Goal: Transaction & Acquisition: Purchase product/service

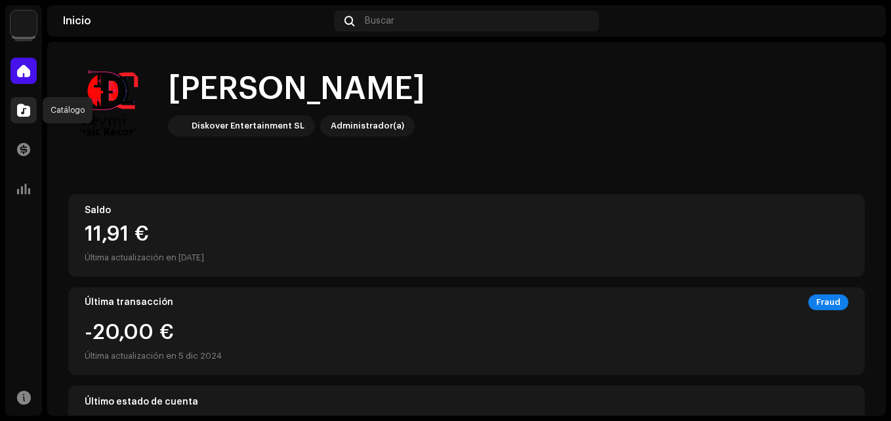
click at [19, 113] on span at bounding box center [23, 110] width 13 height 10
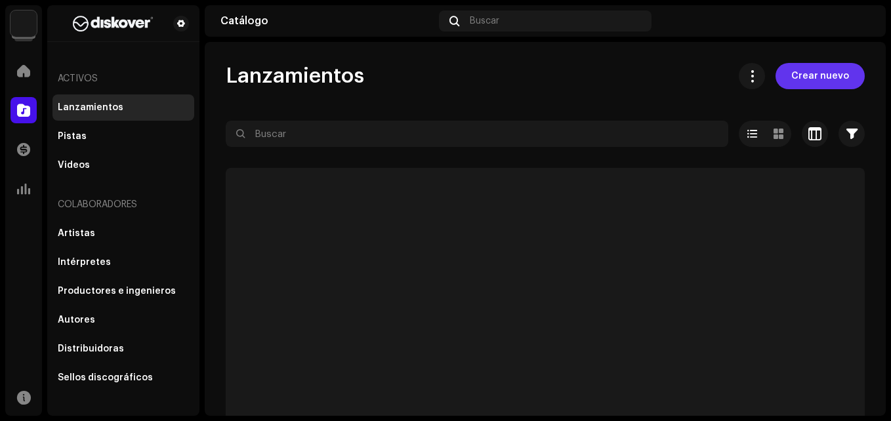
click at [798, 70] on span "Crear nuevo" at bounding box center [820, 76] width 58 height 26
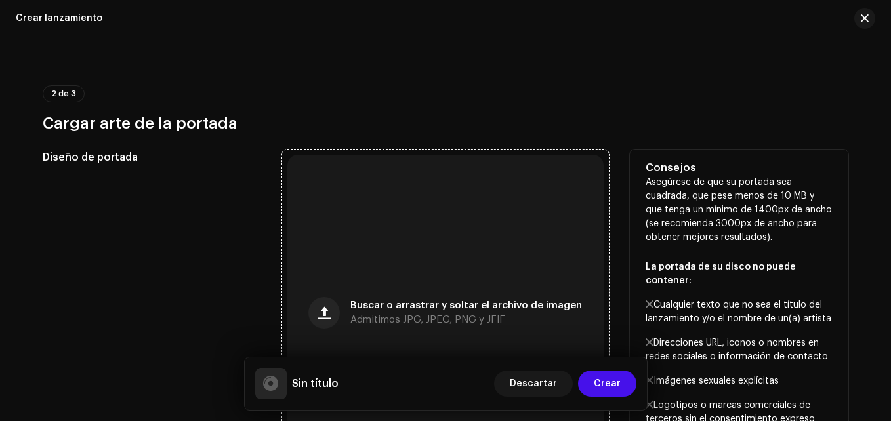
scroll to position [328, 0]
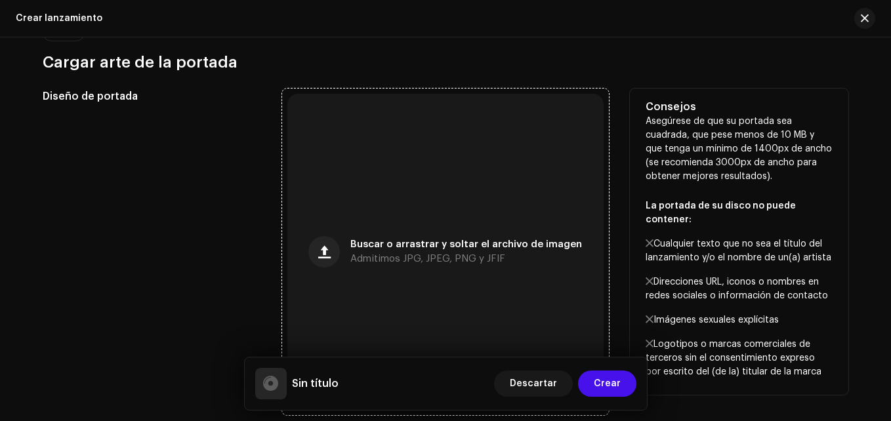
click at [397, 221] on div "Buscar o arrastrar y soltar el archivo de imagen Admitimos JPG, JPEG, PNG y JFIF" at bounding box center [445, 252] width 316 height 316
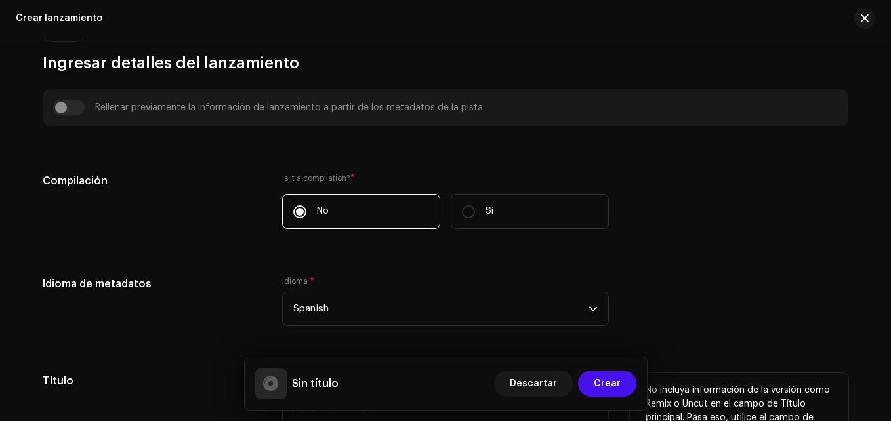
scroll to position [984, 0]
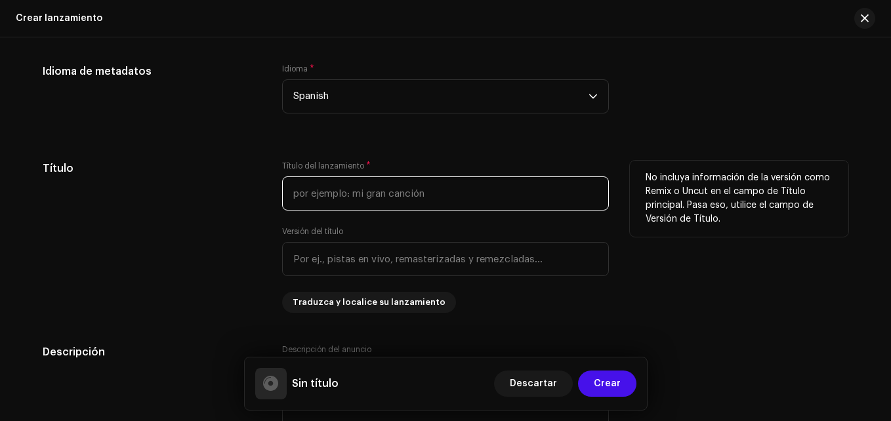
paste input "Menea Y Golpea"
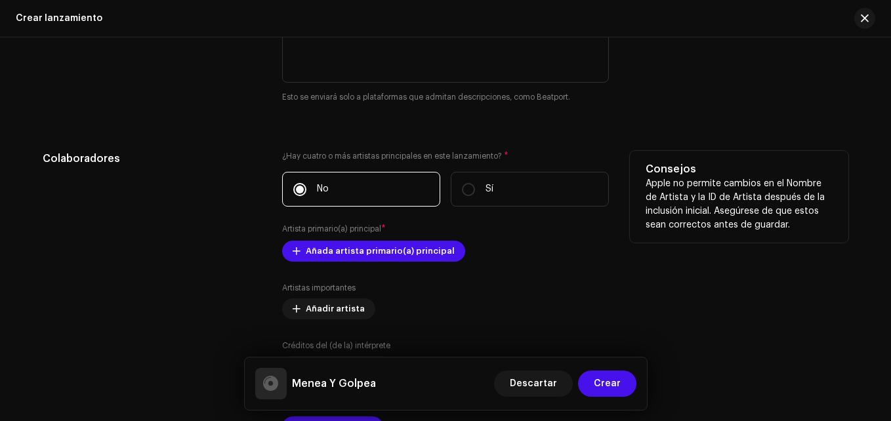
scroll to position [1377, 0]
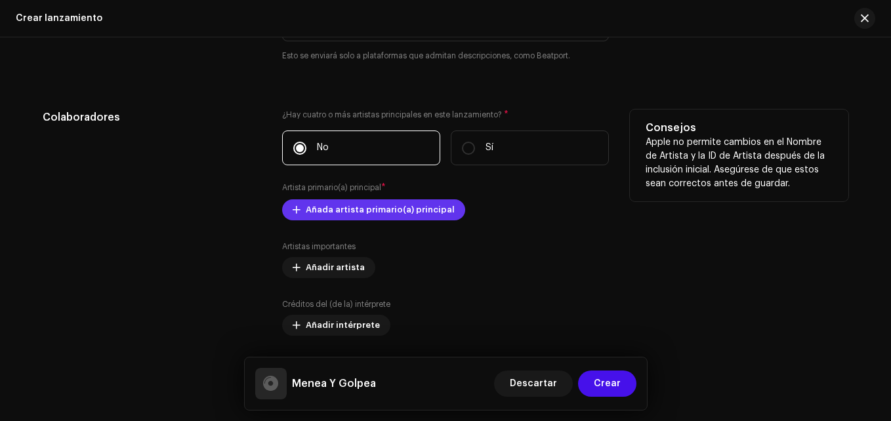
type input "Menea Y Golpea"
click at [354, 209] on span "Añada artista primario(a) principal" at bounding box center [380, 210] width 149 height 26
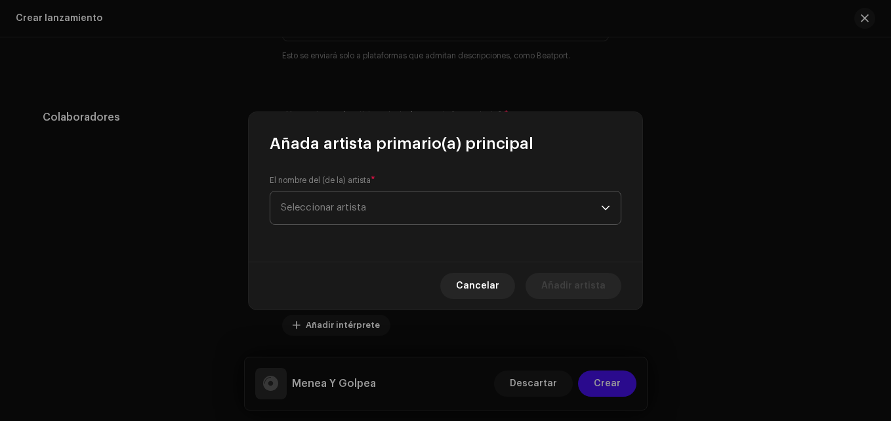
click at [418, 204] on span "Seleccionar artista" at bounding box center [441, 208] width 320 height 33
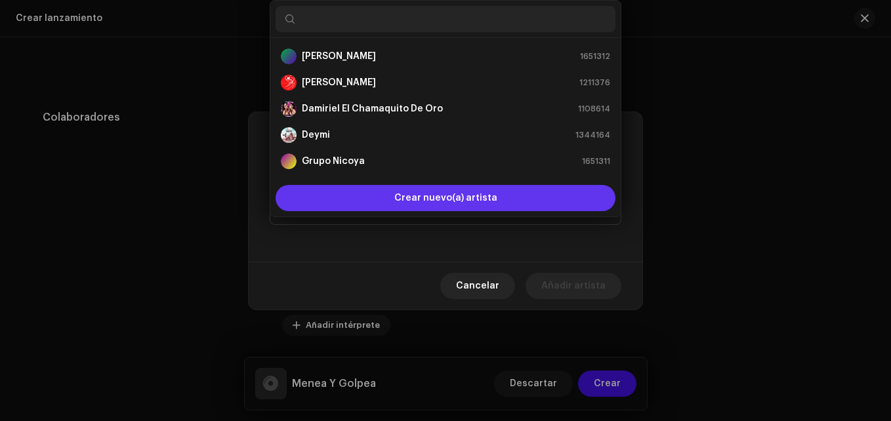
click at [369, 197] on div "Crear nuevo(a) artista" at bounding box center [445, 198] width 340 height 26
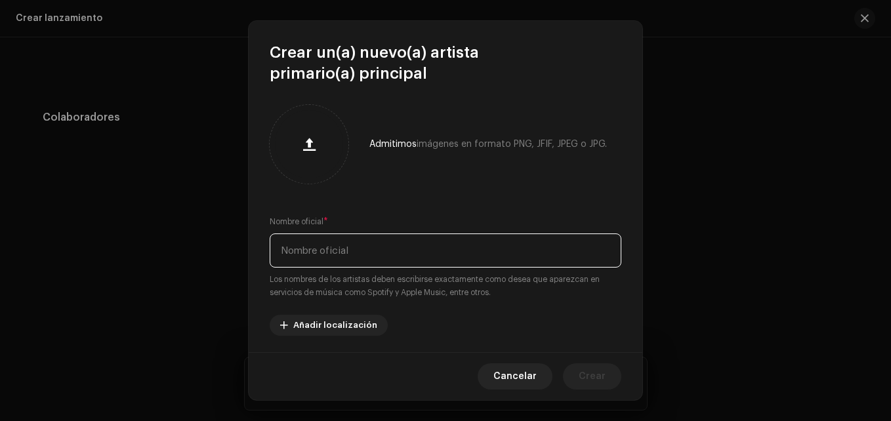
click at [346, 249] on input "text" at bounding box center [446, 251] width 352 height 34
type input "[PERSON_NAME]"
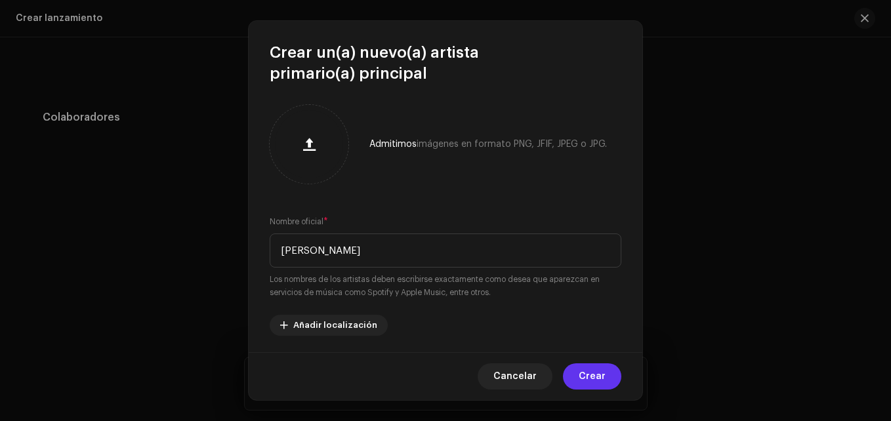
click at [593, 375] on span "Crear" at bounding box center [592, 376] width 27 height 26
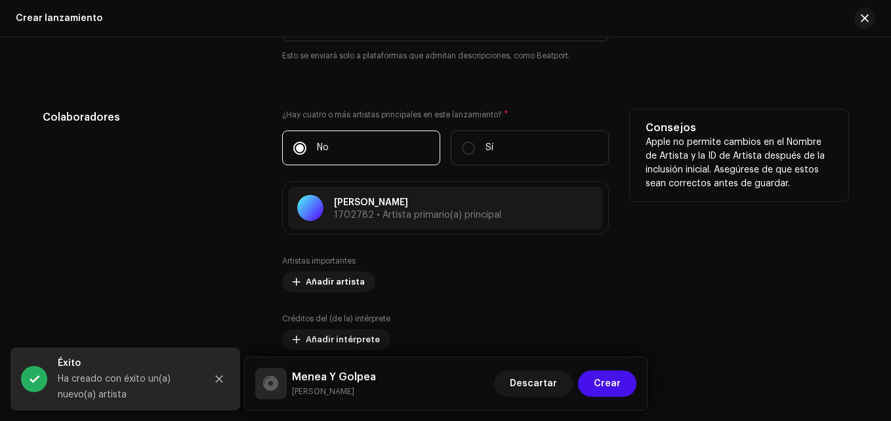
click at [316, 297] on div "Artistas importantes Añadir artista Créditos del (de la) intérprete Añadir inté…" at bounding box center [445, 333] width 327 height 155
click at [321, 284] on span "Añadir artista" at bounding box center [335, 282] width 59 height 26
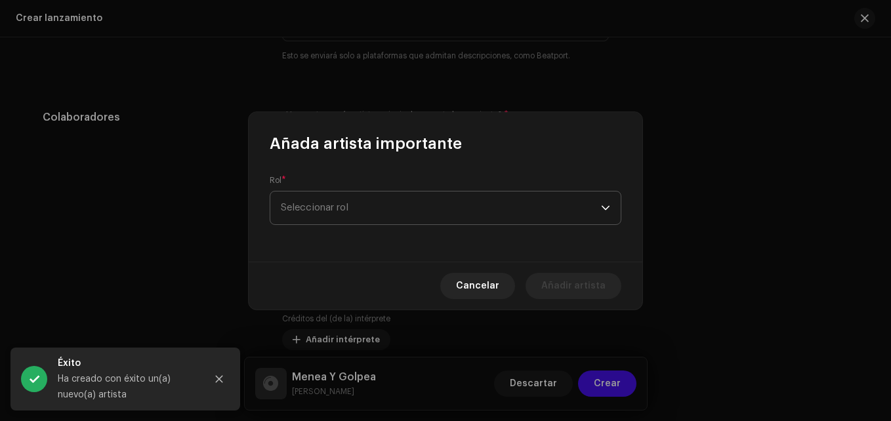
click at [326, 218] on span "Seleccionar rol" at bounding box center [441, 208] width 320 height 33
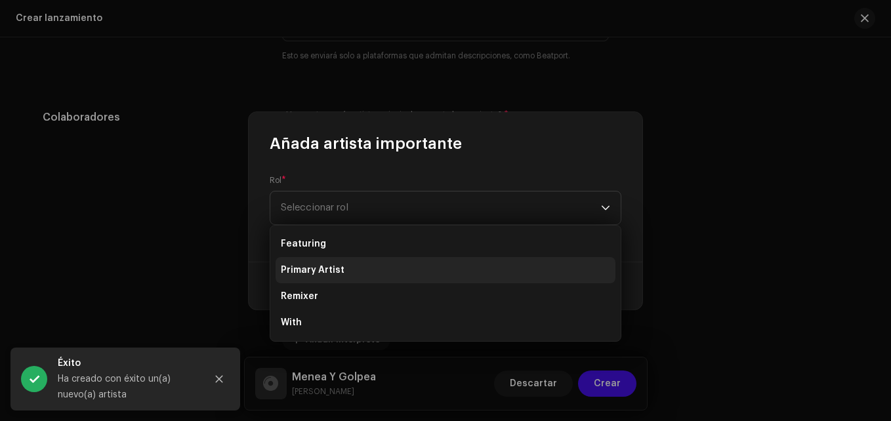
click at [335, 264] on span "Primary Artist" at bounding box center [313, 270] width 64 height 13
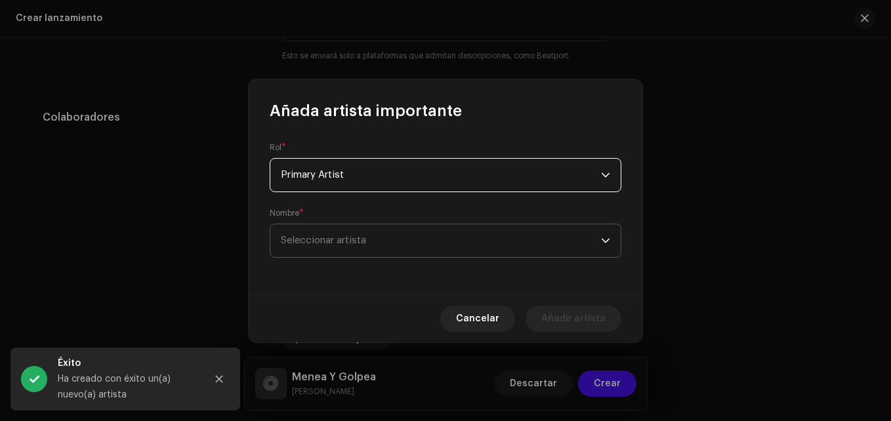
click at [343, 237] on span "Seleccionar artista" at bounding box center [323, 240] width 85 height 10
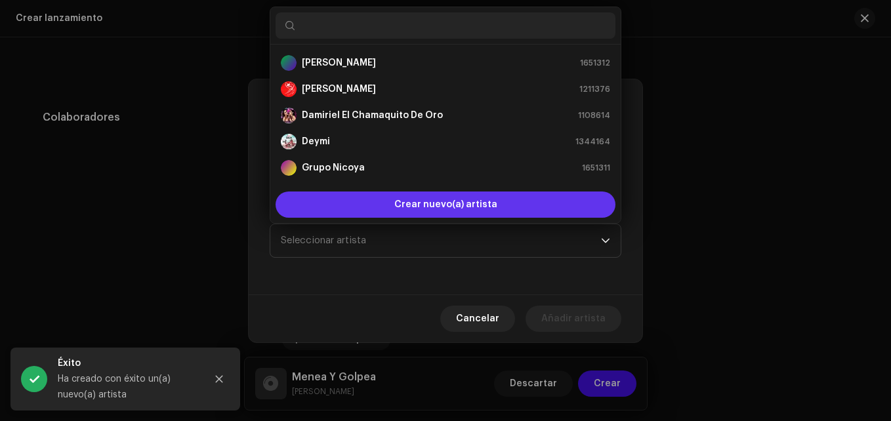
click at [371, 197] on div "Crear nuevo(a) artista" at bounding box center [445, 205] width 340 height 26
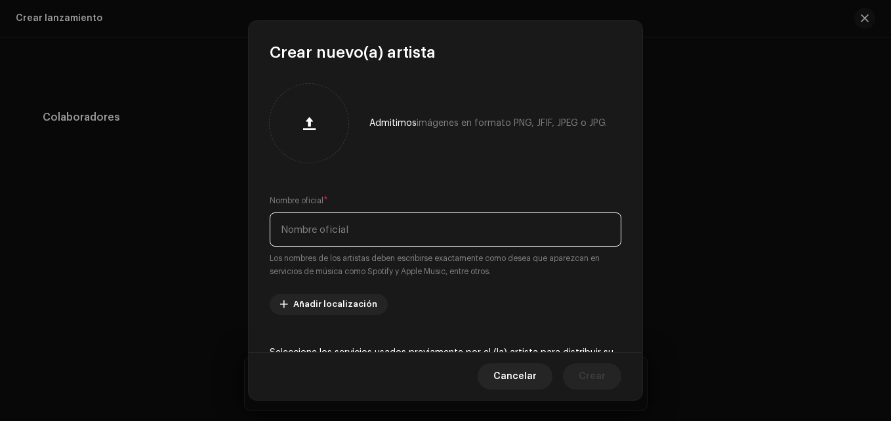
click at [331, 238] on input "text" at bounding box center [446, 230] width 352 height 34
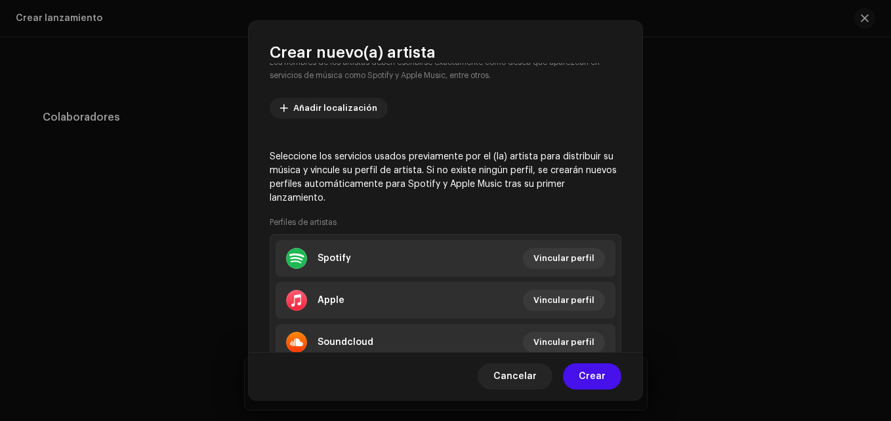
scroll to position [197, 0]
type input "[PERSON_NAME]"
click at [582, 371] on span "Crear" at bounding box center [592, 376] width 27 height 26
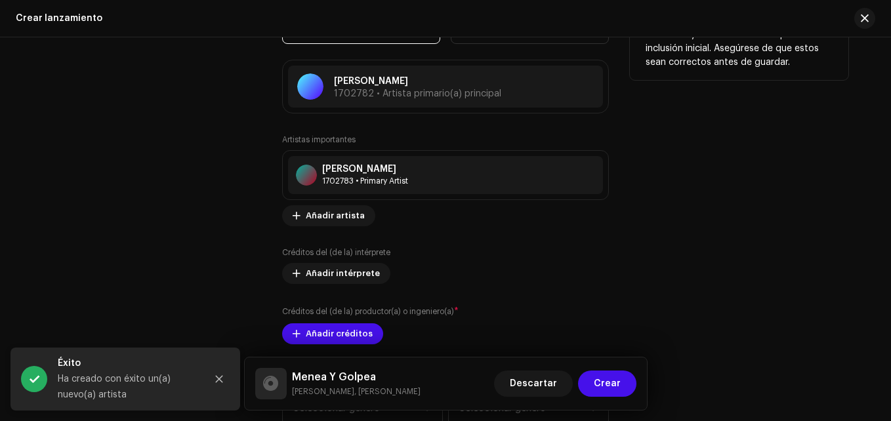
scroll to position [1509, 0]
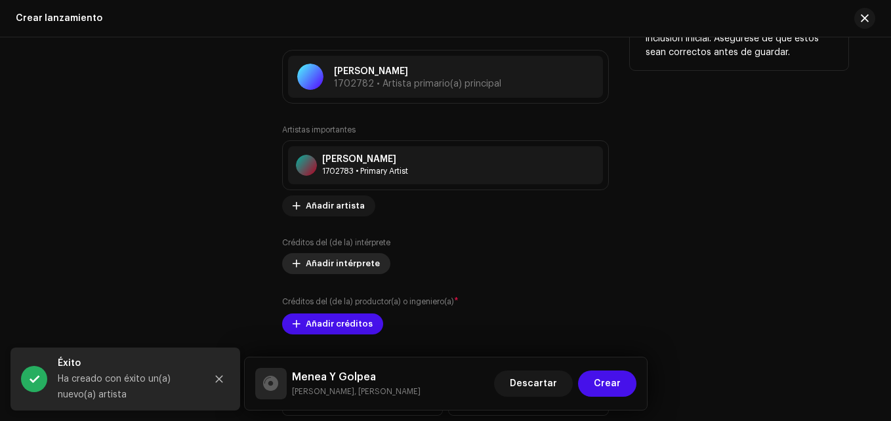
click at [312, 264] on span "Añadir intérprete" at bounding box center [343, 264] width 74 height 26
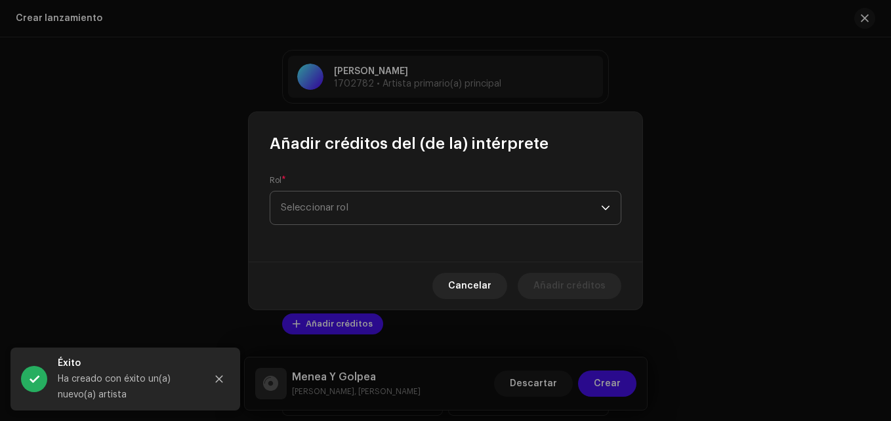
click at [354, 197] on span "Seleccionar rol" at bounding box center [441, 208] width 320 height 33
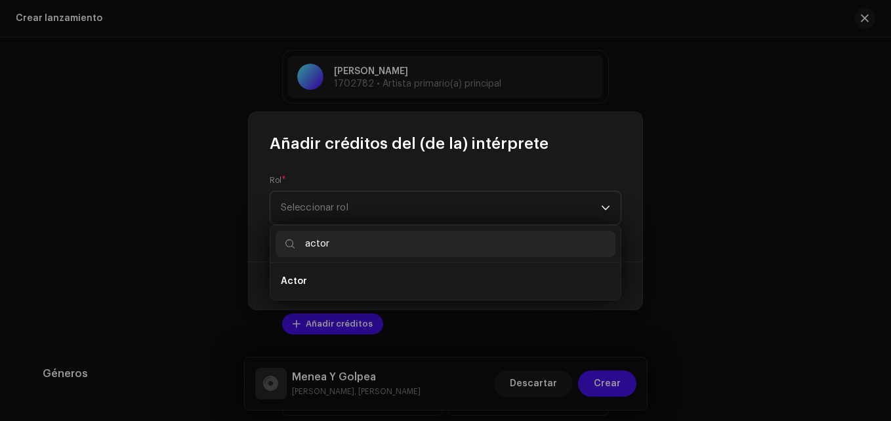
type input "actor"
click at [342, 275] on li "Actor" at bounding box center [445, 281] width 340 height 26
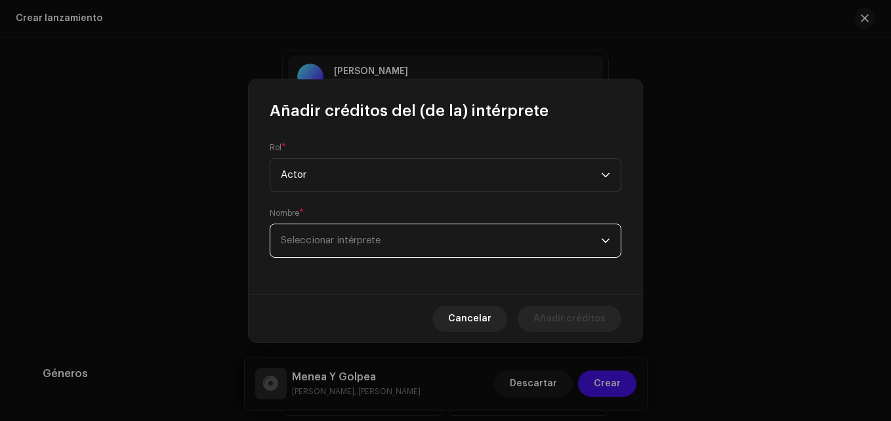
click at [348, 242] on span "Seleccionar intérprete" at bounding box center [331, 240] width 100 height 10
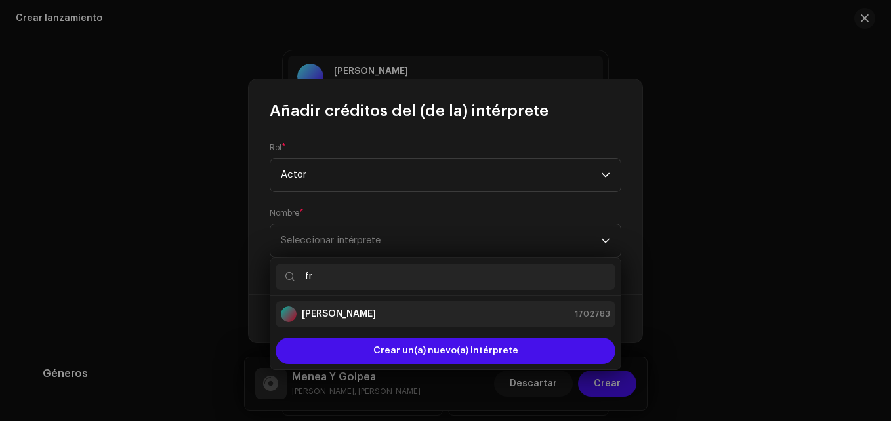
type input "fr"
click at [356, 311] on strong "[PERSON_NAME]" at bounding box center [339, 314] width 74 height 13
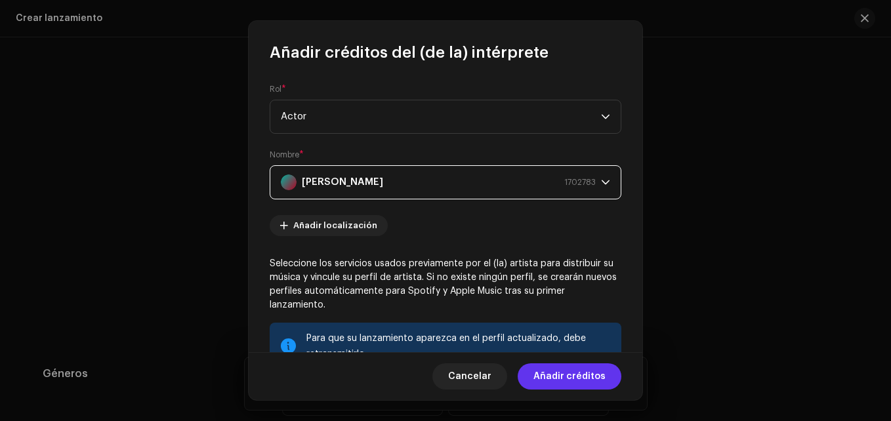
click at [561, 378] on span "Añadir créditos" at bounding box center [569, 376] width 72 height 26
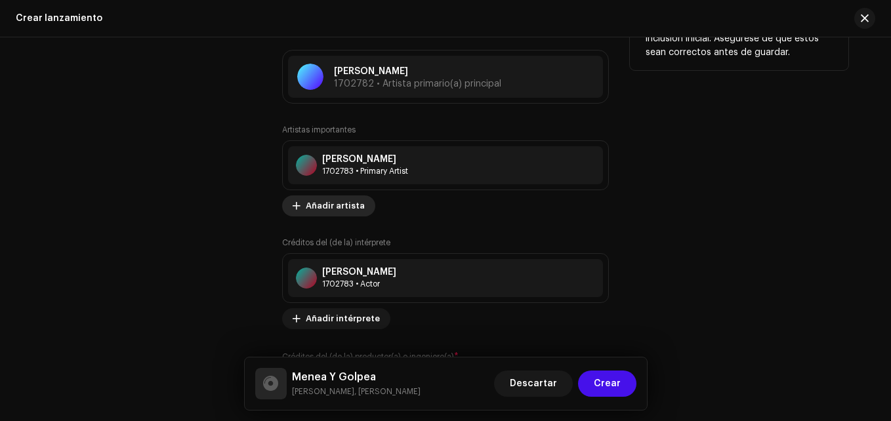
click at [325, 205] on span "Añadir artista" at bounding box center [335, 206] width 59 height 26
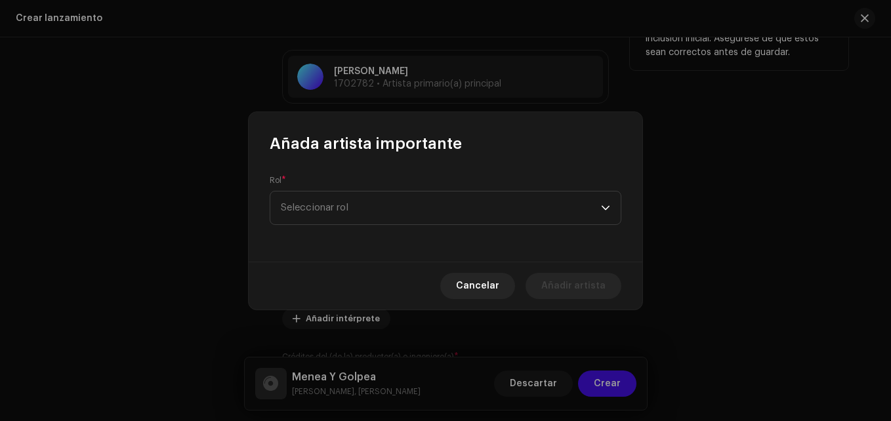
click at [468, 281] on span "Cancelar" at bounding box center [477, 286] width 43 height 26
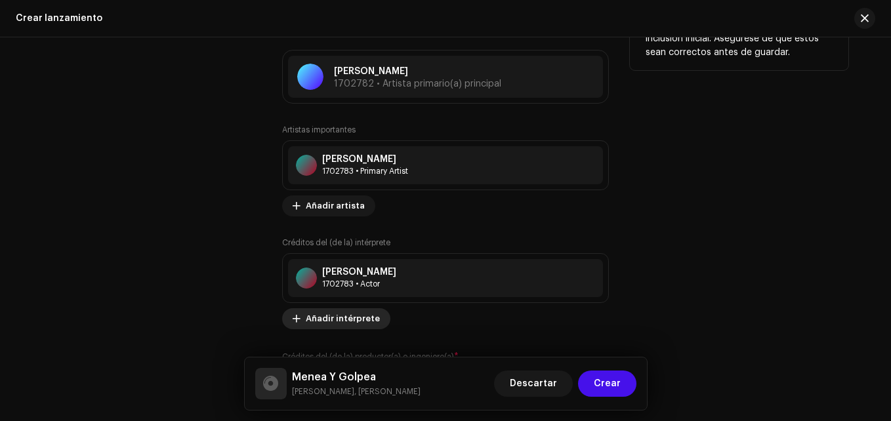
click at [327, 321] on span "Añadir intérprete" at bounding box center [343, 319] width 74 height 26
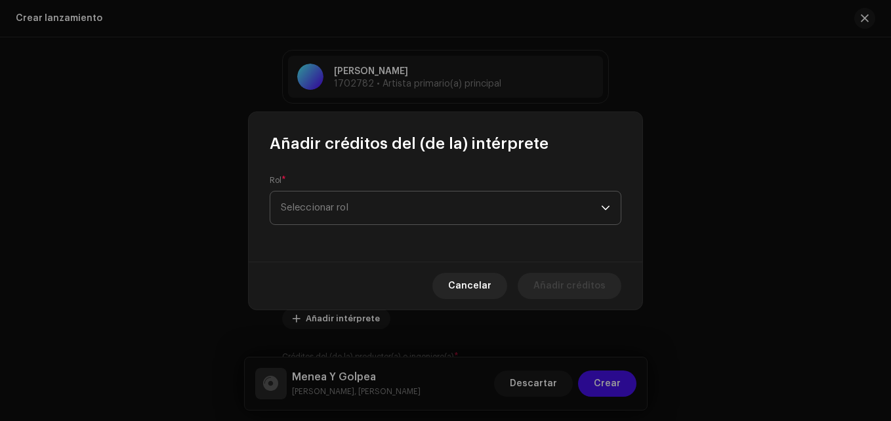
click at [358, 207] on span "Seleccionar rol" at bounding box center [441, 208] width 320 height 33
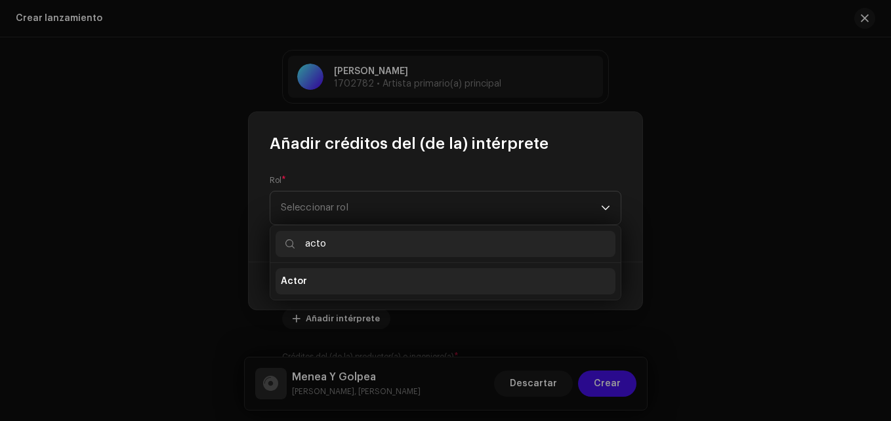
type input "acto"
click at [338, 270] on li "Actor" at bounding box center [445, 281] width 340 height 26
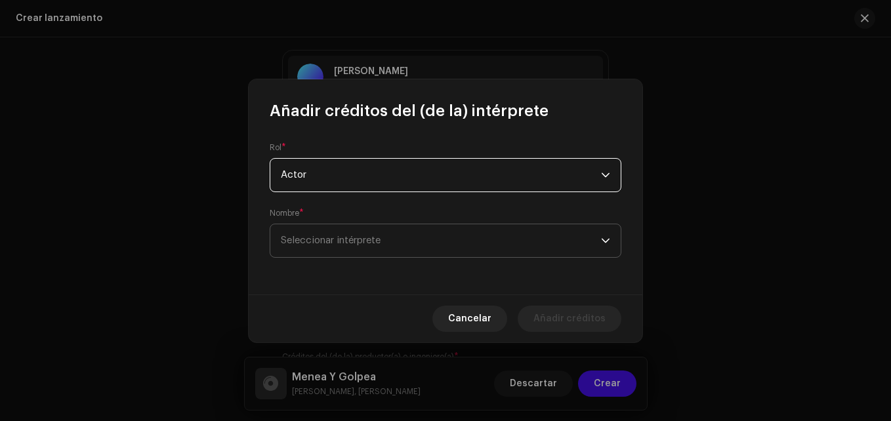
click at [340, 244] on span "Seleccionar intérprete" at bounding box center [331, 240] width 100 height 10
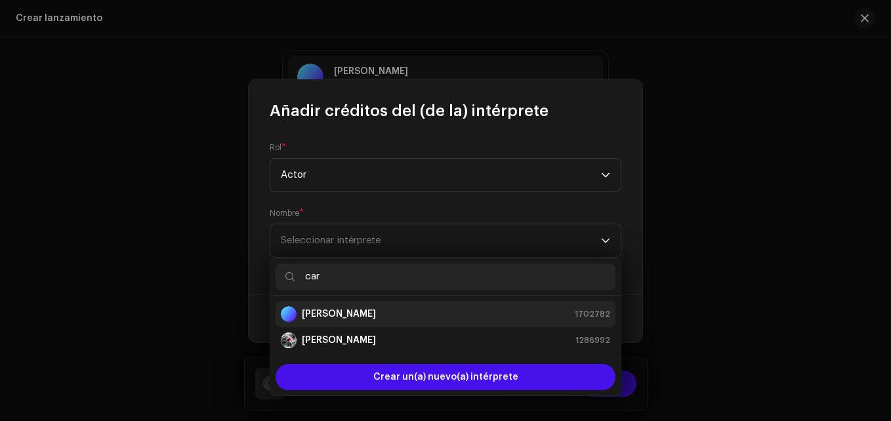
type input "car"
click at [354, 306] on div "[PERSON_NAME] 1702782" at bounding box center [445, 314] width 329 height 16
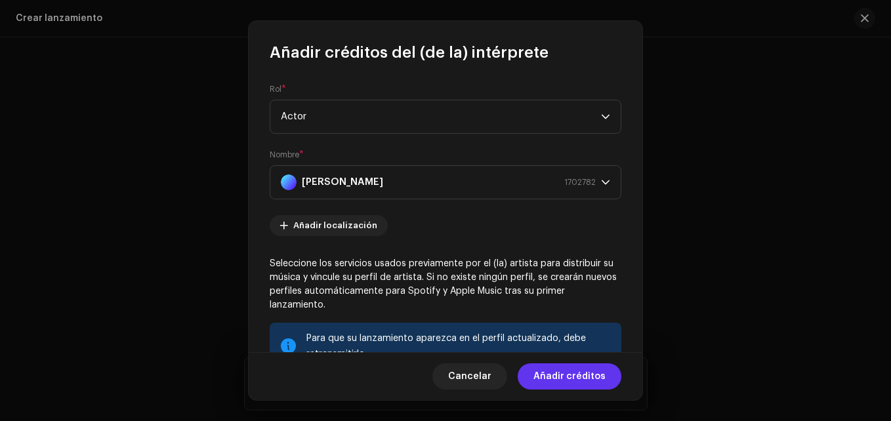
click at [577, 372] on span "Añadir créditos" at bounding box center [569, 376] width 72 height 26
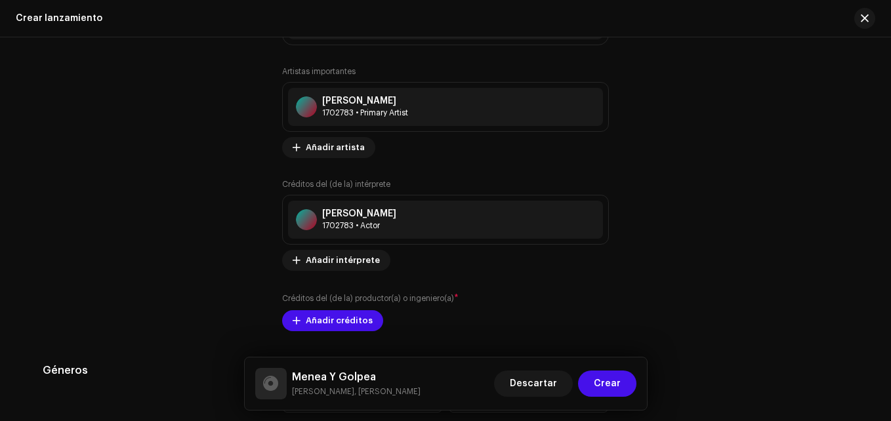
scroll to position [1705, 0]
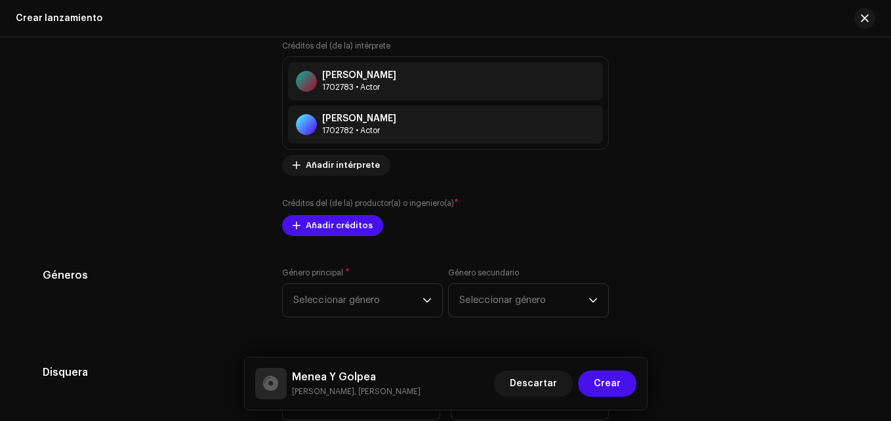
click at [350, 258] on div "Rellenar previamente la información de lanzamiento a partir de los metadatos de…" at bounding box center [445, 20] width 805 height 1730
click at [363, 304] on span "Seleccionar género" at bounding box center [357, 300] width 129 height 33
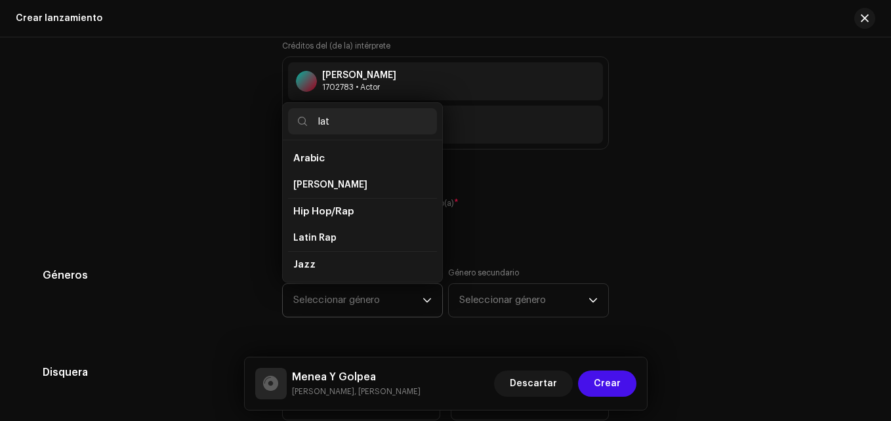
scroll to position [22, 0]
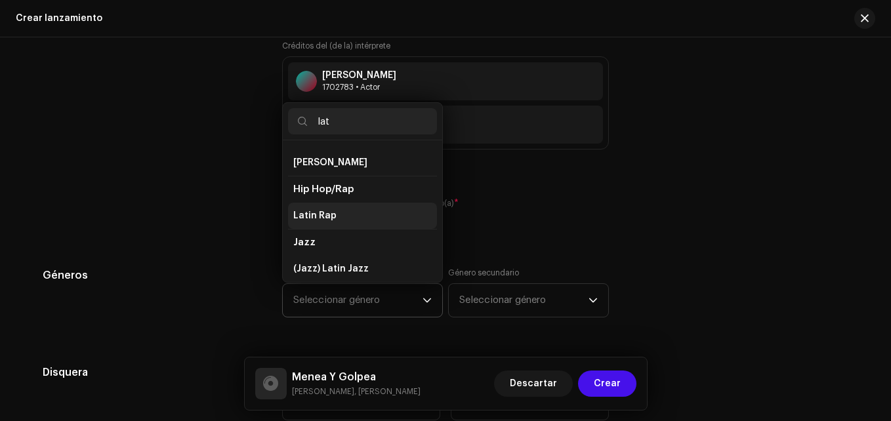
type input "lat"
click at [319, 217] on span "Latin Rap" at bounding box center [314, 215] width 43 height 13
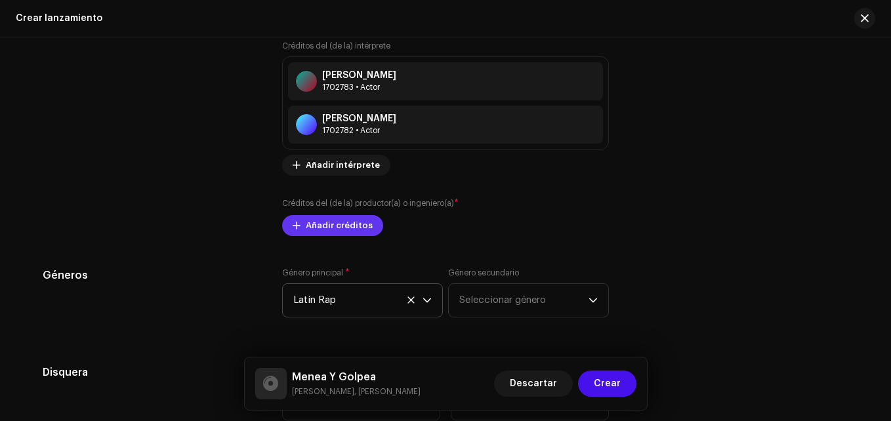
click at [341, 216] on span "Añadir créditos" at bounding box center [339, 226] width 67 height 26
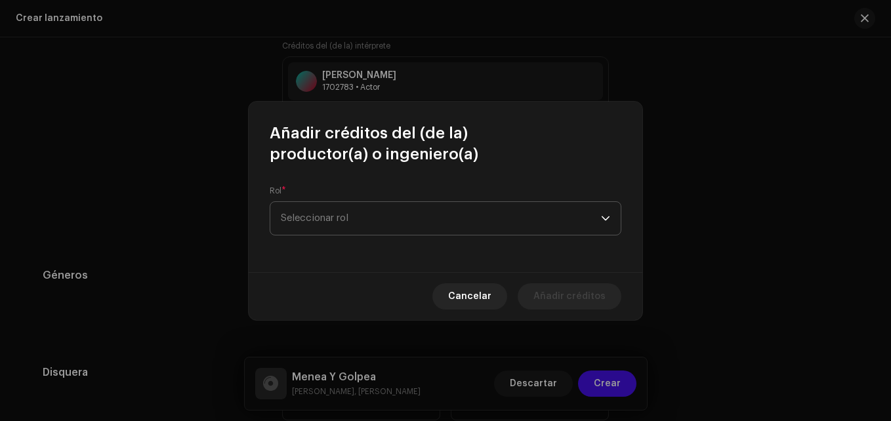
click at [344, 211] on span "Seleccionar rol" at bounding box center [441, 218] width 320 height 33
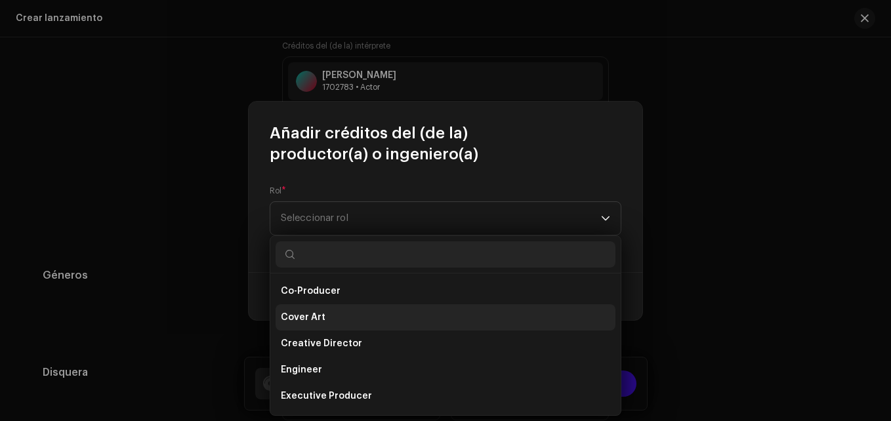
scroll to position [189, 0]
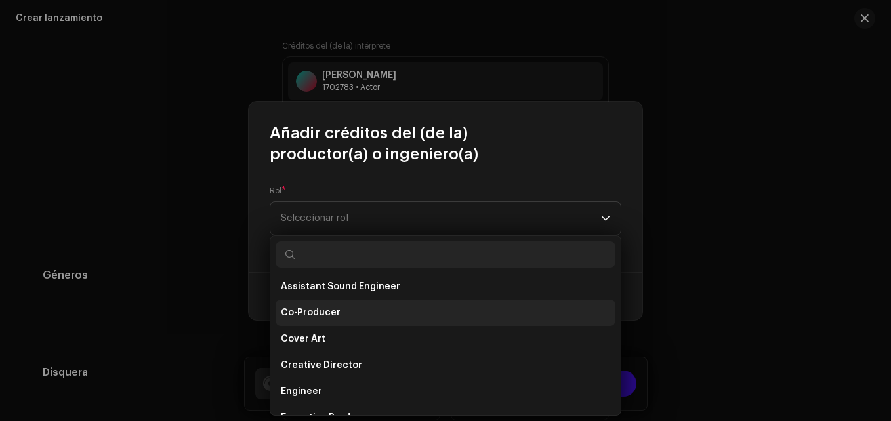
click at [326, 317] on span "Co-Producer" at bounding box center [311, 312] width 60 height 13
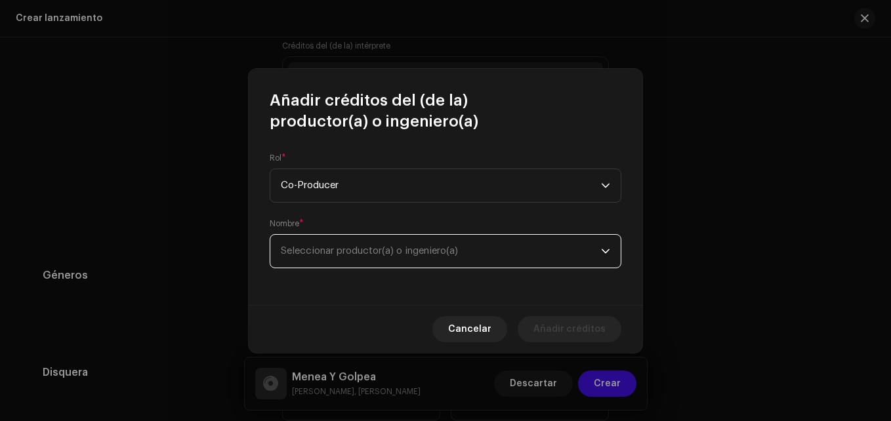
click at [308, 254] on span "Seleccionar productor(a) o ingeniero(a)" at bounding box center [369, 251] width 177 height 10
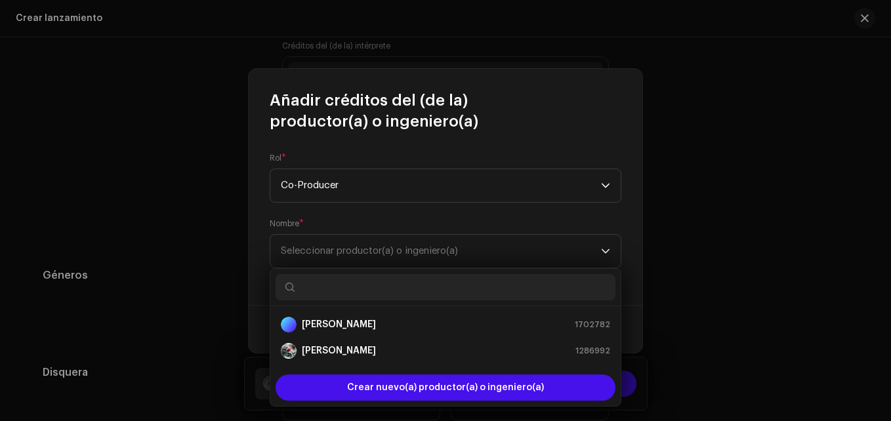
type input "s"
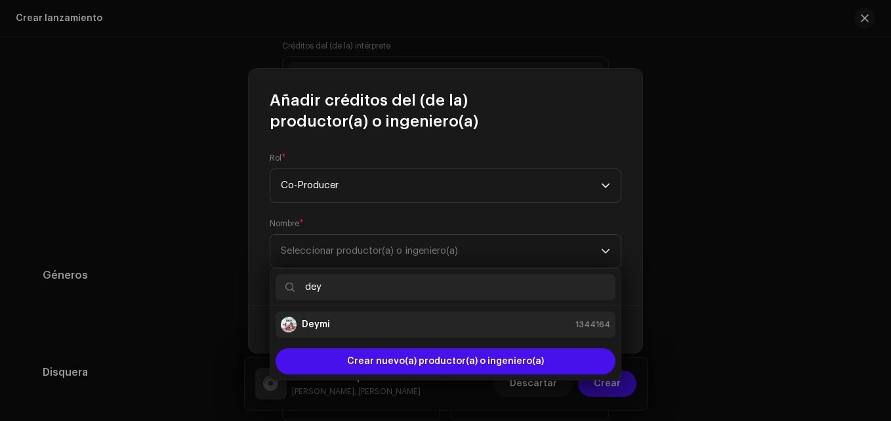
type input "dey"
click at [334, 319] on div "[PERSON_NAME] 1344164" at bounding box center [445, 325] width 329 height 16
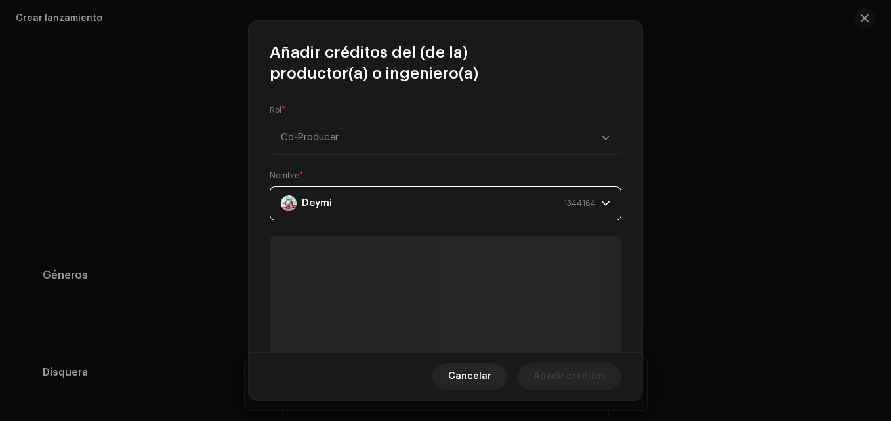
click at [583, 383] on span "Añadir créditos" at bounding box center [569, 376] width 72 height 26
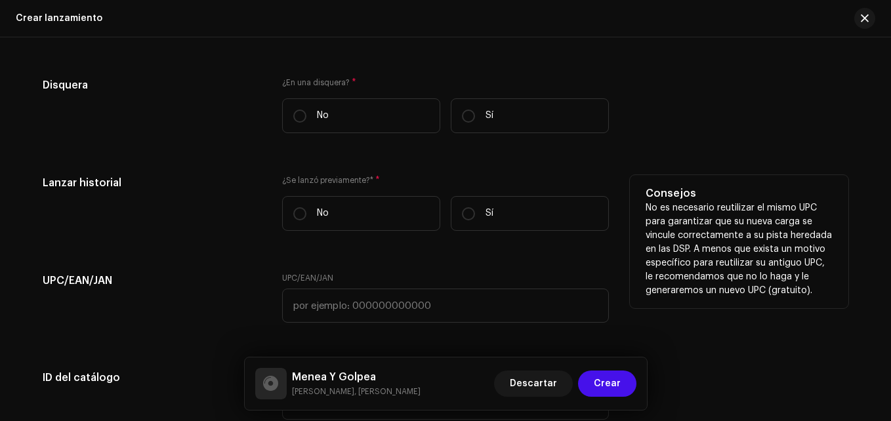
scroll to position [2088, 0]
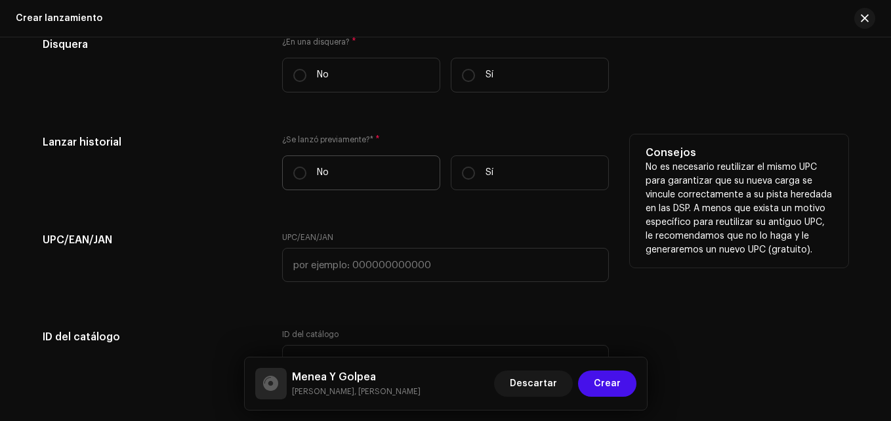
click at [329, 172] on label "No" at bounding box center [361, 172] width 158 height 35
click at [306, 172] on input "No" at bounding box center [299, 173] width 13 height 13
radio input "true"
click at [511, 171] on label "Sí" at bounding box center [530, 172] width 158 height 35
click at [475, 171] on input "Sí" at bounding box center [468, 173] width 13 height 13
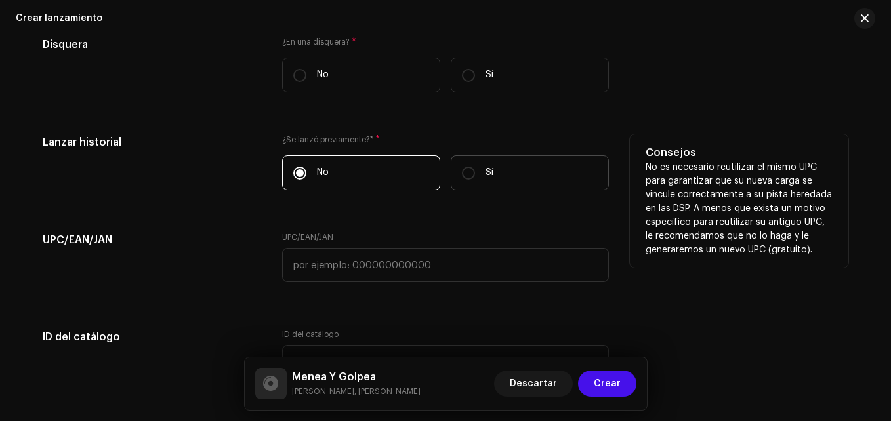
radio input "true"
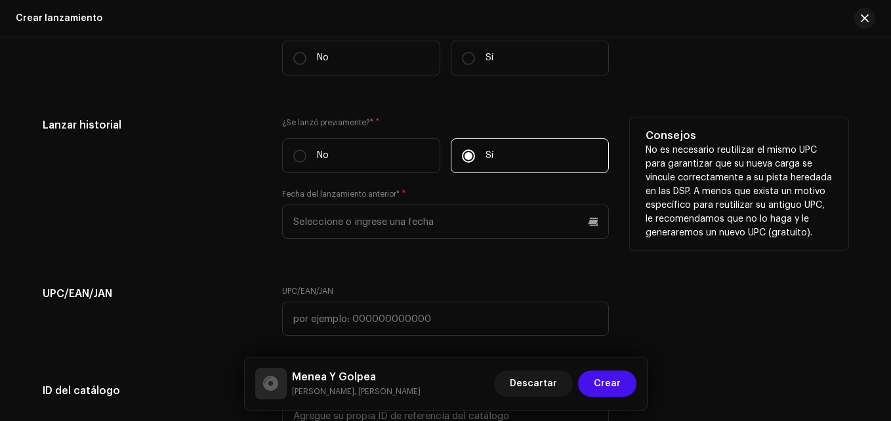
scroll to position [2154, 0]
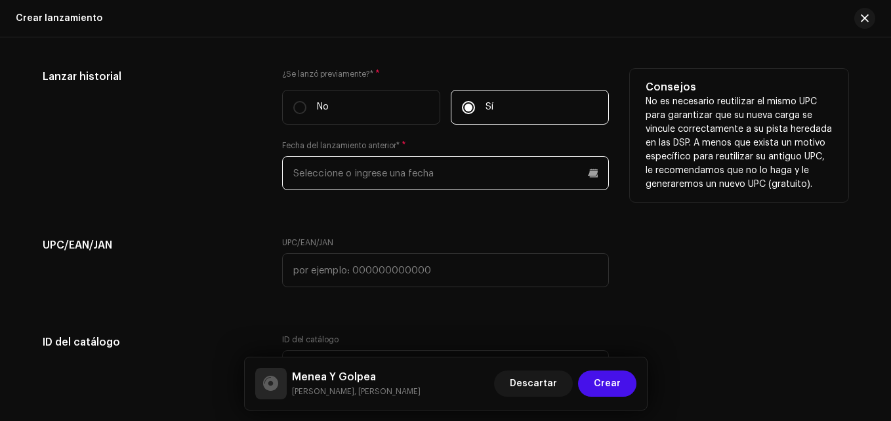
click at [338, 172] on p-datepicker at bounding box center [445, 173] width 327 height 34
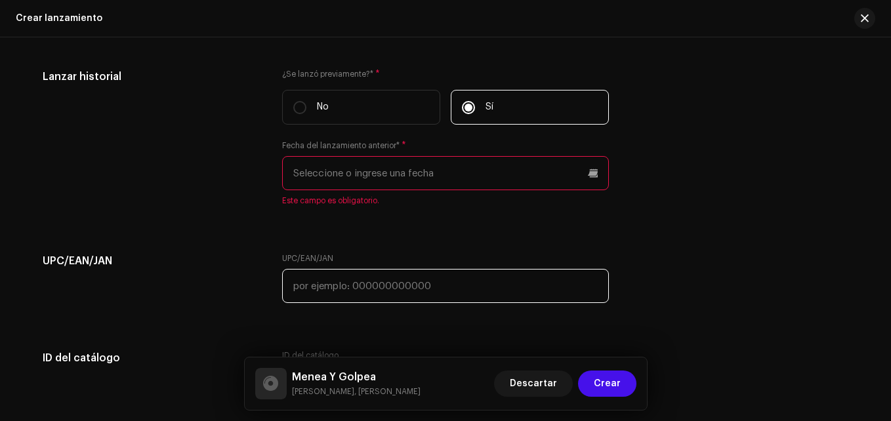
paste input "8447352045631"
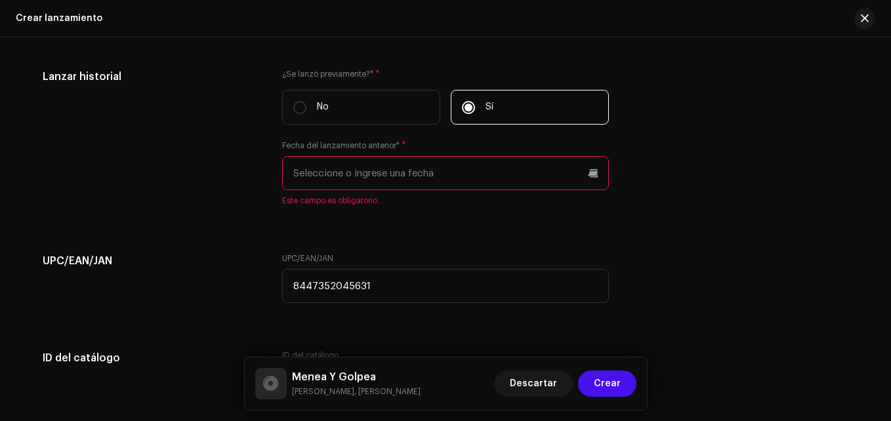
type input "8447352045631"
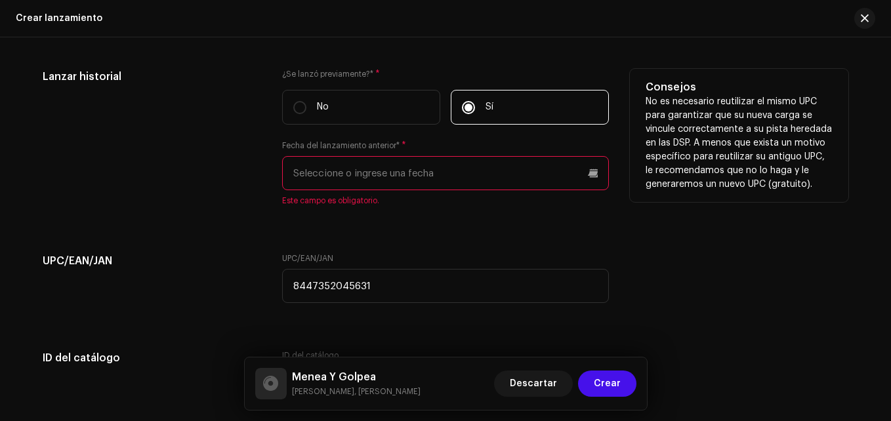
click at [343, 175] on p-datepicker at bounding box center [445, 173] width 327 height 34
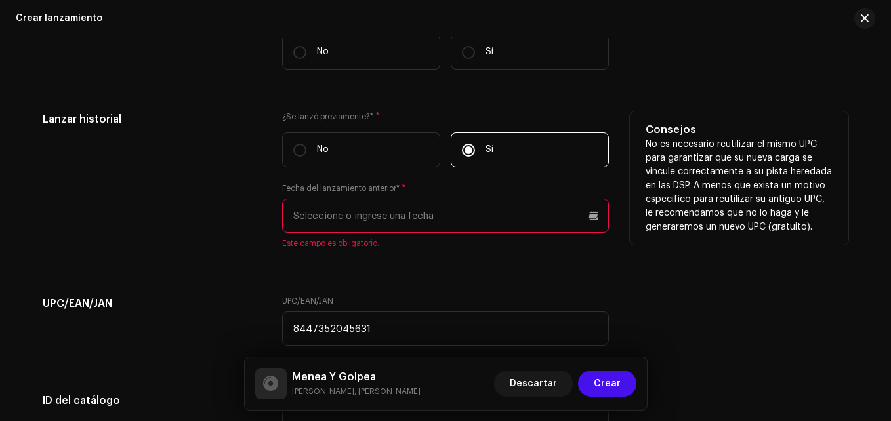
scroll to position [2088, 0]
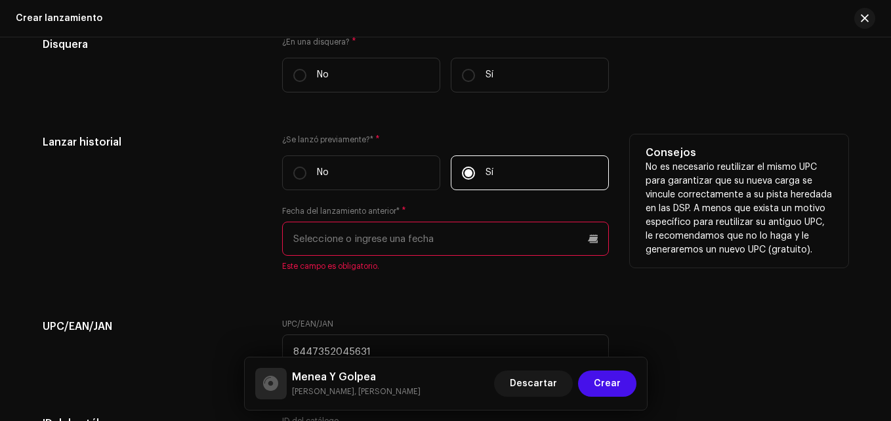
click at [511, 244] on input "text" at bounding box center [445, 239] width 327 height 34
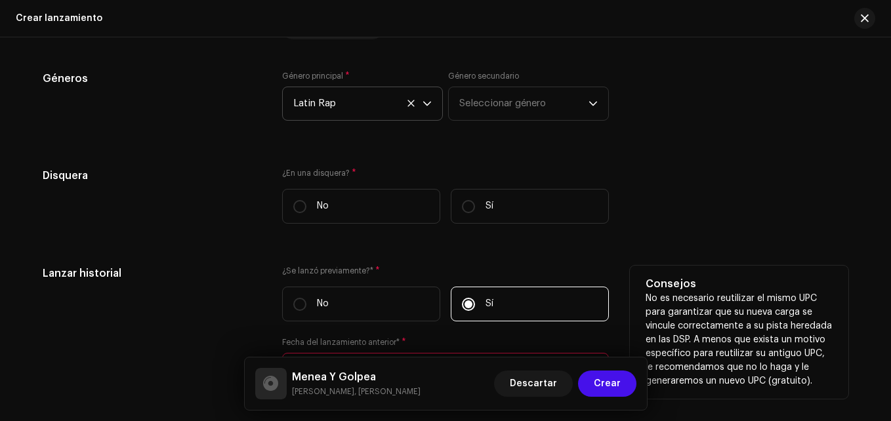
scroll to position [2023, 0]
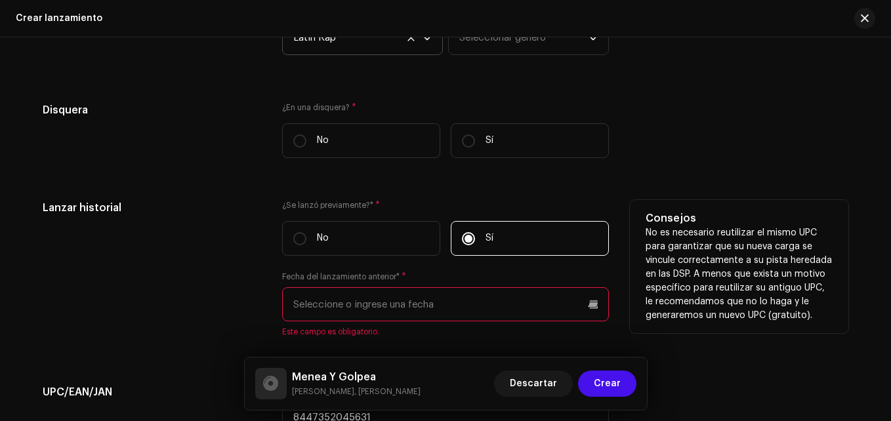
click at [591, 297] on input "text" at bounding box center [445, 304] width 327 height 34
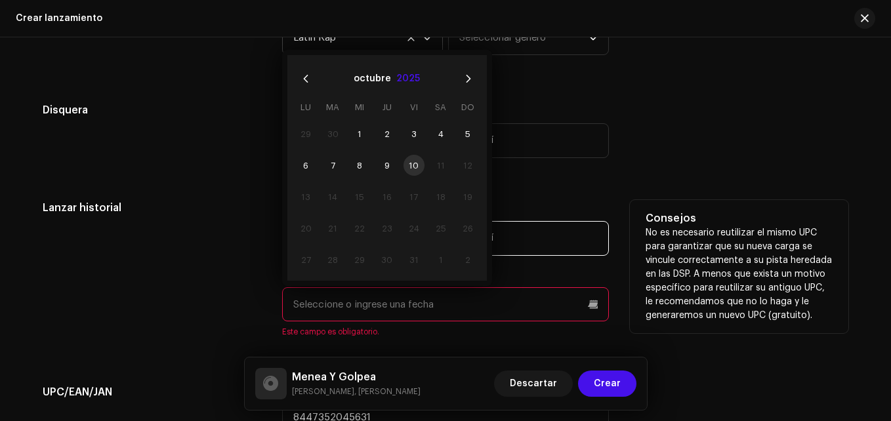
click at [399, 78] on button "2025" at bounding box center [408, 78] width 24 height 21
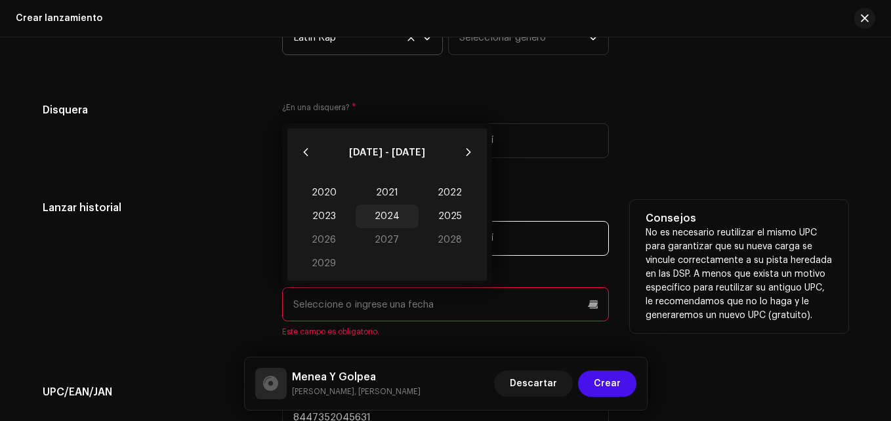
click at [384, 216] on span "2024" at bounding box center [387, 217] width 63 height 24
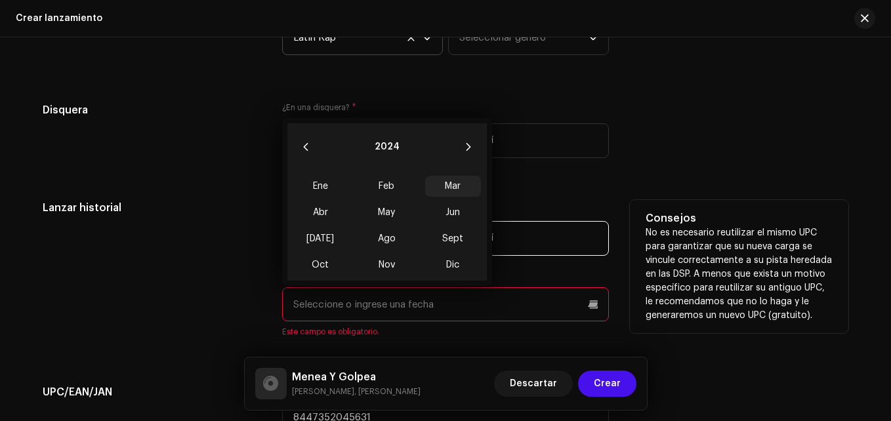
click at [446, 187] on span "Mar" at bounding box center [453, 186] width 56 height 21
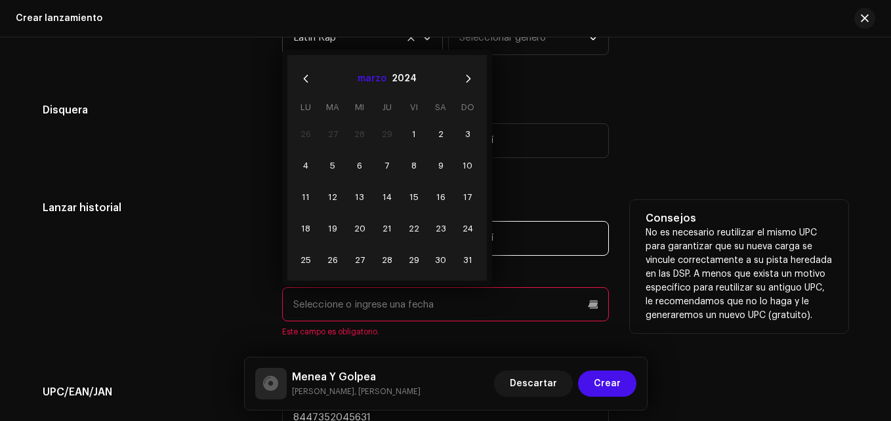
click at [375, 79] on button "marzo" at bounding box center [371, 78] width 29 height 21
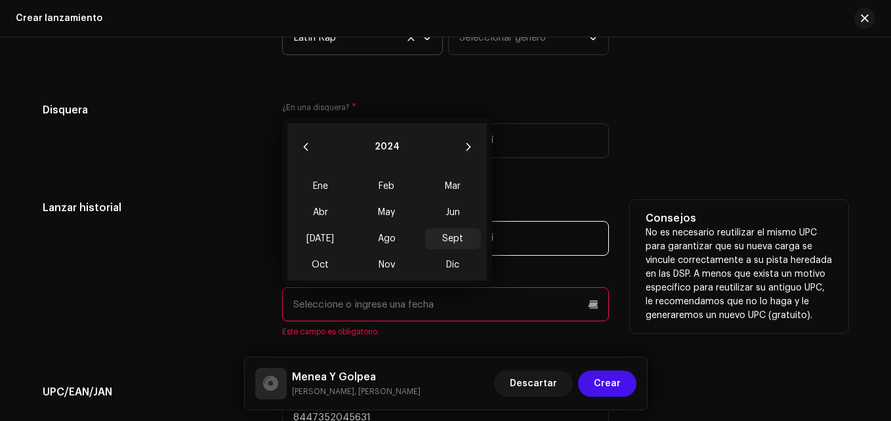
click at [449, 239] on span "Sept" at bounding box center [453, 238] width 56 height 21
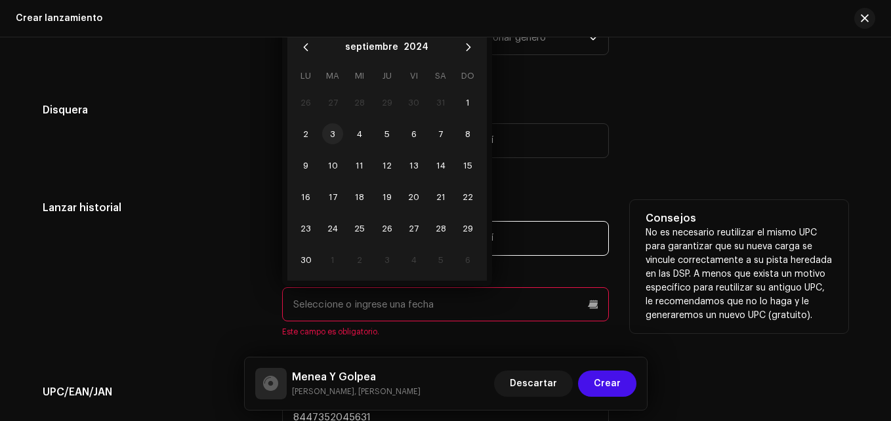
click at [326, 134] on span "3" at bounding box center [332, 133] width 21 height 21
type input "[DATE]"
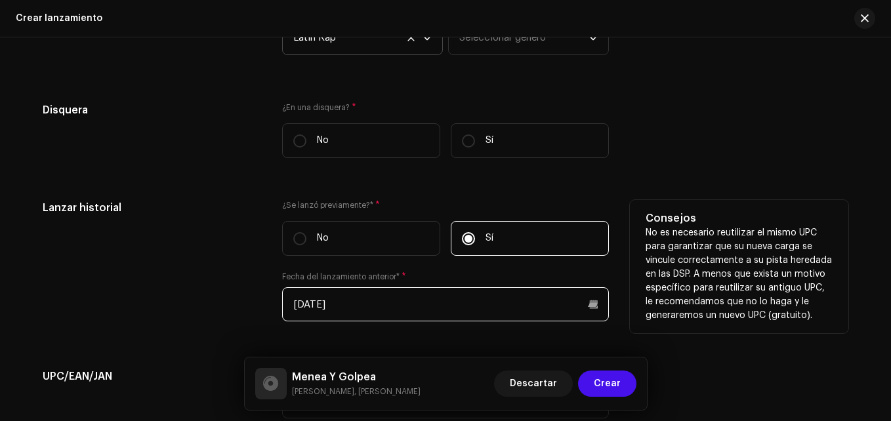
scroll to position [1957, 0]
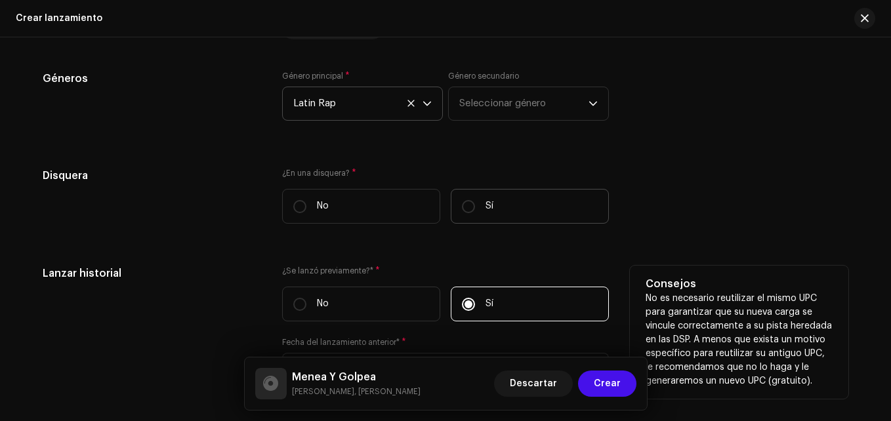
click at [474, 197] on label "Sí" at bounding box center [530, 206] width 158 height 35
click at [474, 200] on input "Sí" at bounding box center [468, 206] width 13 height 13
radio input "true"
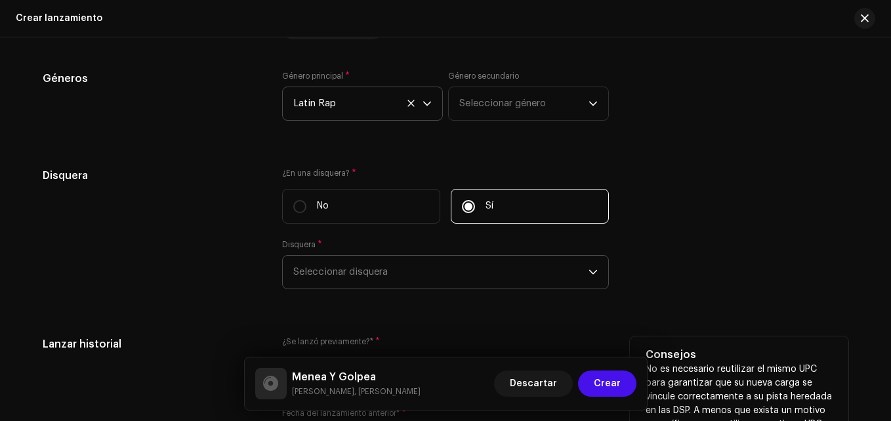
click at [451, 264] on span "Seleccionar disquera" at bounding box center [440, 272] width 295 height 33
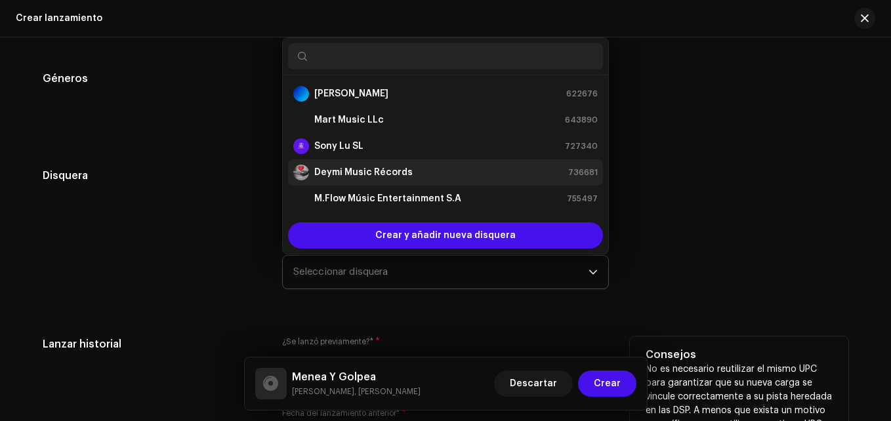
click at [410, 171] on div "[PERSON_NAME] Music Récords 736681" at bounding box center [445, 173] width 304 height 16
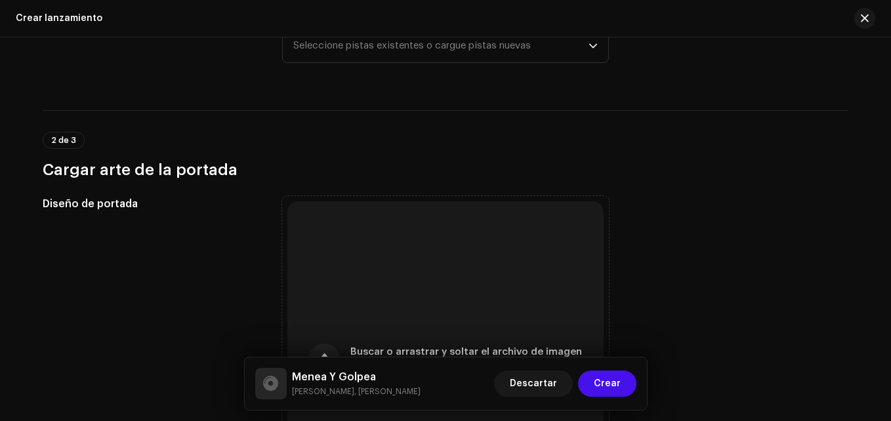
scroll to position [0, 0]
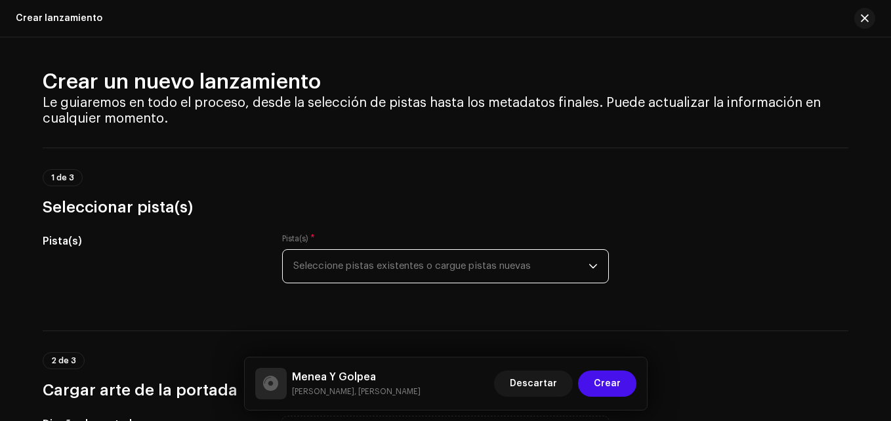
click at [361, 264] on span "Seleccione pistas existentes o cargue pistas nuevas" at bounding box center [440, 266] width 295 height 33
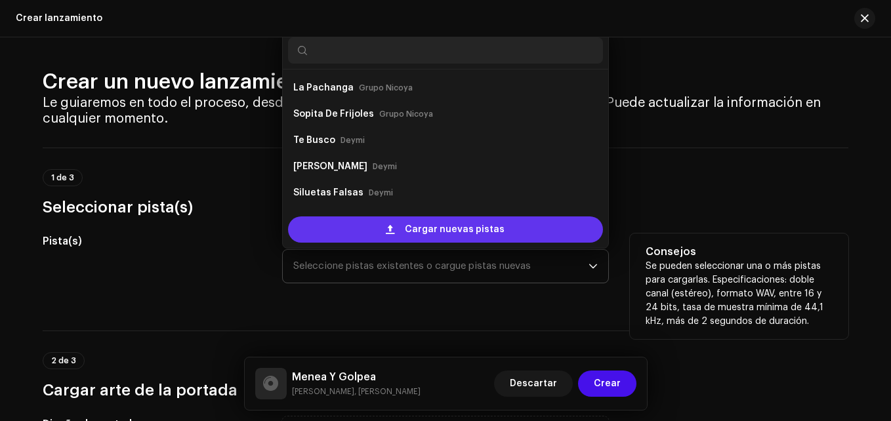
click at [370, 234] on div "Cargar nuevas pistas" at bounding box center [445, 229] width 315 height 26
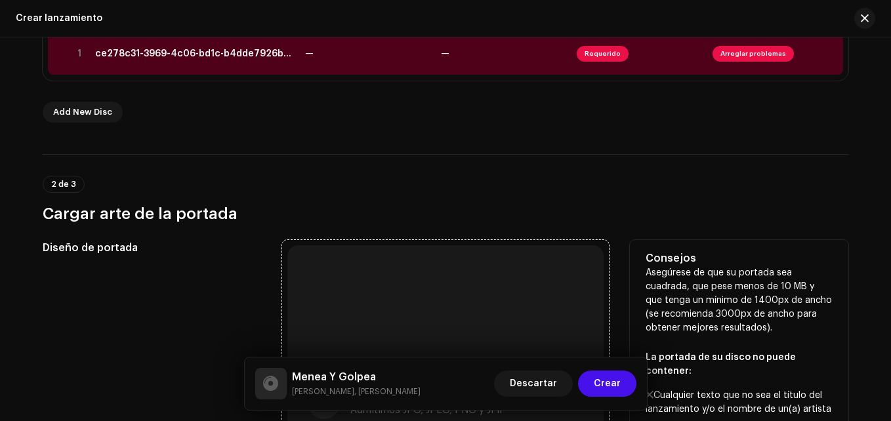
scroll to position [262, 0]
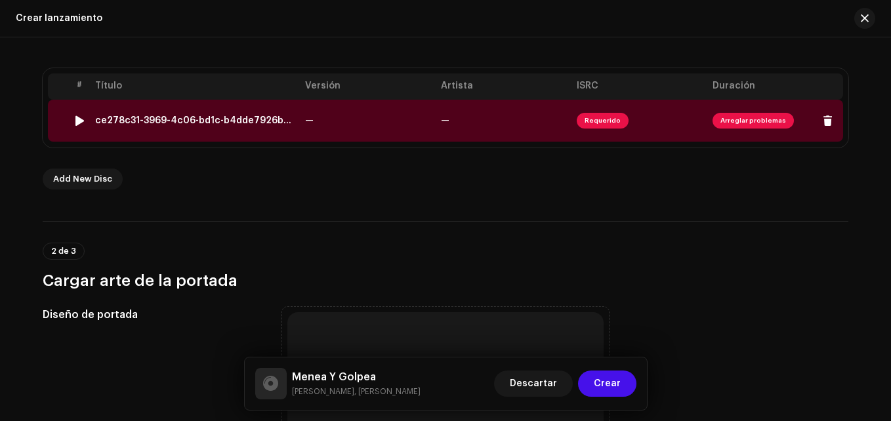
click at [379, 118] on td "—" at bounding box center [368, 121] width 136 height 42
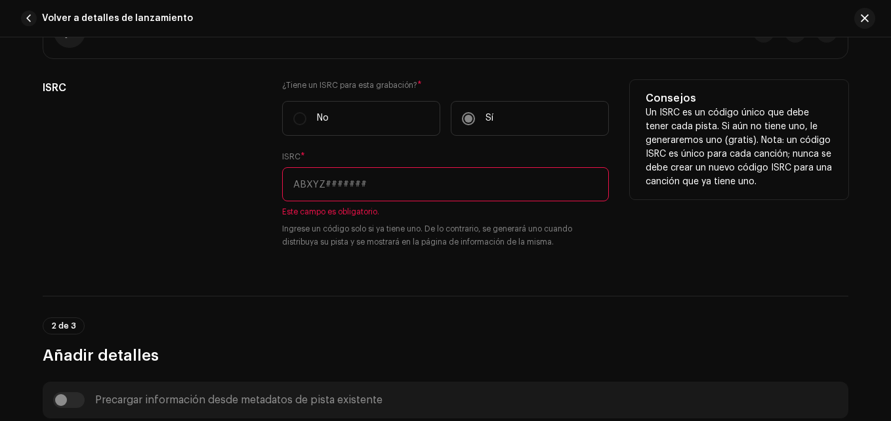
paste input "QZNW72412705"
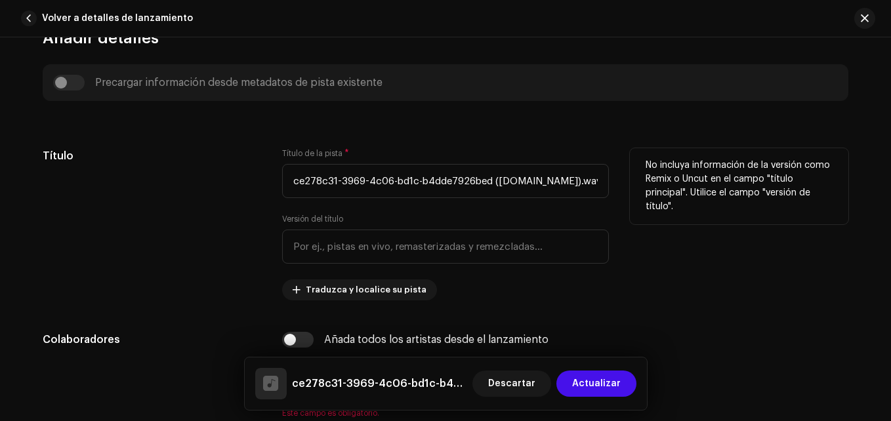
scroll to position [590, 0]
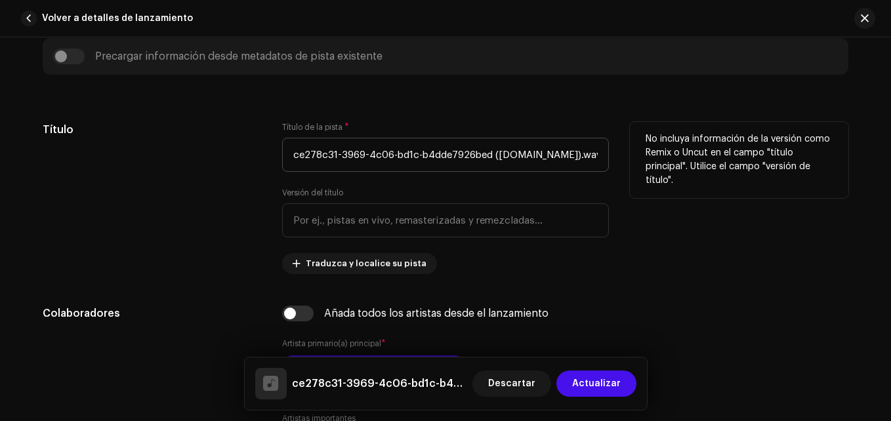
type input "QZNW72412705"
click at [370, 146] on input "ce278c31-3969-4c06-bd1c-b4dde7926bed ([DOMAIN_NAME]).wav" at bounding box center [445, 155] width 327 height 34
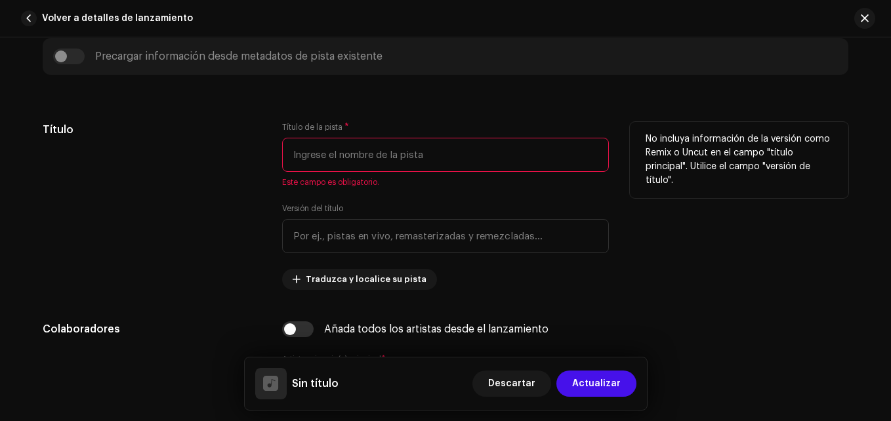
paste input "Menea Y Golpea"
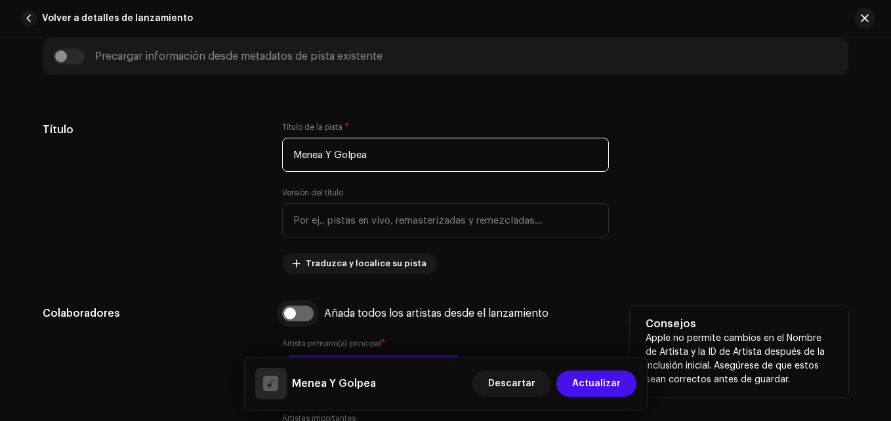
type input "Menea Y Golpea"
click at [300, 314] on input "checkbox" at bounding box center [297, 314] width 31 height 16
checkbox input "true"
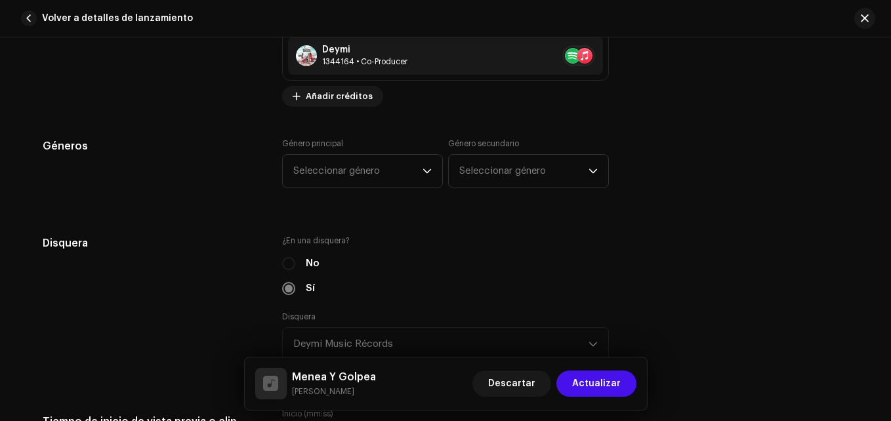
scroll to position [1312, 0]
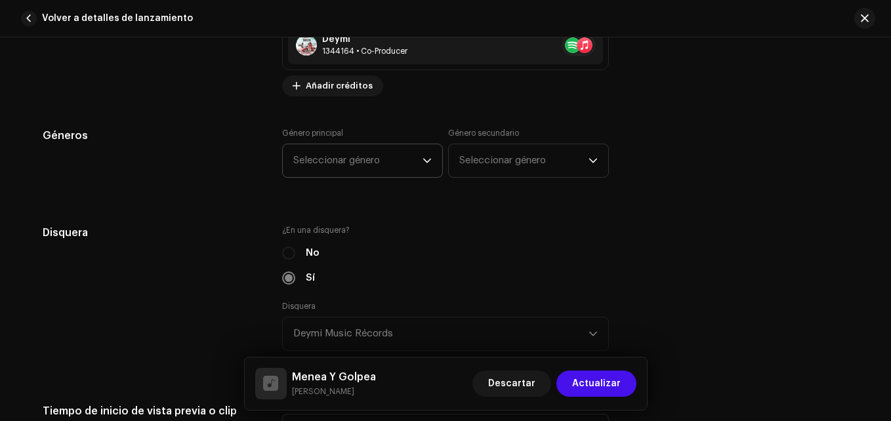
click at [343, 164] on span "Seleccionar género" at bounding box center [357, 160] width 129 height 33
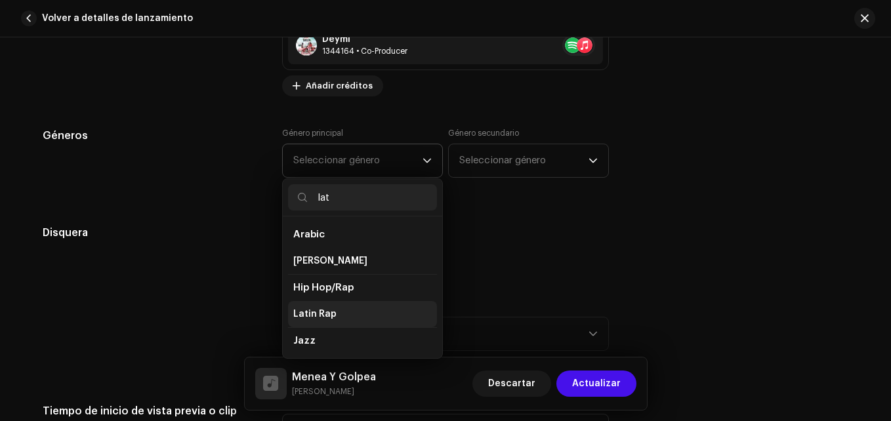
type input "lat"
click at [352, 315] on li "Latin Rap" at bounding box center [362, 314] width 149 height 26
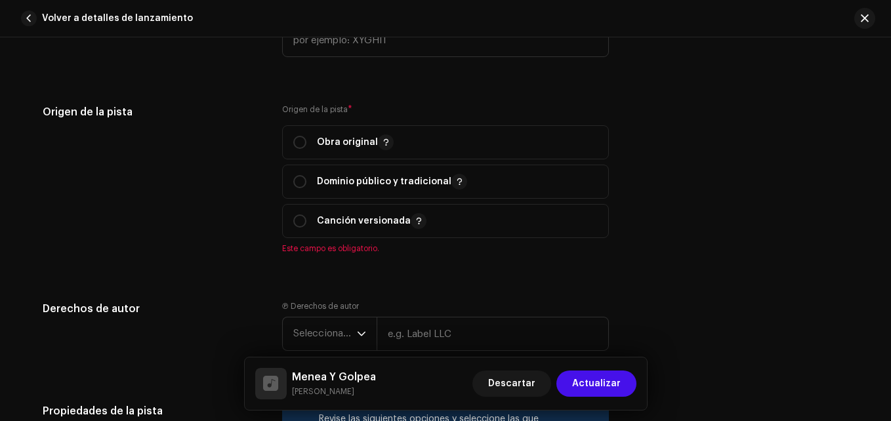
scroll to position [1771, 0]
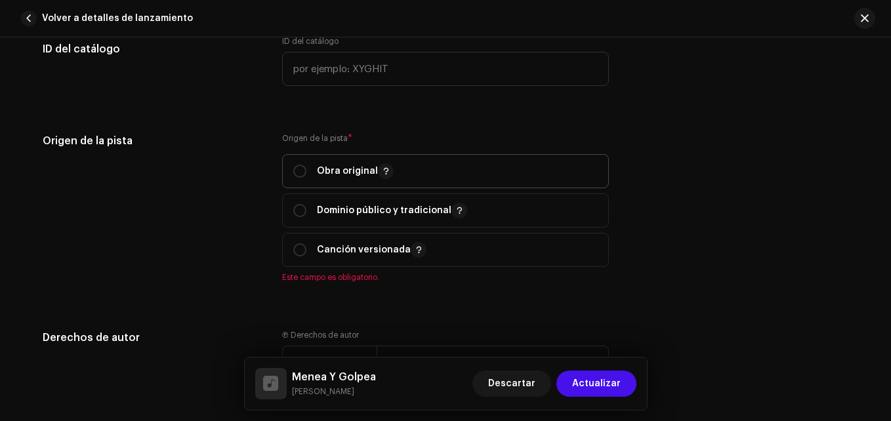
click at [331, 165] on p "Obra original" at bounding box center [355, 171] width 77 height 16
radio input "true"
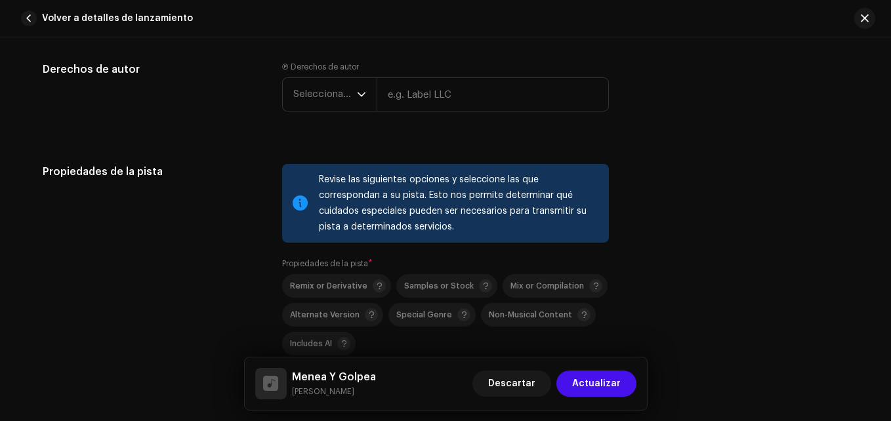
scroll to position [2033, 0]
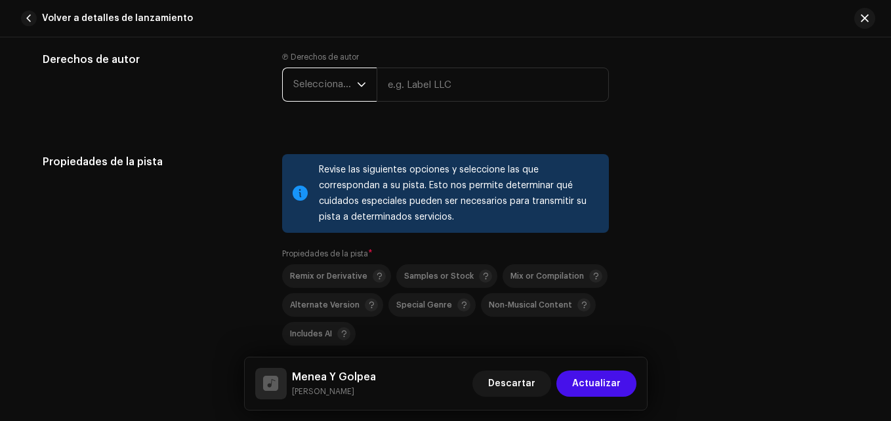
click at [321, 100] on span "Seleccionar año" at bounding box center [325, 84] width 64 height 33
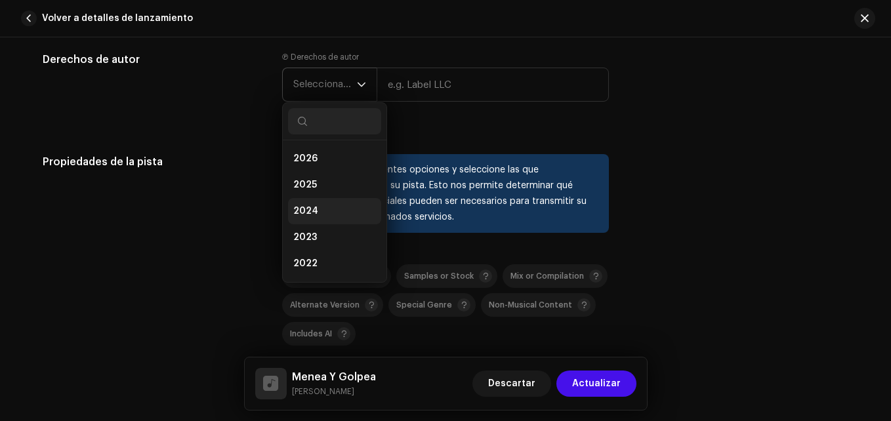
click at [329, 212] on li "2024" at bounding box center [334, 211] width 93 height 26
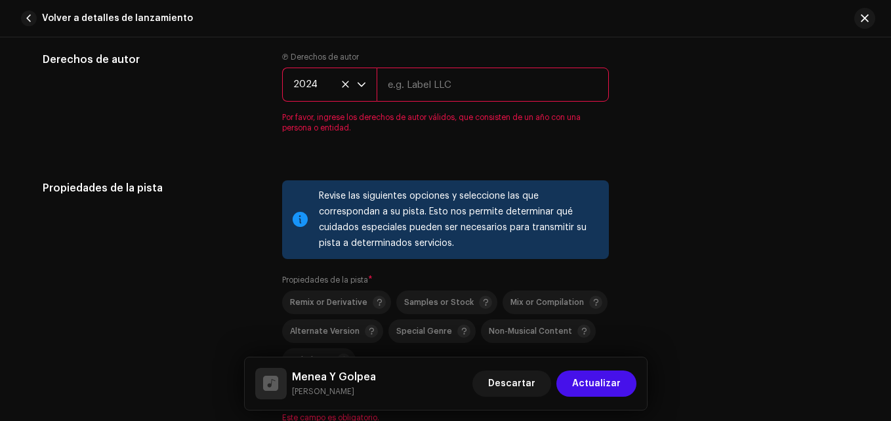
click at [428, 77] on input "text" at bounding box center [492, 85] width 232 height 34
type input "Deymi Music Récords"
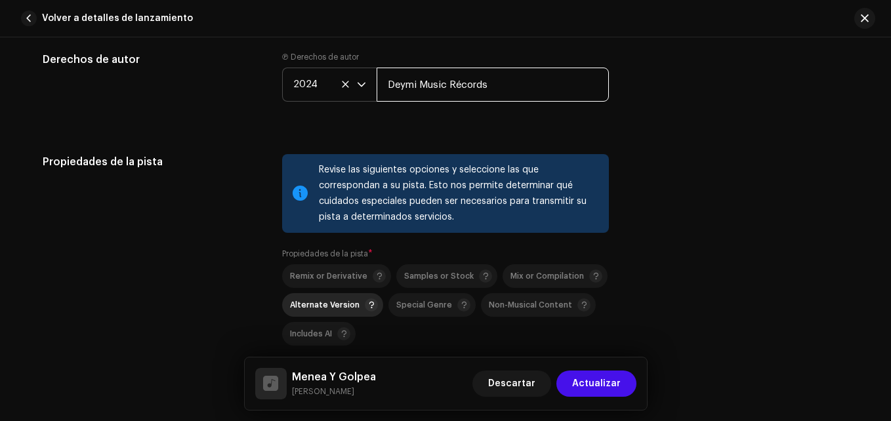
scroll to position [2099, 0]
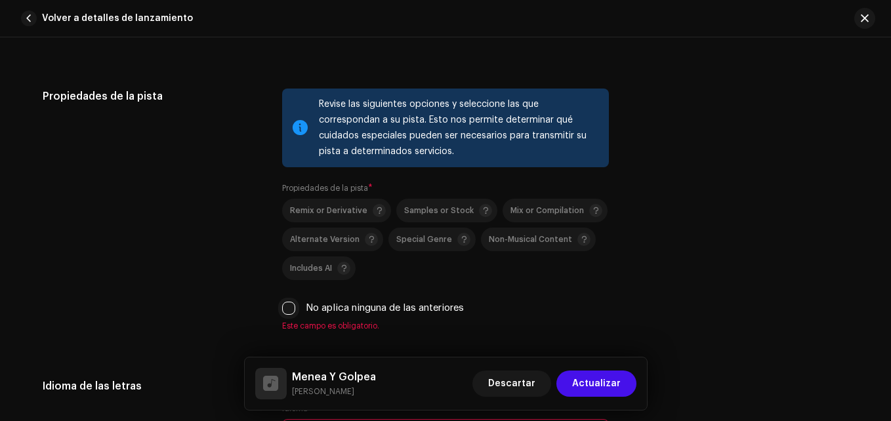
click at [287, 312] on input "No aplica ninguna de las anteriores" at bounding box center [288, 308] width 13 height 13
checkbox input "true"
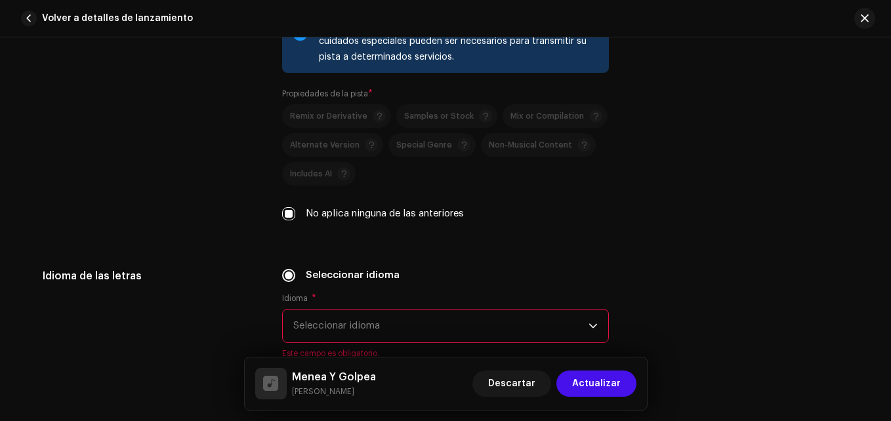
scroll to position [2361, 0]
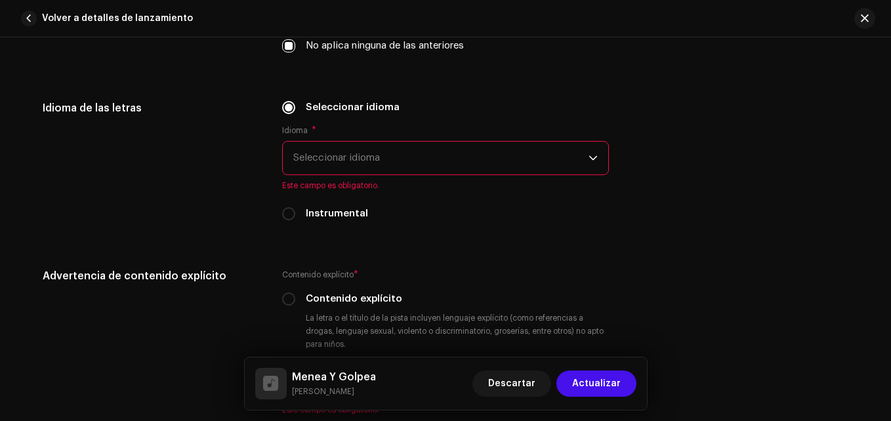
click at [310, 154] on span "Seleccionar idioma" at bounding box center [440, 158] width 295 height 33
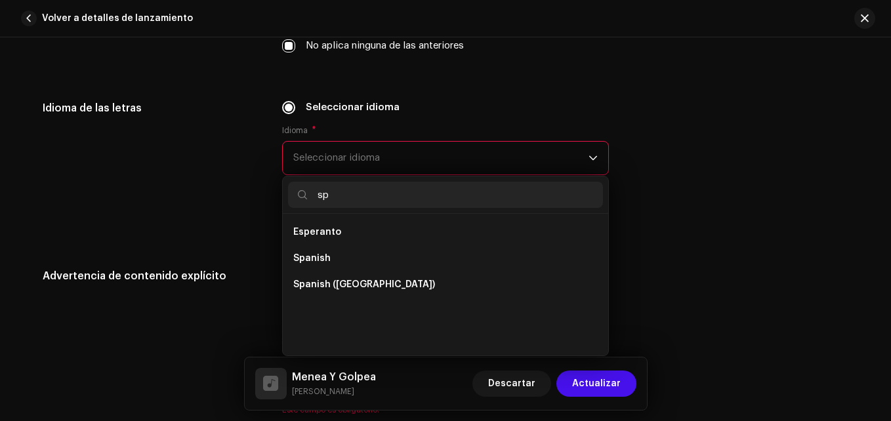
scroll to position [0, 0]
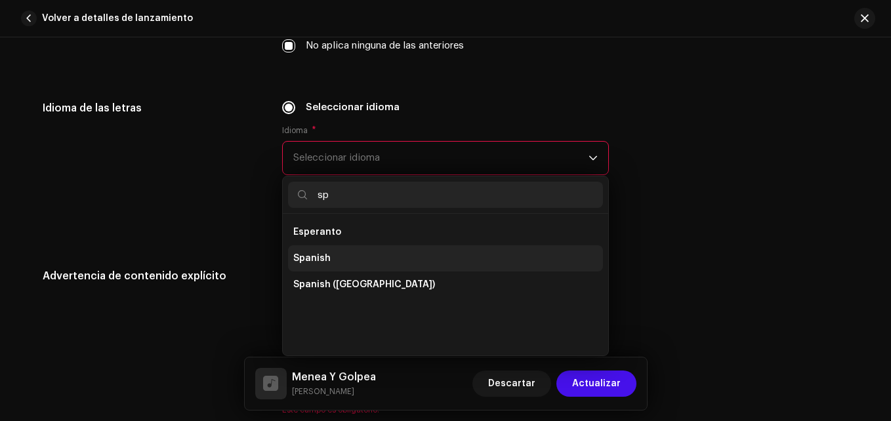
type input "sp"
click at [363, 258] on li "Spanish" at bounding box center [445, 258] width 315 height 26
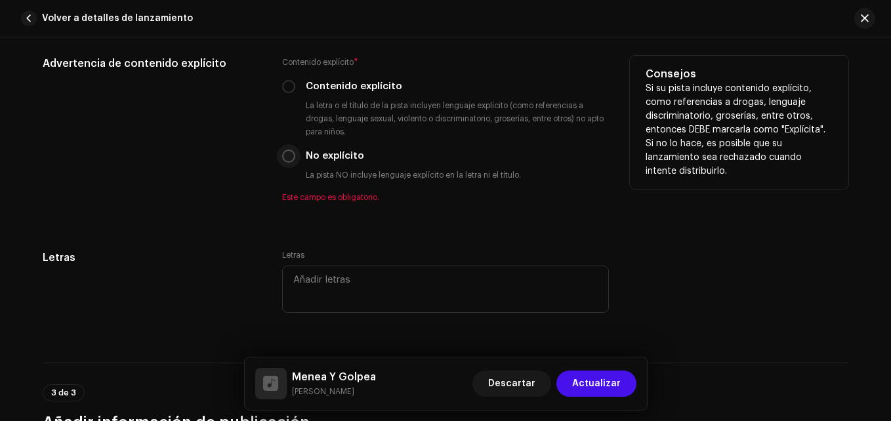
click at [282, 159] on input "No explícito" at bounding box center [288, 156] width 13 height 13
radio input "true"
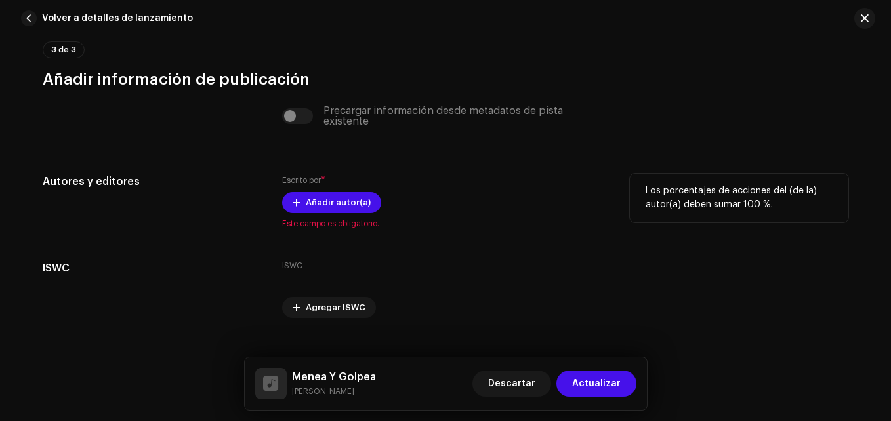
scroll to position [2886, 0]
click at [310, 208] on span "Añadir autor(a)" at bounding box center [338, 202] width 65 height 26
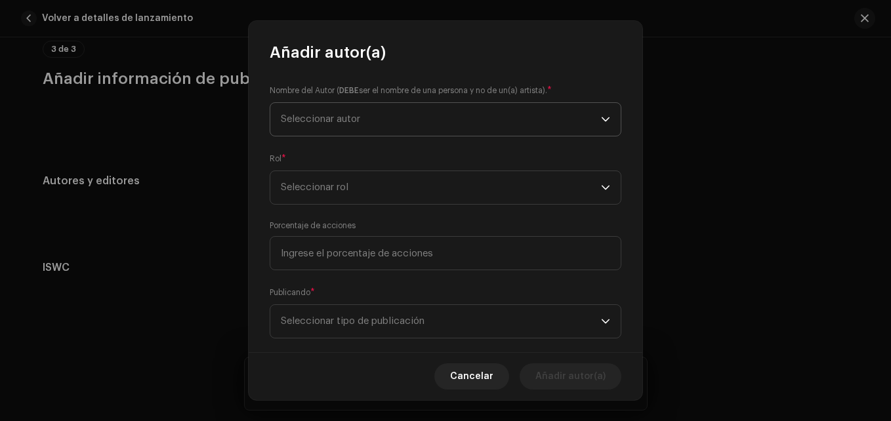
click at [365, 113] on span "Seleccionar autor" at bounding box center [441, 119] width 320 height 33
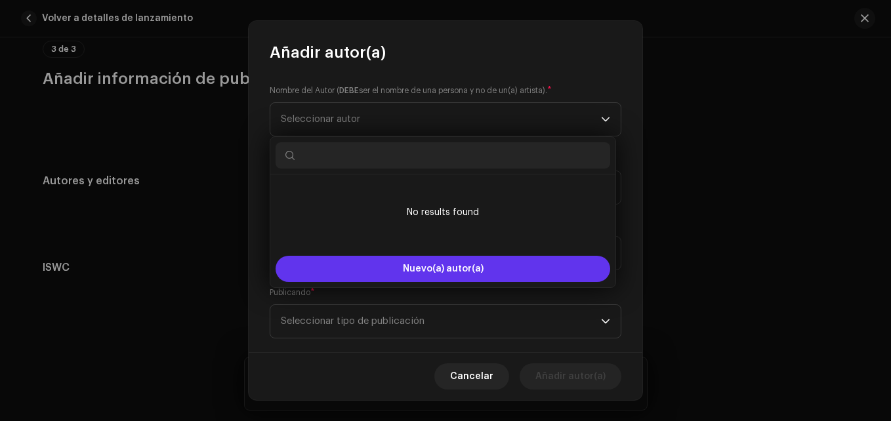
drag, startPoint x: 348, startPoint y: 162, endPoint x: 346, endPoint y: 263, distance: 101.0
click at [346, 263] on button "Nuevo(a) autor(a)" at bounding box center [442, 269] width 335 height 26
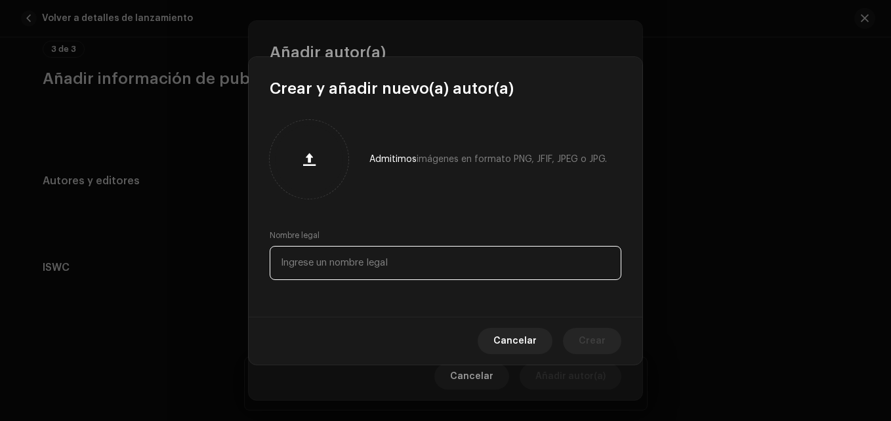
paste input "[PERSON_NAME]"
type input "[PERSON_NAME]"
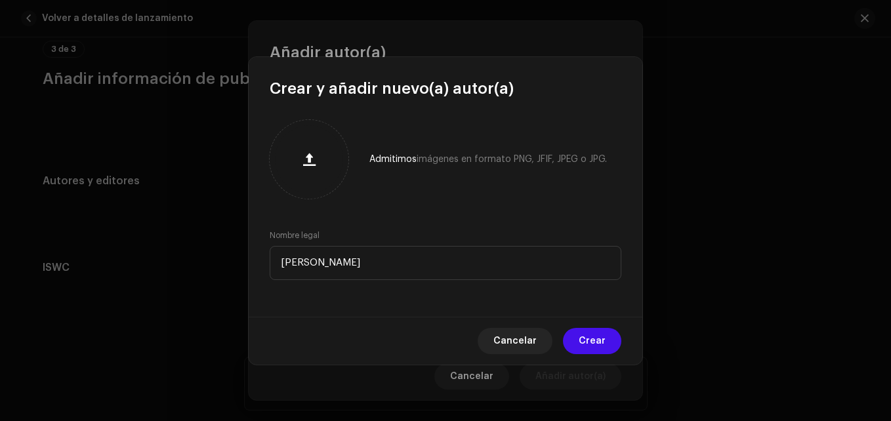
click at [586, 340] on span "Crear" at bounding box center [592, 341] width 27 height 26
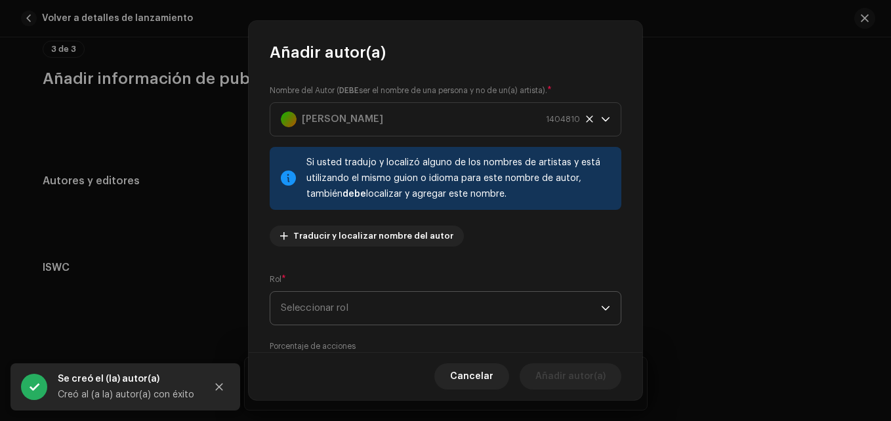
click at [350, 295] on span "Seleccionar rol" at bounding box center [441, 308] width 320 height 33
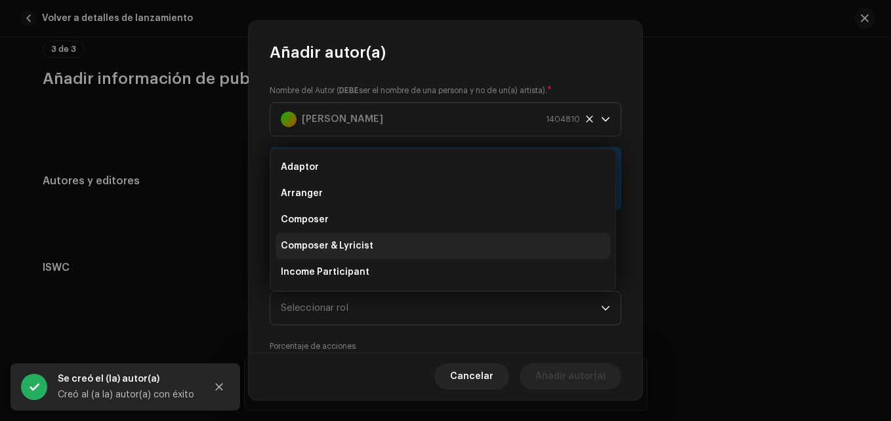
scroll to position [21, 0]
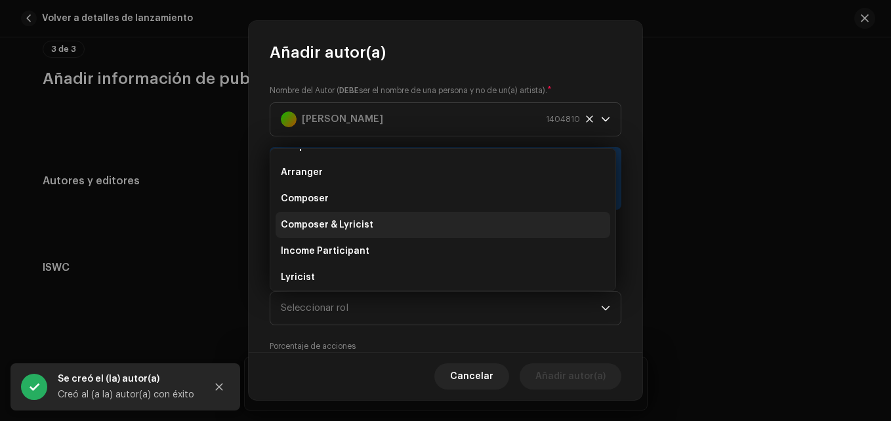
click at [365, 220] on span "Composer & Lyricist" at bounding box center [327, 224] width 92 height 13
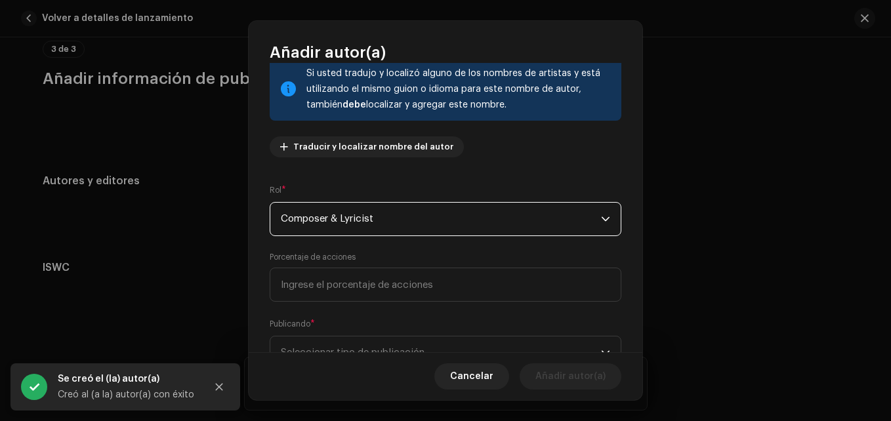
scroll to position [144, 0]
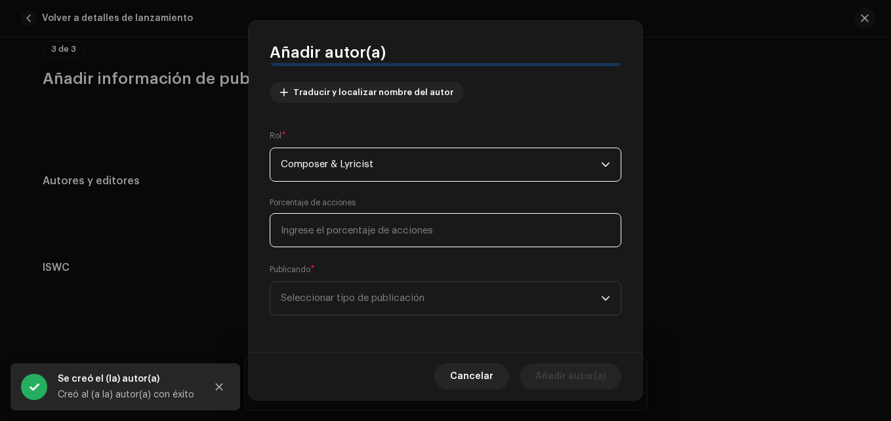
click at [323, 232] on input at bounding box center [446, 230] width 352 height 34
type input "100,00"
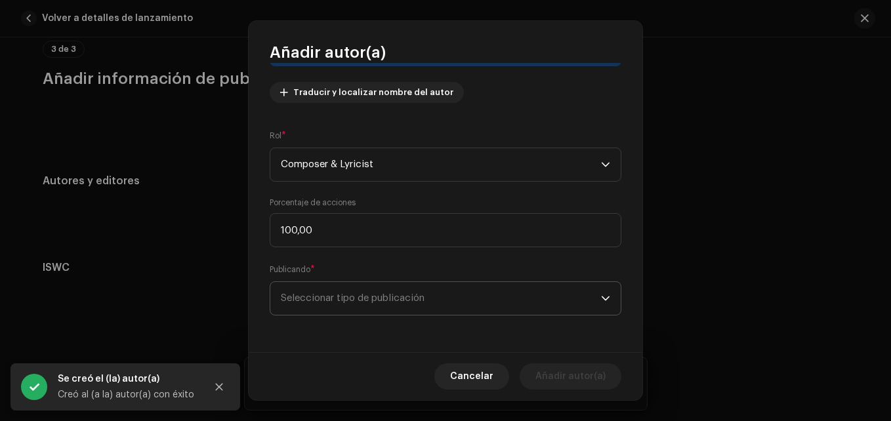
click at [348, 300] on span "Seleccionar tipo de publicación" at bounding box center [441, 298] width 320 height 33
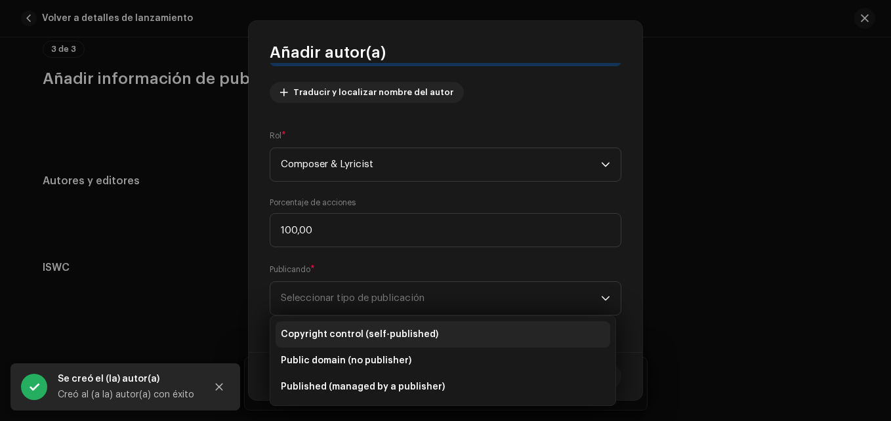
click at [356, 325] on li "Copyright control (self-published)" at bounding box center [442, 334] width 335 height 26
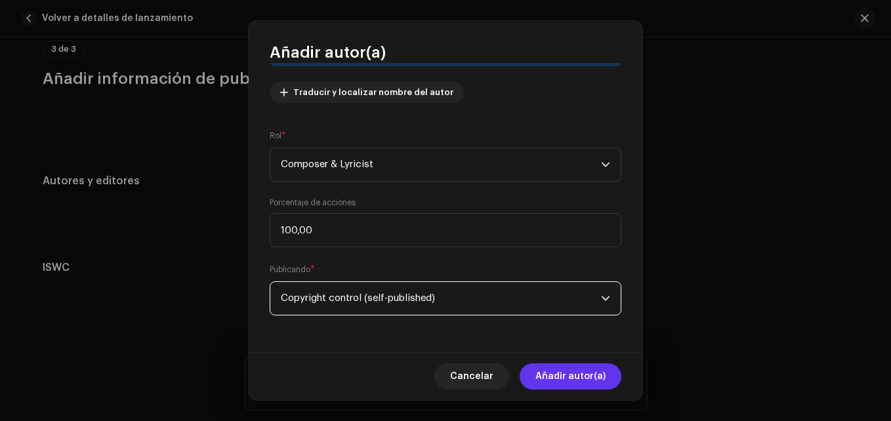
click at [565, 371] on span "Añadir autor(a)" at bounding box center [570, 376] width 70 height 26
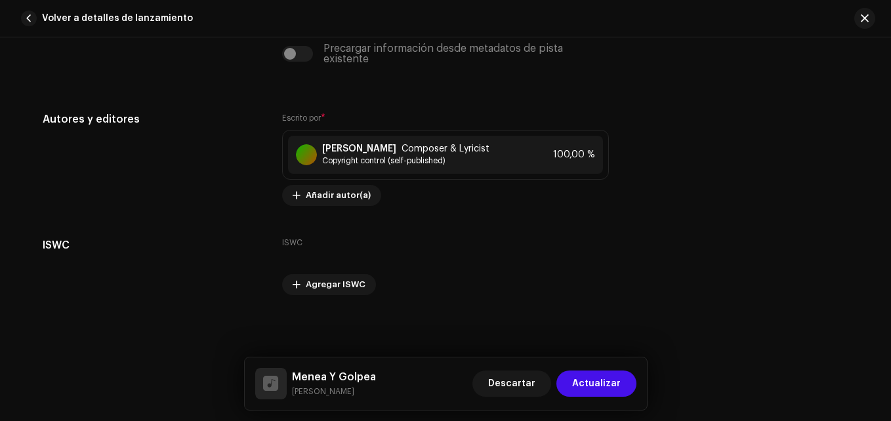
scroll to position [2959, 0]
click at [600, 382] on span "Actualizar" at bounding box center [596, 384] width 49 height 26
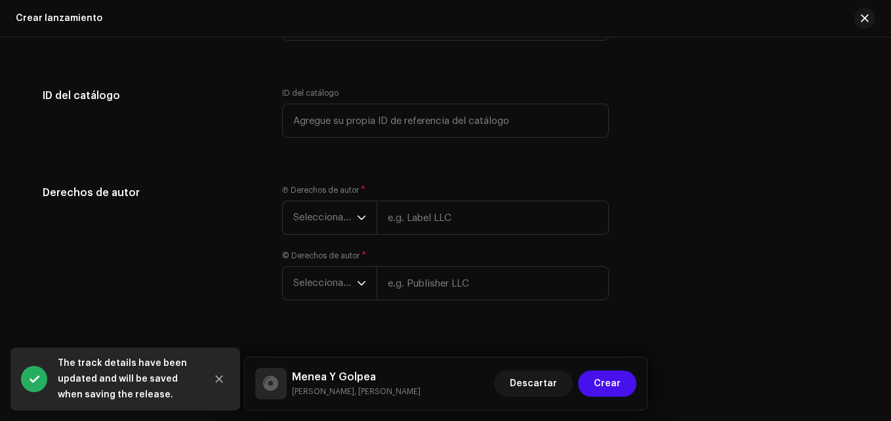
scroll to position [2645, 0]
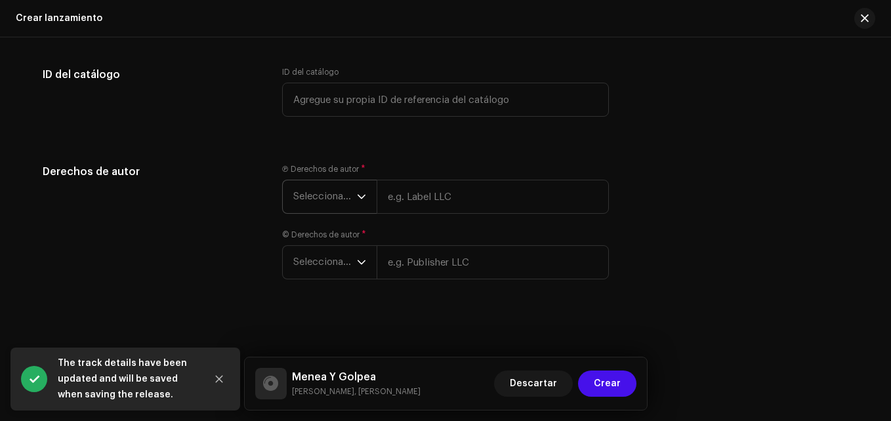
click at [335, 203] on span "Seleccionar año" at bounding box center [325, 196] width 64 height 33
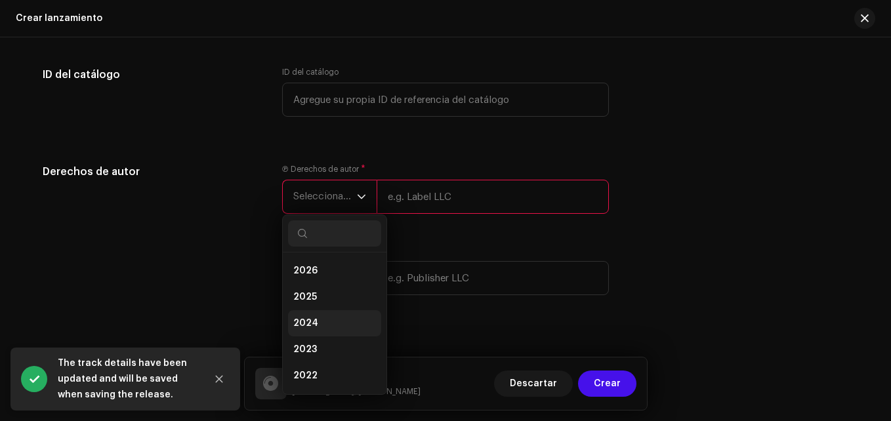
click at [309, 329] on span "2024" at bounding box center [305, 323] width 25 height 13
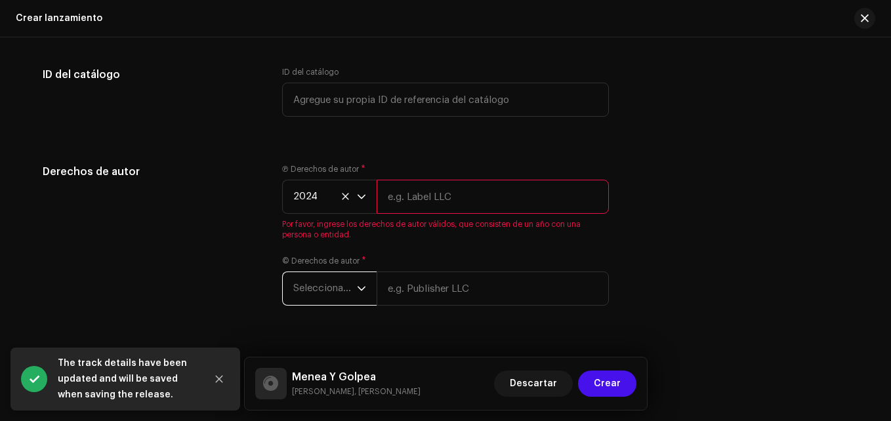
click at [310, 291] on span "Seleccionar año" at bounding box center [325, 288] width 64 height 33
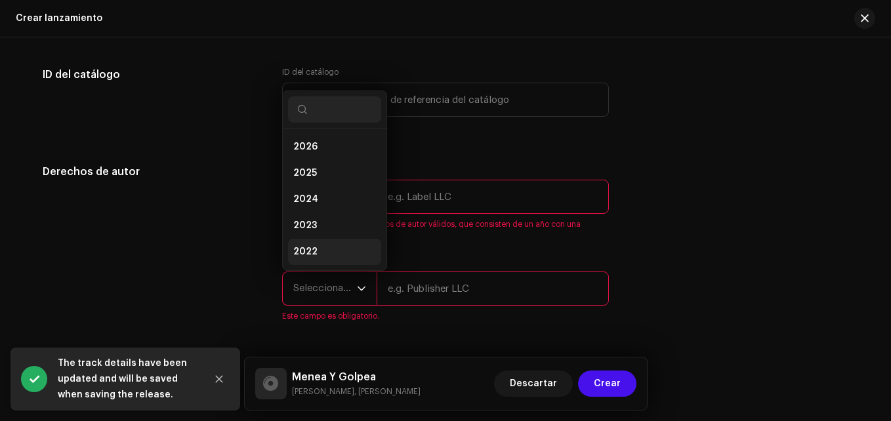
scroll to position [21, 0]
click at [311, 184] on span "2024" at bounding box center [305, 178] width 25 height 13
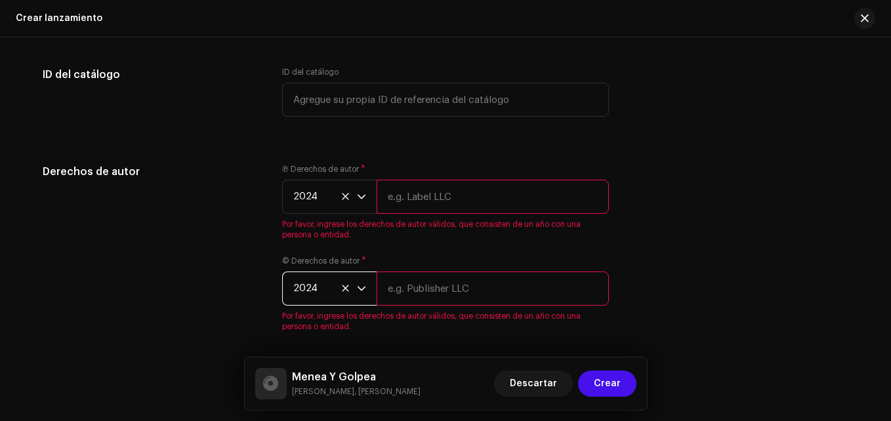
click at [449, 202] on input "text" at bounding box center [492, 197] width 232 height 34
type input "Deymi Music Récords"
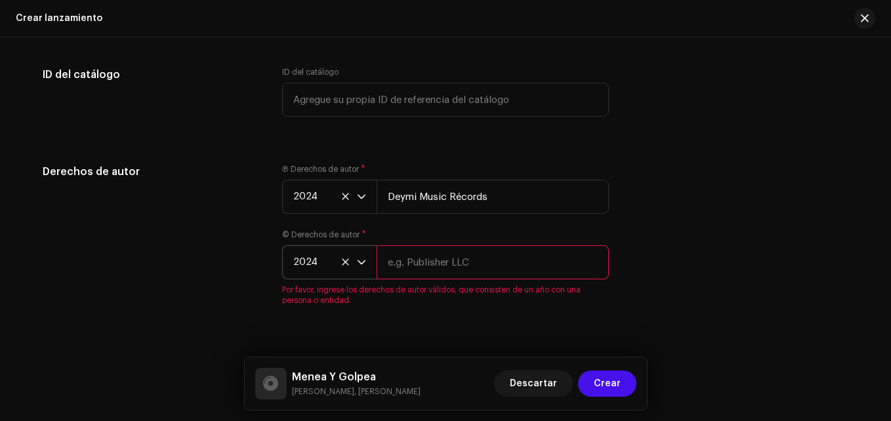
click at [407, 267] on input "text" at bounding box center [492, 262] width 232 height 34
type input "Deymi Music Récords"
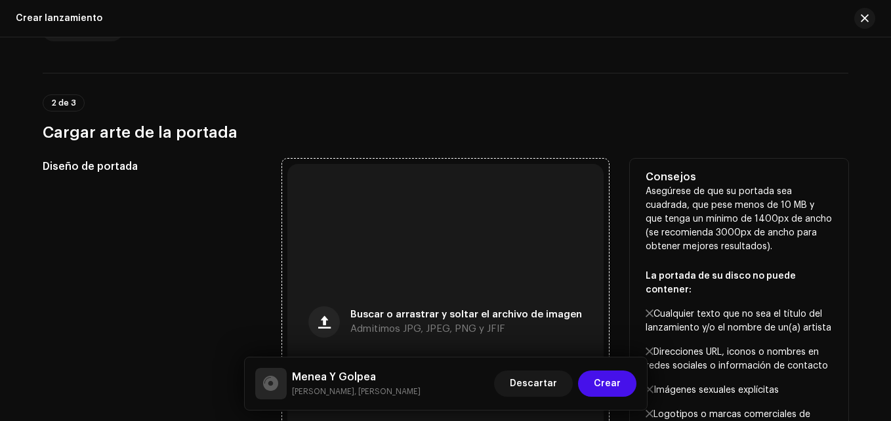
scroll to position [415, 0]
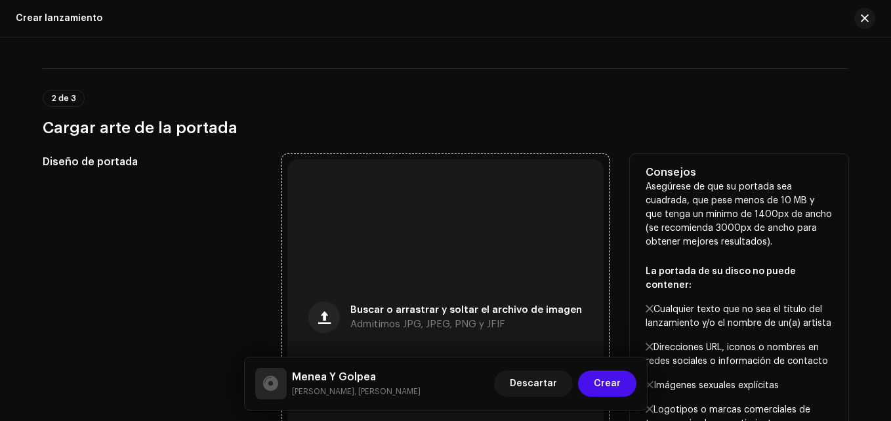
click at [439, 245] on div "Buscar o arrastrar y soltar el archivo de imagen Admitimos JPG, JPEG, PNG y JFIF" at bounding box center [445, 317] width 316 height 316
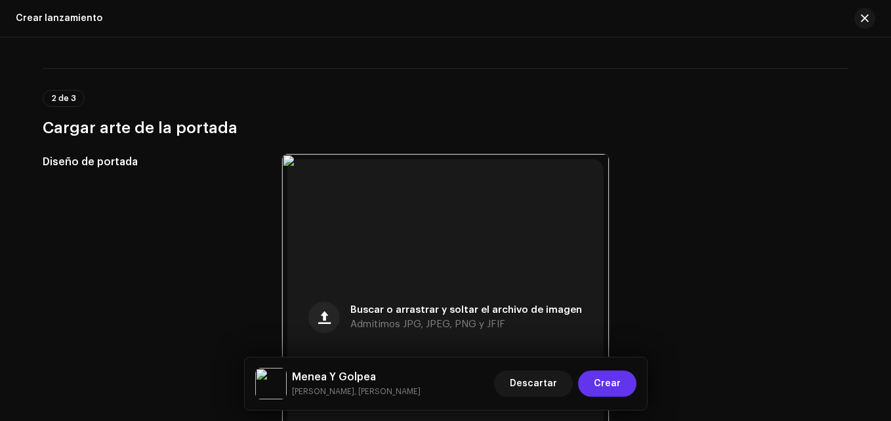
click at [607, 382] on span "Crear" at bounding box center [607, 384] width 27 height 26
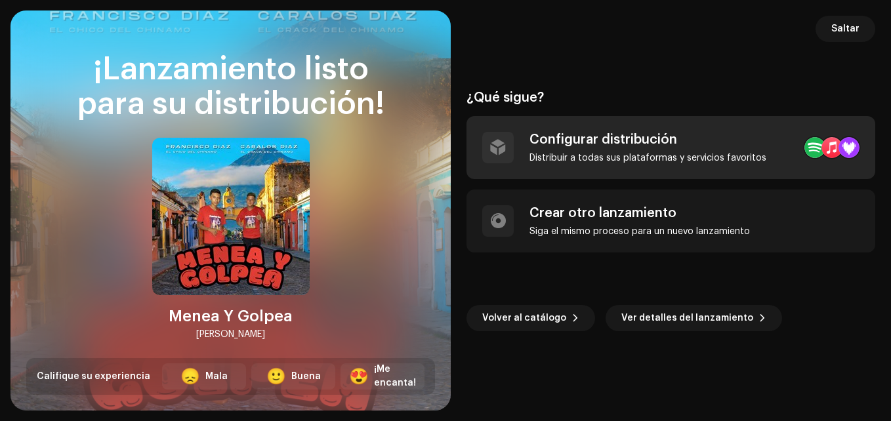
click at [568, 141] on div "Configurar distribución" at bounding box center [647, 140] width 237 height 16
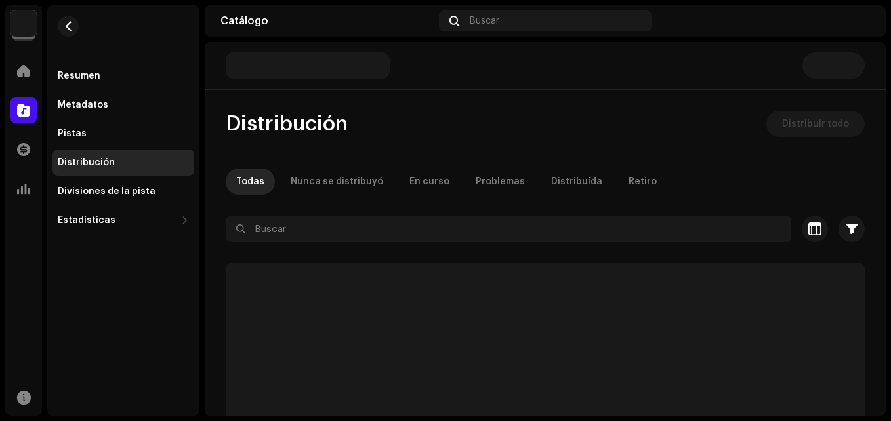
click at [803, 127] on span "Distribuir todo" at bounding box center [815, 124] width 67 height 26
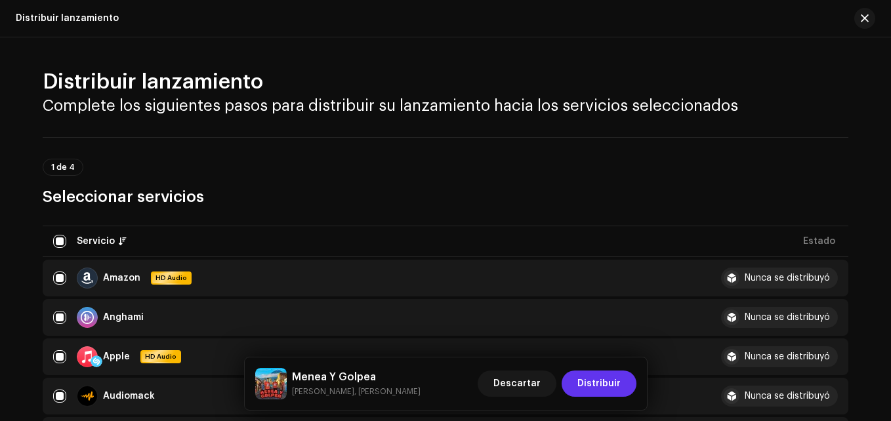
click at [598, 378] on span "Distribuir" at bounding box center [598, 384] width 43 height 26
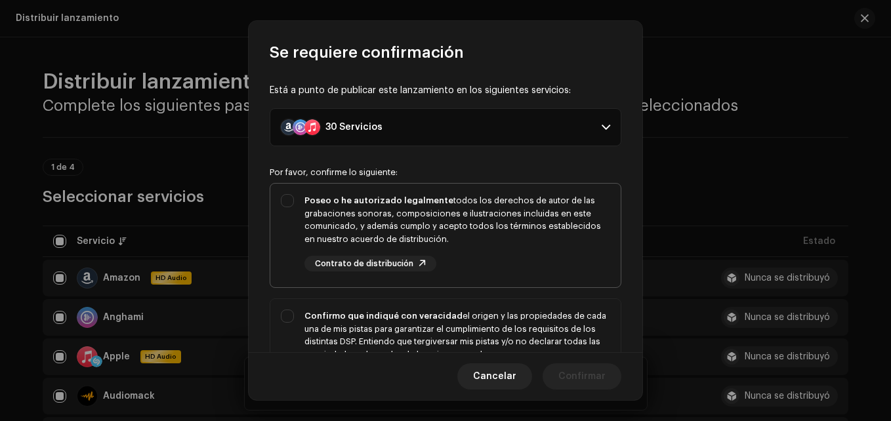
click at [428, 230] on div "Poseo o he autorizado legalmente todos los derechos de autor de las grabaciones…" at bounding box center [457, 219] width 306 height 51
checkbox input "true"
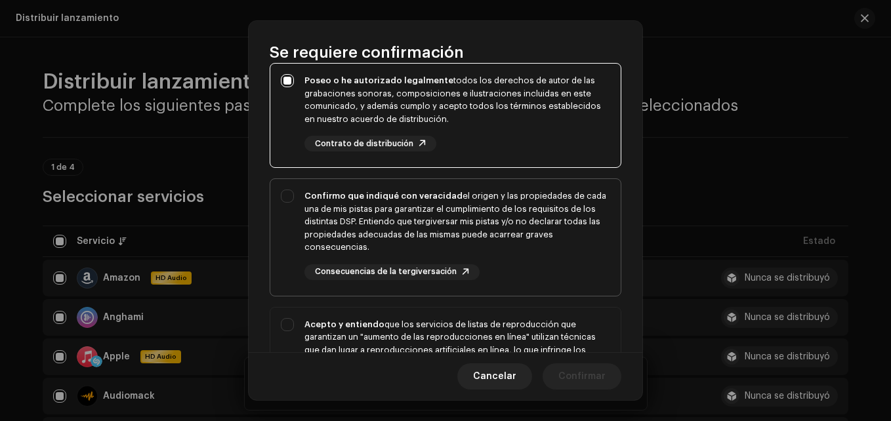
scroll to position [131, 0]
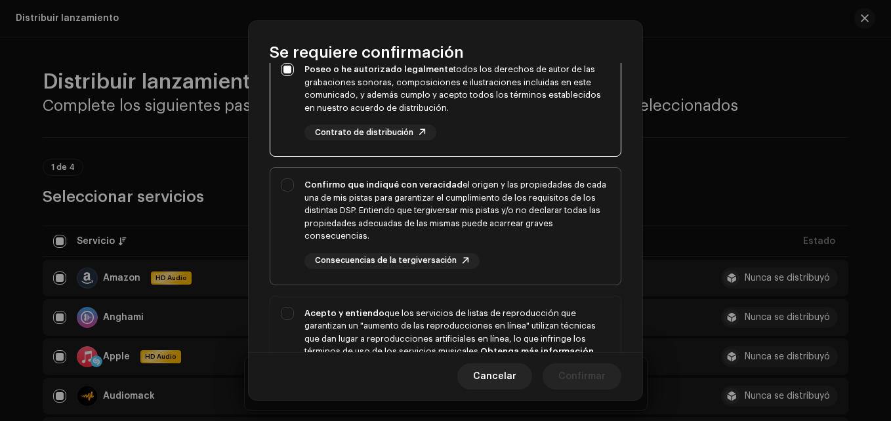
click at [480, 235] on div "Confirmo que indiqué con veracidad el origen y las propiedades de cada una de m…" at bounding box center [457, 210] width 306 height 64
checkbox input "true"
click at [527, 321] on div "Acepto y entiendo que los servicios de listas de reproducción que garantizan un…" at bounding box center [457, 339] width 306 height 64
checkbox input "true"
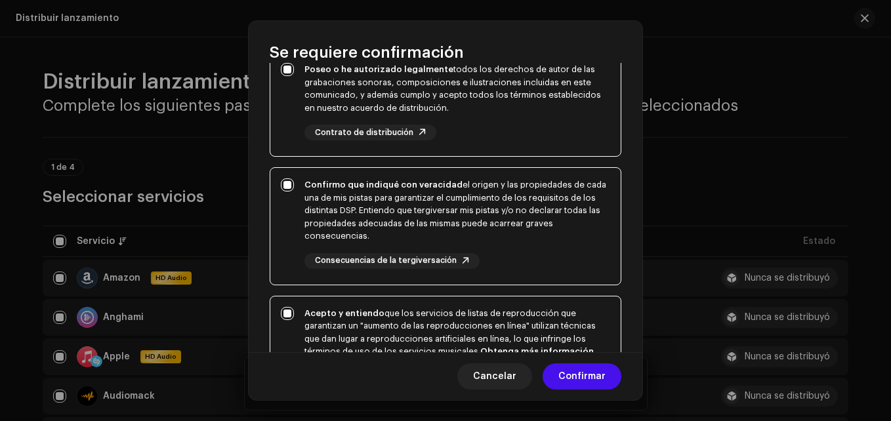
scroll to position [318, 0]
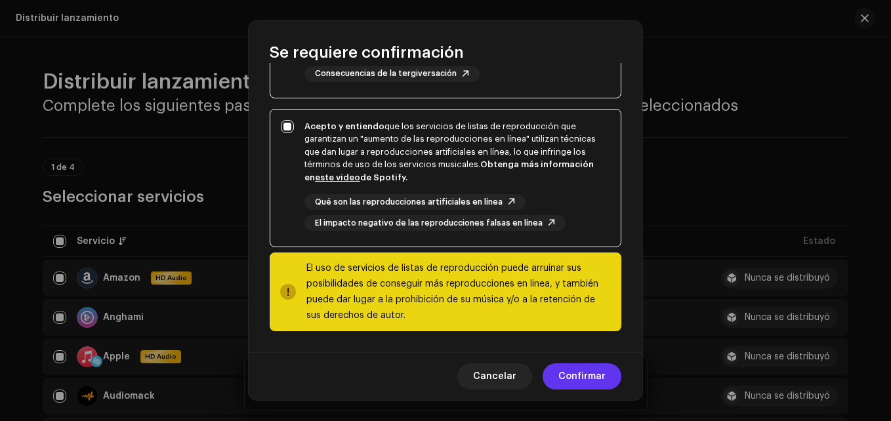
click at [573, 378] on span "Confirmar" at bounding box center [581, 376] width 47 height 26
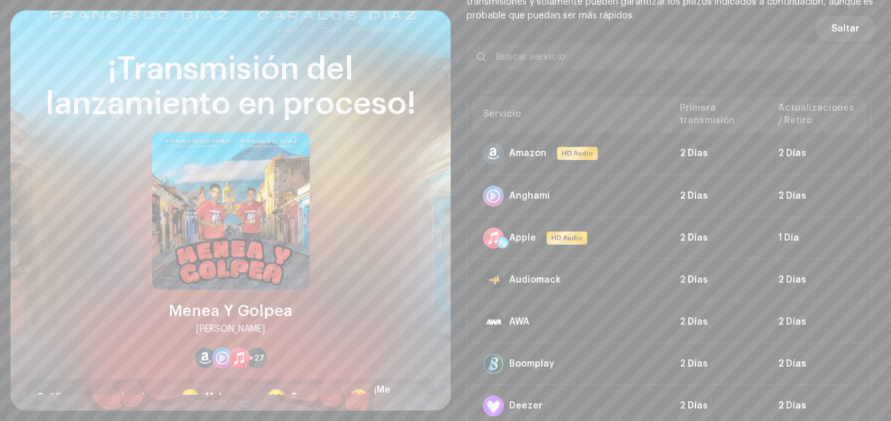
click at [834, 26] on span "Saltar" at bounding box center [845, 29] width 28 height 26
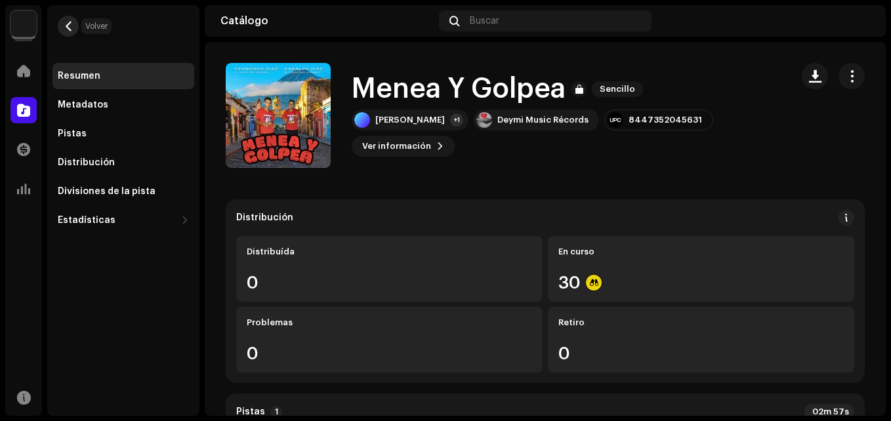
click at [69, 25] on span "button" at bounding box center [69, 26] width 10 height 10
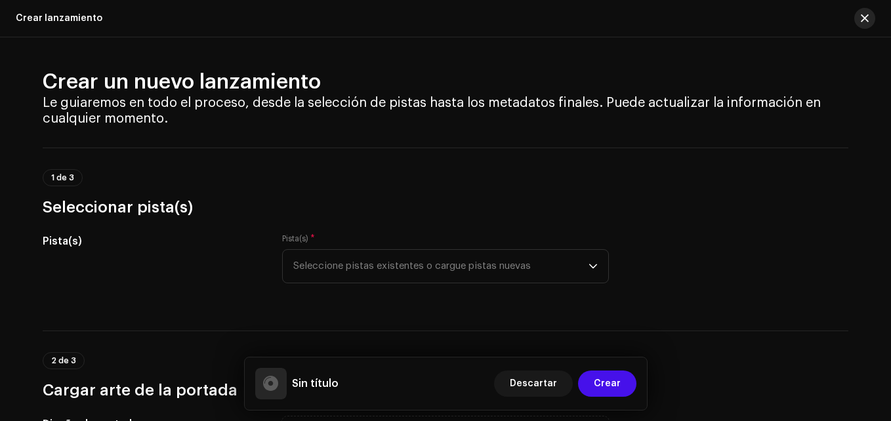
click at [863, 27] on button "button" at bounding box center [864, 18] width 21 height 21
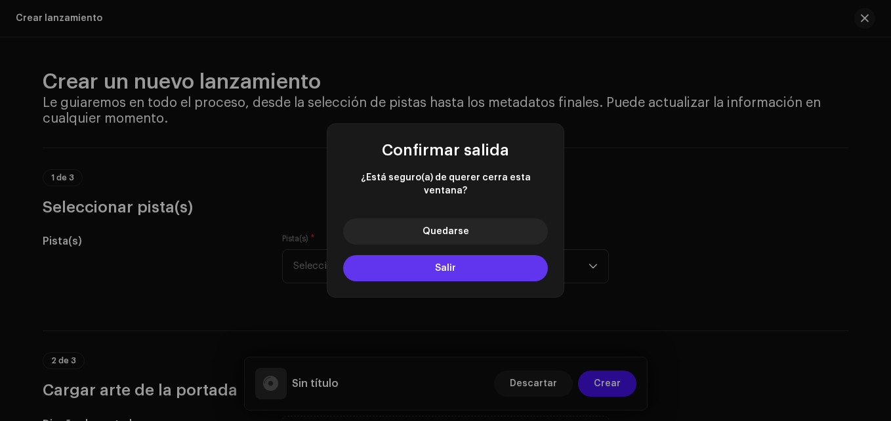
click at [432, 255] on button "Salir" at bounding box center [445, 268] width 205 height 26
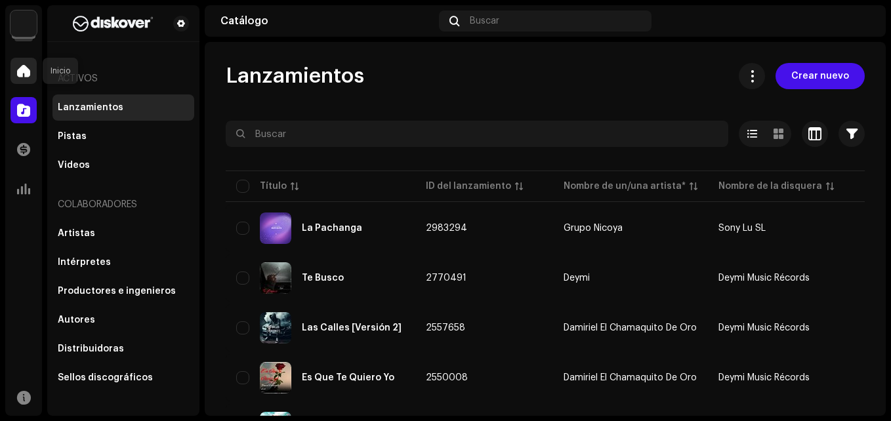
click at [27, 82] on div at bounding box center [23, 71] width 26 height 26
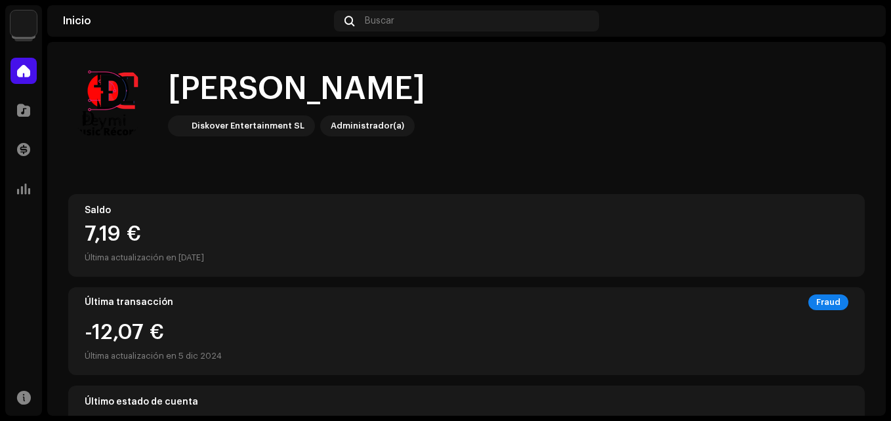
click at [27, 82] on div at bounding box center [23, 71] width 26 height 26
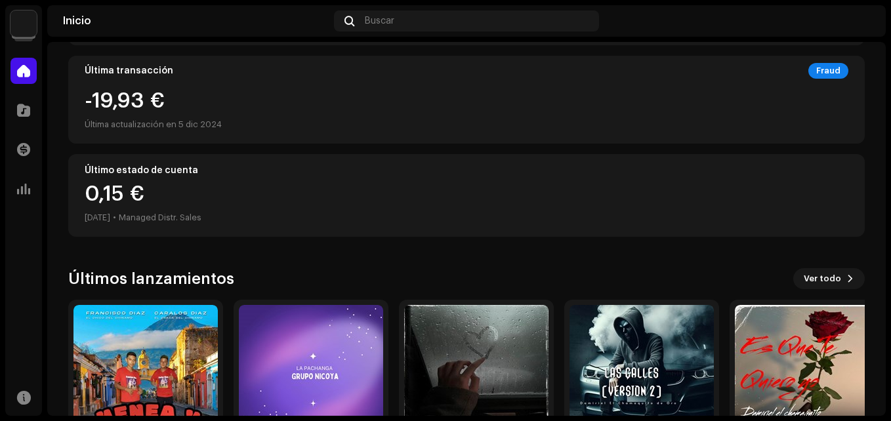
scroll to position [325, 0]
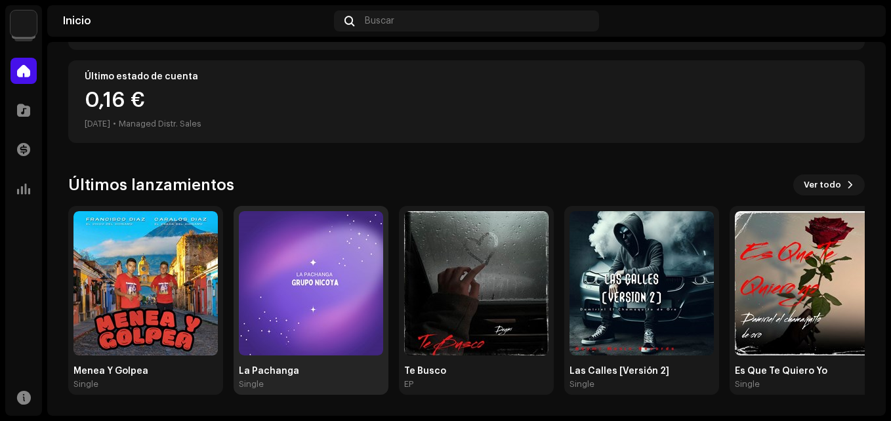
click at [290, 300] on img at bounding box center [311, 283] width 144 height 144
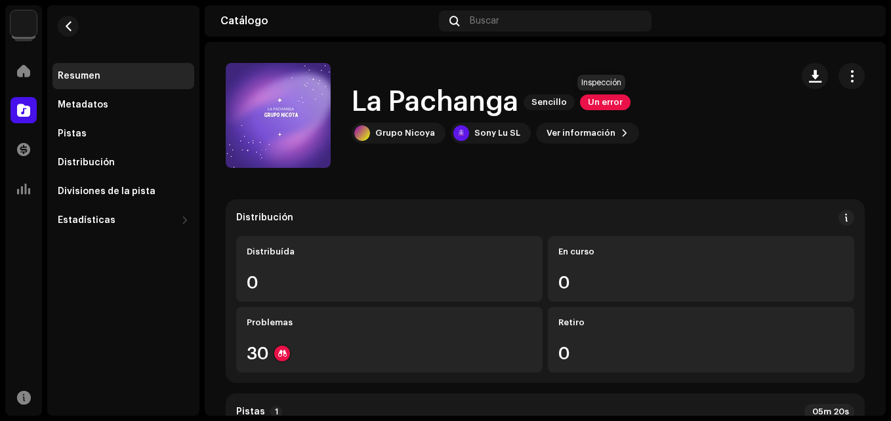
click at [607, 106] on span "Un error" at bounding box center [605, 102] width 51 height 16
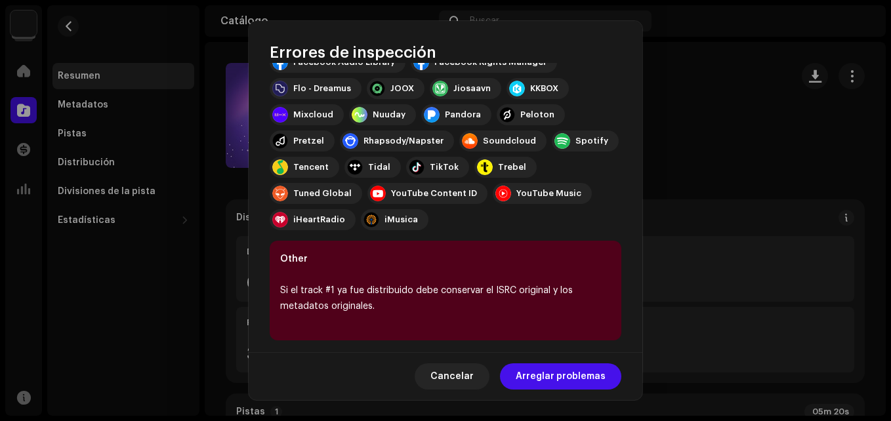
scroll to position [235, 0]
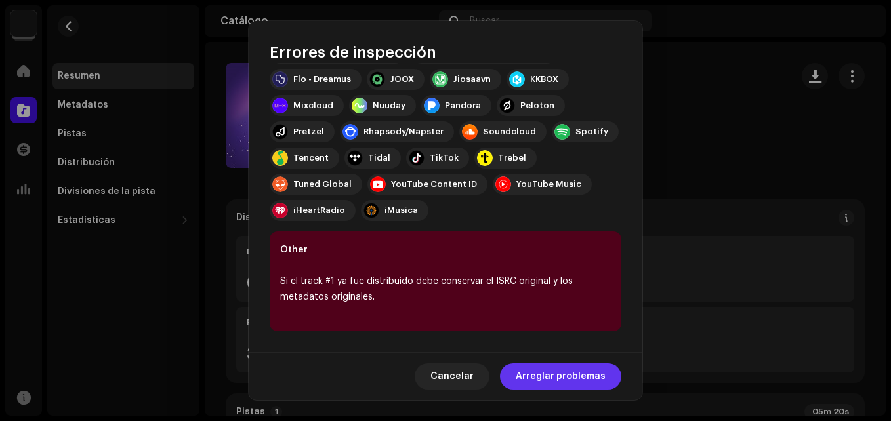
click at [551, 371] on span "Arreglar problemas" at bounding box center [561, 376] width 90 height 26
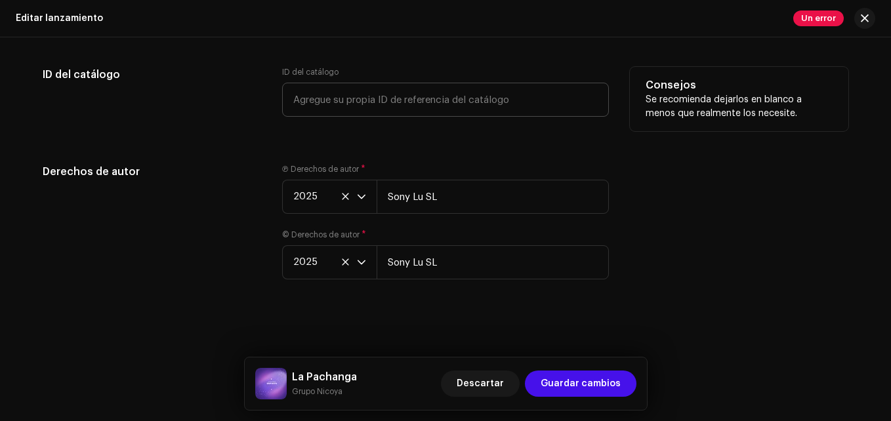
scroll to position [2328, 0]
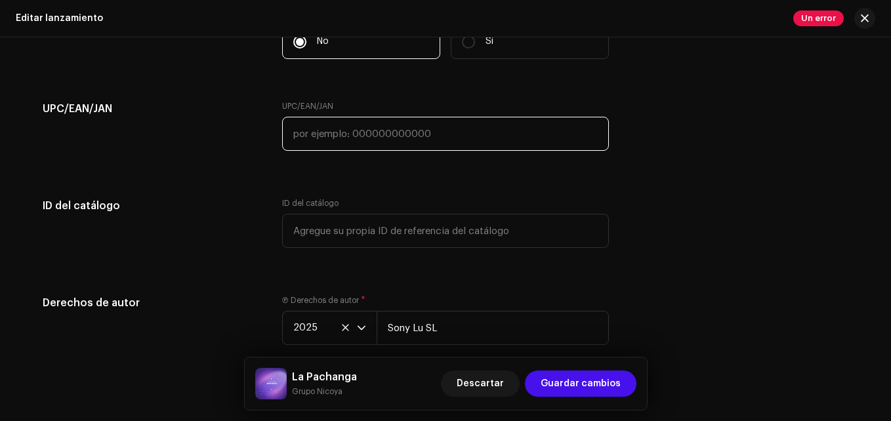
paste input "8447536430215"
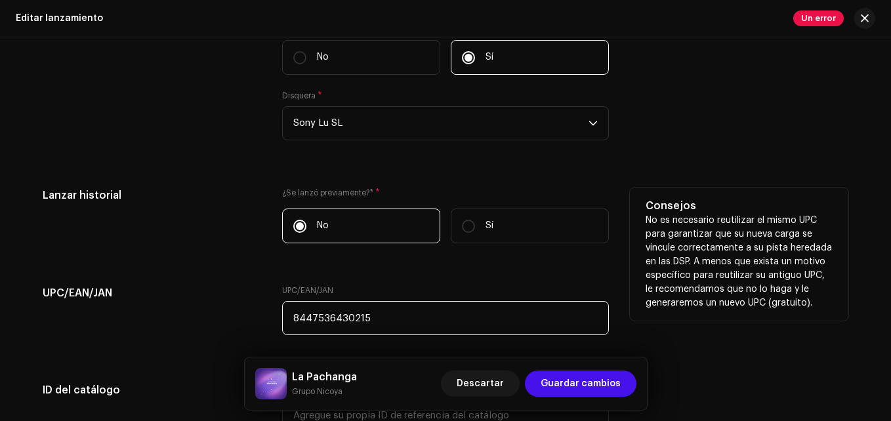
scroll to position [2132, 0]
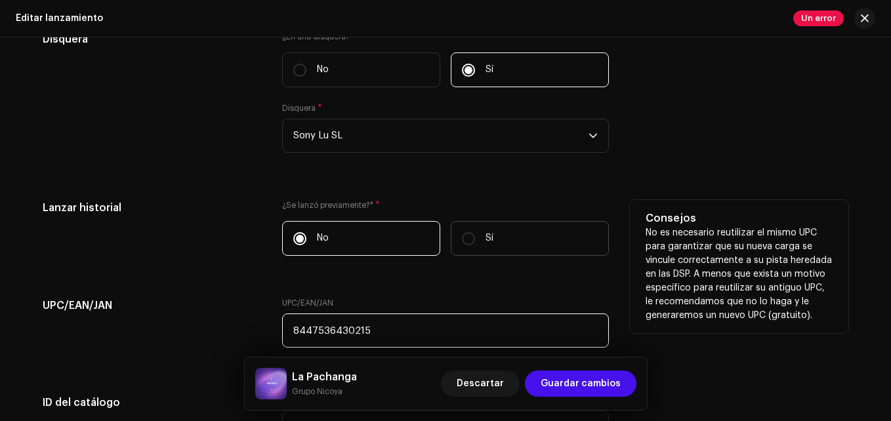
type input "8447536430215"
click at [472, 251] on label "Sí" at bounding box center [530, 238] width 158 height 35
click at [472, 245] on input "Sí" at bounding box center [468, 238] width 13 height 13
radio input "true"
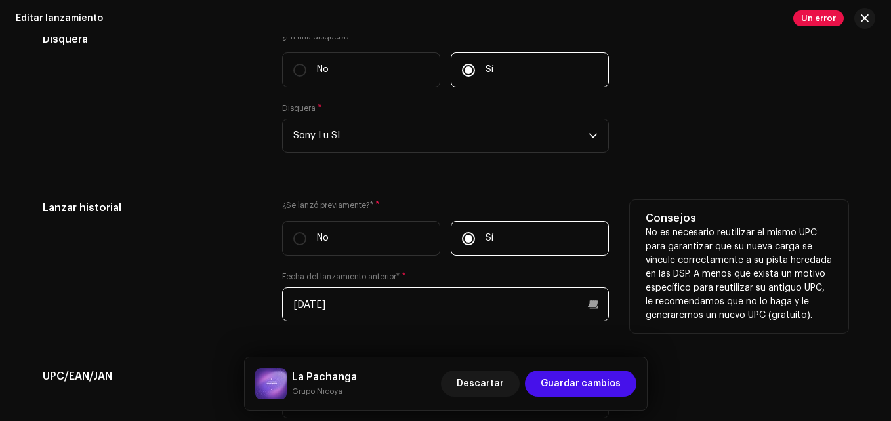
click at [394, 304] on input "20/08/2025" at bounding box center [445, 304] width 327 height 34
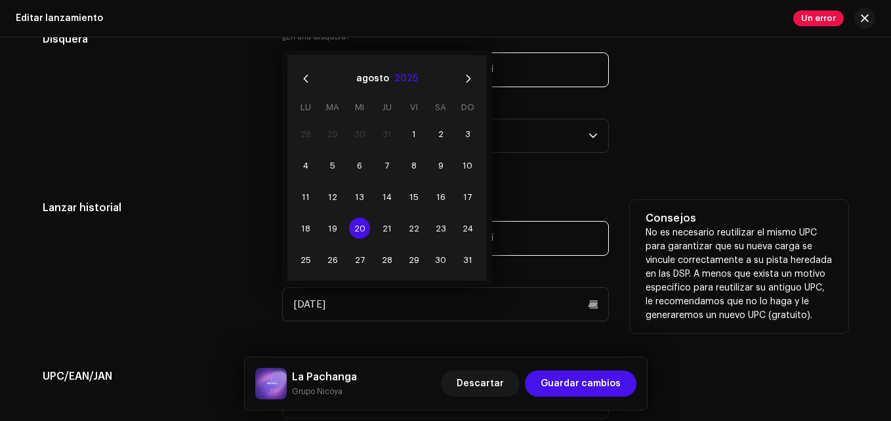
click at [409, 79] on button "2025" at bounding box center [406, 78] width 24 height 21
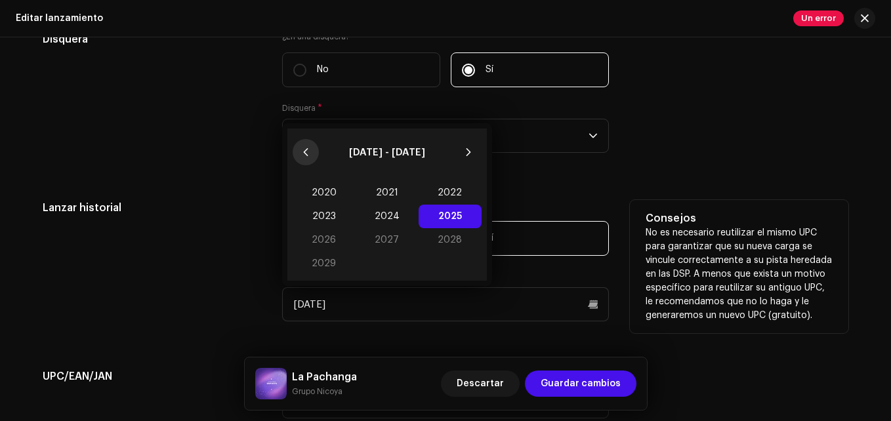
click at [307, 151] on icon "Previous Decade" at bounding box center [305, 152] width 9 height 9
click at [324, 258] on span "2019" at bounding box center [324, 264] width 63 height 24
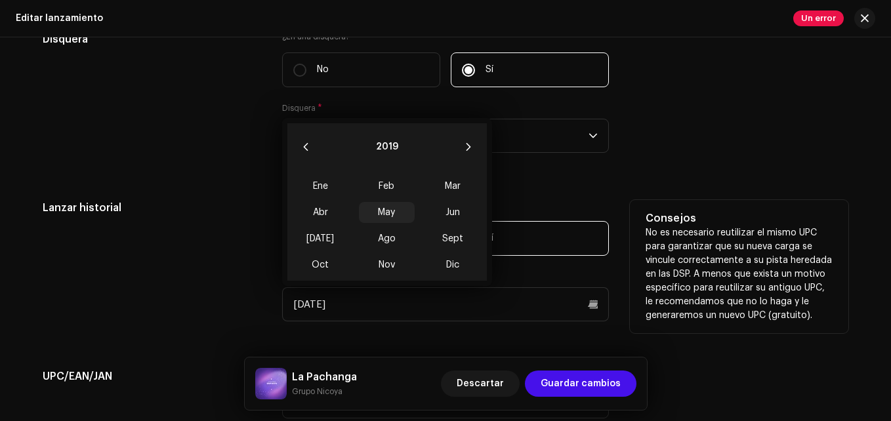
click at [386, 217] on span "May" at bounding box center [387, 212] width 56 height 21
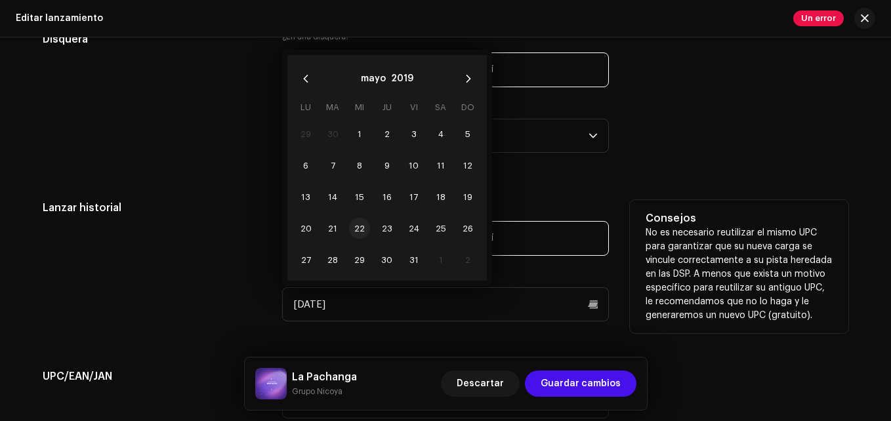
click at [365, 224] on span "22" at bounding box center [359, 228] width 21 height 21
type input "22/05/2019"
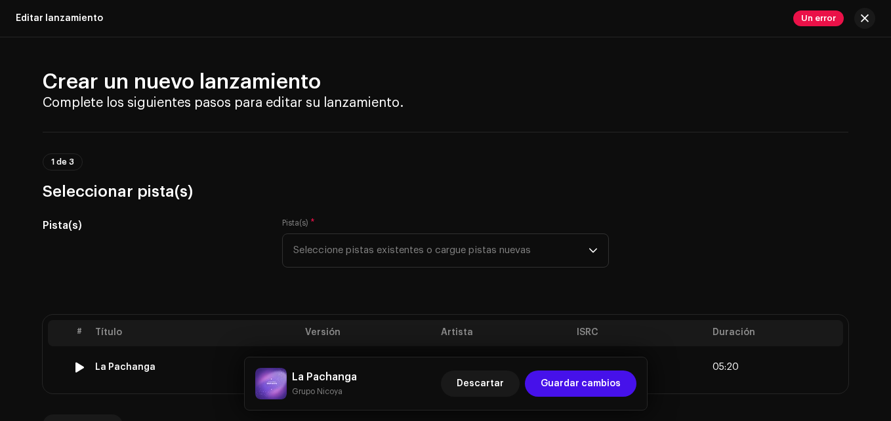
scroll to position [131, 0]
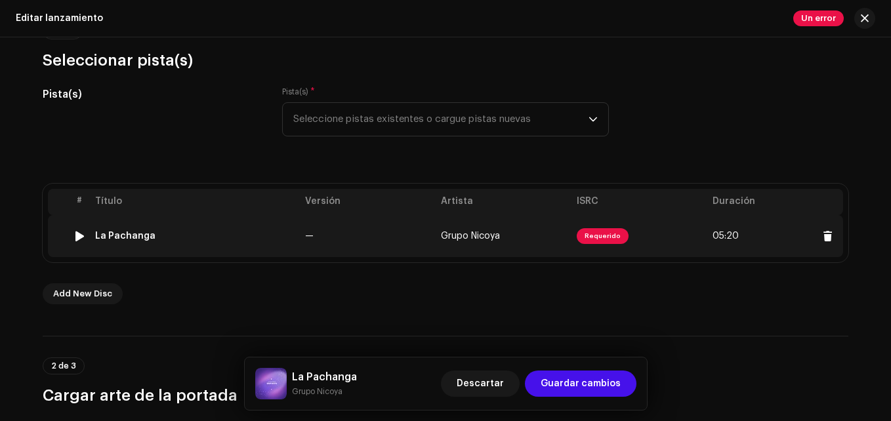
click at [580, 229] on span "Requerido" at bounding box center [603, 236] width 52 height 16
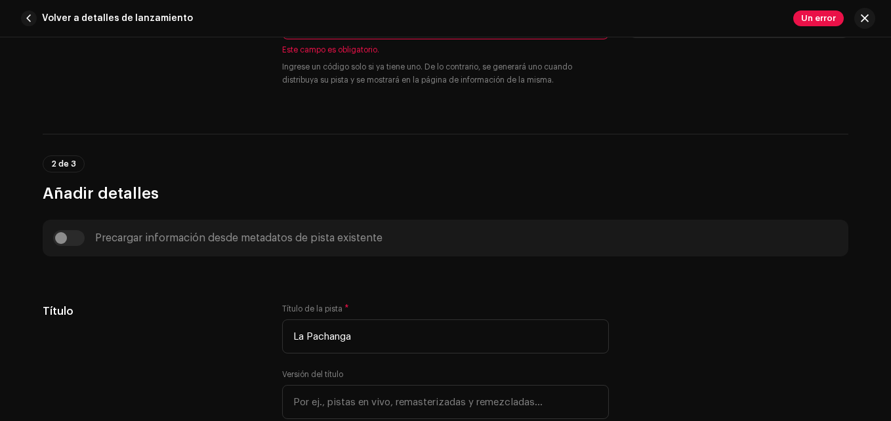
scroll to position [297, 0]
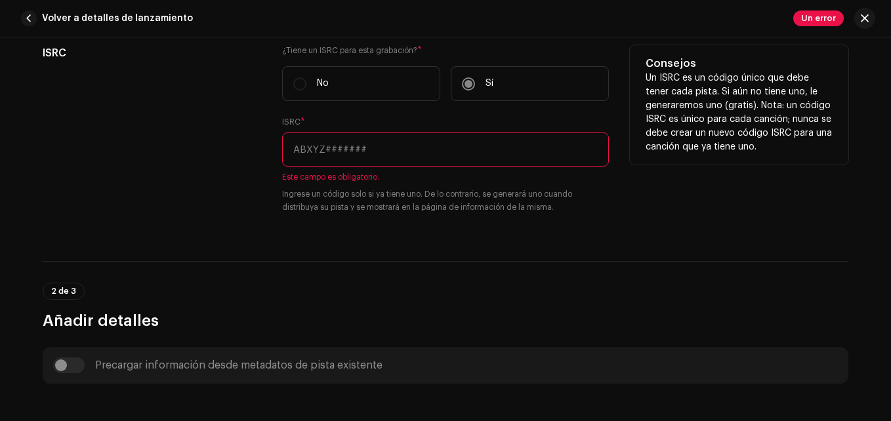
paste input "PEZM92500328"
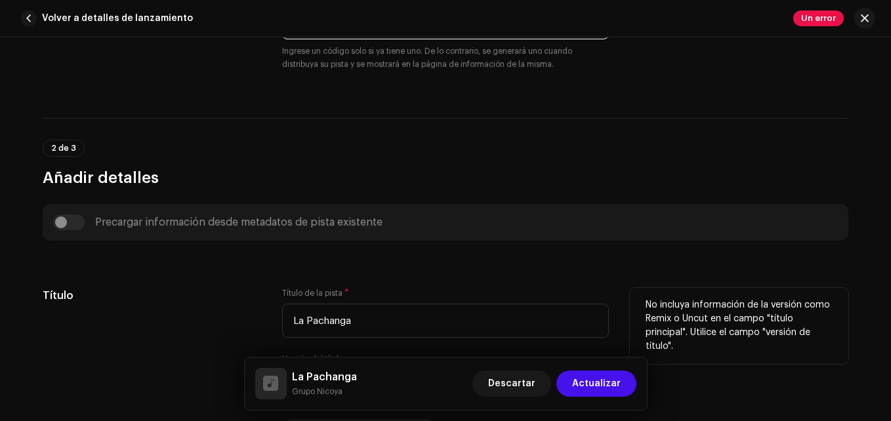
scroll to position [428, 0]
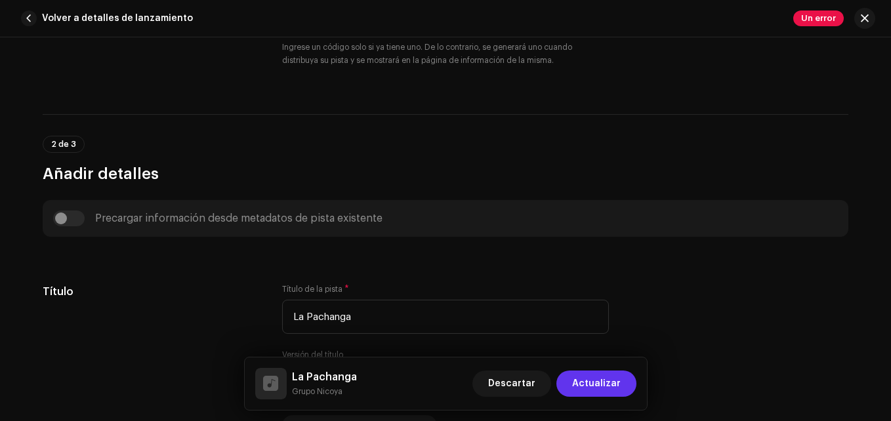
type input "PEZM92500328"
click at [586, 386] on span "Actualizar" at bounding box center [596, 384] width 49 height 26
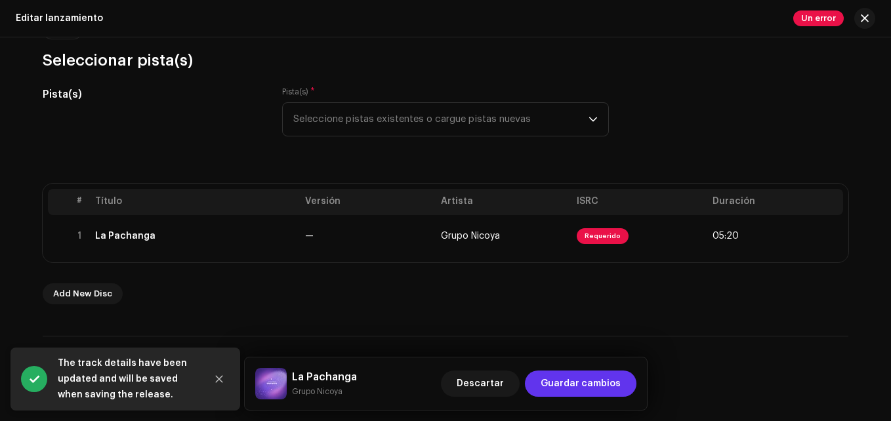
click at [600, 382] on span "Guardar cambios" at bounding box center [580, 384] width 80 height 26
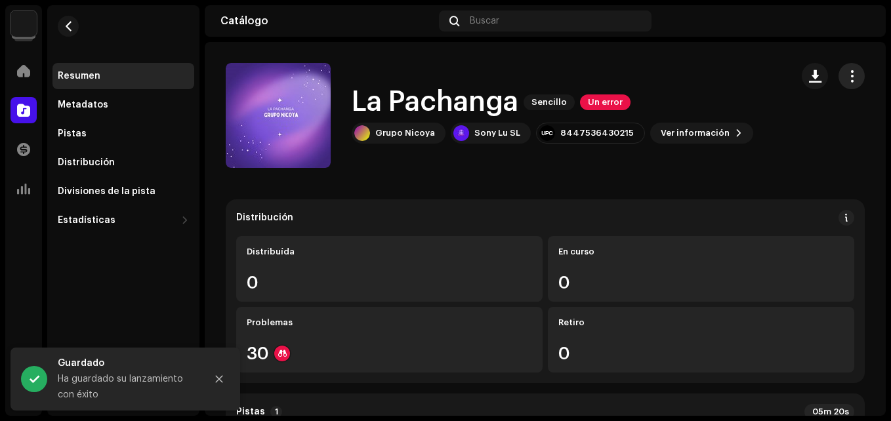
click at [845, 80] on span "button" at bounding box center [851, 76] width 12 height 10
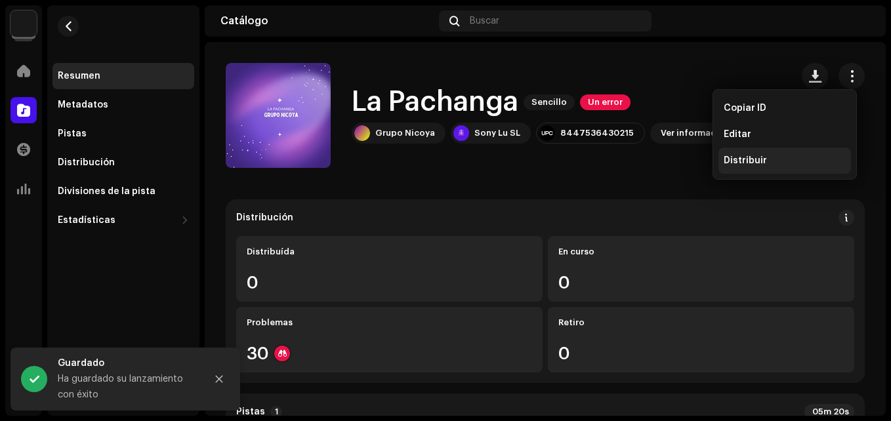
click at [767, 159] on div "Distribuir" at bounding box center [784, 160] width 122 height 10
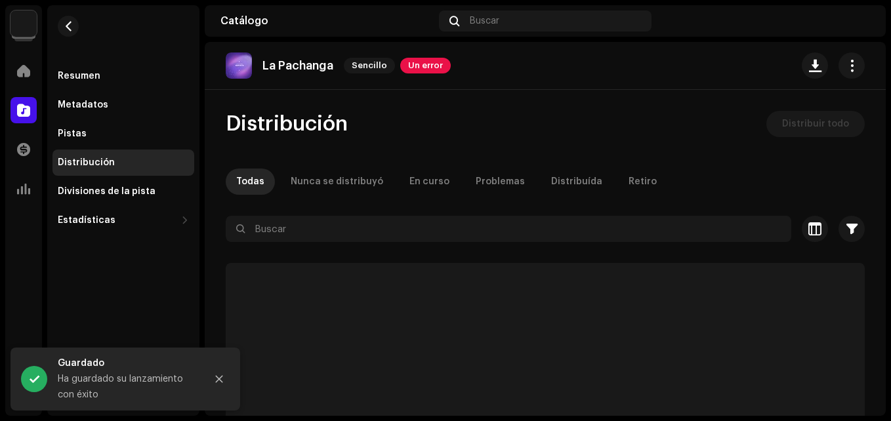
click at [824, 107] on div "La Pachanga Sencillo Un error Distribución Distribuir todo Todas Nunca se distr…" at bounding box center [545, 229] width 681 height 374
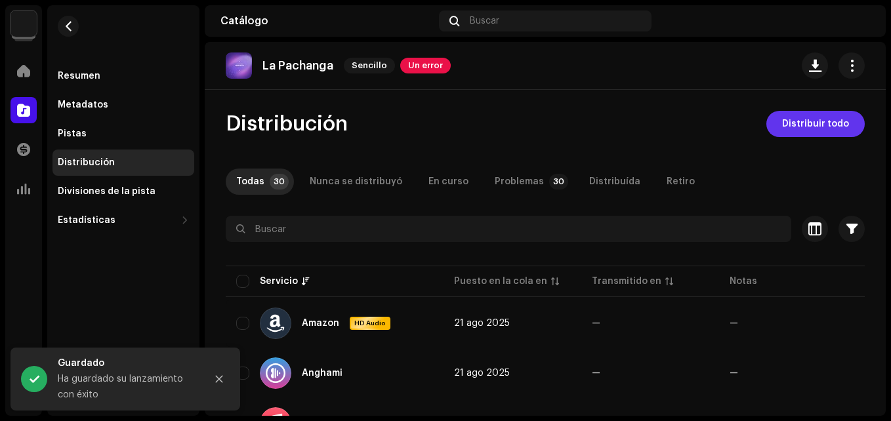
click at [807, 123] on span "Distribuir todo" at bounding box center [815, 124] width 67 height 26
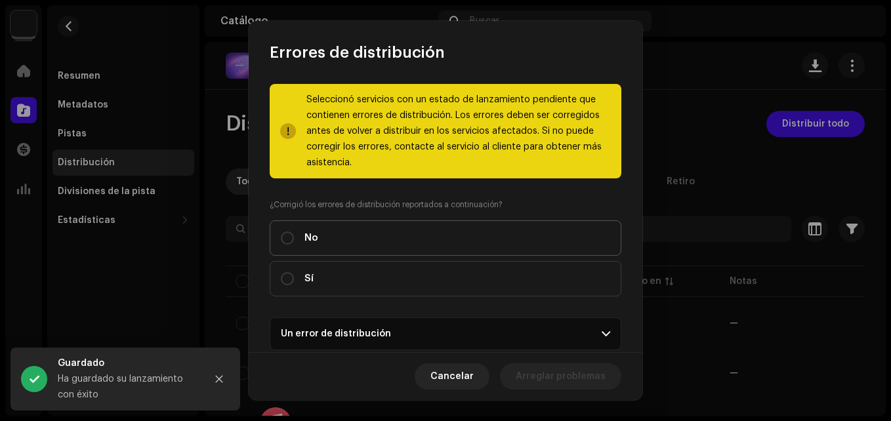
click at [382, 240] on label "No" at bounding box center [446, 237] width 352 height 35
click at [294, 240] on input "No" at bounding box center [287, 238] width 13 height 13
radio input "true"
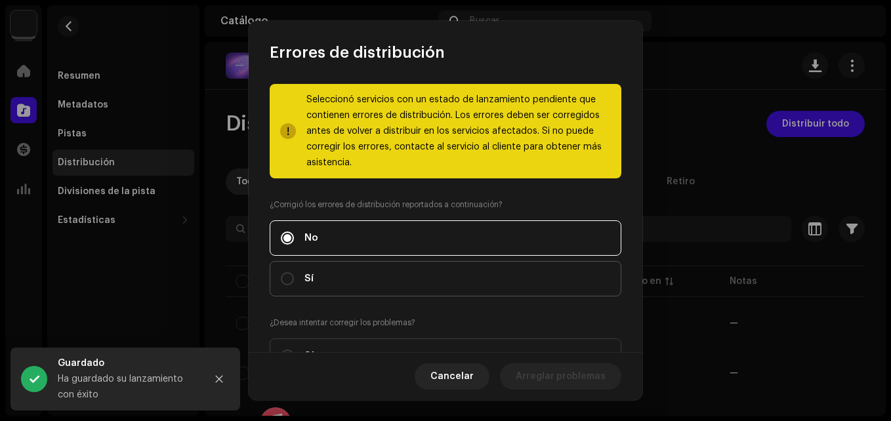
click at [312, 279] on span "Sí" at bounding box center [308, 279] width 9 height 14
click at [294, 279] on input "Sí" at bounding box center [287, 278] width 13 height 13
radio input "true"
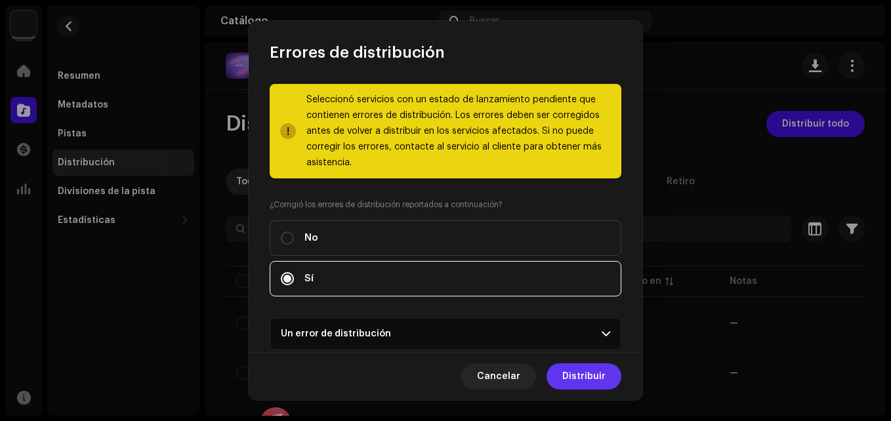
click at [564, 372] on button "Distribuir" at bounding box center [583, 376] width 75 height 26
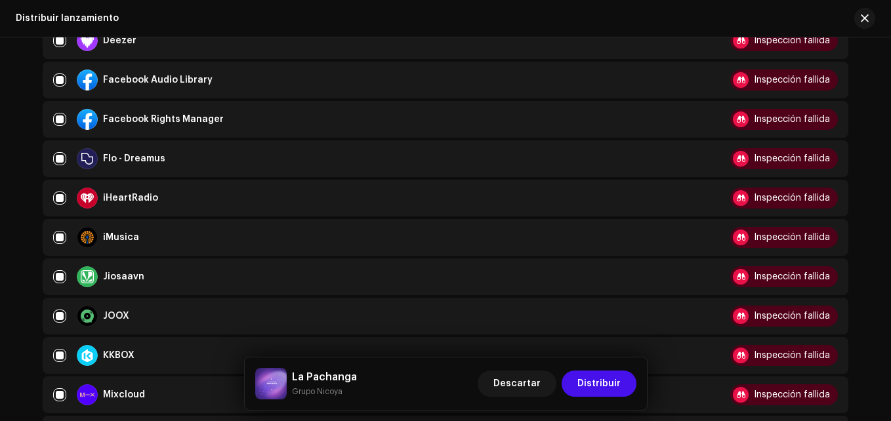
scroll to position [525, 0]
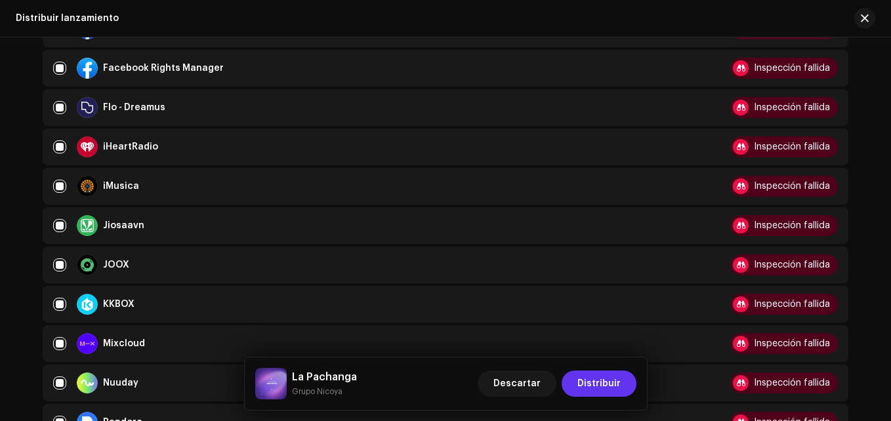
click at [611, 388] on span "Distribuir" at bounding box center [598, 384] width 43 height 26
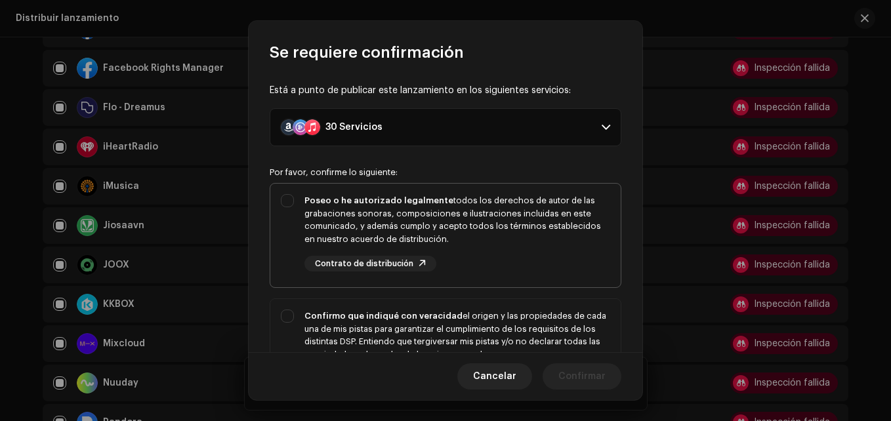
drag, startPoint x: 449, startPoint y: 245, endPoint x: 505, endPoint y: 293, distance: 74.4
click at [452, 247] on div "Poseo o he autorizado legalmente todos los derechos de autor de las grabaciones…" at bounding box center [457, 232] width 306 height 77
checkbox input "true"
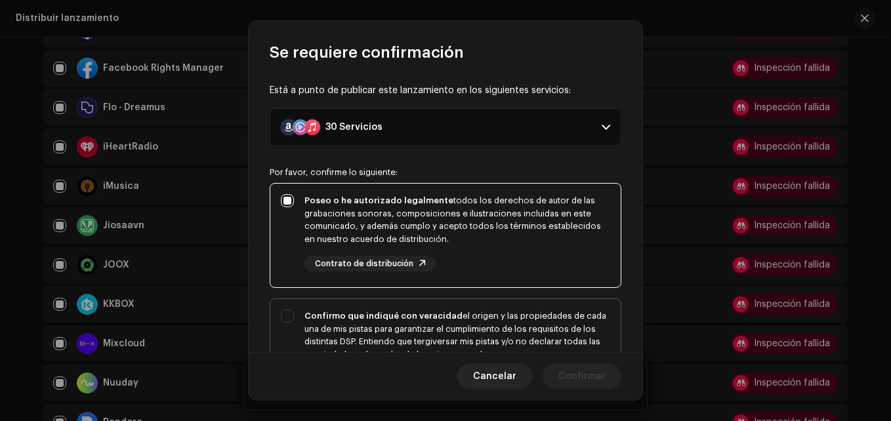
click at [504, 310] on div "Confirmo que indiqué con veracidad el origen y las propiedades de cada una de m…" at bounding box center [457, 342] width 306 height 64
checkbox input "true"
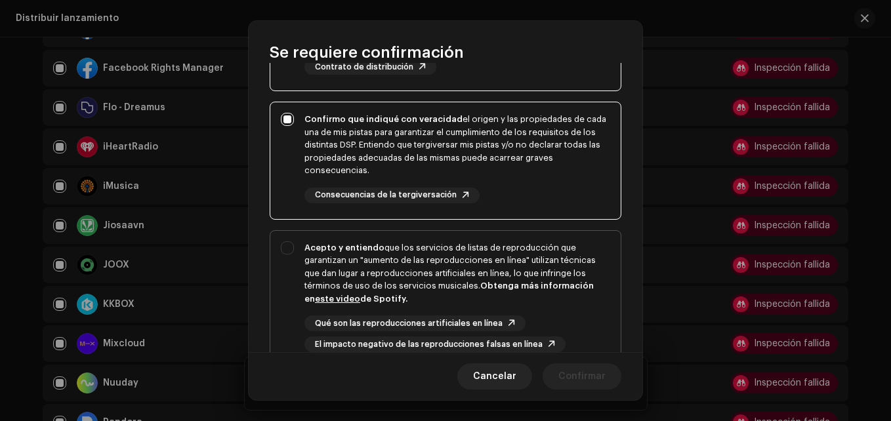
click at [535, 290] on strong "Obtenga más información en este video de Spotify." at bounding box center [448, 292] width 289 height 22
checkbox input "true"
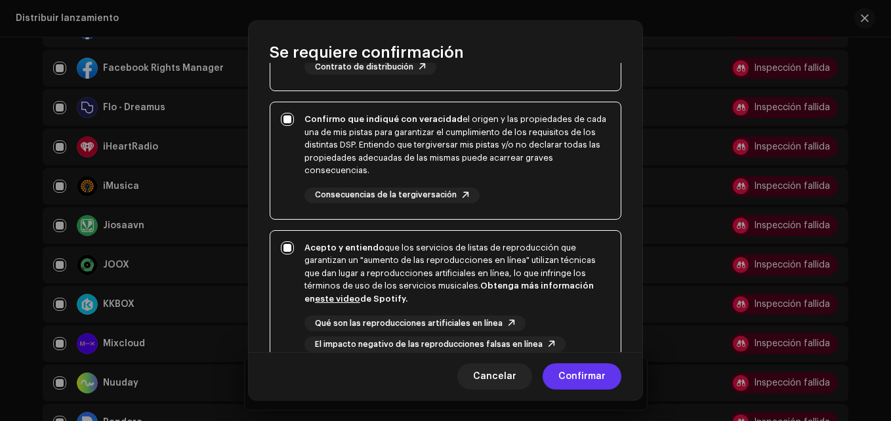
click at [592, 374] on span "Confirmar" at bounding box center [581, 376] width 47 height 26
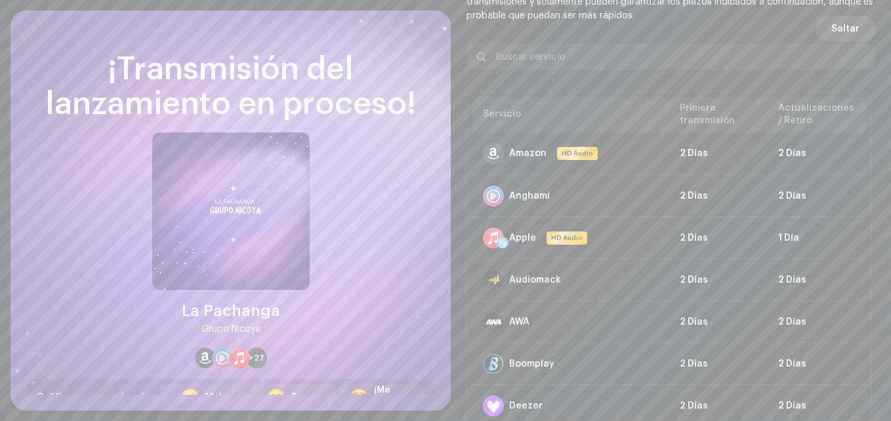
click at [825, 29] on button "Saltar" at bounding box center [845, 29] width 60 height 26
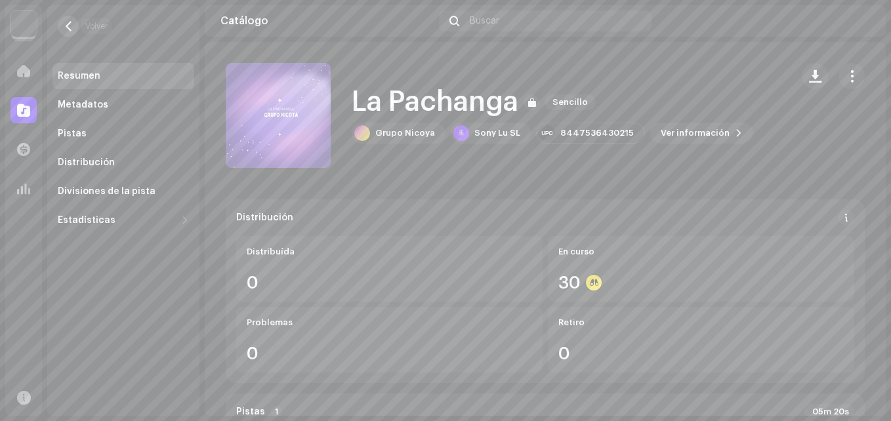
click at [72, 29] on span "button" at bounding box center [69, 26] width 10 height 10
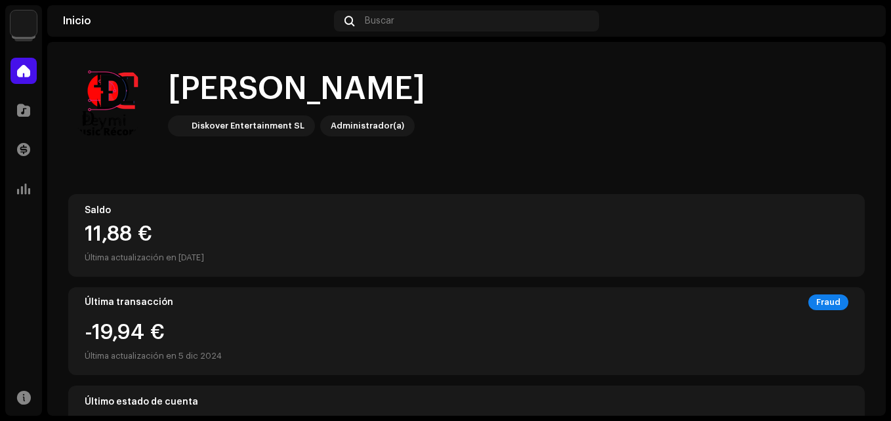
scroll to position [325, 0]
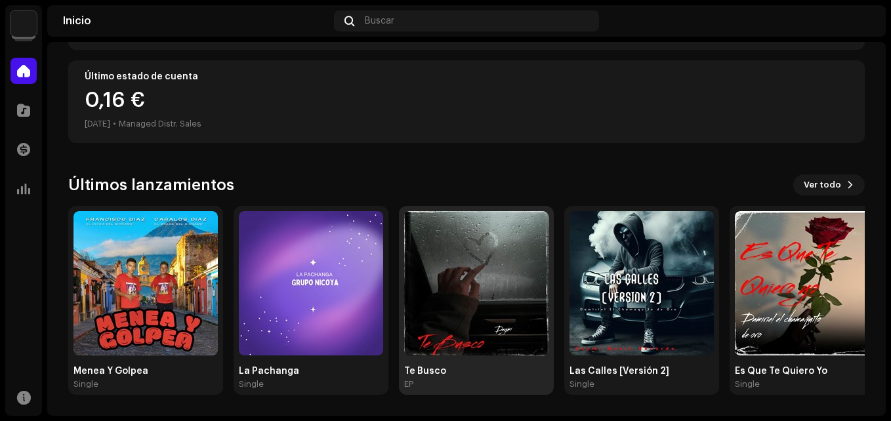
click at [475, 261] on img at bounding box center [476, 283] width 144 height 144
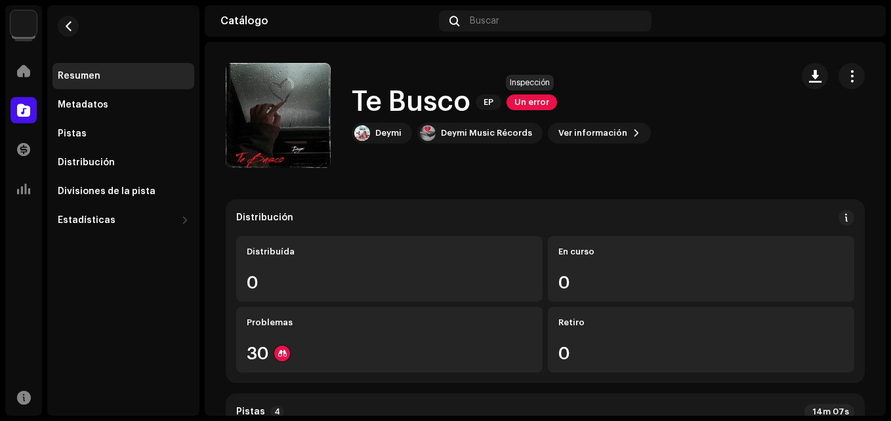
click at [526, 101] on span "Un error" at bounding box center [531, 102] width 51 height 16
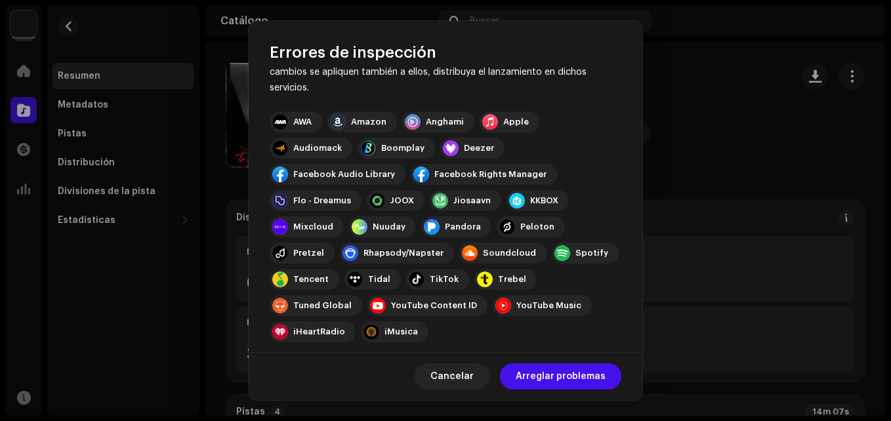
scroll to position [235, 0]
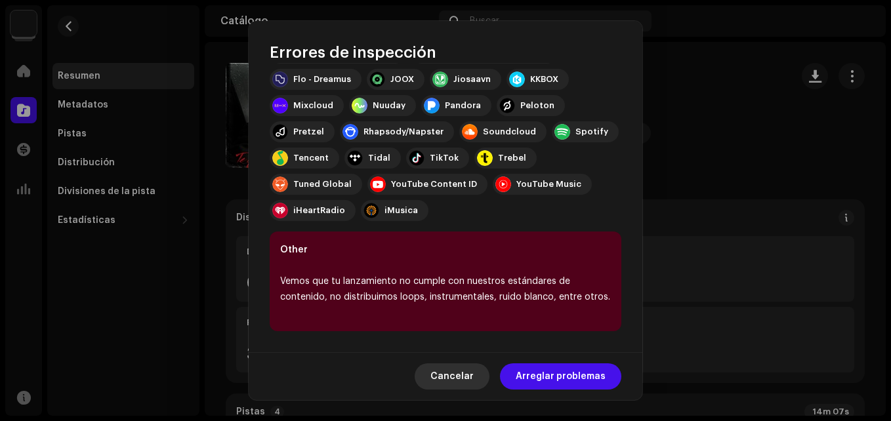
click at [460, 376] on span "Cancelar" at bounding box center [451, 376] width 43 height 26
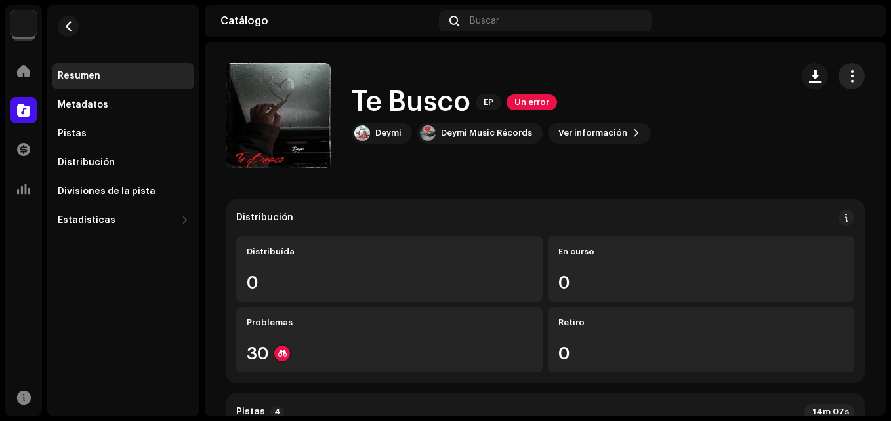
click at [838, 76] on button "button" at bounding box center [851, 76] width 26 height 26
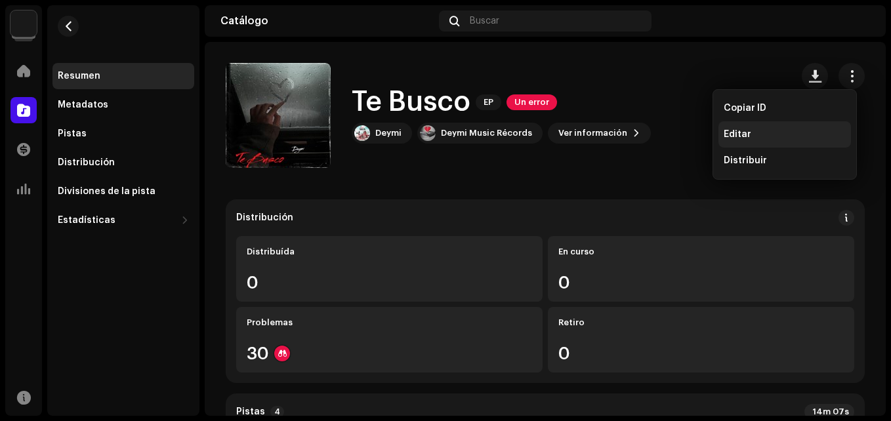
click at [754, 139] on div "Editar" at bounding box center [784, 134] width 122 height 10
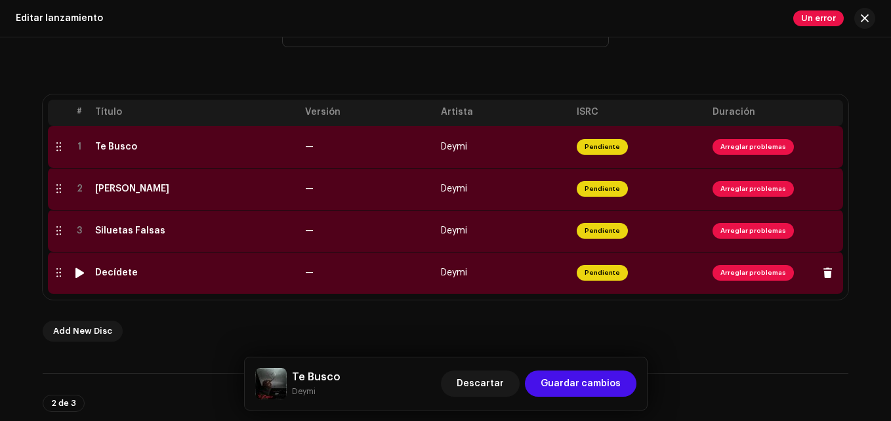
scroll to position [262, 0]
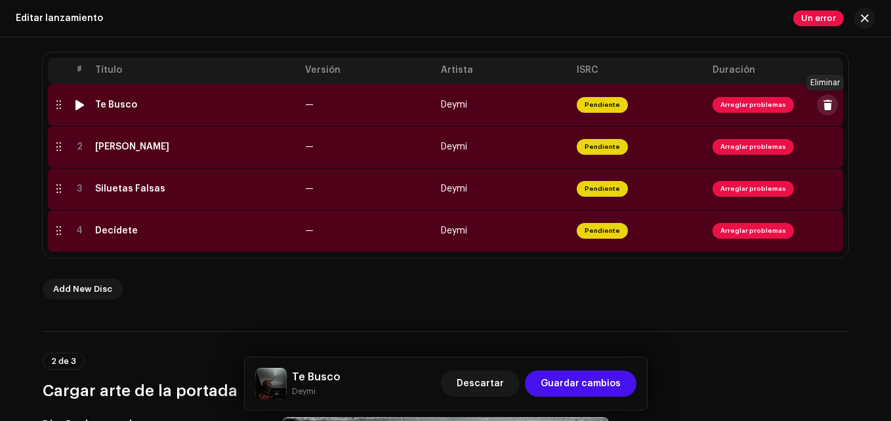
click at [827, 111] on button at bounding box center [827, 104] width 21 height 21
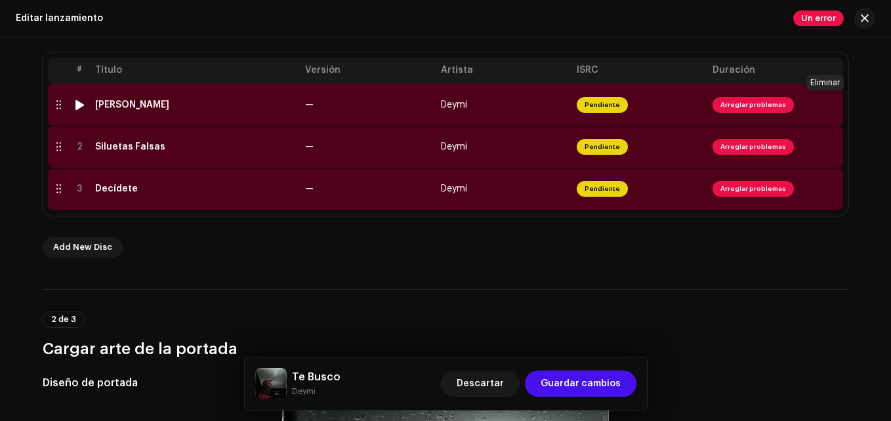
click at [827, 111] on button at bounding box center [827, 104] width 21 height 21
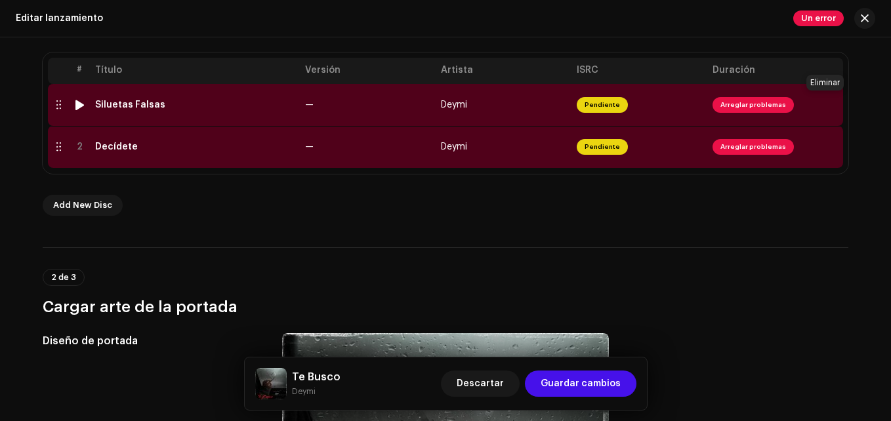
click at [827, 111] on button at bounding box center [827, 104] width 21 height 21
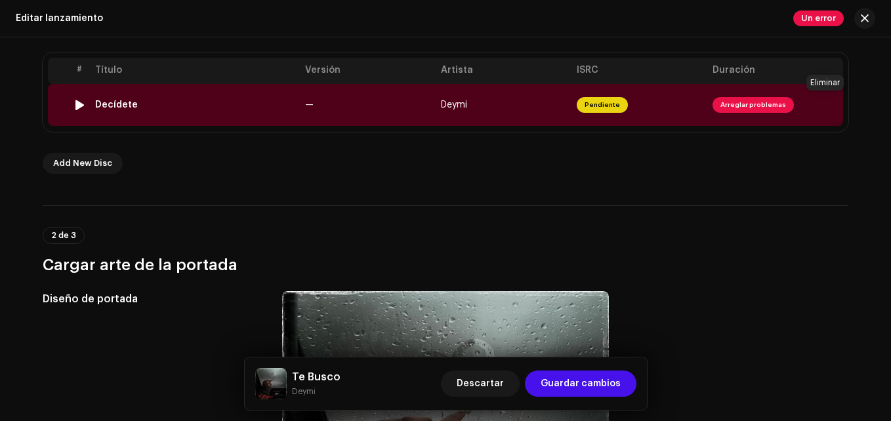
click at [827, 111] on button at bounding box center [827, 104] width 21 height 21
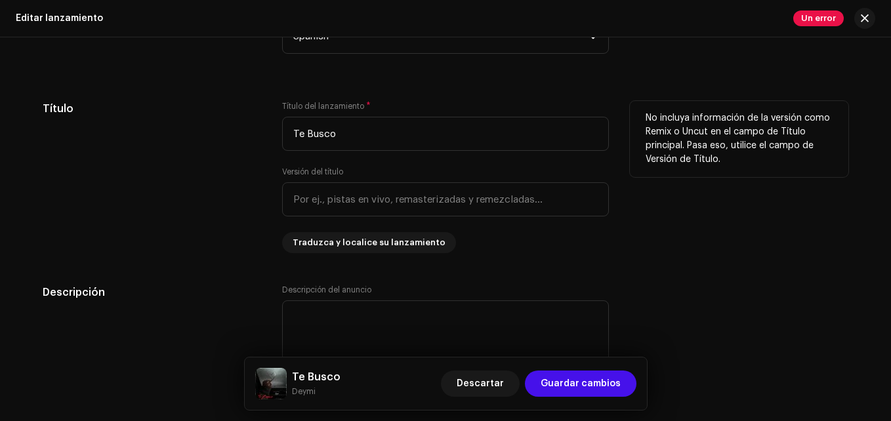
scroll to position [1093, 0]
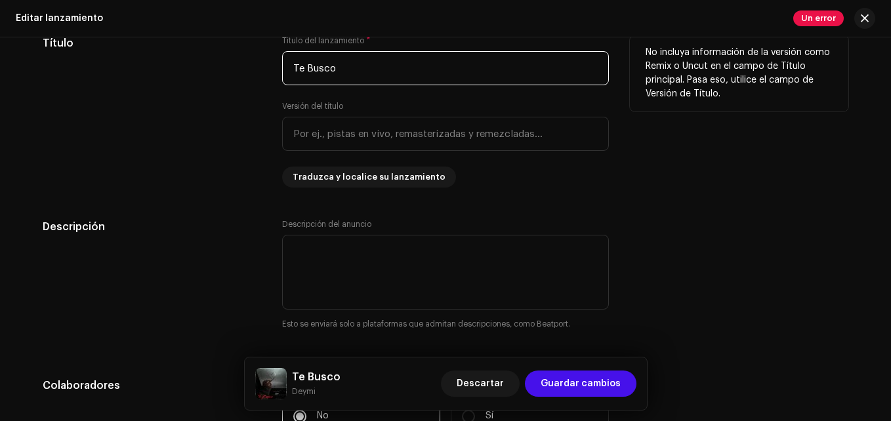
click at [346, 72] on input "Te Busco" at bounding box center [445, 68] width 327 height 34
paste input "Si Se Va Yo La Llev"
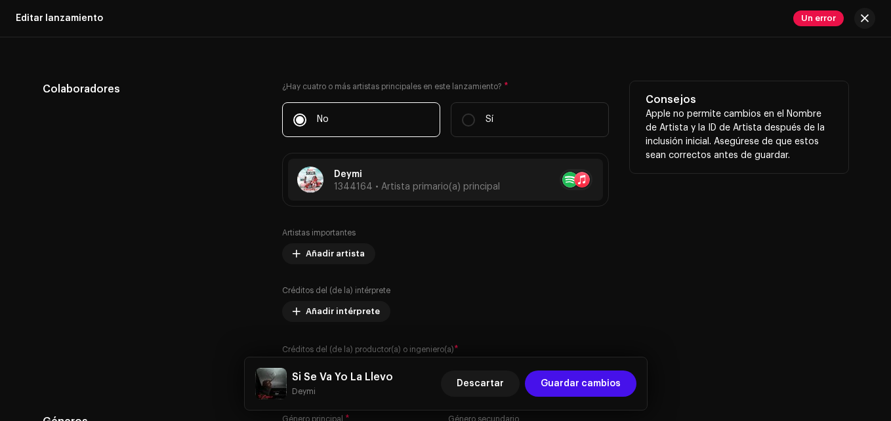
scroll to position [1421, 0]
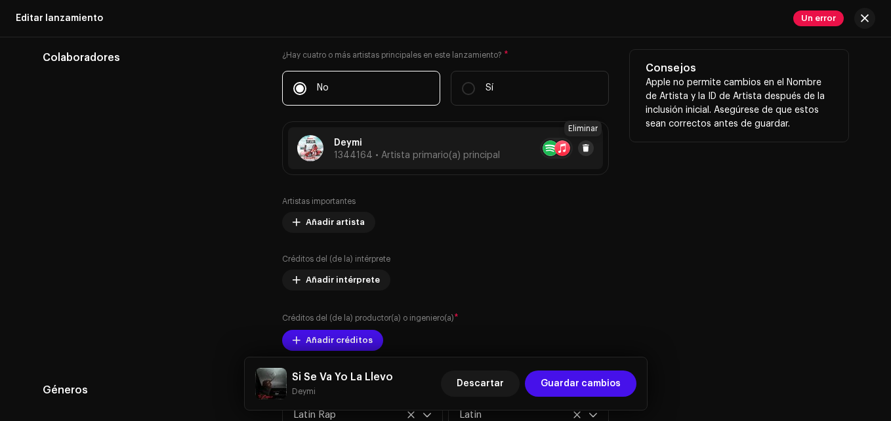
type input "Si Se Va Yo La Llevo"
click at [585, 148] on span at bounding box center [586, 148] width 8 height 10
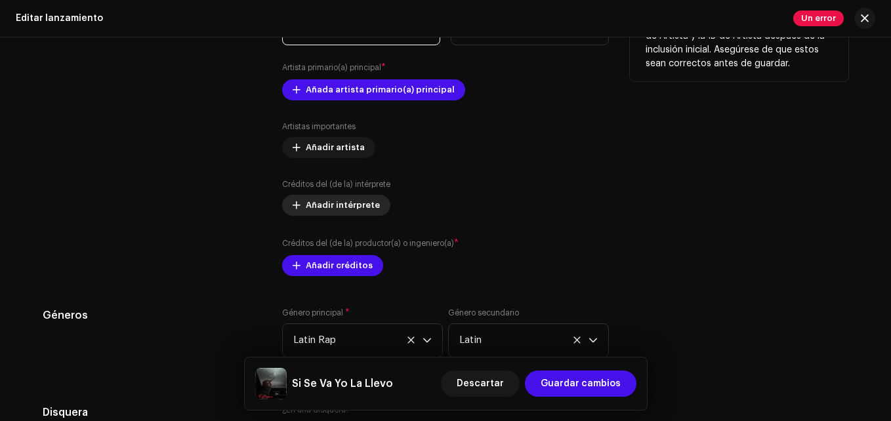
scroll to position [1553, 0]
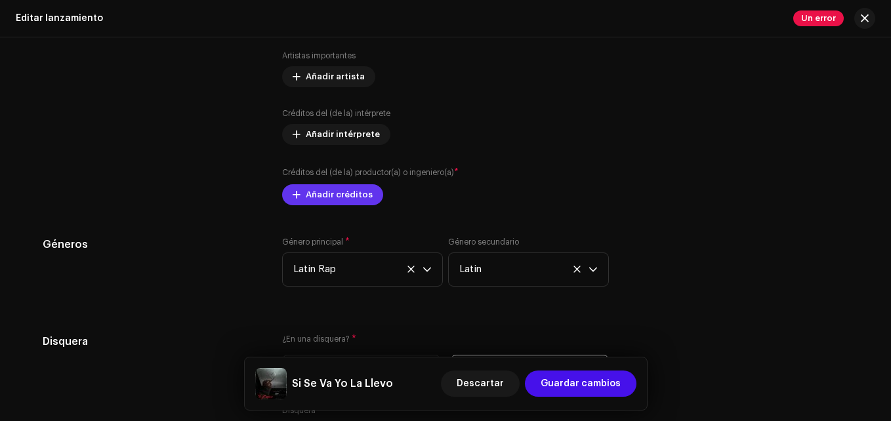
click at [331, 199] on span "Añadir créditos" at bounding box center [339, 195] width 67 height 26
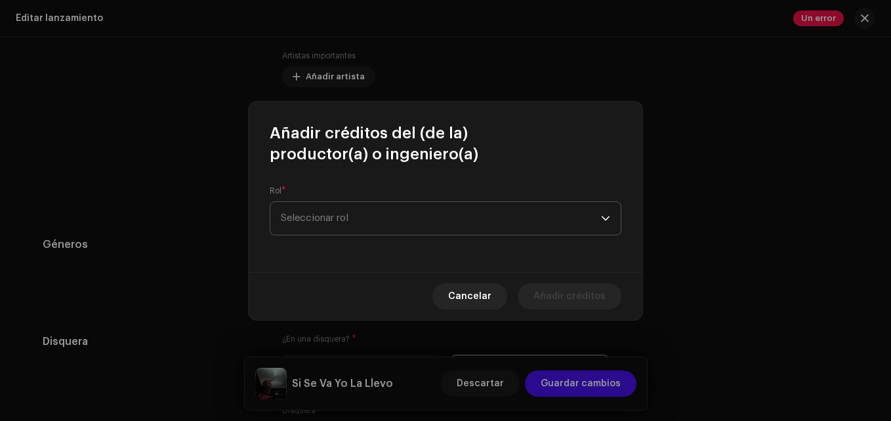
click at [359, 209] on span "Seleccionar rol" at bounding box center [441, 218] width 320 height 33
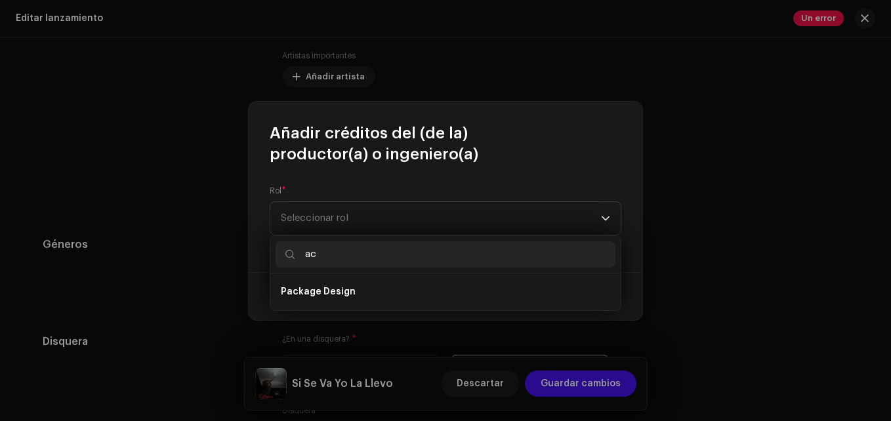
type input "a"
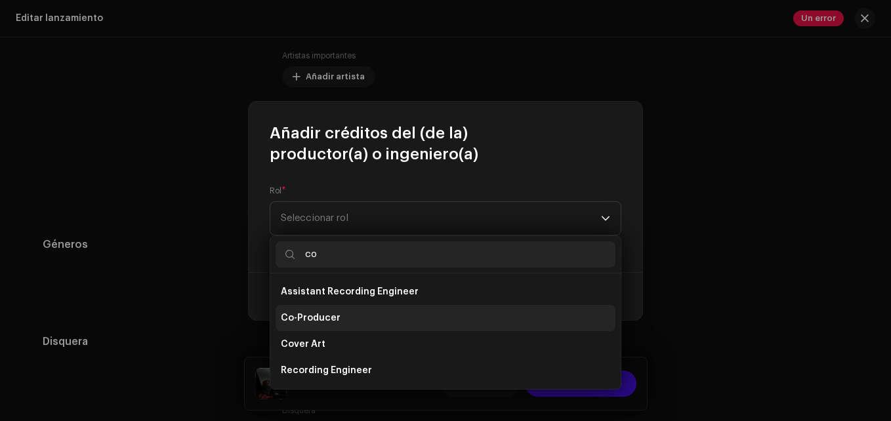
type input "co"
click at [335, 317] on span "Co-Producer" at bounding box center [311, 318] width 60 height 13
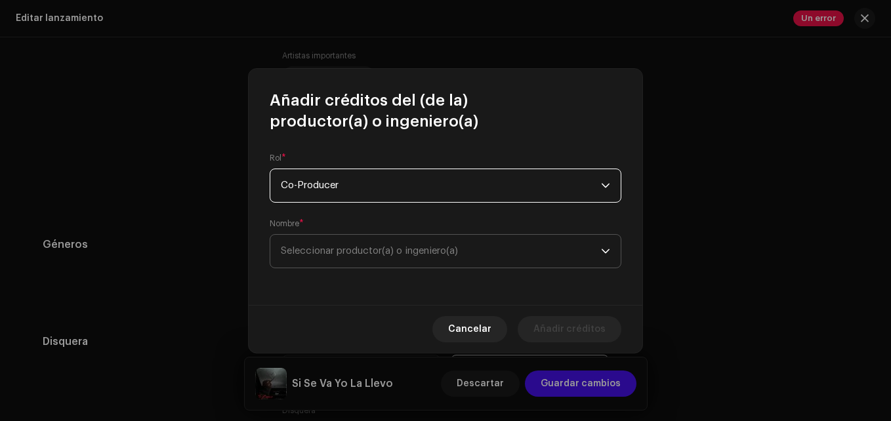
click at [324, 249] on span "Seleccionar productor(a) o ingeniero(a)" at bounding box center [369, 251] width 177 height 10
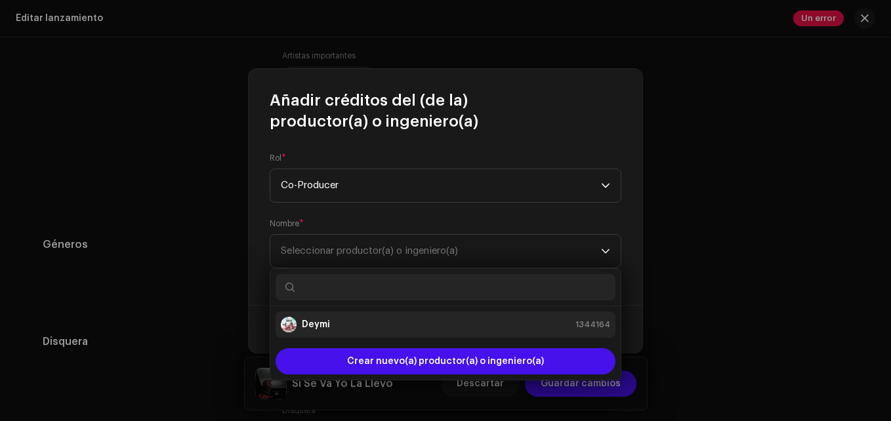
click at [321, 328] on strong "Deymi" at bounding box center [316, 324] width 28 height 13
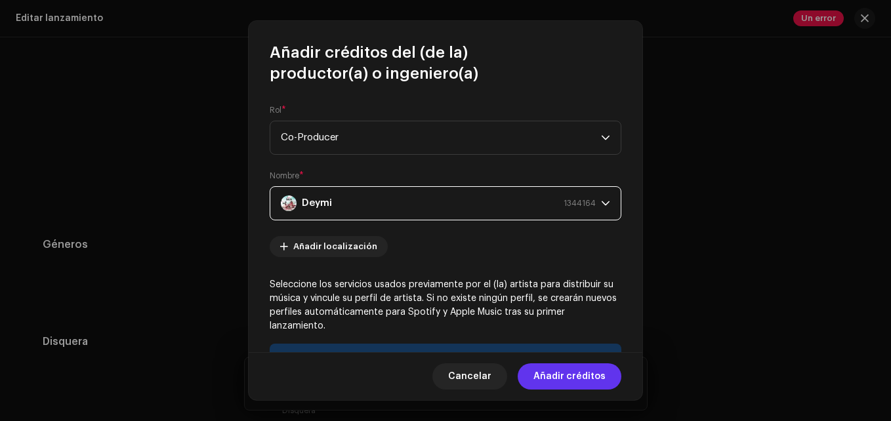
click at [571, 380] on span "Añadir créditos" at bounding box center [569, 376] width 72 height 26
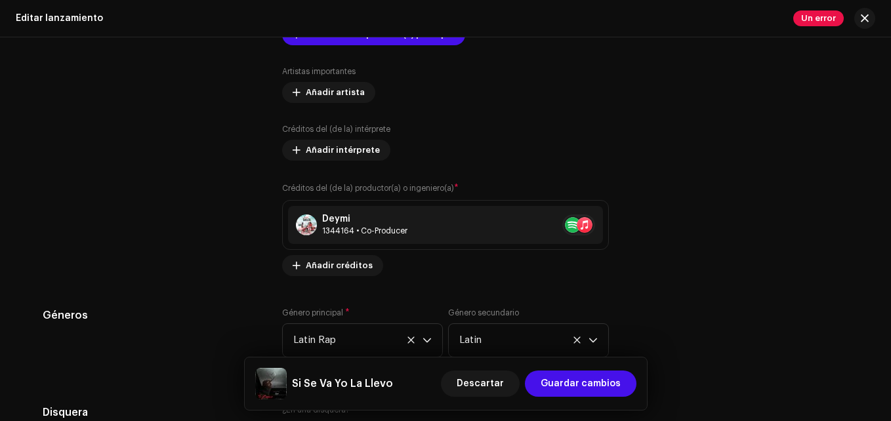
scroll to position [1516, 0]
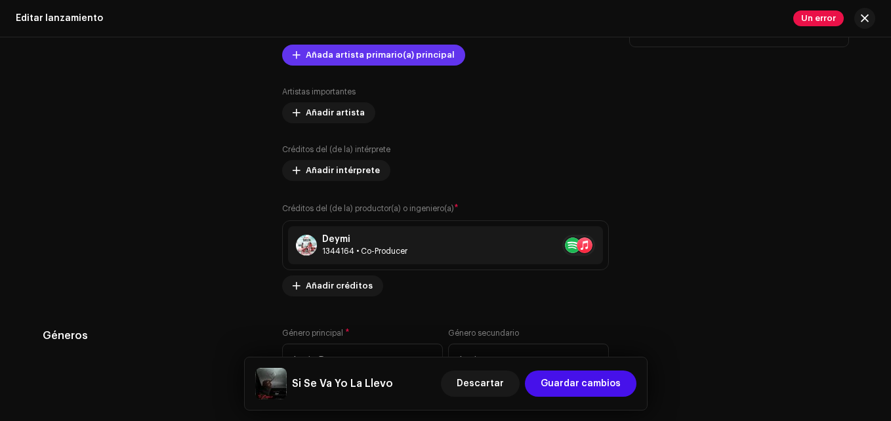
click at [346, 58] on span "Añada artista primario(a) principal" at bounding box center [380, 55] width 149 height 26
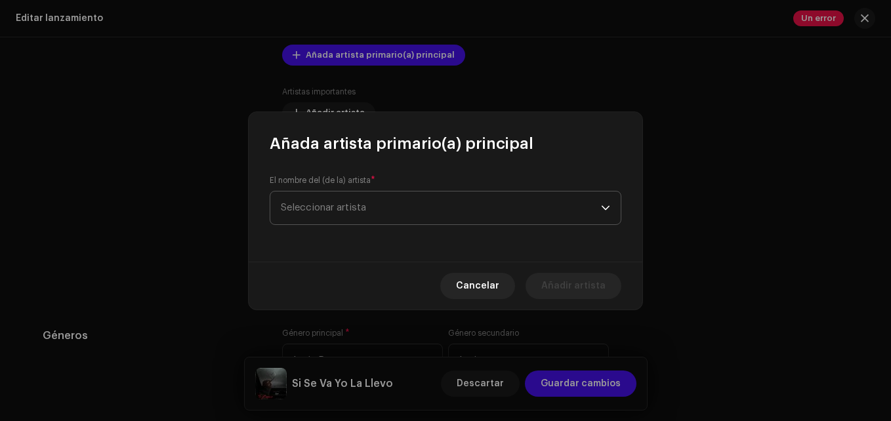
click at [335, 210] on span "Seleccionar artista" at bounding box center [323, 208] width 85 height 10
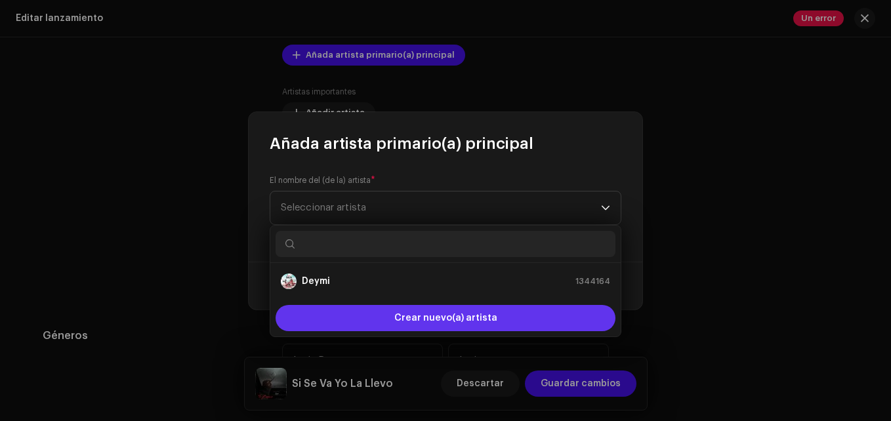
click at [348, 306] on div "Crear nuevo(a) artista" at bounding box center [445, 318] width 340 height 26
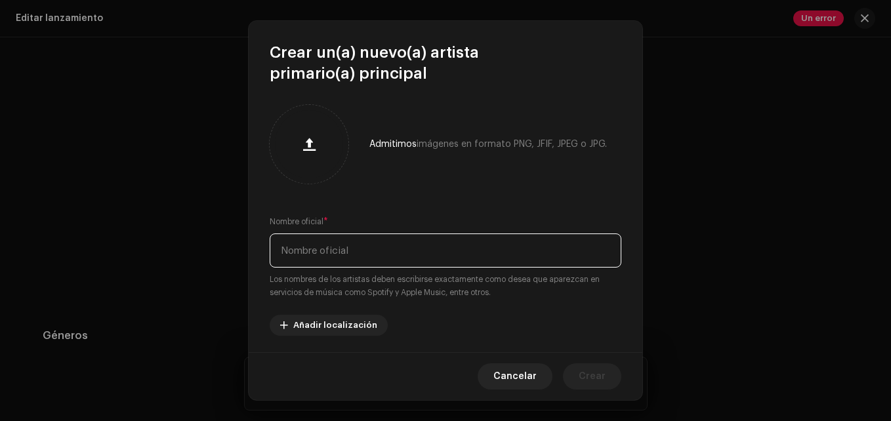
paste input "Rayito De Luz"
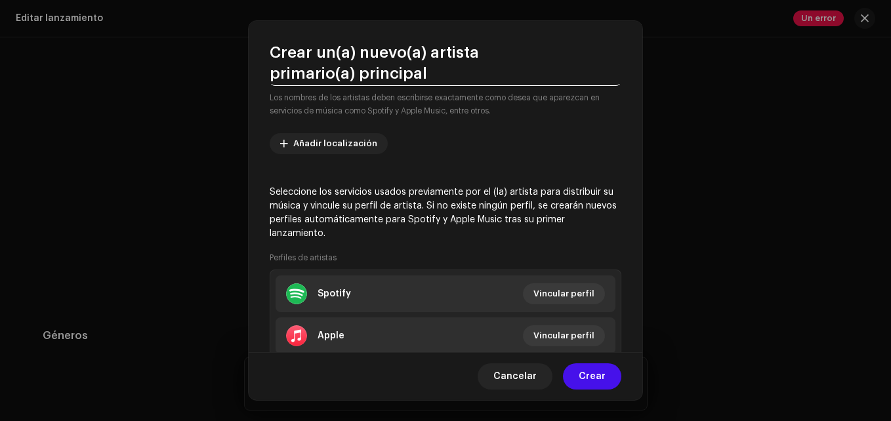
scroll to position [197, 0]
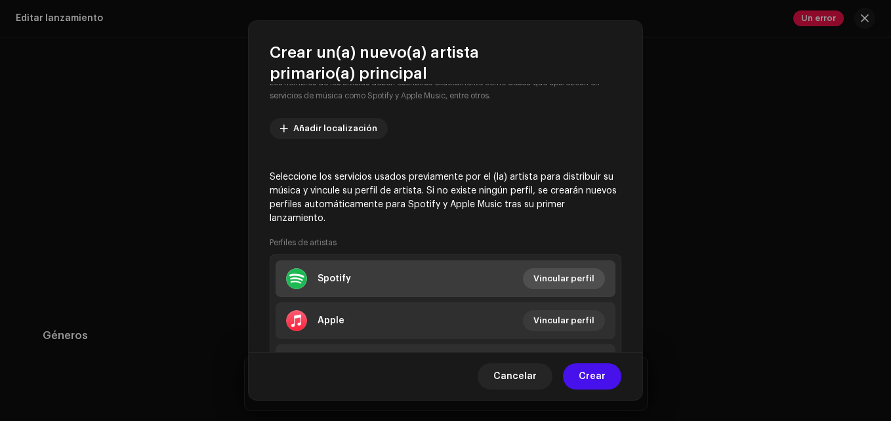
type input "Rayito De Luz de Nicaragua El Legendario"
click at [550, 274] on span "Vincular perfil" at bounding box center [563, 279] width 61 height 26
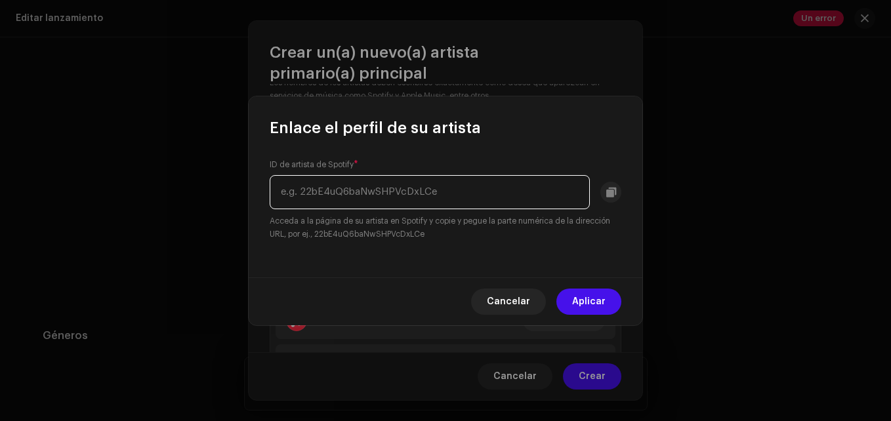
click at [455, 192] on input "text" at bounding box center [430, 192] width 320 height 34
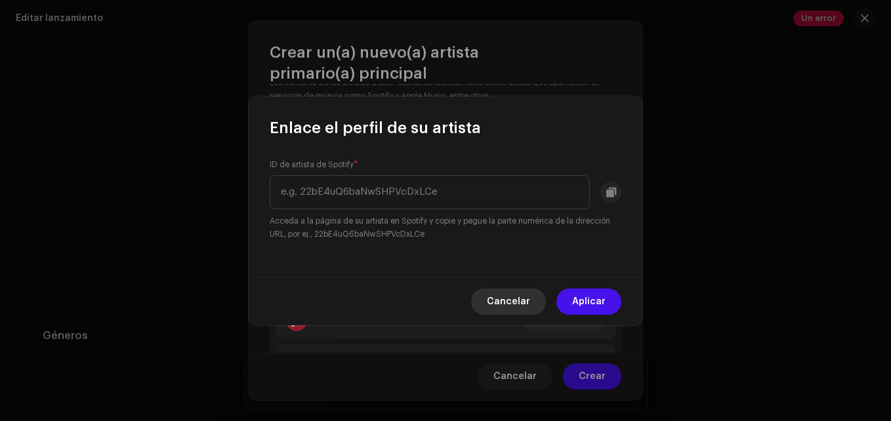
click at [504, 306] on span "Cancelar" at bounding box center [508, 302] width 43 height 26
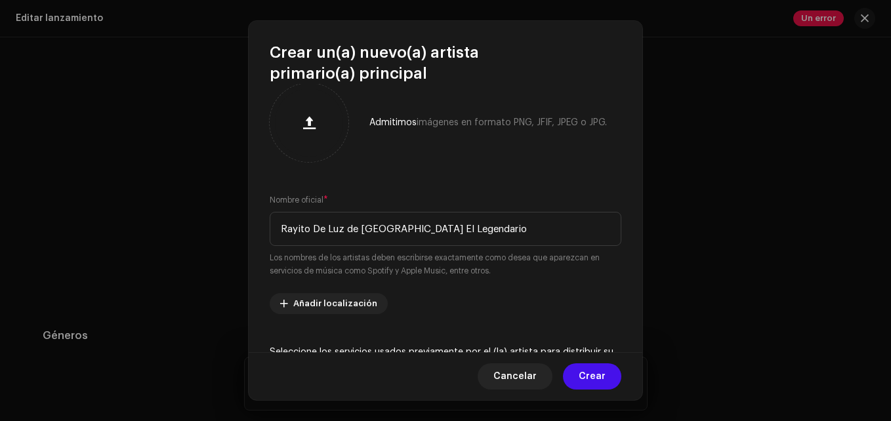
scroll to position [0, 0]
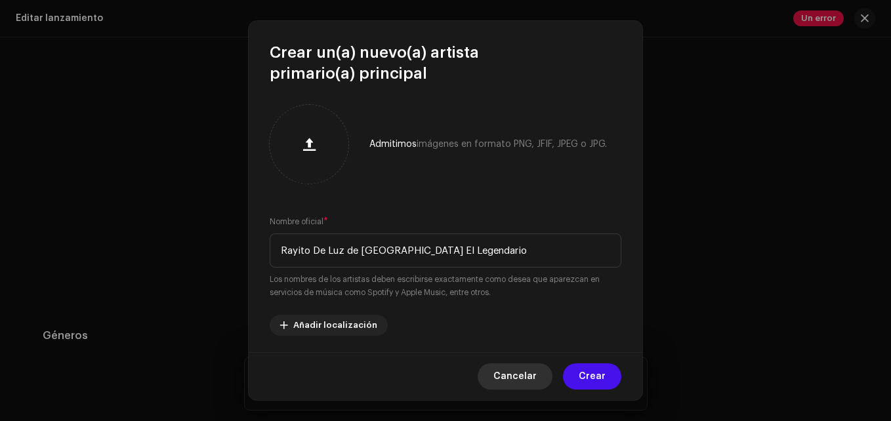
click at [524, 369] on span "Cancelar" at bounding box center [514, 376] width 43 height 26
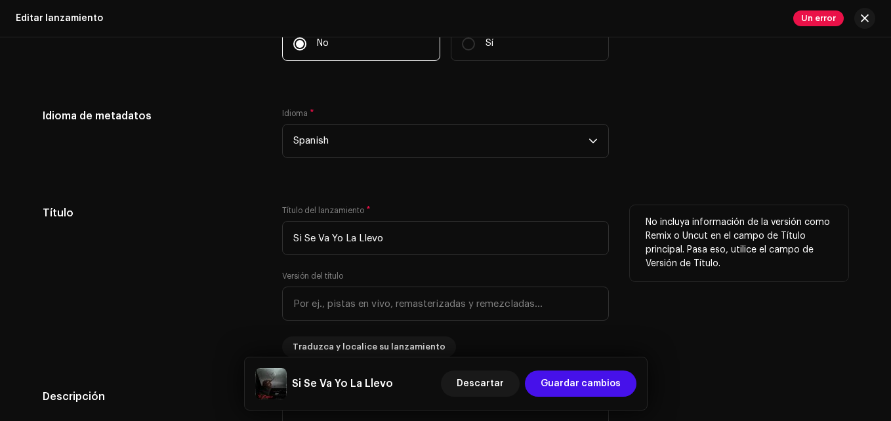
scroll to position [926, 0]
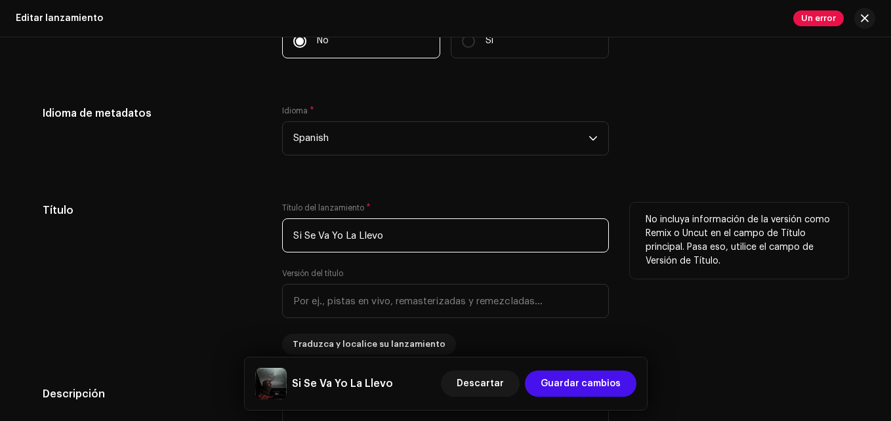
click at [347, 231] on input "Si Se Va Yo La Llevo" at bounding box center [445, 235] width 327 height 34
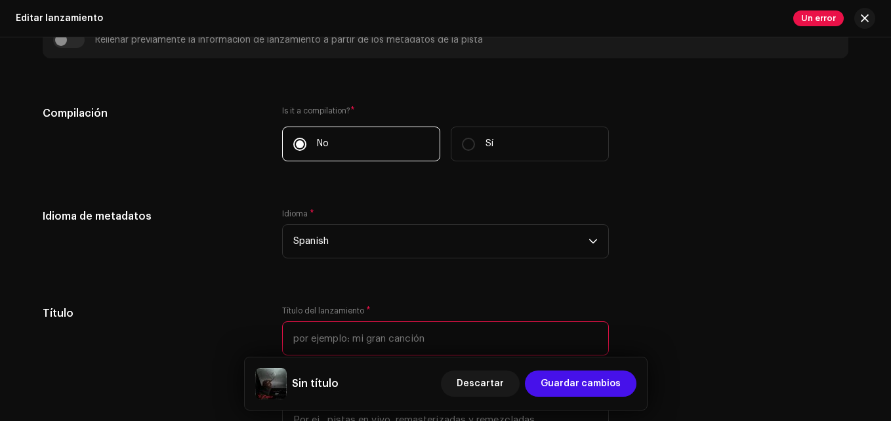
scroll to position [729, 0]
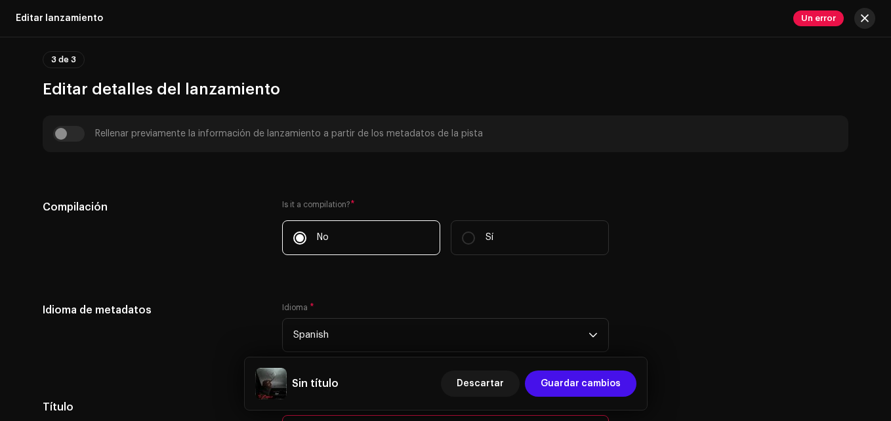
click at [861, 20] on span "button" at bounding box center [865, 18] width 8 height 10
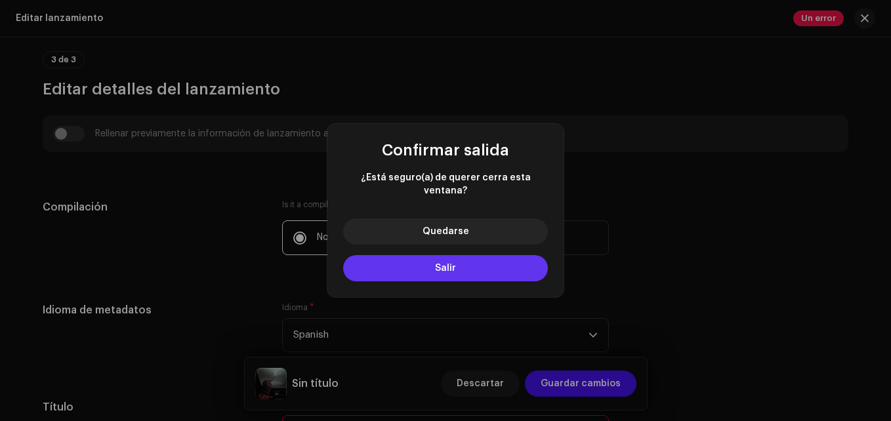
click at [405, 262] on button "Salir" at bounding box center [445, 268] width 205 height 26
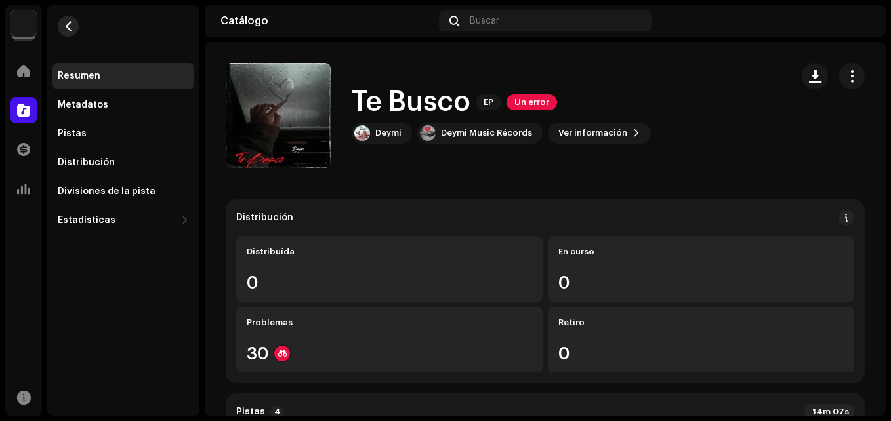
click at [62, 20] on button "button" at bounding box center [68, 26] width 21 height 21
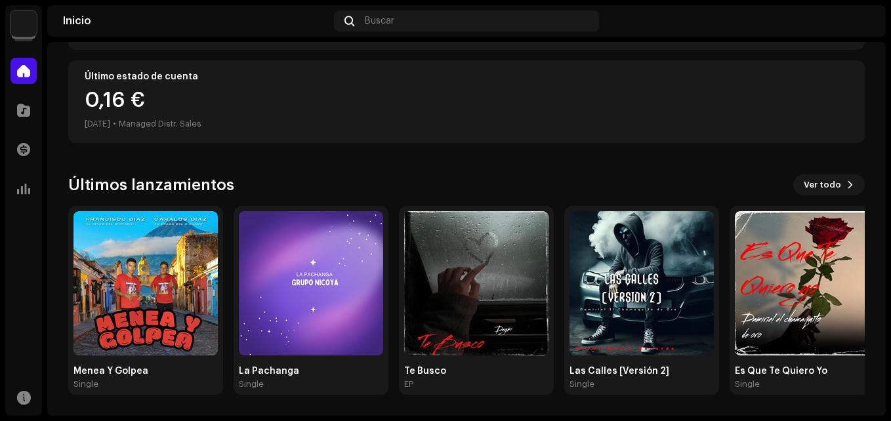
scroll to position [325, 0]
click at [143, 307] on img at bounding box center [145, 283] width 144 height 144
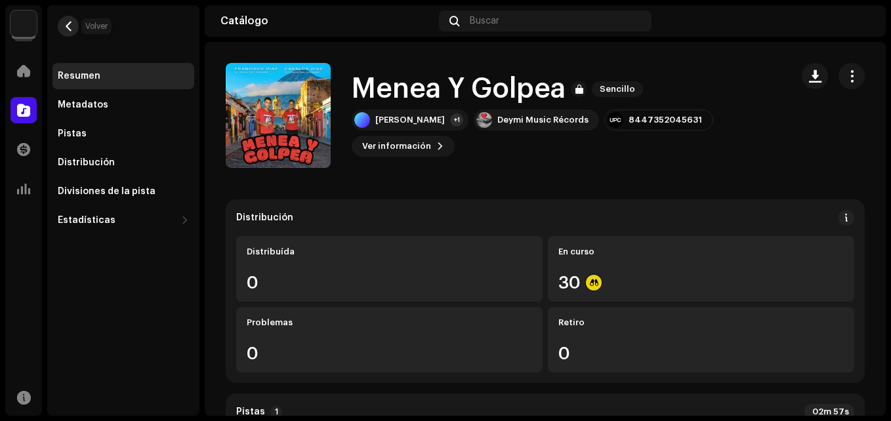
click at [69, 34] on button "button" at bounding box center [68, 26] width 21 height 21
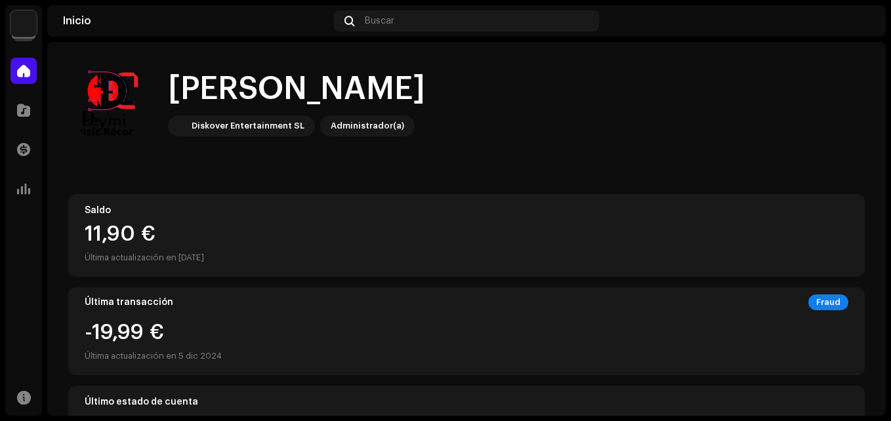
click at [37, 112] on div "Catálogo" at bounding box center [23, 110] width 37 height 37
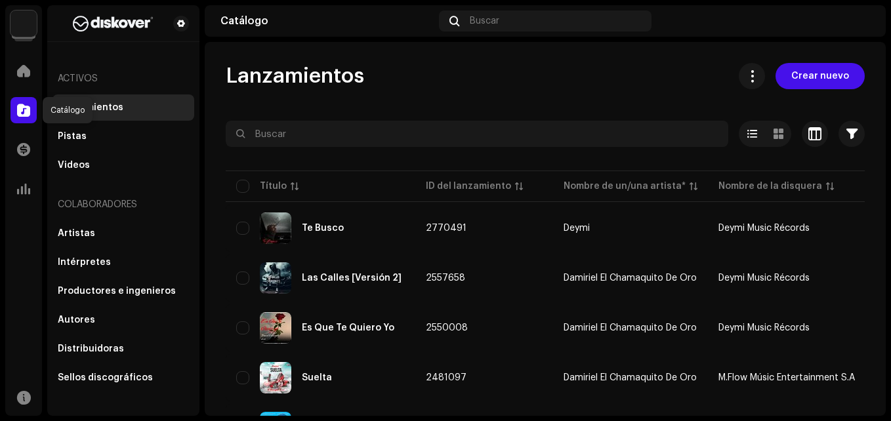
click at [25, 112] on span at bounding box center [23, 110] width 13 height 10
click at [821, 82] on span "Crear nuevo" at bounding box center [820, 76] width 58 height 26
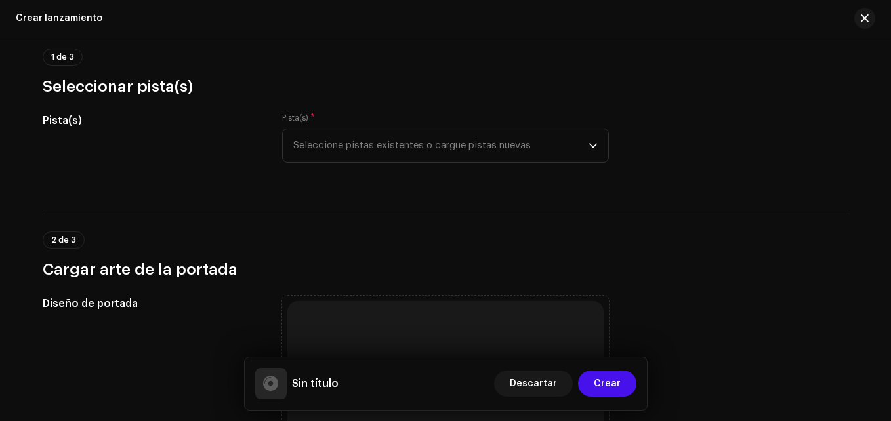
scroll to position [131, 0]
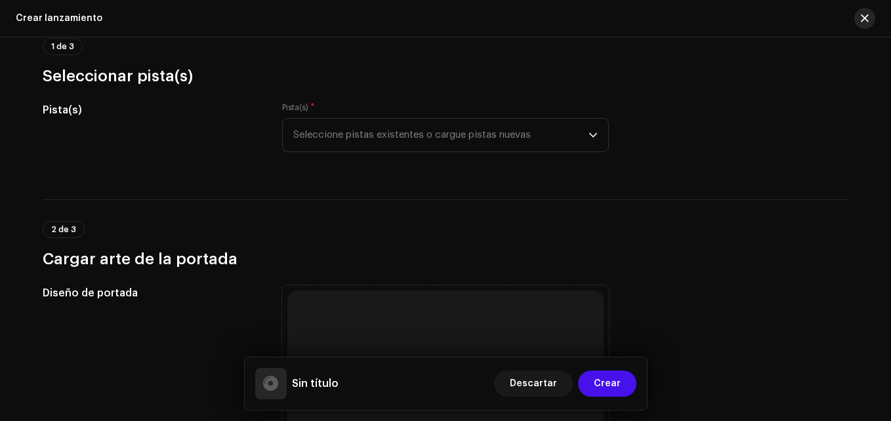
click at [861, 13] on button "button" at bounding box center [864, 18] width 21 height 21
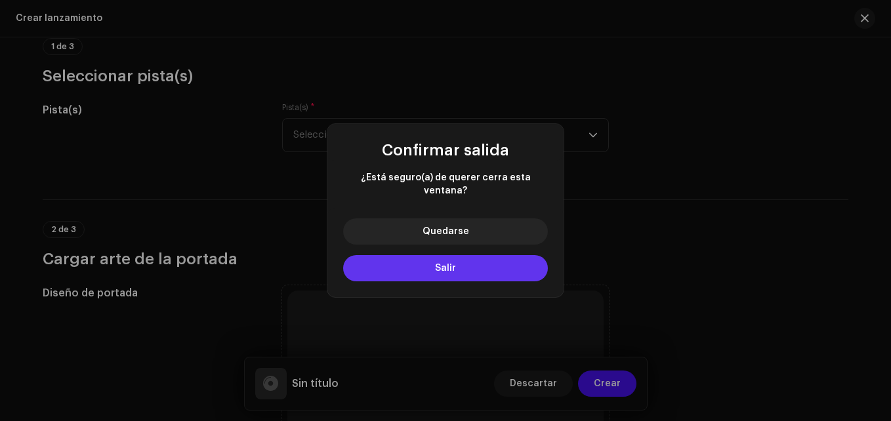
click at [424, 255] on button "Salir" at bounding box center [445, 268] width 205 height 26
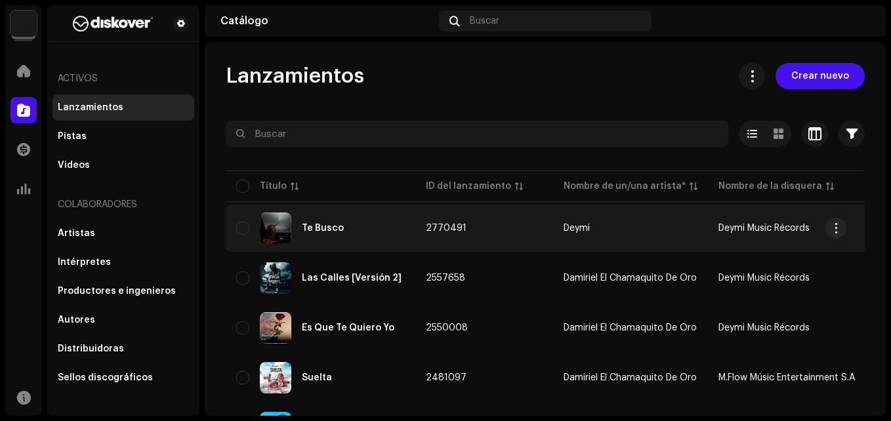
click at [334, 236] on div "Te Busco" at bounding box center [320, 228] width 169 height 31
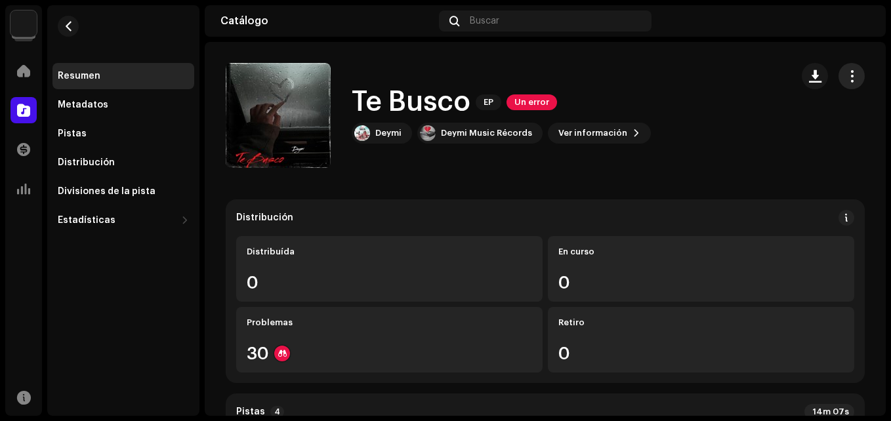
click at [845, 75] on span "button" at bounding box center [851, 76] width 12 height 10
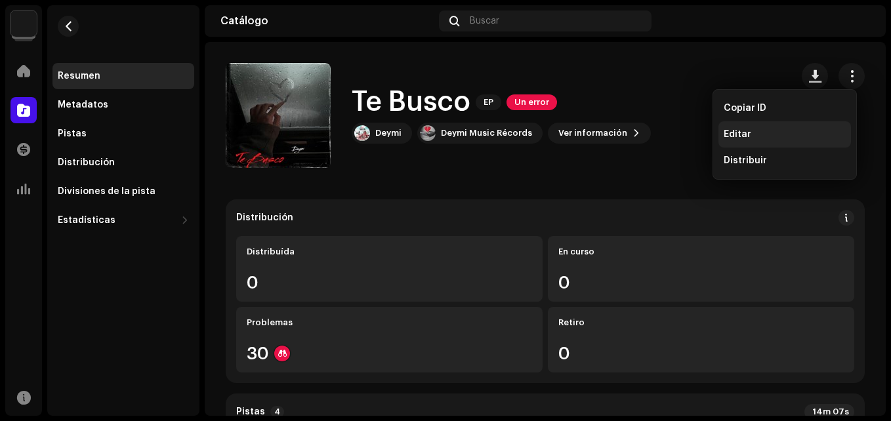
click at [771, 129] on div "Editar" at bounding box center [784, 134] width 122 height 10
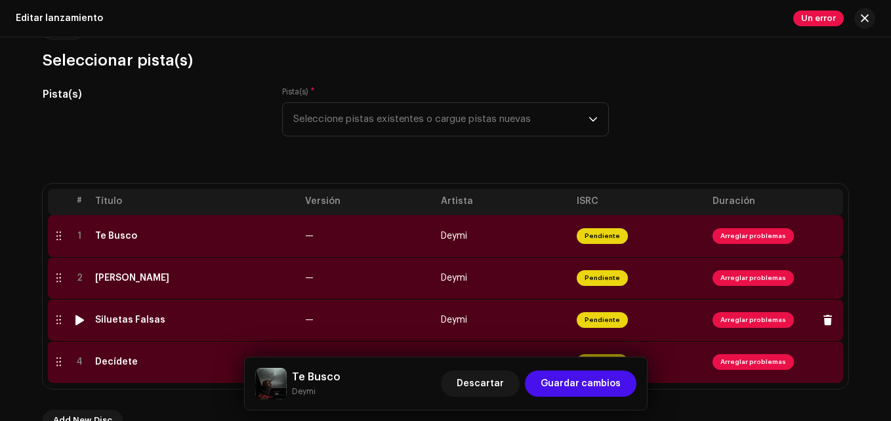
scroll to position [197, 0]
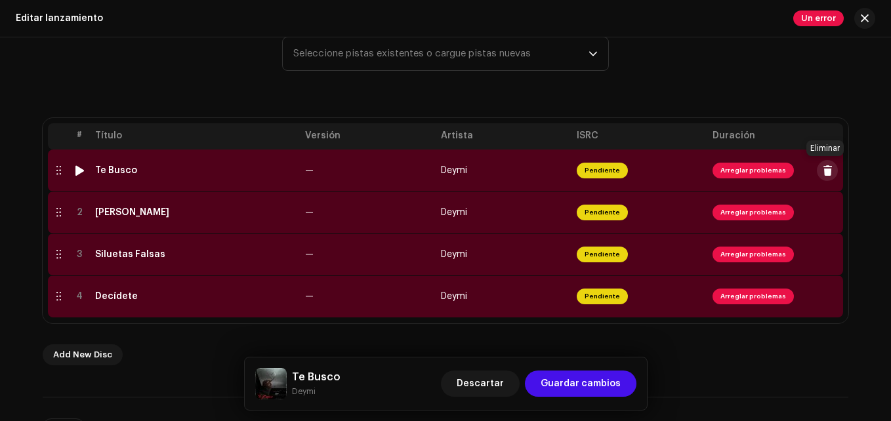
click at [823, 174] on span at bounding box center [828, 170] width 10 height 10
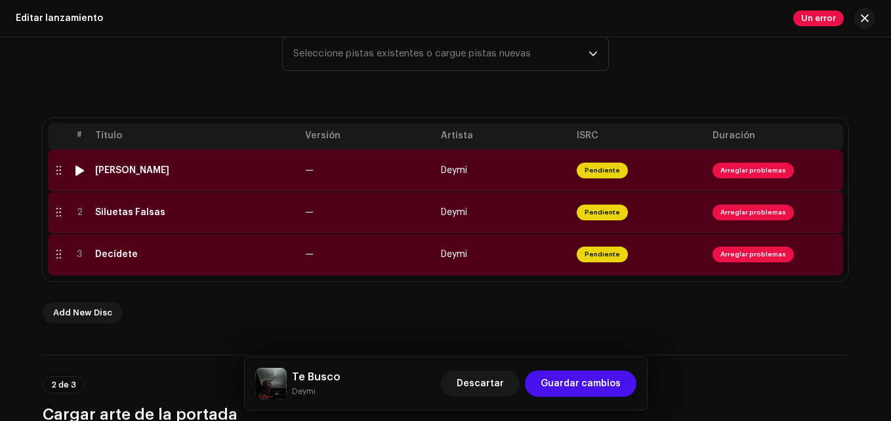
click at [823, 174] on span at bounding box center [828, 170] width 10 height 10
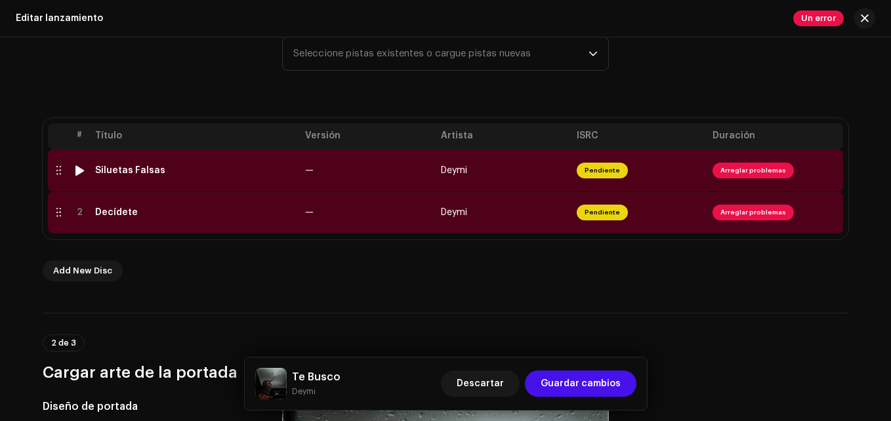
click at [823, 174] on span at bounding box center [828, 170] width 10 height 10
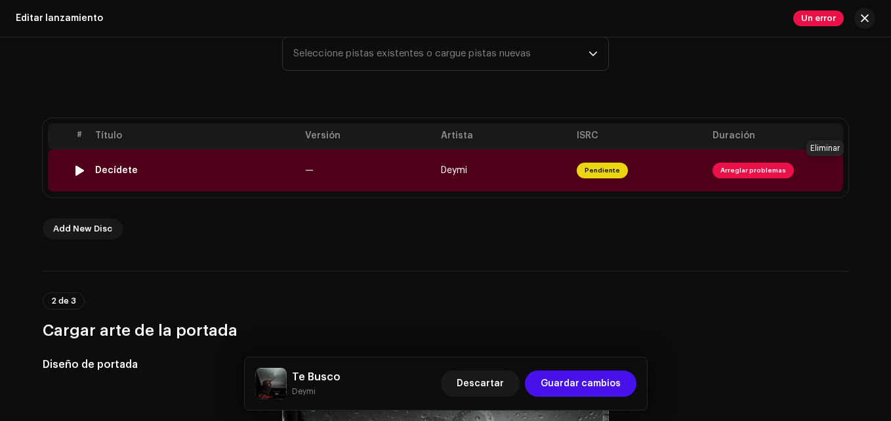
click at [823, 174] on span at bounding box center [828, 170] width 10 height 10
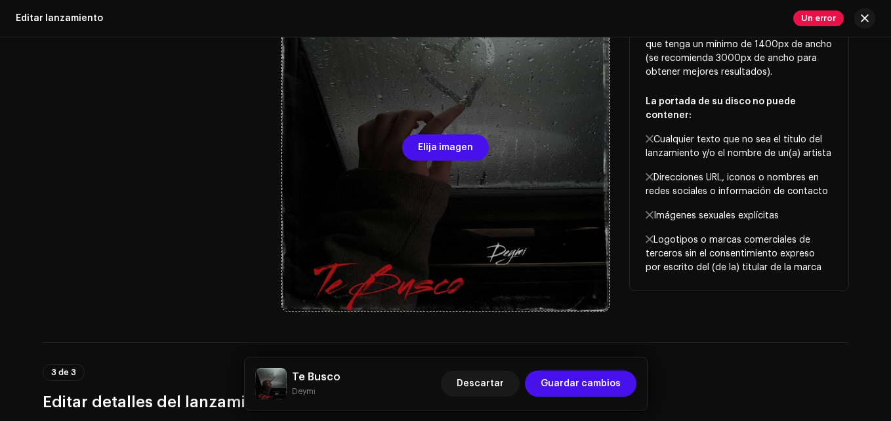
scroll to position [262, 0]
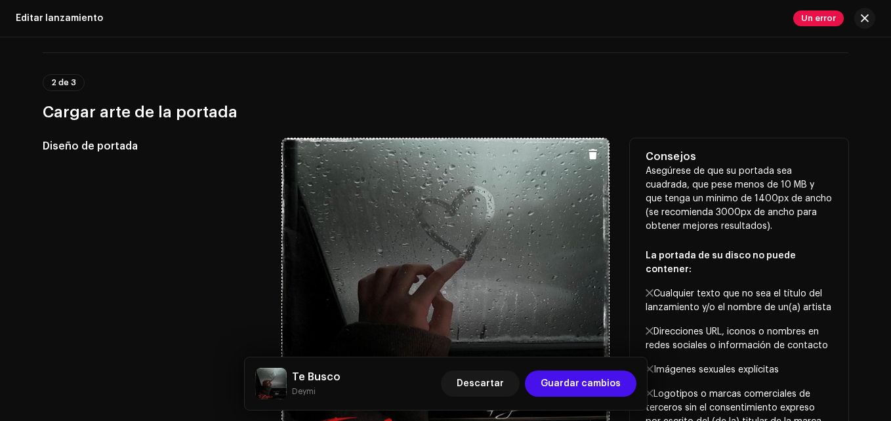
click at [588, 149] on span at bounding box center [593, 154] width 10 height 10
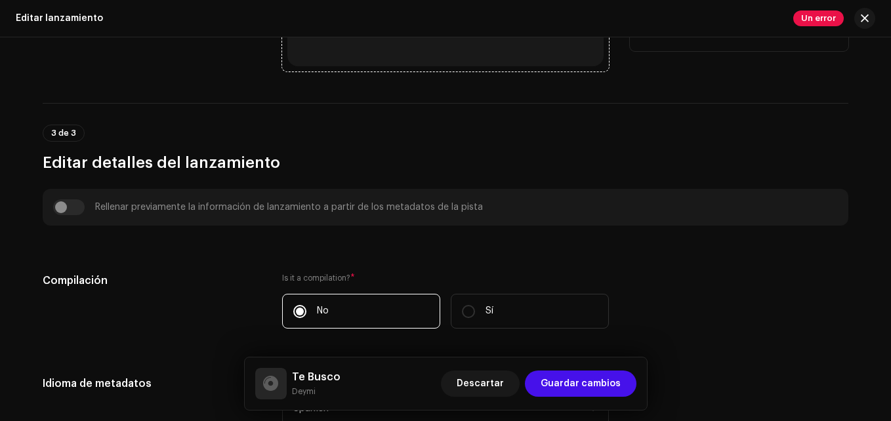
scroll to position [918, 0]
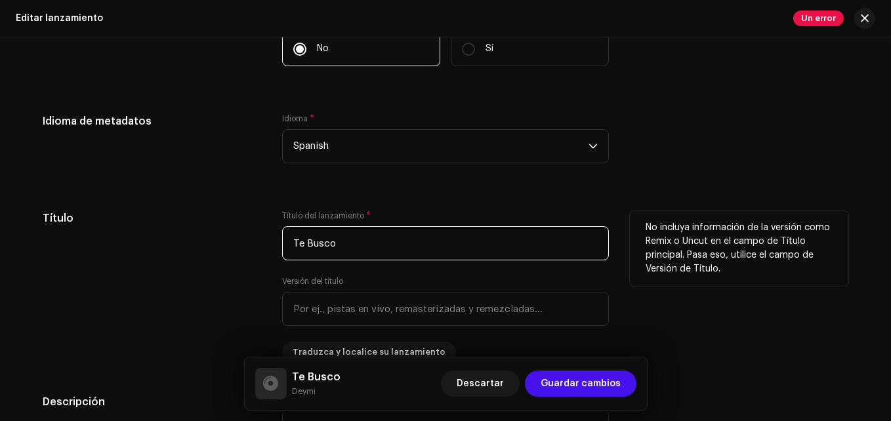
click at [318, 243] on input "Te Busco" at bounding box center [445, 243] width 327 height 34
click at [317, 243] on input "Te Busco" at bounding box center [445, 243] width 327 height 34
paste input "El Taka Ta"
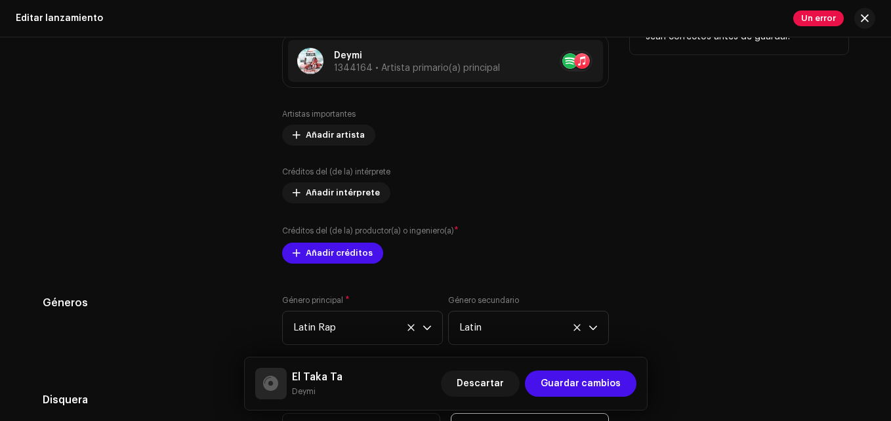
scroll to position [1443, 0]
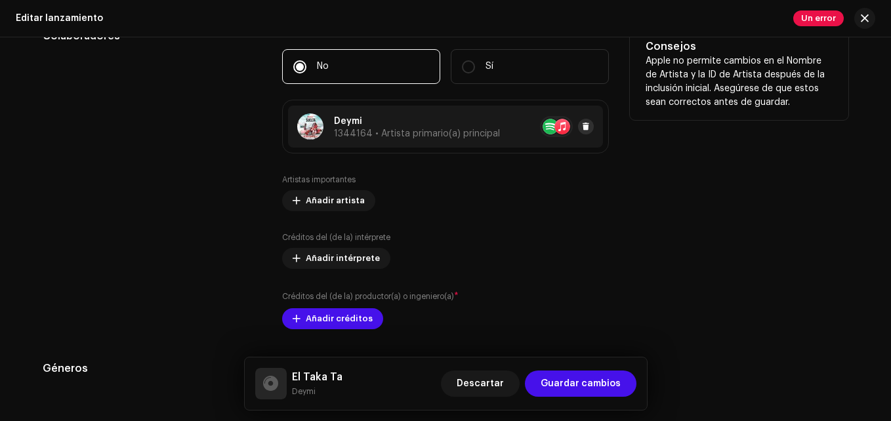
type input "El Taka Ta"
click at [586, 126] on span at bounding box center [586, 126] width 8 height 10
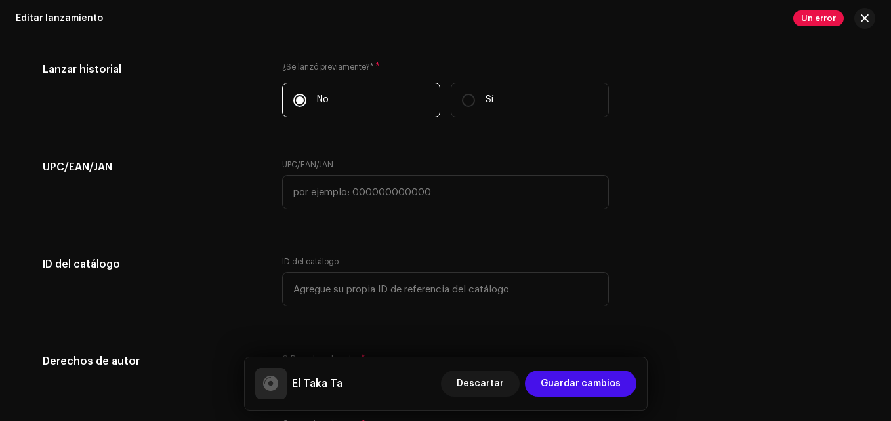
scroll to position [1986, 0]
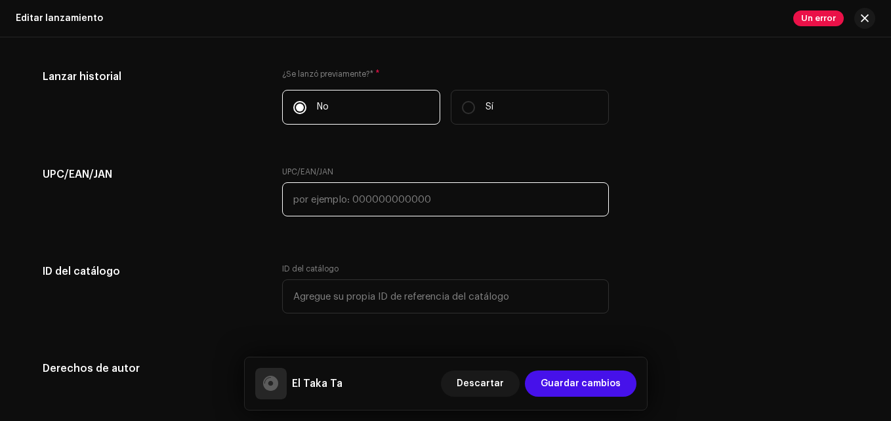
click at [363, 203] on input "text" at bounding box center [445, 199] width 327 height 34
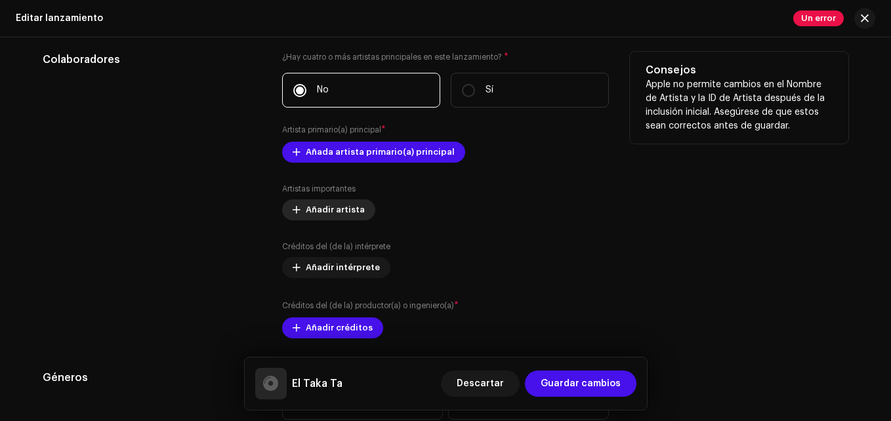
scroll to position [1396, 0]
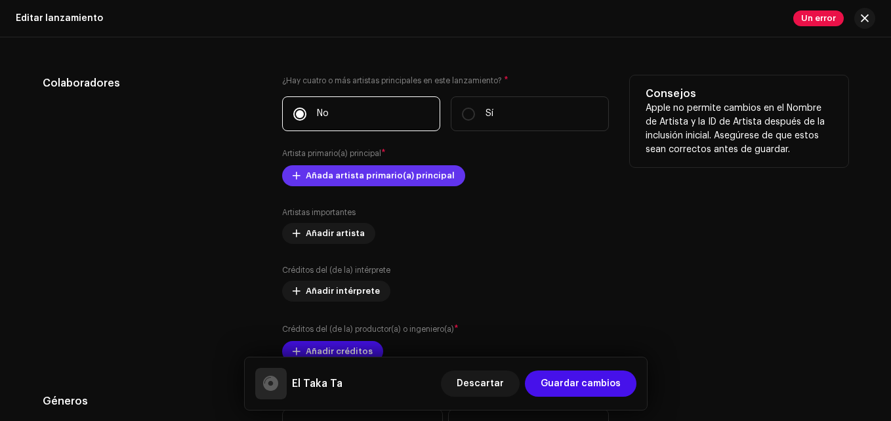
click at [336, 183] on span "Añada artista primario(a) principal" at bounding box center [380, 176] width 149 height 26
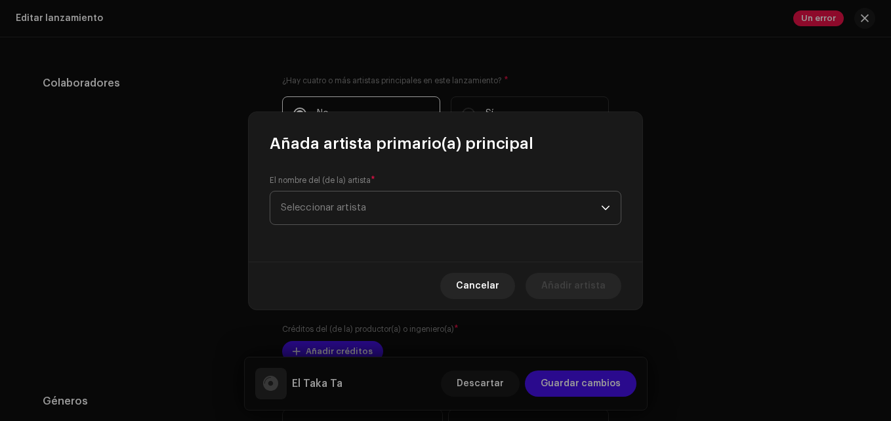
click at [365, 208] on span "Seleccionar artista" at bounding box center [323, 208] width 85 height 10
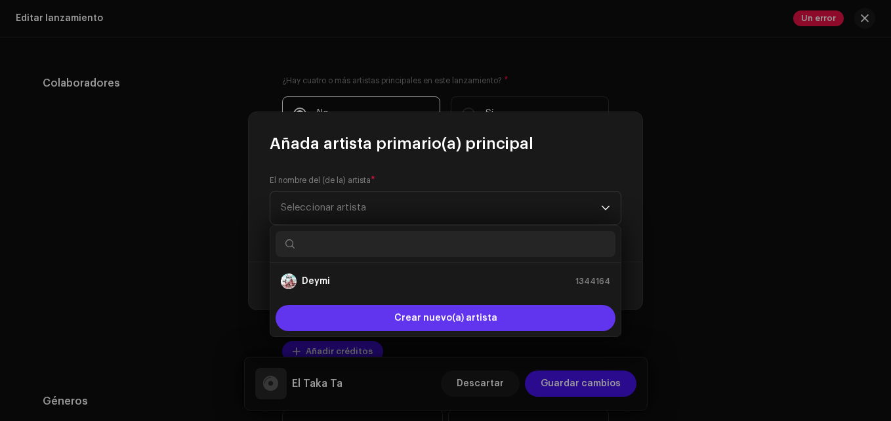
click at [346, 308] on div "Crear nuevo(a) artista" at bounding box center [445, 318] width 340 height 26
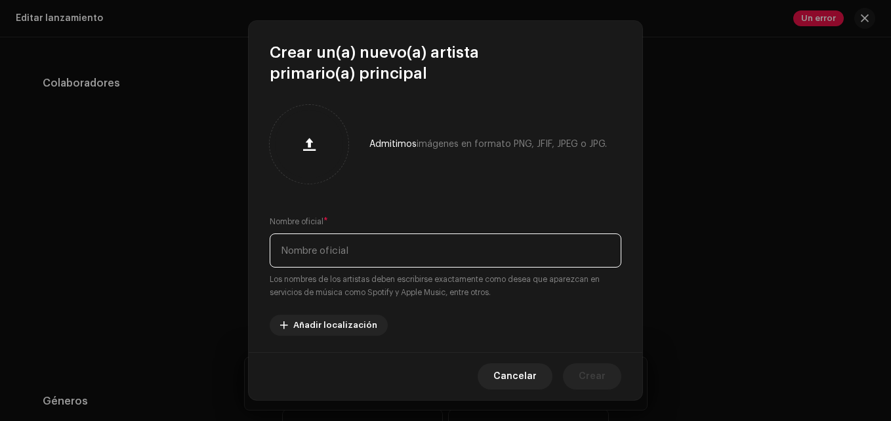
paste input "Junior Otero"
type input "Junior Otero"
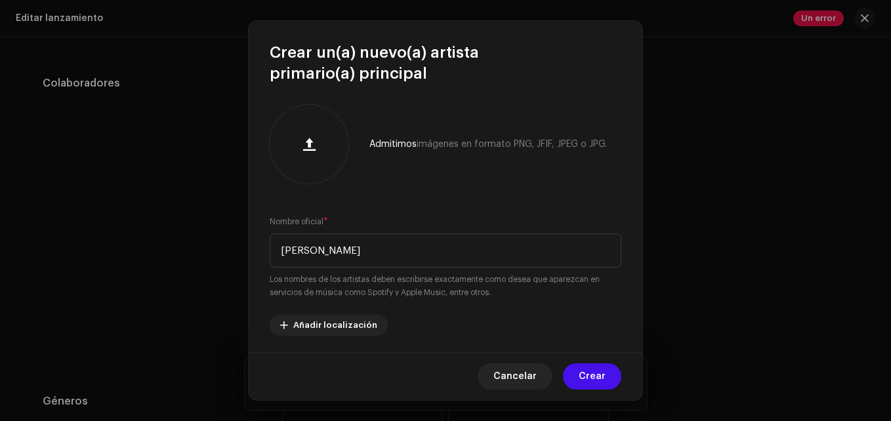
click at [583, 361] on div "Cancelar Crear" at bounding box center [446, 376] width 394 height 48
click at [583, 379] on span "Crear" at bounding box center [592, 376] width 27 height 26
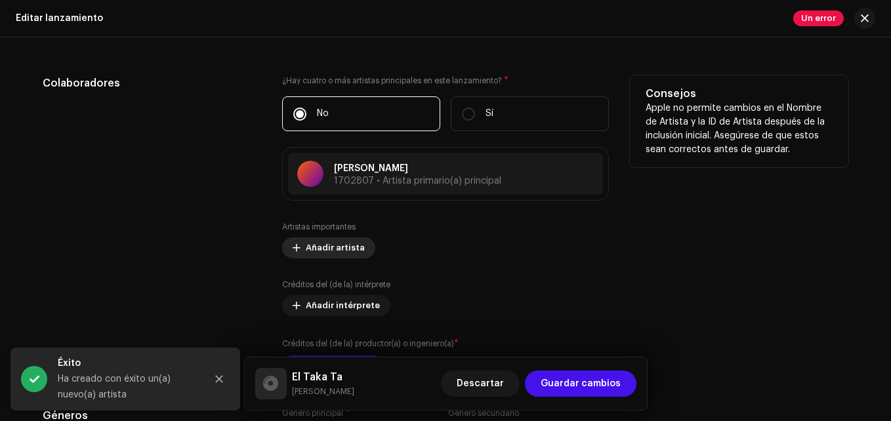
click at [322, 237] on div "Artistas importantes Añadir artista" at bounding box center [445, 240] width 327 height 37
click at [338, 317] on div "Artistas importantes Añadir artista Créditos del (de la) intérprete Añadir inté…" at bounding box center [445, 299] width 327 height 155
click at [335, 304] on span "Añadir intérprete" at bounding box center [343, 306] width 74 height 26
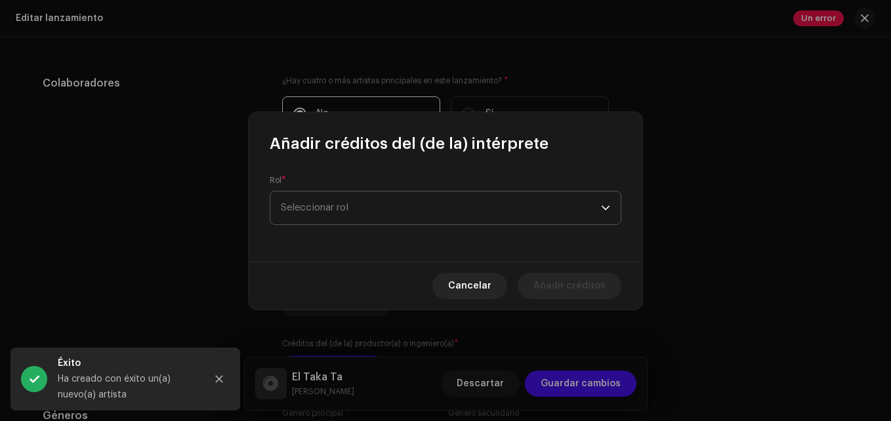
click at [380, 206] on span "Seleccionar rol" at bounding box center [441, 208] width 320 height 33
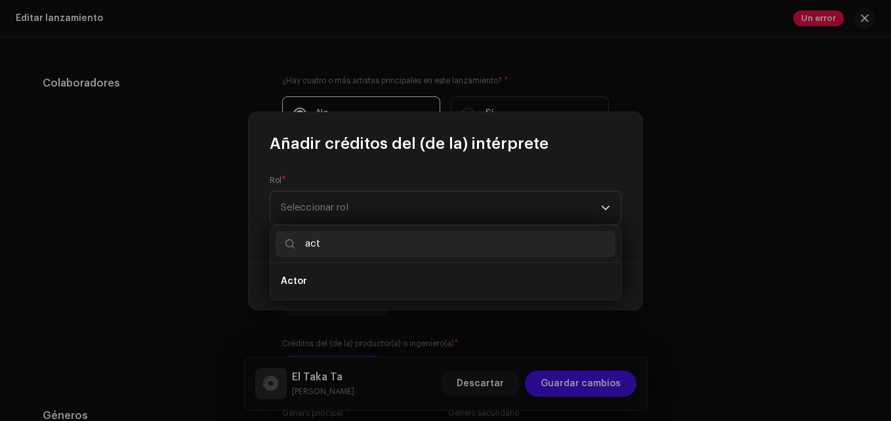
type input "act"
click at [352, 260] on div "act" at bounding box center [445, 244] width 350 height 37
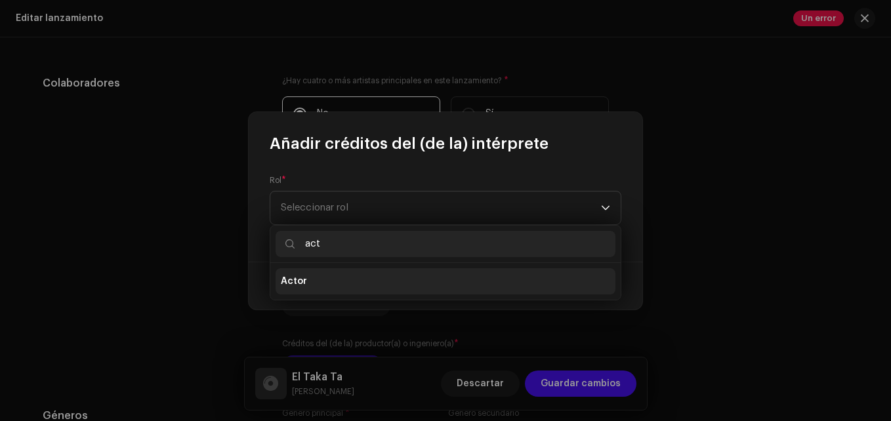
click at [344, 270] on li "Actor" at bounding box center [445, 281] width 340 height 26
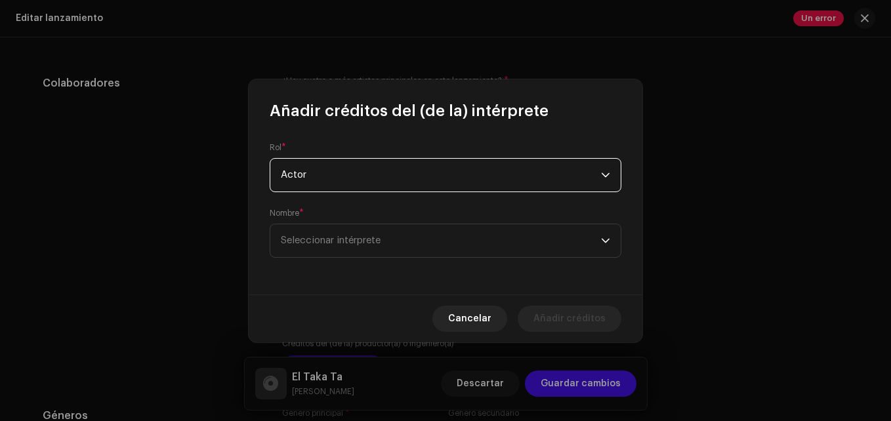
click at [338, 258] on div "Rol * Actor Nombre * Seleccionar intérprete" at bounding box center [446, 207] width 394 height 173
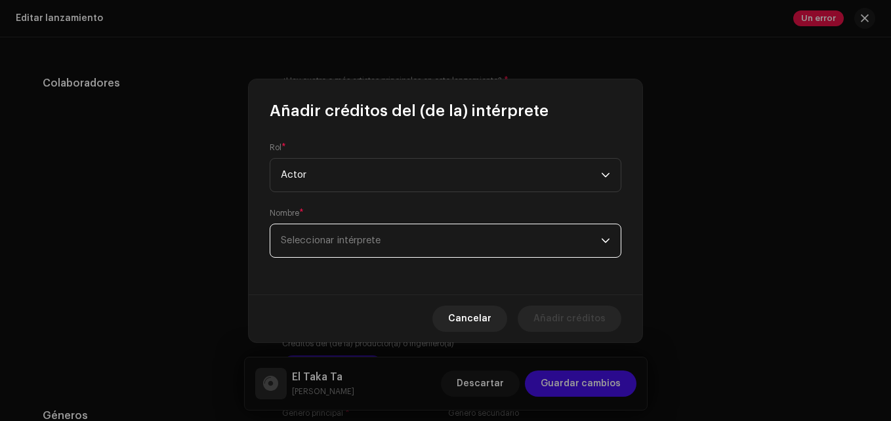
click at [331, 243] on span "Seleccionar intérprete" at bounding box center [331, 240] width 100 height 10
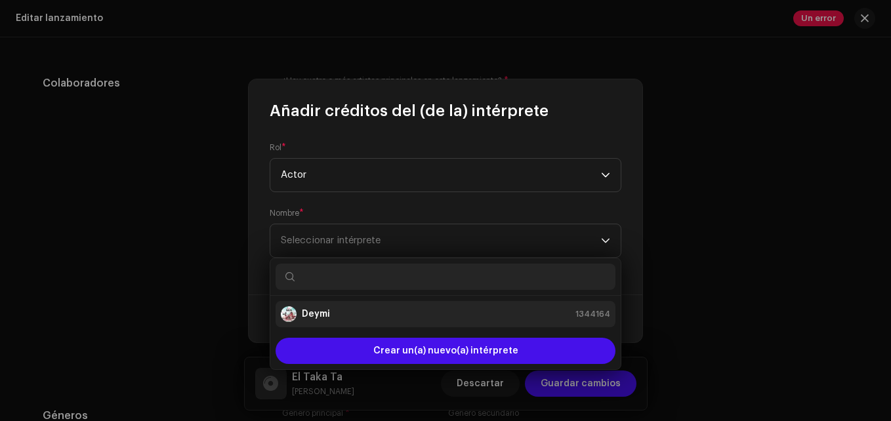
click at [350, 317] on div "[PERSON_NAME] 1344164" at bounding box center [445, 314] width 329 height 16
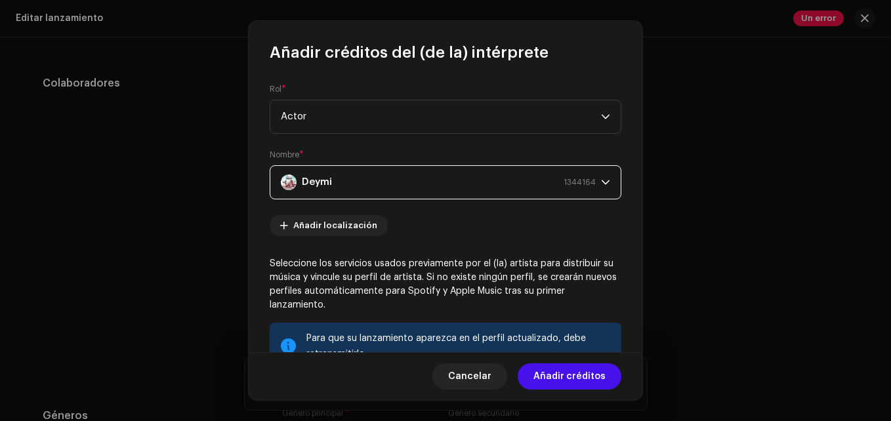
click at [369, 178] on div "[PERSON_NAME] 1344164" at bounding box center [438, 182] width 315 height 33
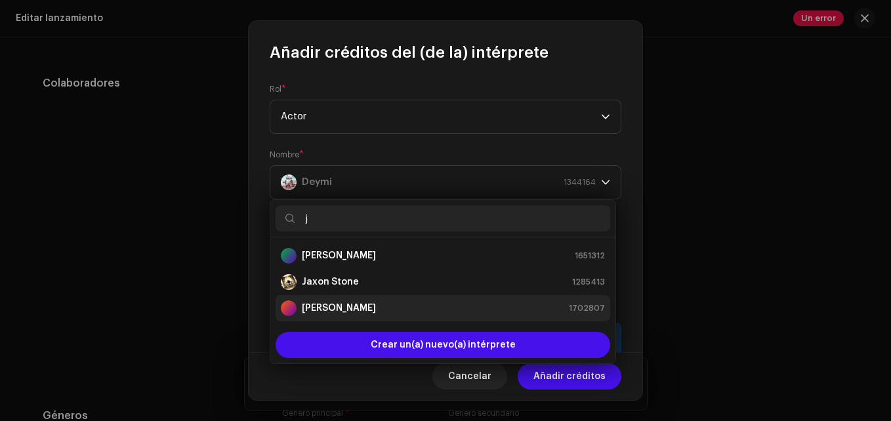
type input "j"
click at [376, 303] on div "Junior Otero 1702807" at bounding box center [443, 308] width 324 height 16
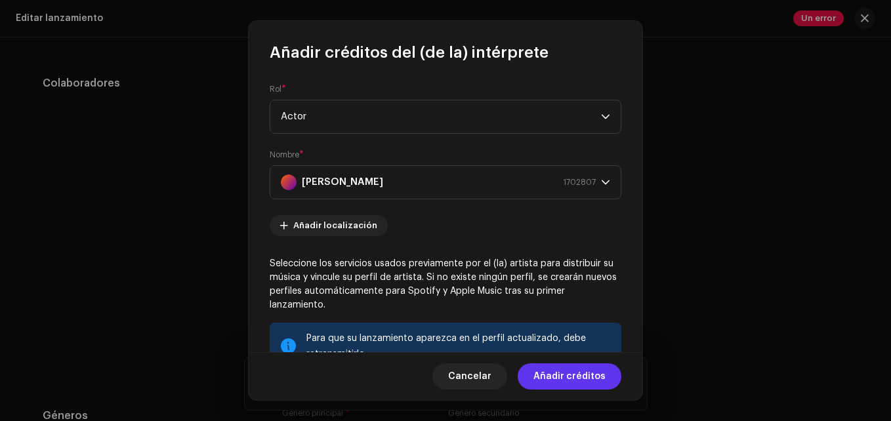
click at [562, 374] on span "Añadir créditos" at bounding box center [569, 376] width 72 height 26
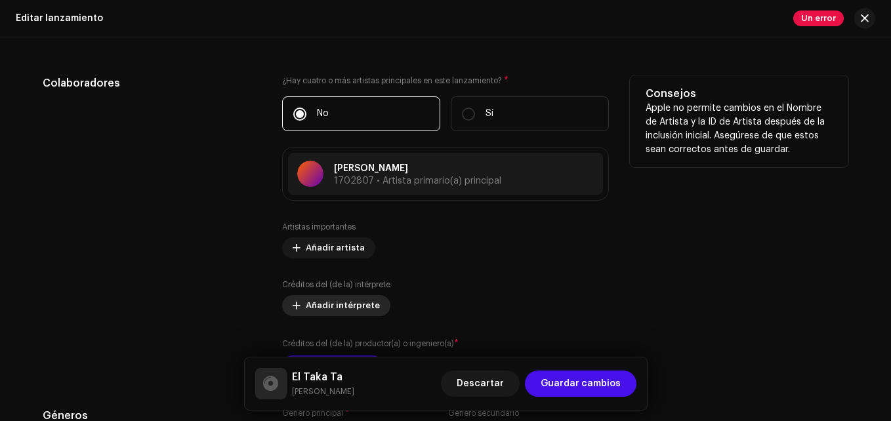
click at [342, 304] on span "Añadir intérprete" at bounding box center [343, 306] width 74 height 26
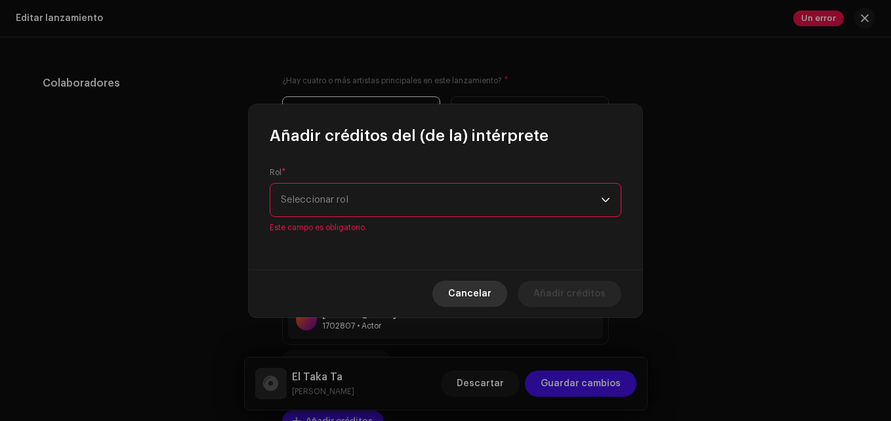
click at [461, 287] on span "Cancelar" at bounding box center [469, 294] width 43 height 26
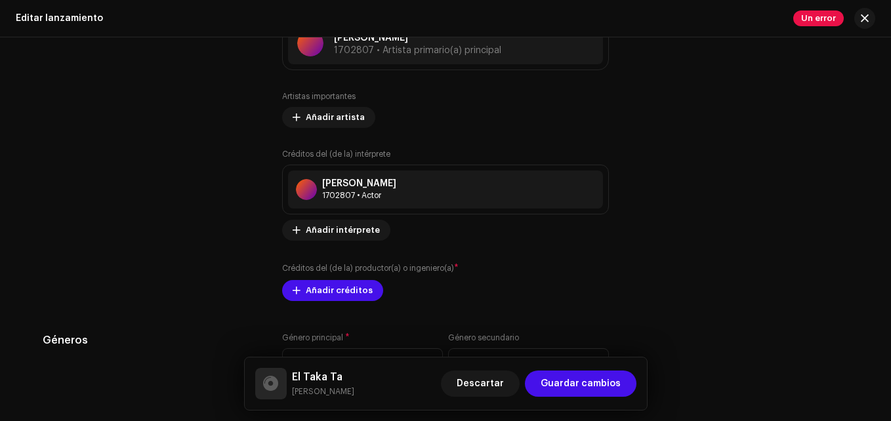
scroll to position [1527, 0]
click at [315, 287] on span "Añadir créditos" at bounding box center [339, 290] width 67 height 26
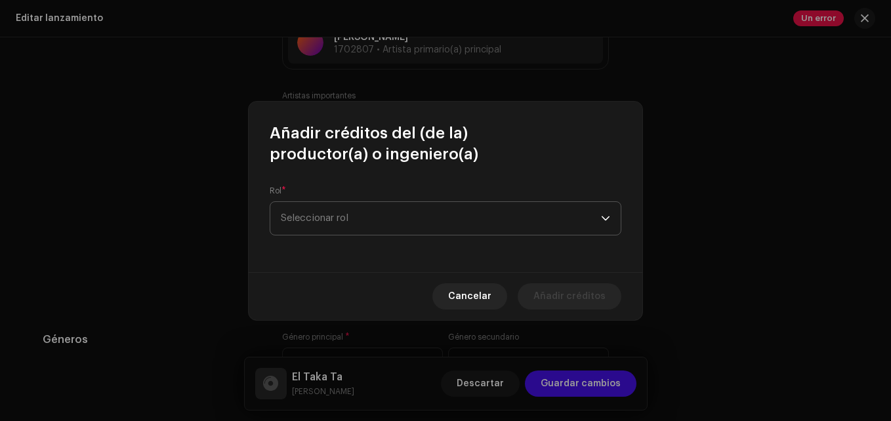
click at [352, 220] on span "Seleccionar rol" at bounding box center [441, 218] width 320 height 33
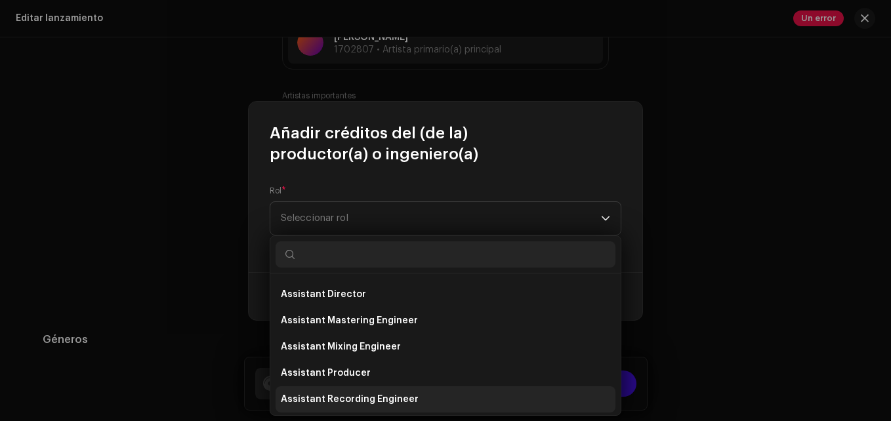
scroll to position [131, 0]
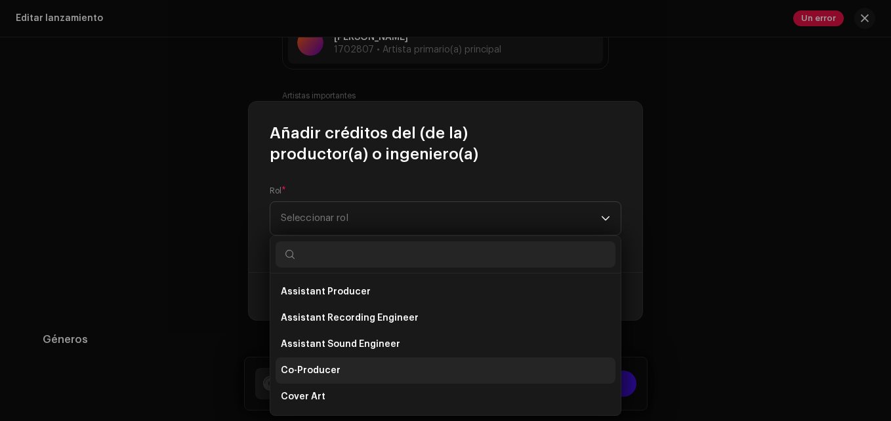
click at [331, 361] on li "Co-Producer" at bounding box center [445, 370] width 340 height 26
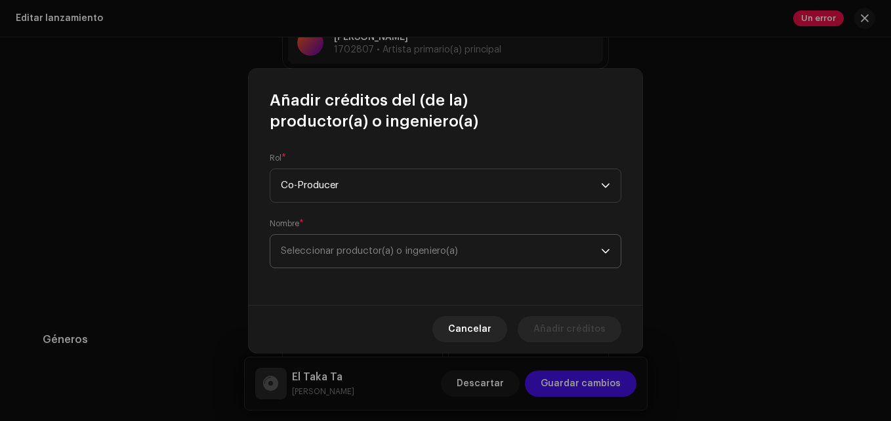
click at [335, 268] on p-select "Seleccionar productor(a) o ingeniero(a)" at bounding box center [446, 251] width 352 height 34
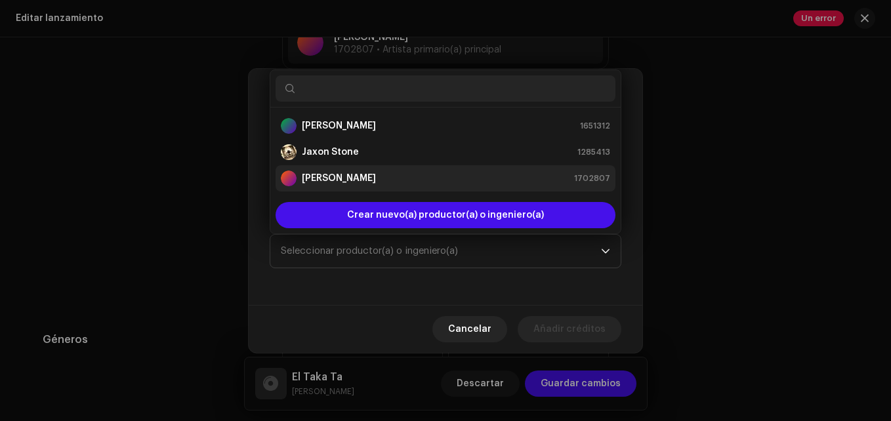
click at [355, 183] on strong "Junior Otero" at bounding box center [339, 178] width 74 height 13
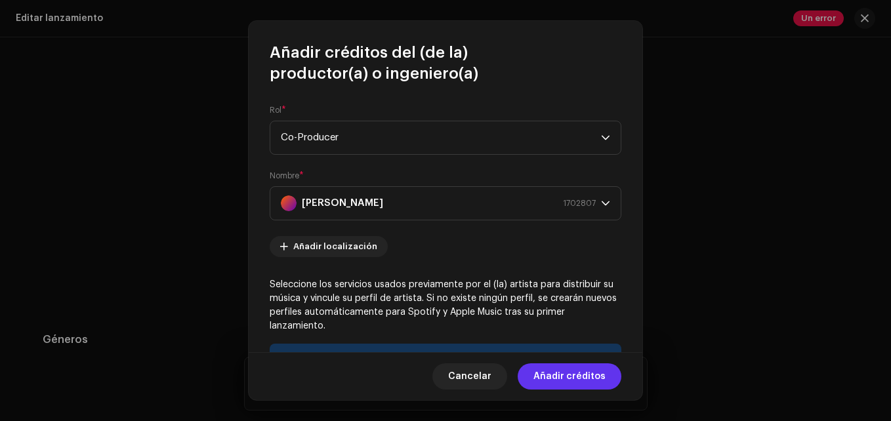
click at [559, 375] on span "Añadir créditos" at bounding box center [569, 376] width 72 height 26
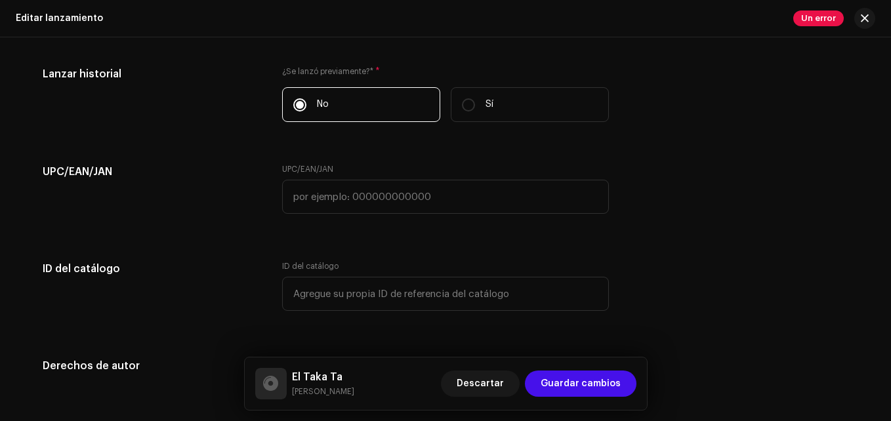
scroll to position [2117, 0]
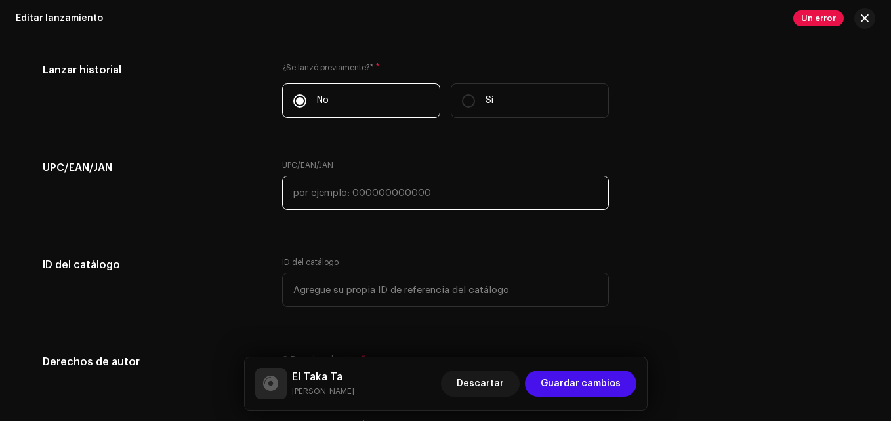
paste input "8447352175383"
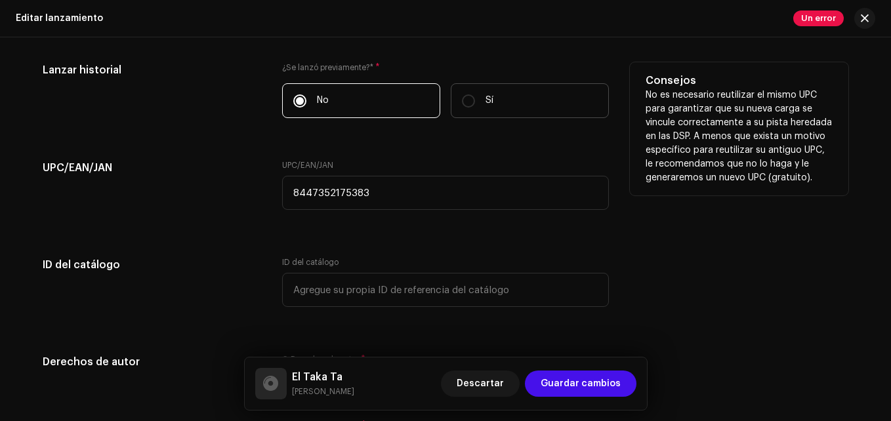
type input "8447352175383"
click at [490, 108] on label "Sí" at bounding box center [530, 100] width 158 height 35
click at [475, 108] on input "Sí" at bounding box center [468, 100] width 13 height 13
radio input "true"
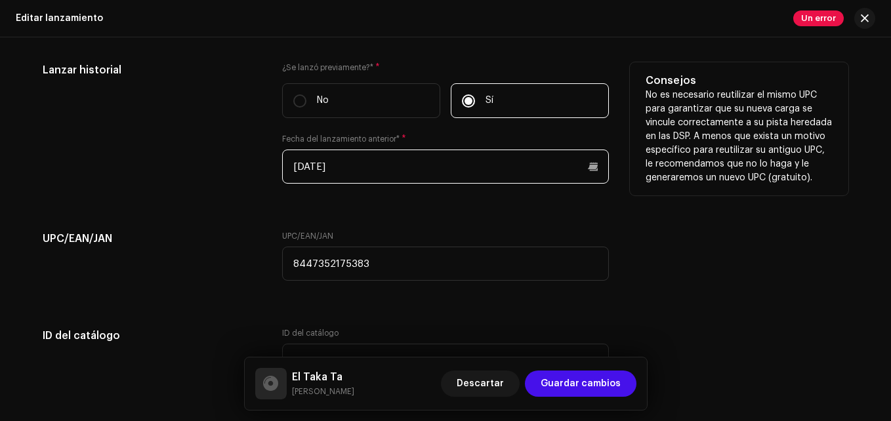
click at [332, 158] on input "20/04/2025" at bounding box center [445, 167] width 327 height 34
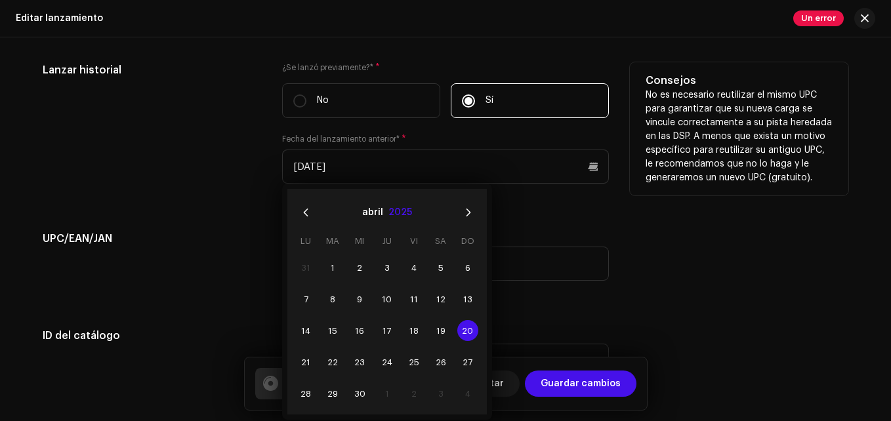
click at [397, 219] on button "2025" at bounding box center [400, 212] width 24 height 21
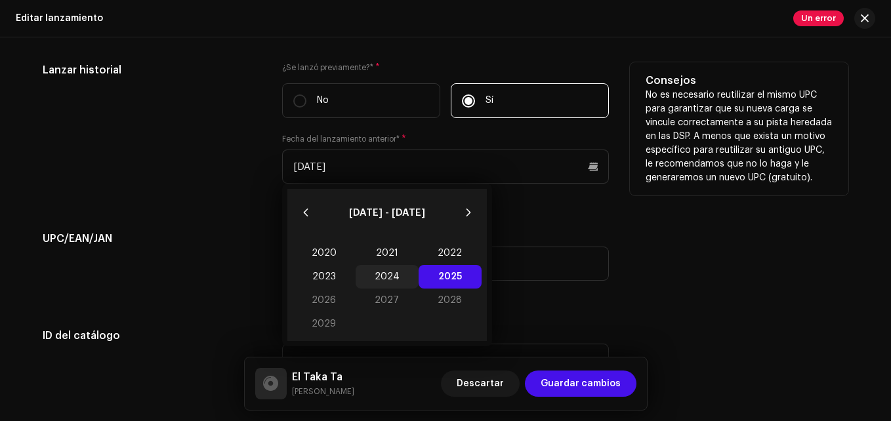
click at [376, 281] on span "2024" at bounding box center [387, 277] width 63 height 24
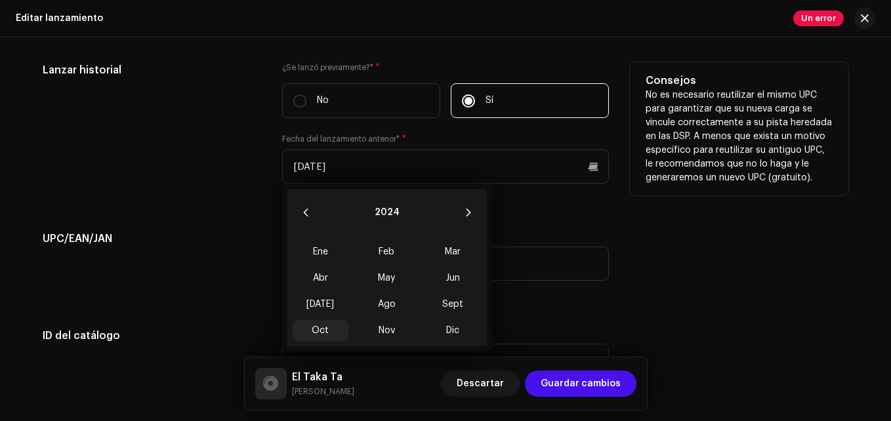
click at [318, 332] on span "Oct" at bounding box center [321, 330] width 56 height 21
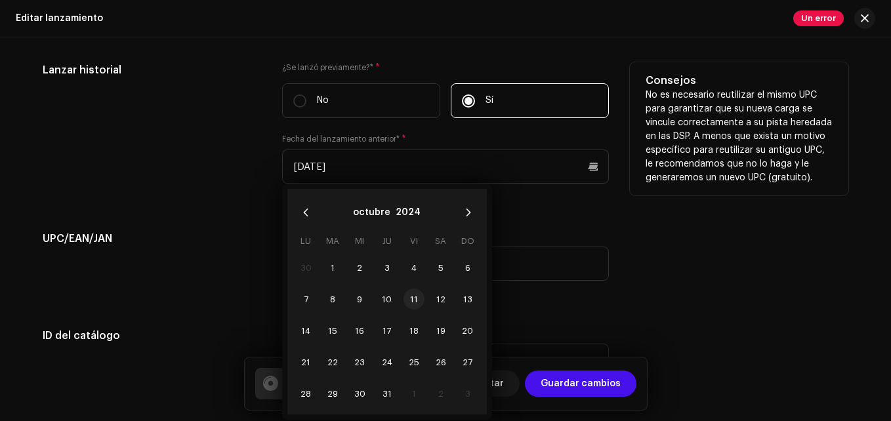
click at [412, 302] on span "11" at bounding box center [413, 299] width 21 height 21
type input "11/10/2024"
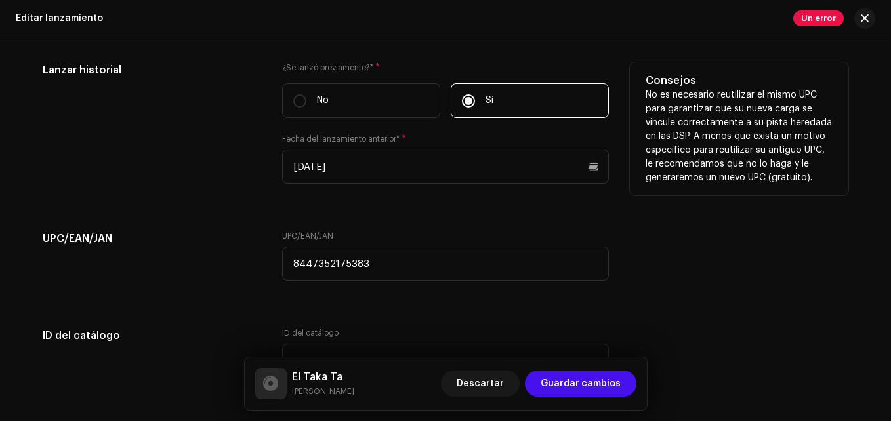
click at [558, 128] on div "¿Se lanzó previamente?* * No Sí Fecha del lanzamiento anterior* * 11/10/2024" at bounding box center [445, 130] width 327 height 137
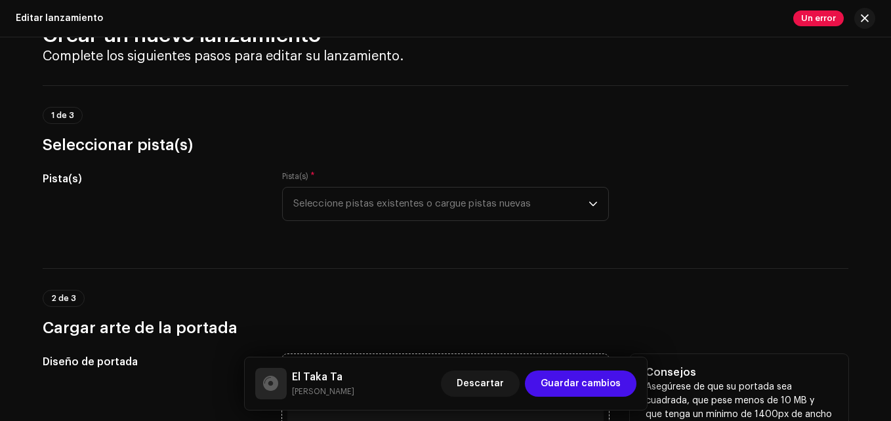
scroll to position [66, 0]
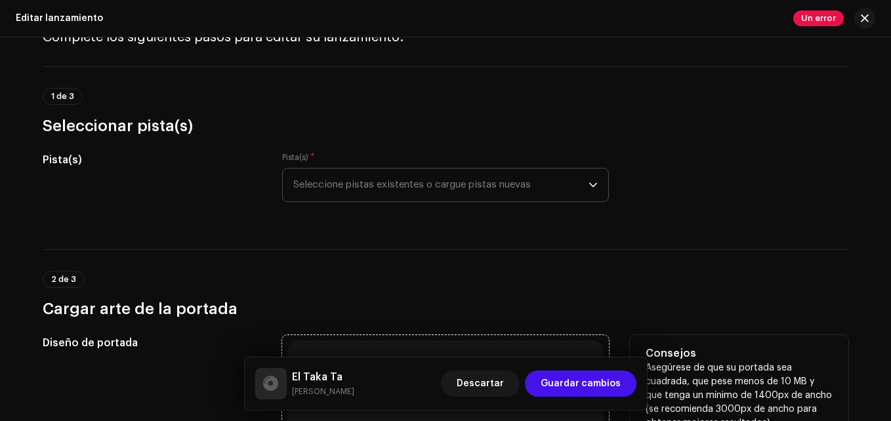
click at [413, 187] on span "Seleccione pistas existentes o cargue pistas nuevas" at bounding box center [440, 185] width 295 height 33
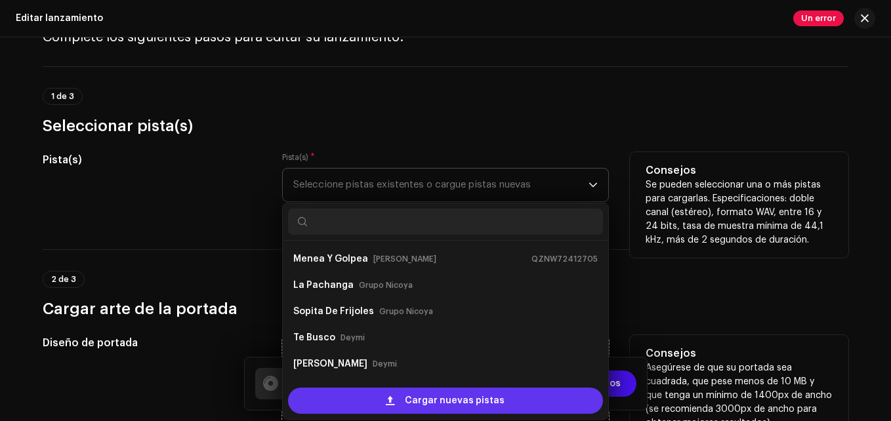
click at [356, 393] on div "Cargar nuevas pistas" at bounding box center [445, 401] width 315 height 26
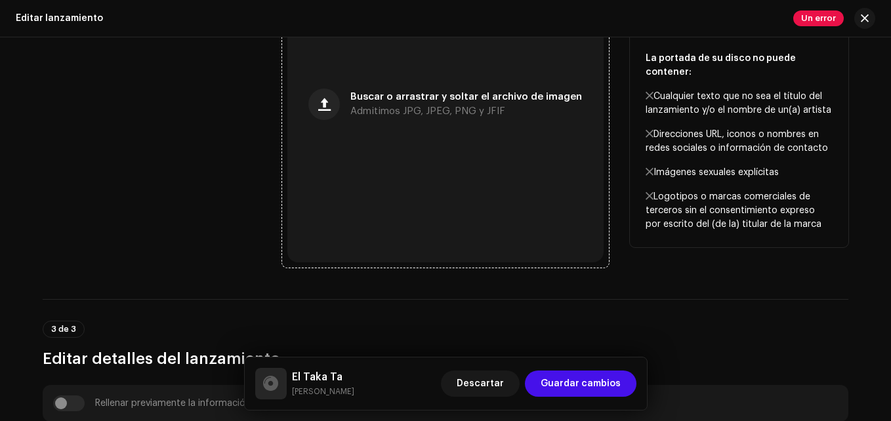
scroll to position [590, 0]
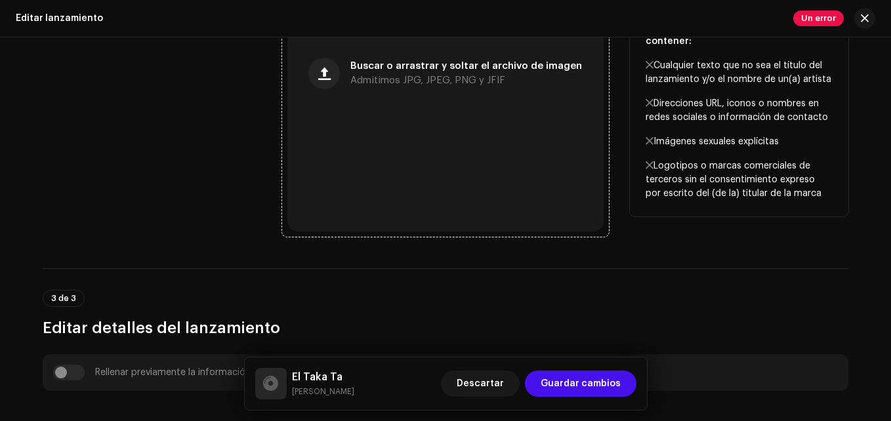
click at [397, 166] on div "Buscar o arrastrar y soltar el archivo de imagen Admitimos JPG, JPEG, PNG y JFIF" at bounding box center [445, 73] width 316 height 316
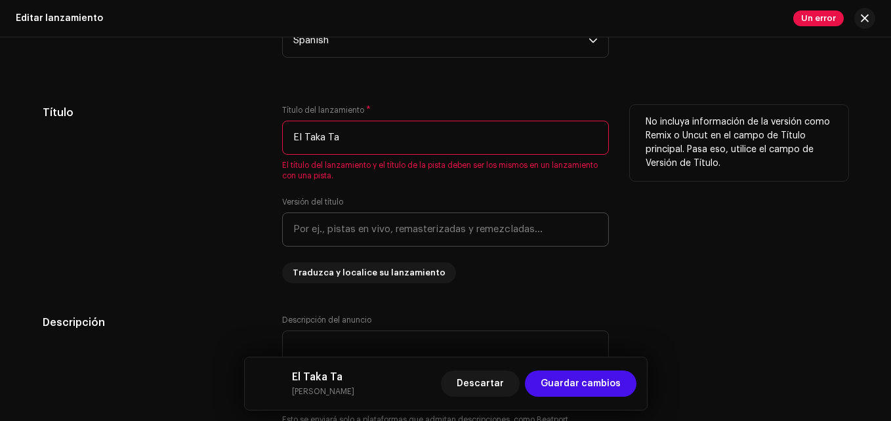
scroll to position [1181, 0]
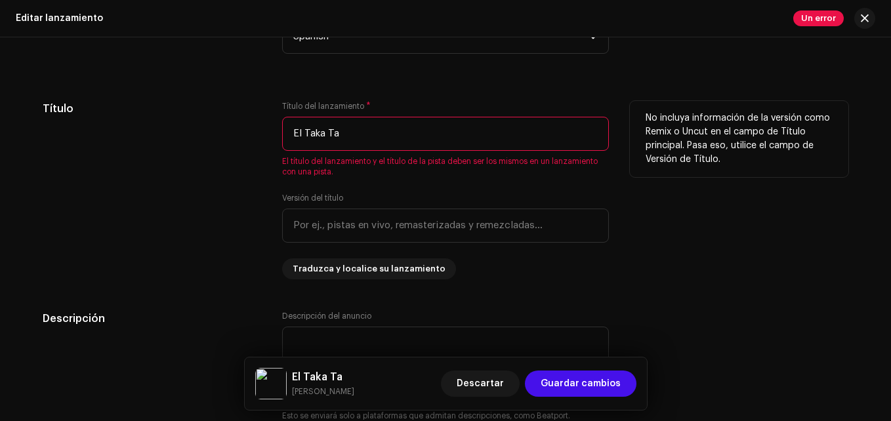
click at [333, 131] on input "El Taka Ta" at bounding box center [445, 134] width 327 height 34
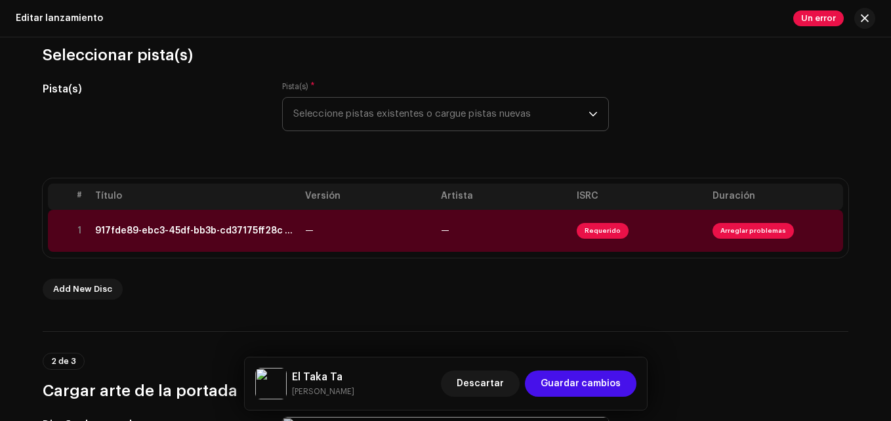
scroll to position [66, 0]
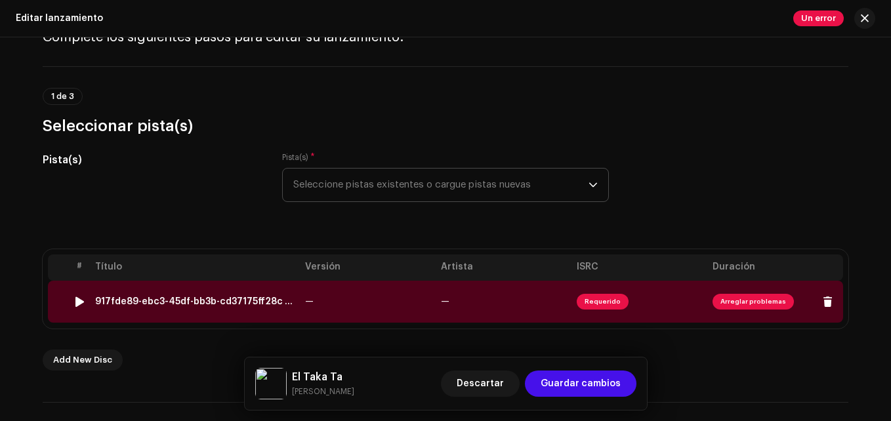
click at [372, 310] on td "—" at bounding box center [368, 302] width 136 height 42
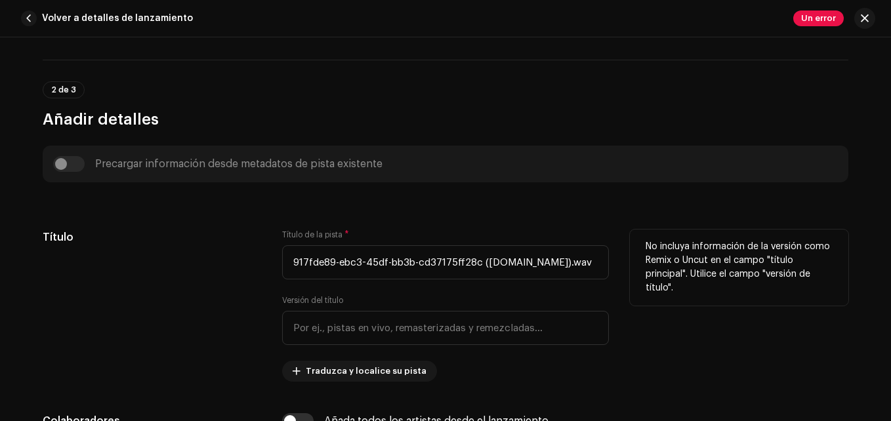
scroll to position [525, 0]
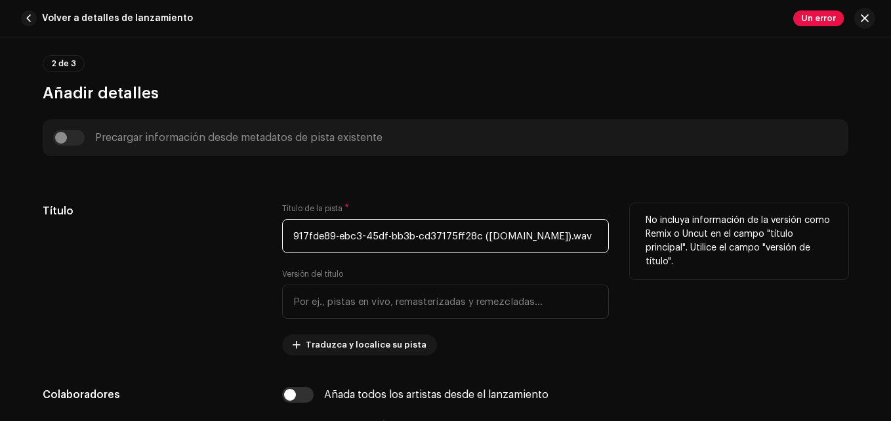
click at [341, 237] on input "917fde89-ebc3-45df-bb3b-cd37175ff28c (online-audio-converter.com).wav" at bounding box center [445, 236] width 327 height 34
paste input "El Taka Ta"
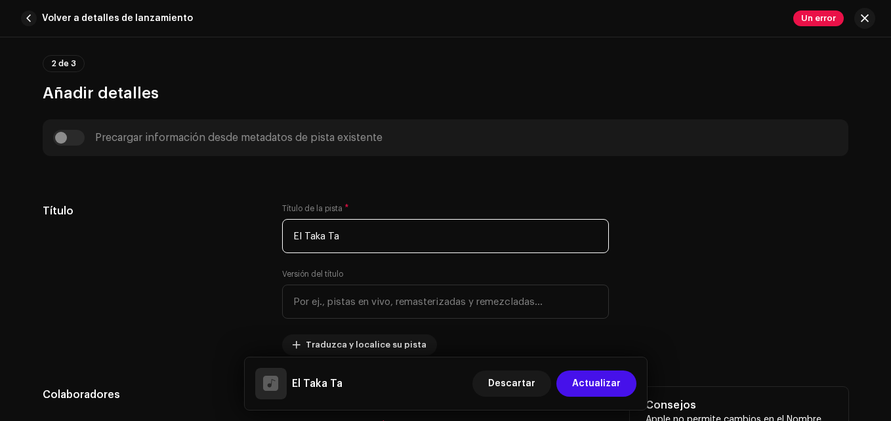
type input "El Taka Ta"
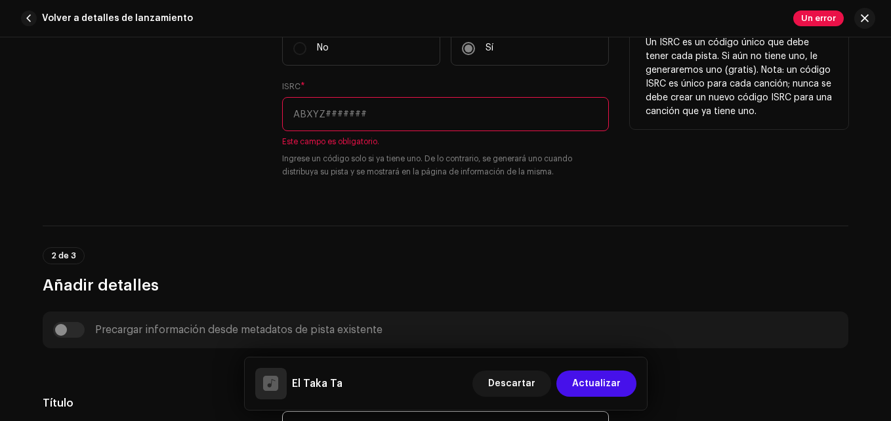
scroll to position [328, 0]
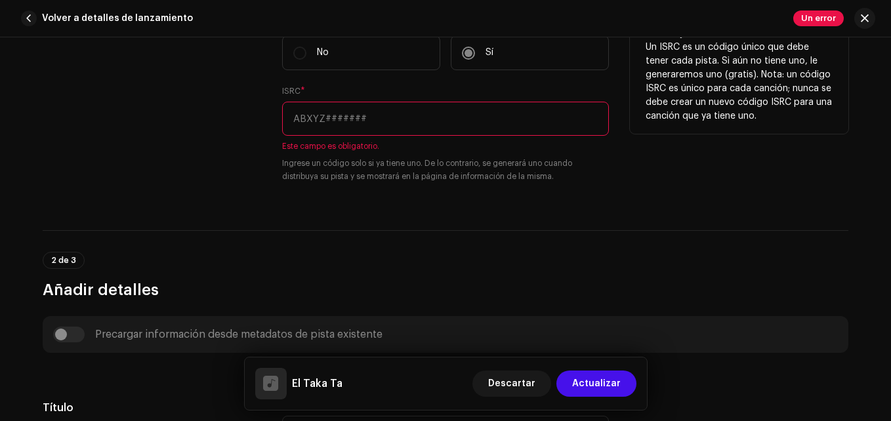
paste input "QZNW72417148"
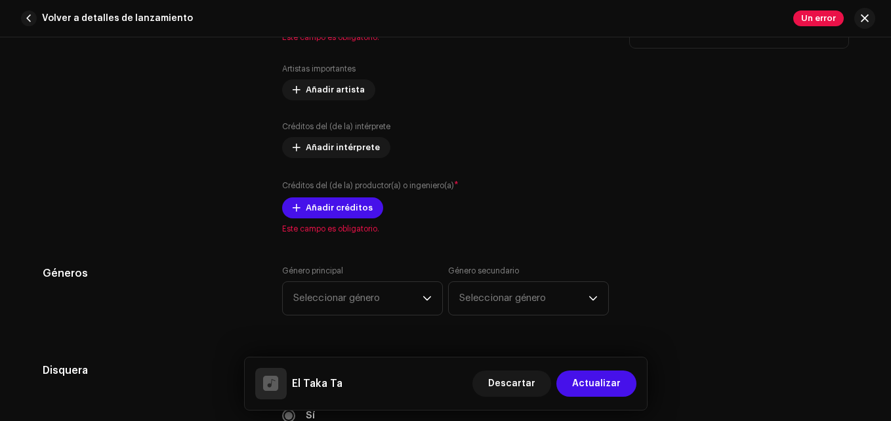
scroll to position [787, 0]
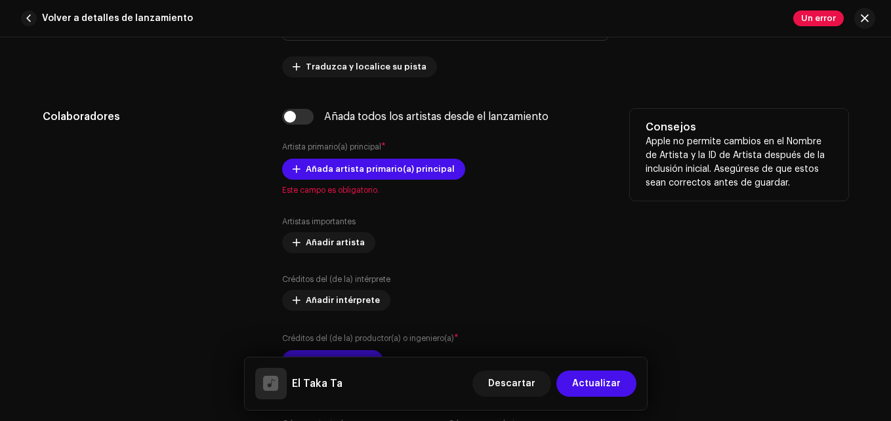
type input "QZNW72417148"
click at [296, 136] on div "Añada todos los artistas desde el lanzamiento Artista primario(a) principal * A…" at bounding box center [445, 248] width 327 height 278
click at [300, 111] on input "checkbox" at bounding box center [297, 117] width 31 height 16
checkbox input "true"
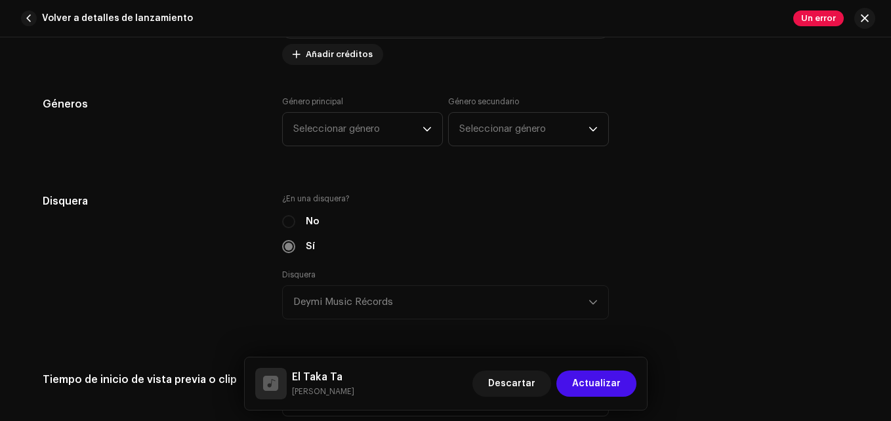
scroll to position [1246, 0]
click at [359, 138] on span "Seleccionar género" at bounding box center [357, 128] width 129 height 33
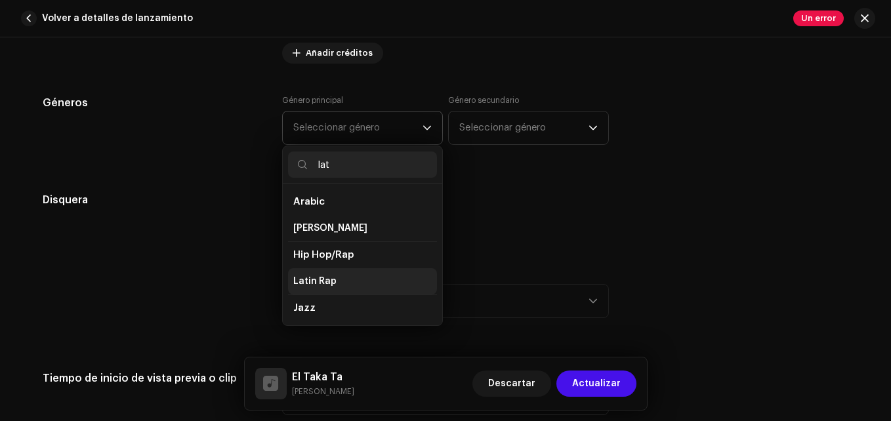
type input "lat"
click at [318, 279] on span "Latin Rap" at bounding box center [314, 281] width 43 height 13
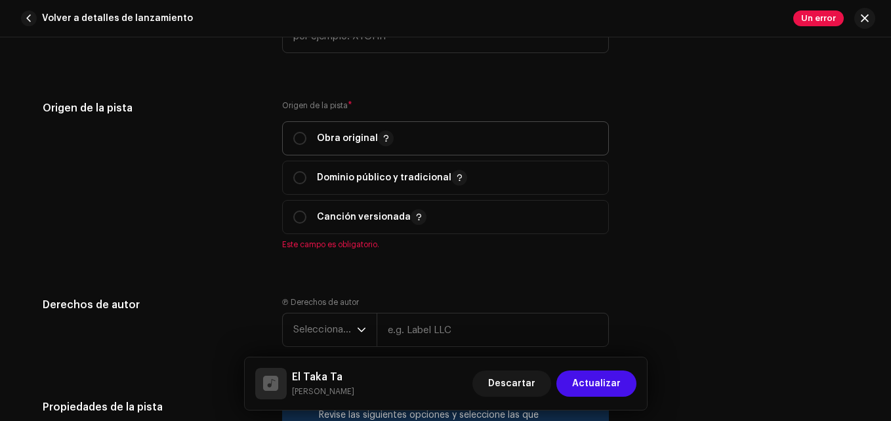
click at [312, 131] on div "Obra original" at bounding box center [343, 139] width 100 height 16
radio input "true"
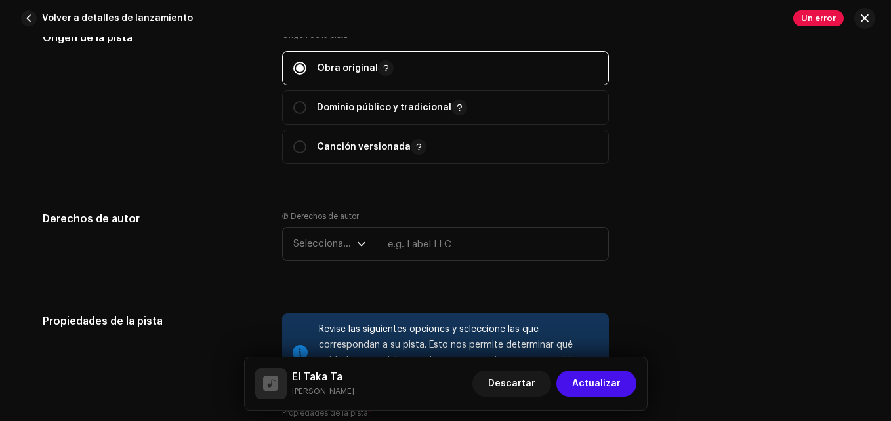
scroll to position [1837, 0]
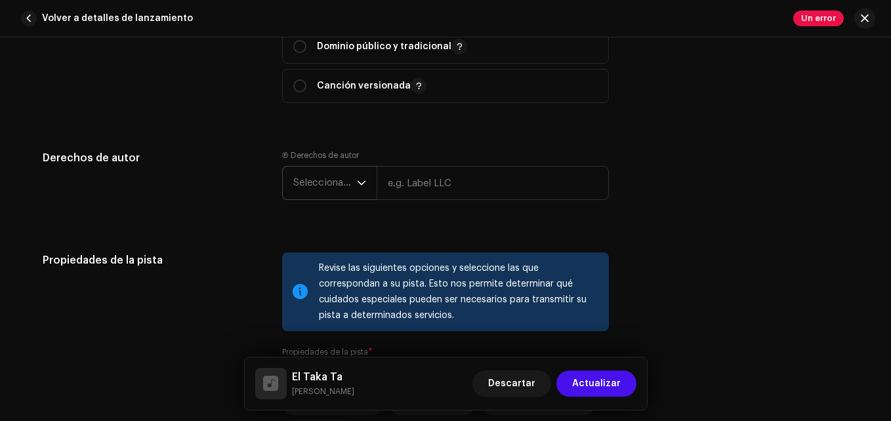
click at [310, 191] on span "Seleccionar año" at bounding box center [325, 183] width 64 height 33
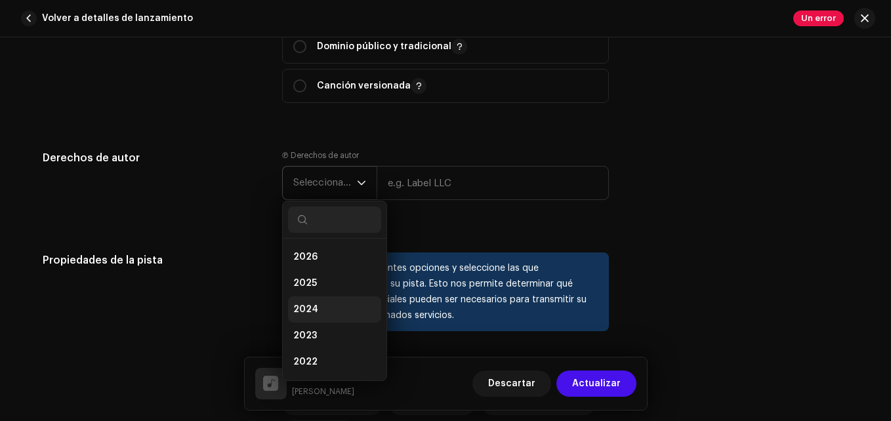
click at [306, 304] on span "2024" at bounding box center [305, 309] width 25 height 13
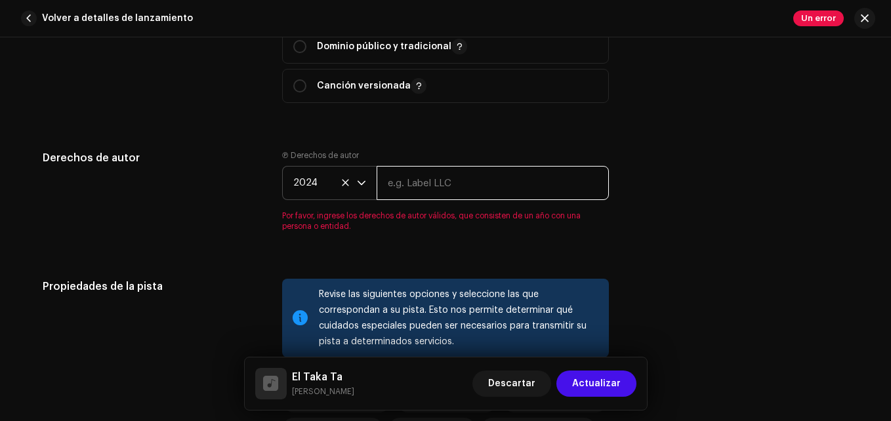
click at [434, 187] on input "text" at bounding box center [492, 183] width 232 height 34
click at [458, 180] on input "text" at bounding box center [492, 183] width 232 height 34
click at [406, 192] on input "text" at bounding box center [492, 183] width 232 height 34
type input "Deymi Music Récords"
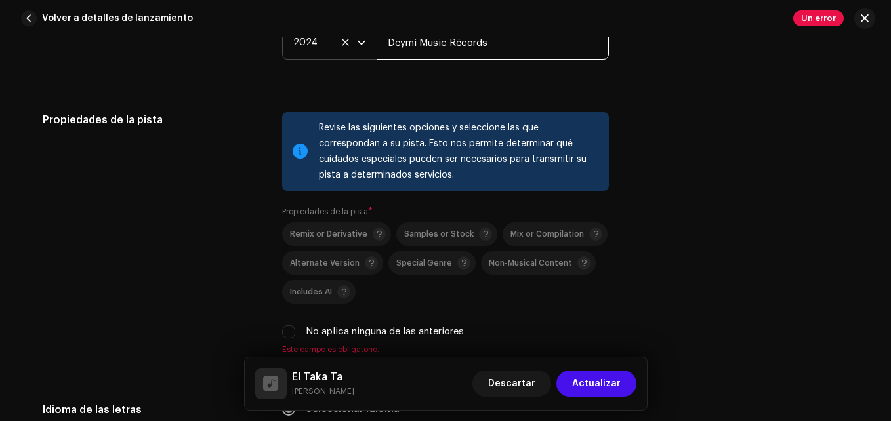
scroll to position [2230, 0]
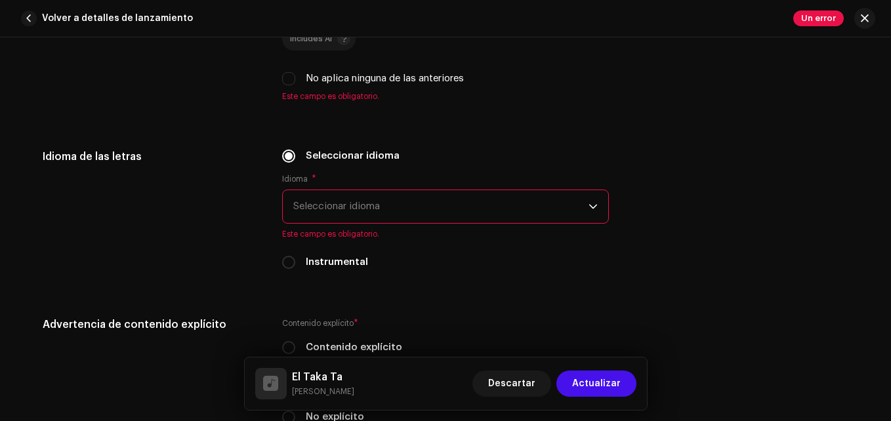
drag, startPoint x: 284, startPoint y: 266, endPoint x: 359, endPoint y: 221, distance: 88.0
click at [359, 221] on div "Seleccionar idioma Idioma * Seleccionar idioma Este campo es obligatorio. Instr…" at bounding box center [445, 209] width 327 height 121
click at [364, 203] on span "Seleccionar idioma" at bounding box center [440, 206] width 295 height 33
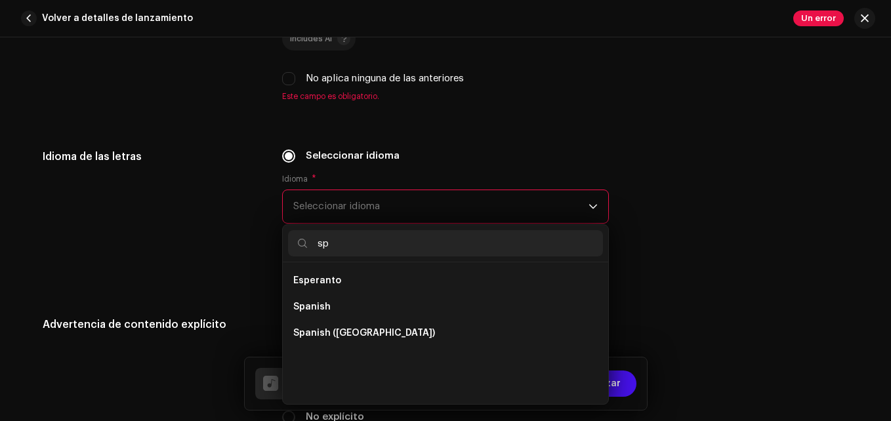
scroll to position [0, 0]
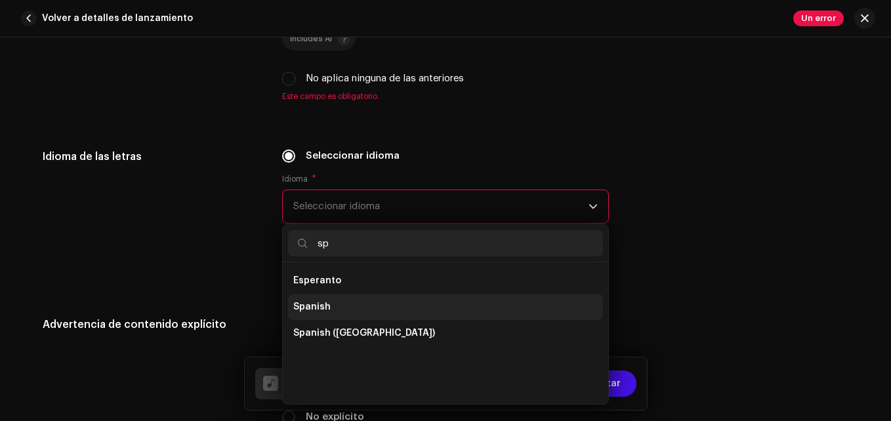
type input "sp"
click at [331, 317] on li "Spanish" at bounding box center [445, 307] width 315 height 26
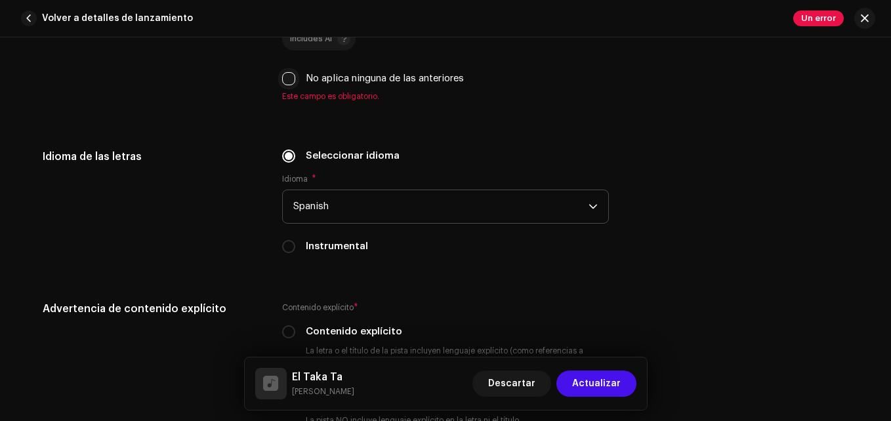
click at [285, 79] on input "No aplica ninguna de las anteriores" at bounding box center [288, 78] width 13 height 13
checkbox input "true"
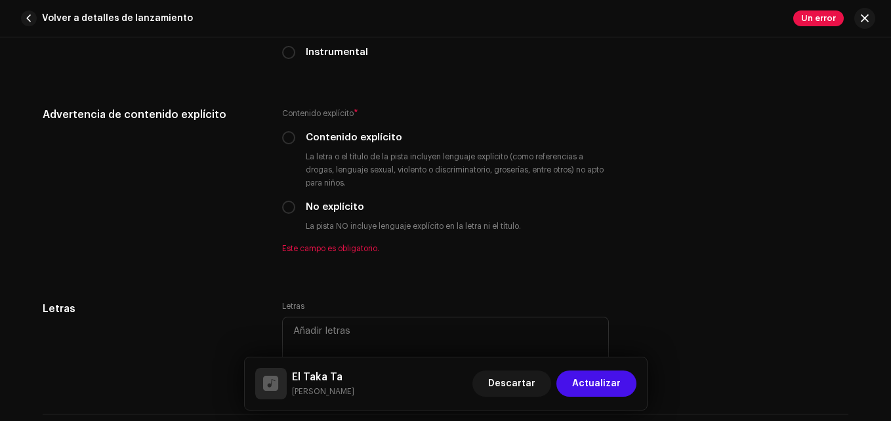
scroll to position [2427, 0]
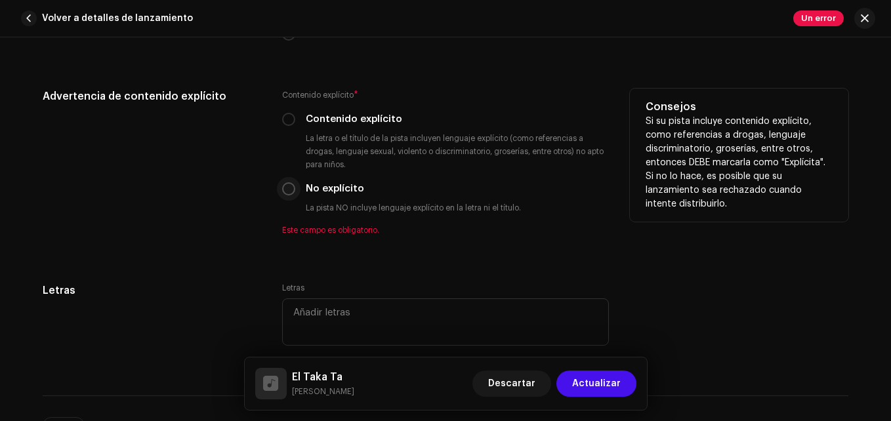
click at [286, 187] on input "No explícito" at bounding box center [288, 188] width 13 height 13
radio input "true"
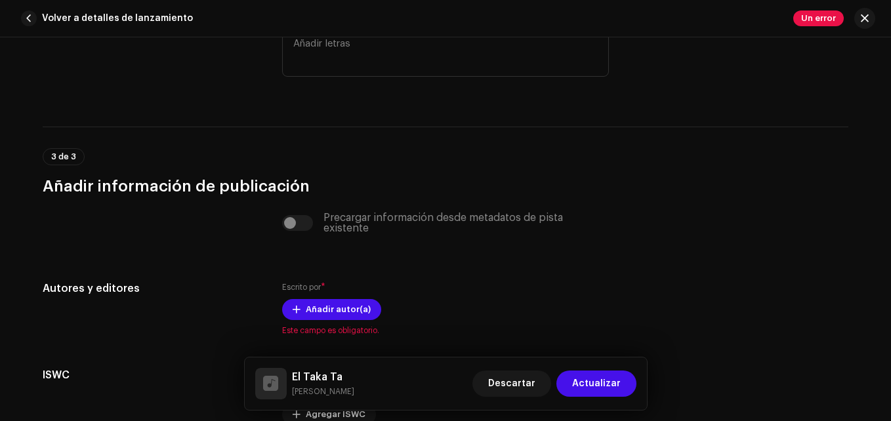
scroll to position [2689, 0]
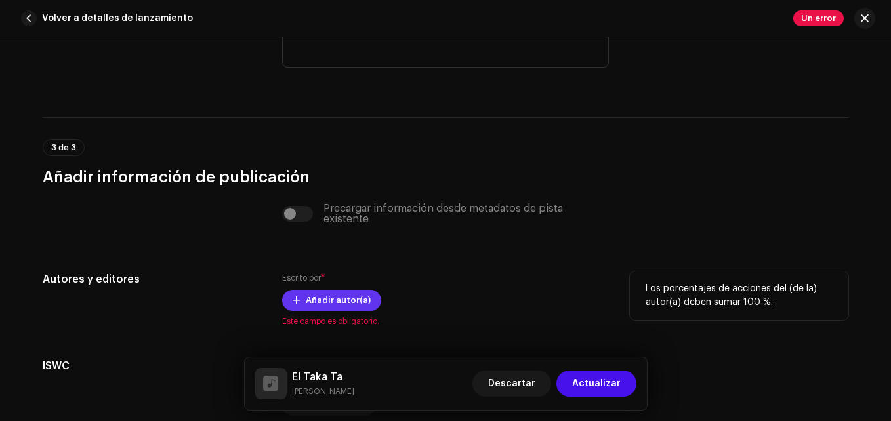
click at [309, 302] on span "Añadir autor(a)" at bounding box center [338, 300] width 65 height 26
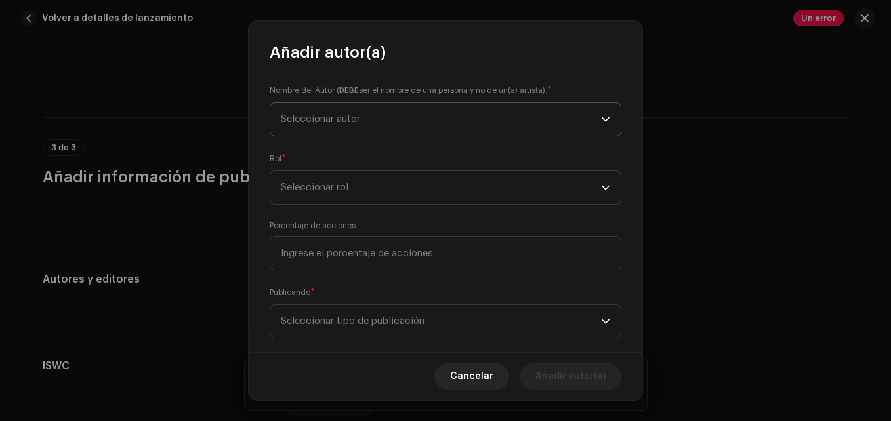
click at [371, 136] on p-select "Seleccionar autor" at bounding box center [446, 119] width 352 height 34
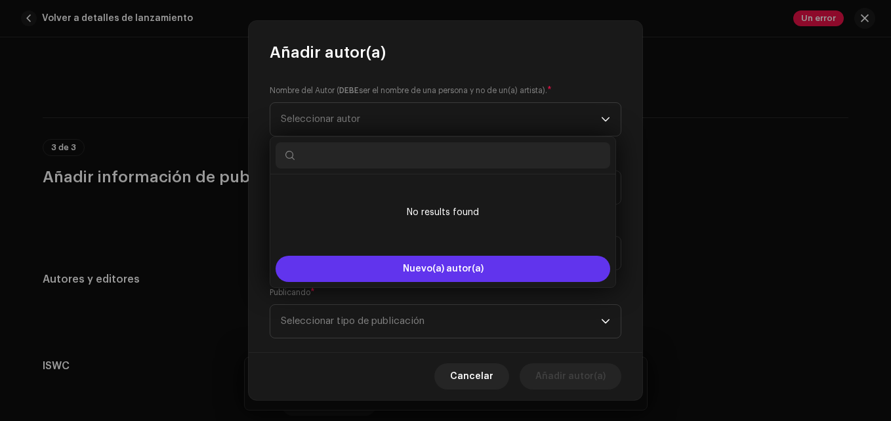
click at [408, 262] on button "Nuevo(a) autor(a)" at bounding box center [442, 269] width 335 height 26
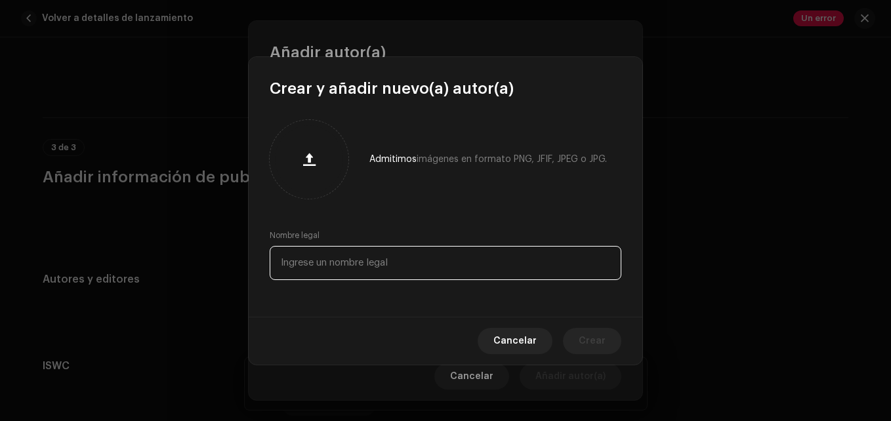
paste input "Lester Junior Otero Gusman"
type input "Lester Junior Otero Guzmán"
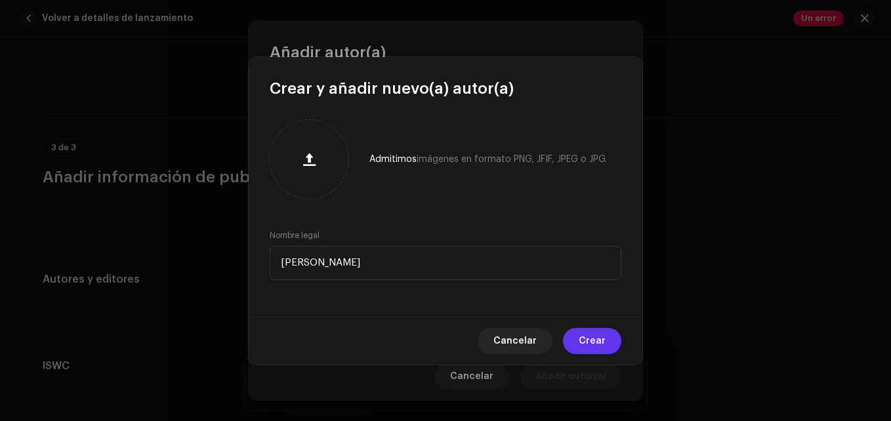
click at [584, 349] on span "Crear" at bounding box center [592, 341] width 27 height 26
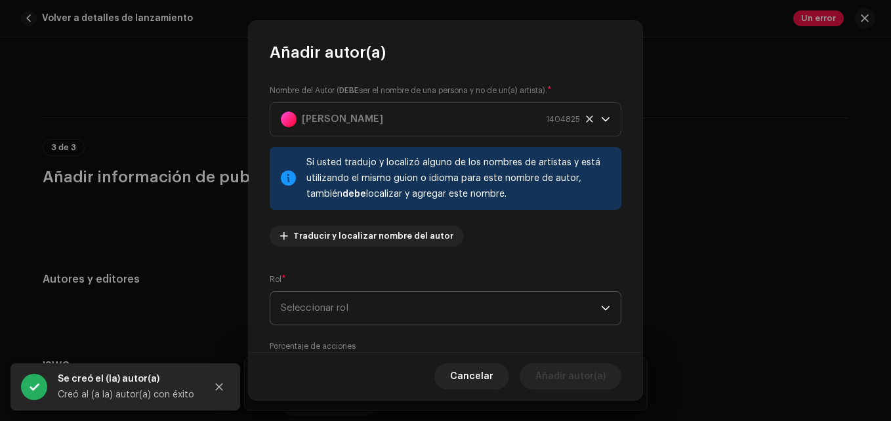
click at [343, 304] on span "Seleccionar rol" at bounding box center [441, 308] width 320 height 33
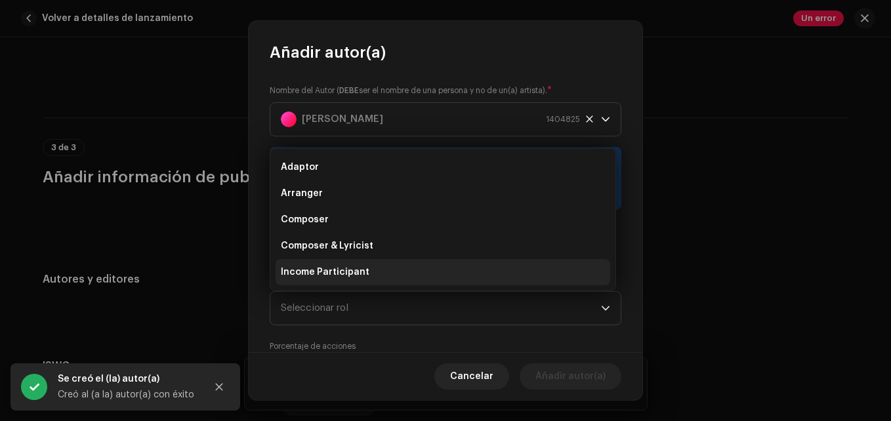
scroll to position [21, 0]
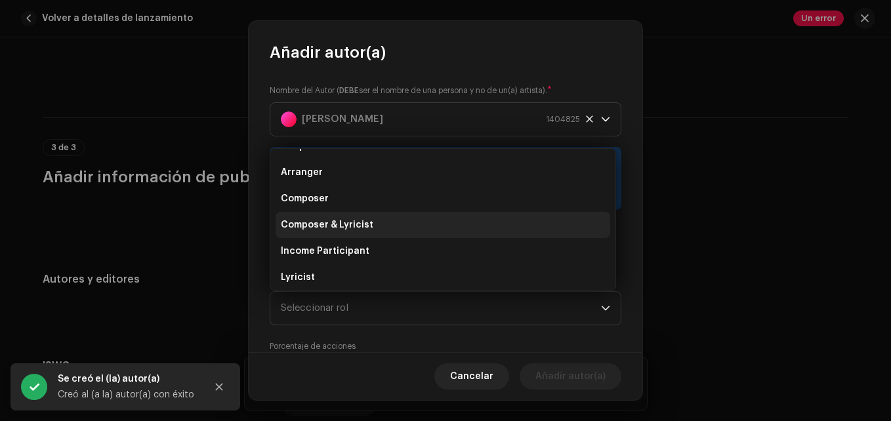
click at [344, 213] on li "Composer & Lyricist" at bounding box center [442, 225] width 335 height 26
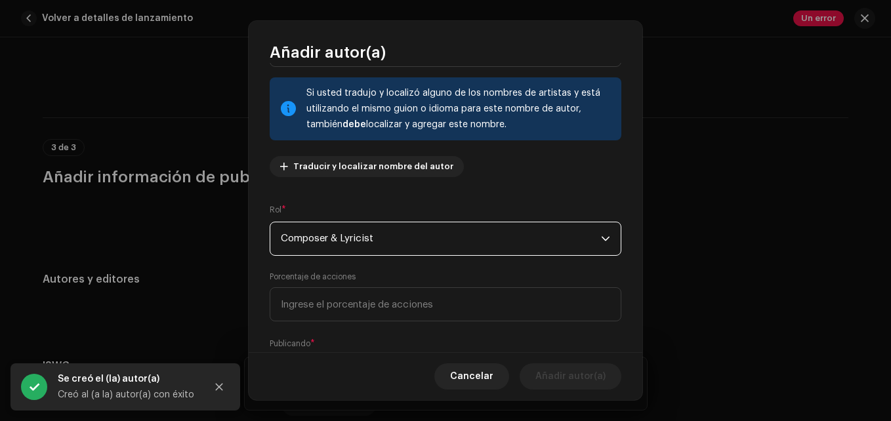
scroll to position [144, 0]
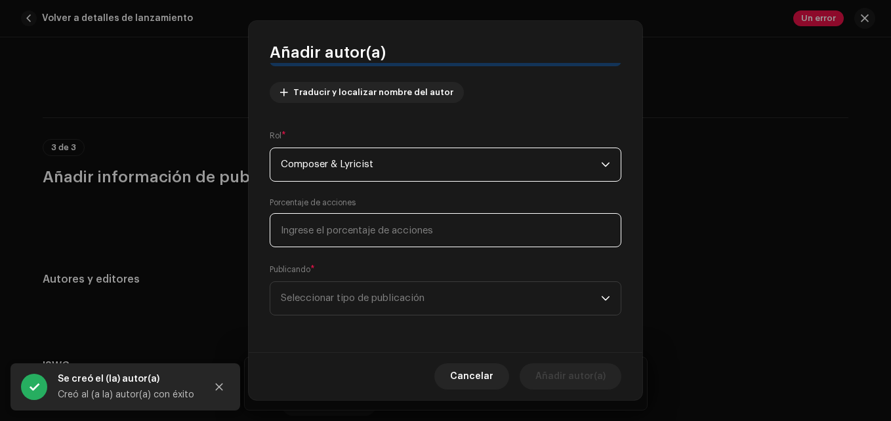
click at [348, 224] on input at bounding box center [446, 230] width 352 height 34
type input "0,00"
type input "100,00"
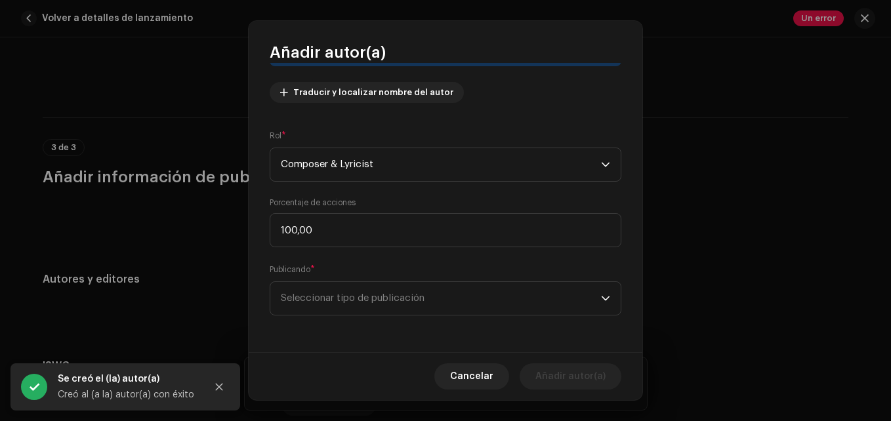
click at [348, 317] on div "Nombre del Autor ( DEBE ser el nombre de una persona y no de un(a) artista). * …" at bounding box center [446, 207] width 394 height 289
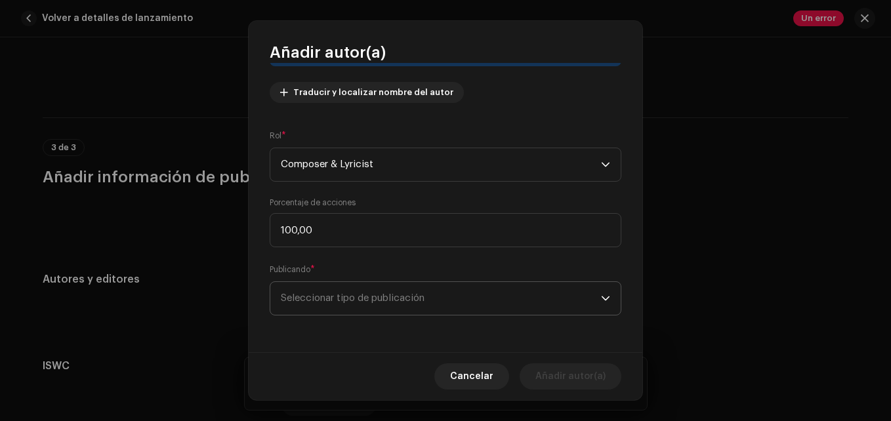
click at [348, 299] on span "Seleccionar tipo de publicación" at bounding box center [441, 298] width 320 height 33
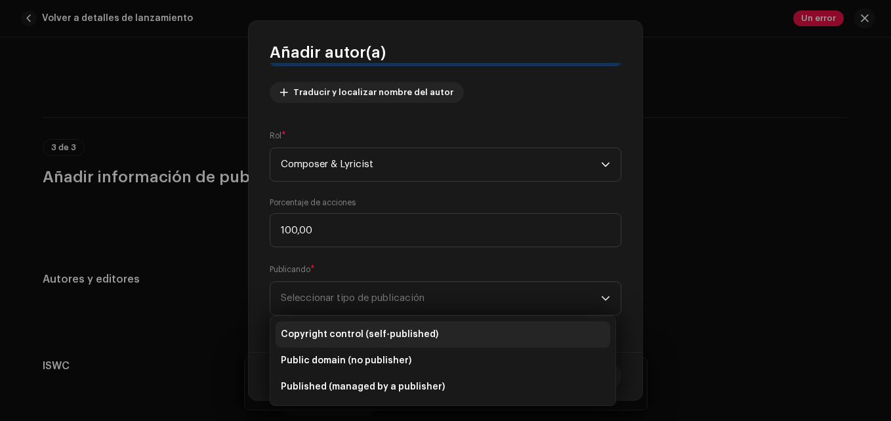
click at [369, 336] on span "Copyright control (self-published)" at bounding box center [359, 334] width 157 height 13
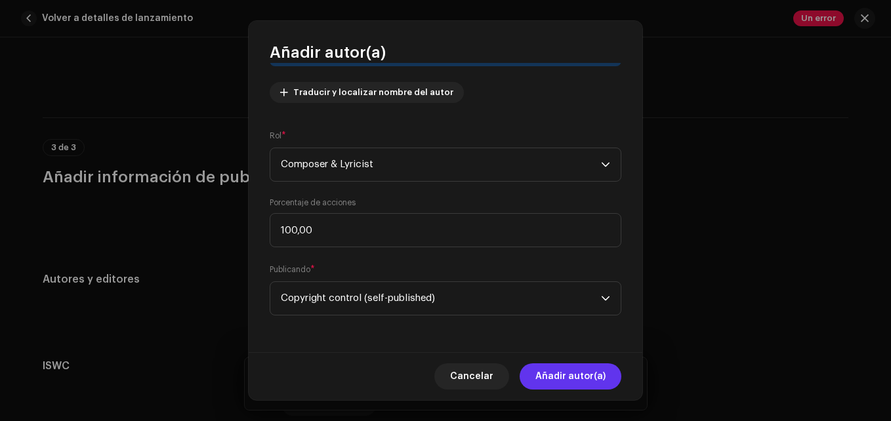
click at [542, 382] on span "Añadir autor(a)" at bounding box center [570, 376] width 70 height 26
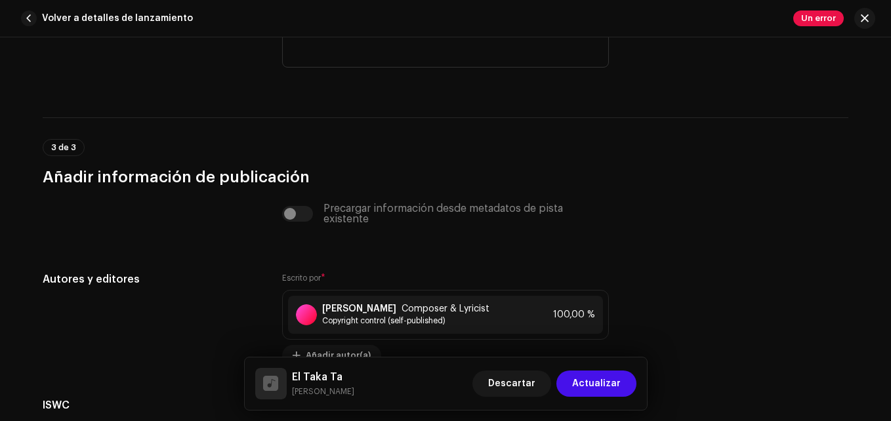
click at [576, 376] on button "Actualizar" at bounding box center [596, 384] width 80 height 26
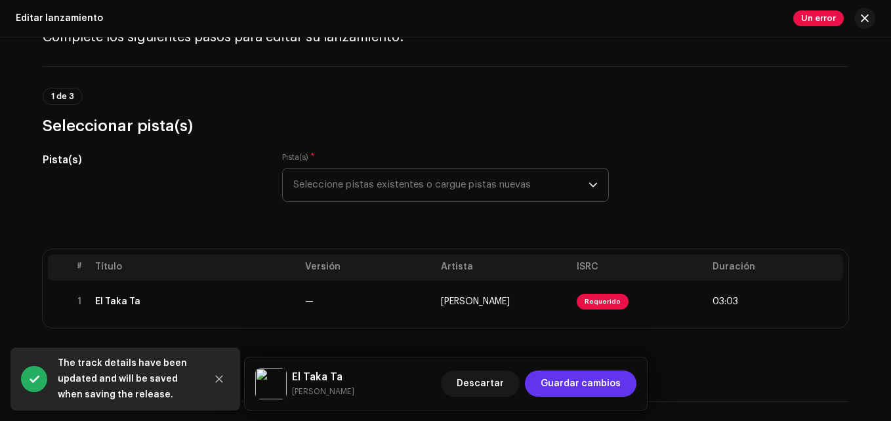
click at [578, 375] on span "Guardar cambios" at bounding box center [580, 384] width 80 height 26
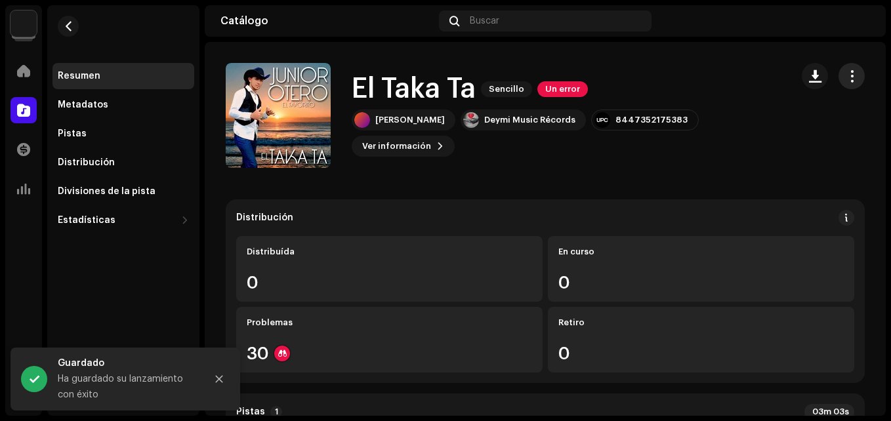
click at [840, 87] on button "button" at bounding box center [851, 76] width 26 height 26
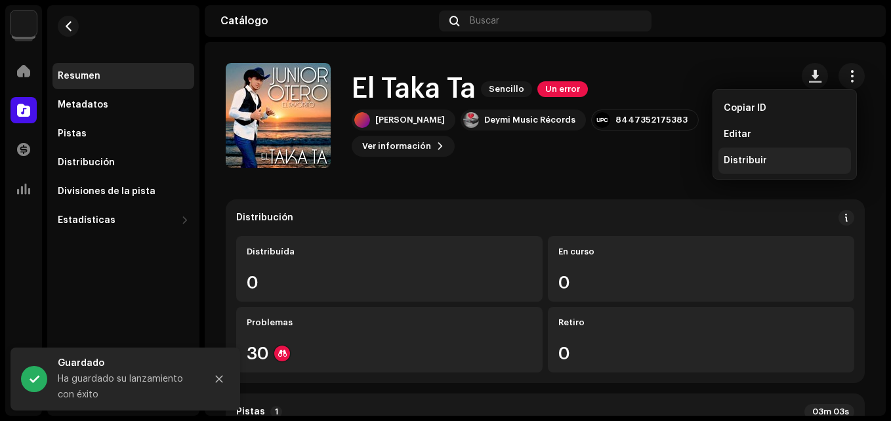
click at [779, 161] on div "Distribuir" at bounding box center [784, 160] width 122 height 10
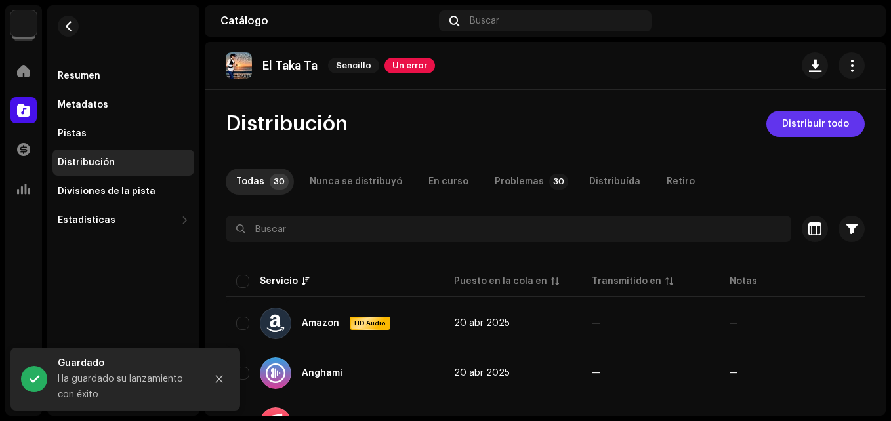
click at [810, 117] on span "Distribuir todo" at bounding box center [815, 124] width 67 height 26
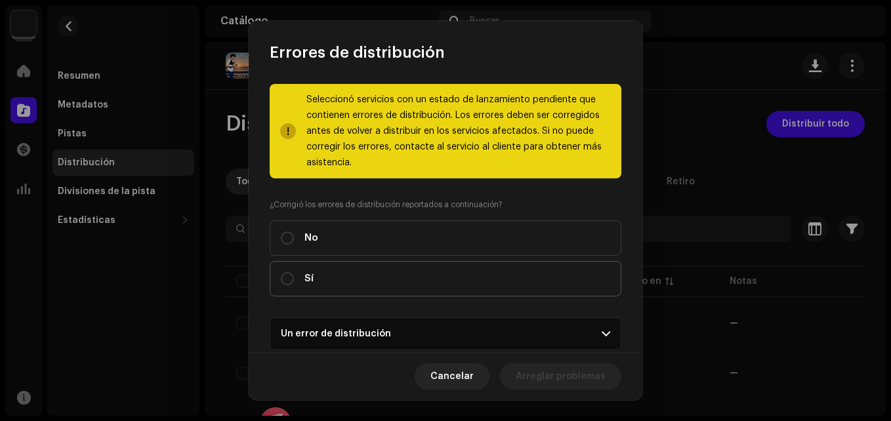
click at [325, 271] on label "Sí" at bounding box center [446, 278] width 352 height 35
click at [294, 272] on input "Sí" at bounding box center [287, 278] width 13 height 13
radio input "true"
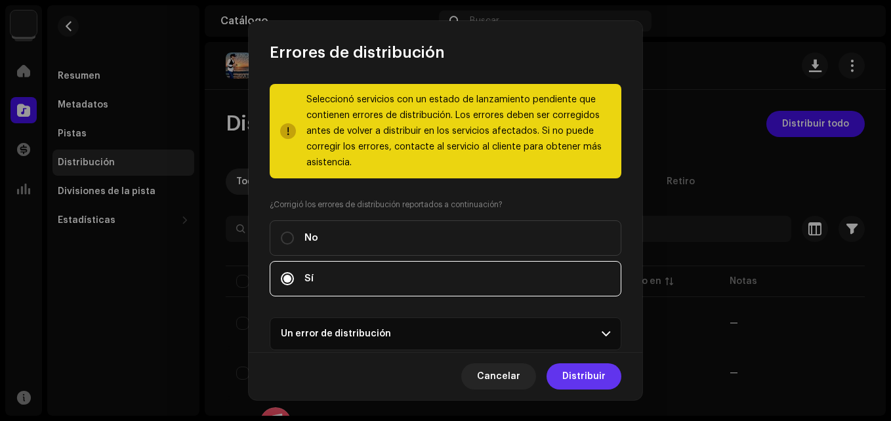
click at [600, 374] on span "Distribuir" at bounding box center [583, 376] width 43 height 26
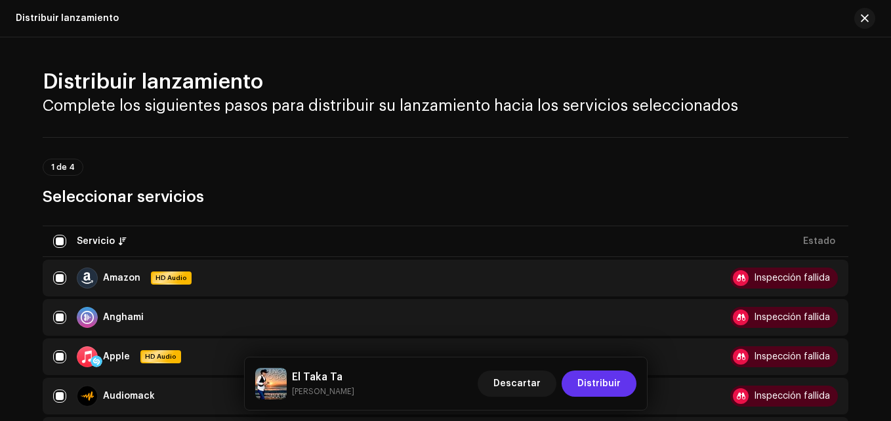
click at [599, 390] on span "Distribuir" at bounding box center [598, 384] width 43 height 26
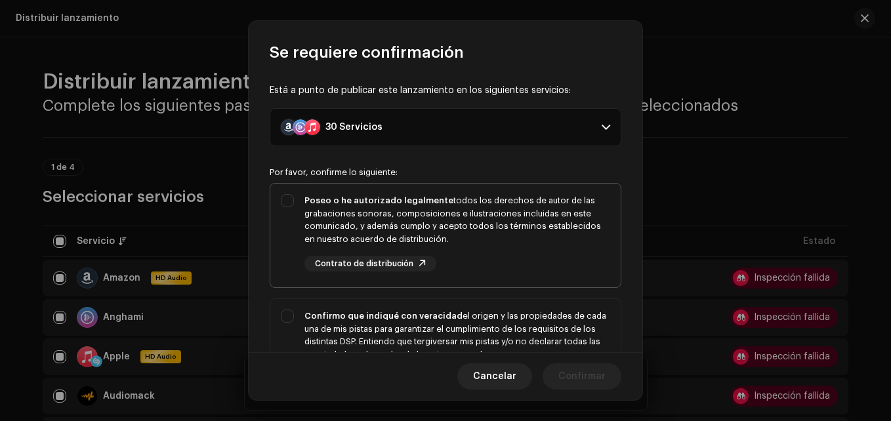
click at [451, 261] on div "Poseo o he autorizado legalmente todos los derechos de autor de las grabaciones…" at bounding box center [457, 232] width 306 height 77
checkbox input "true"
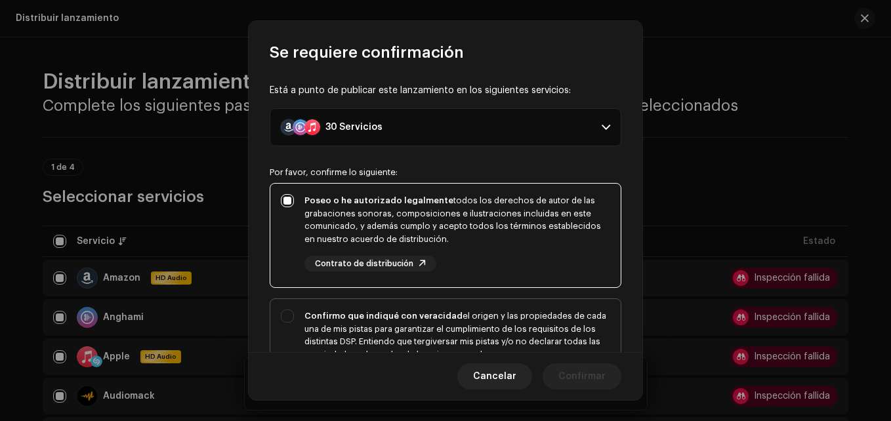
click at [476, 310] on div "Confirmo que indiqué con veracidad el origen y las propiedades de cada una de m…" at bounding box center [457, 342] width 306 height 64
checkbox input "true"
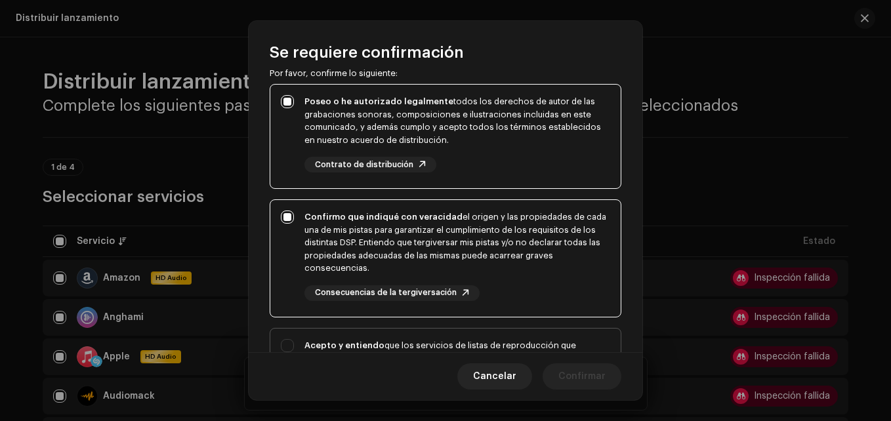
scroll to position [262, 0]
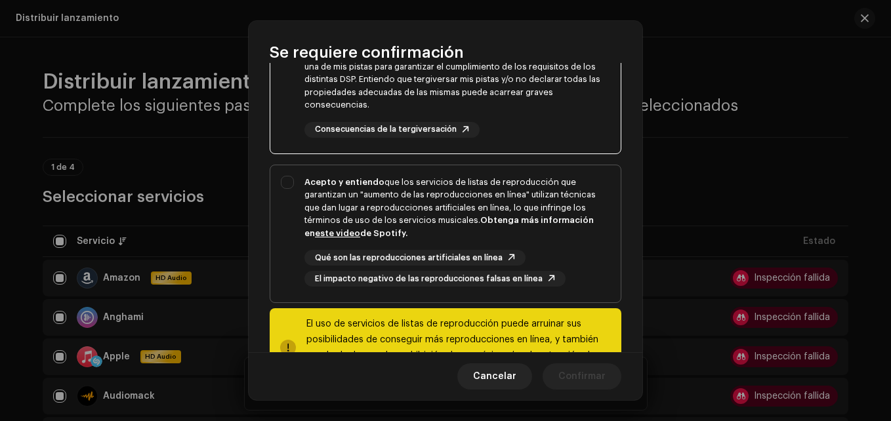
click at [552, 235] on div "Acepto y entiendo que los servicios de listas de reproducción que garantizan un…" at bounding box center [457, 208] width 306 height 64
checkbox input "true"
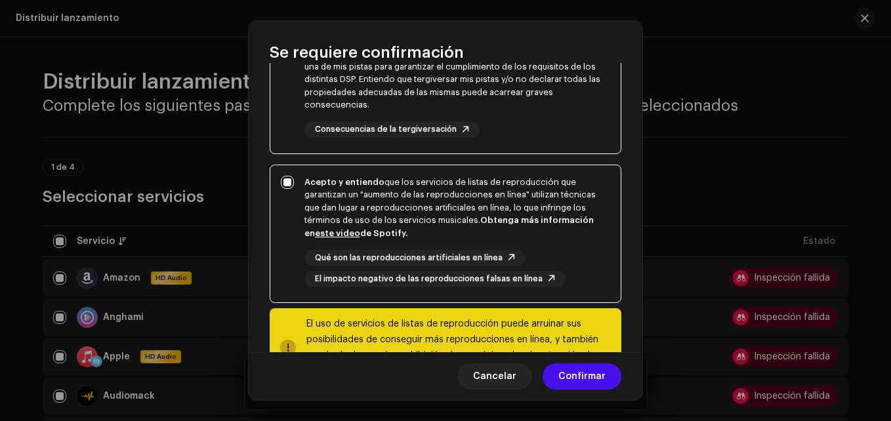
click at [580, 354] on div "Cancelar Confirmar" at bounding box center [446, 376] width 394 height 48
click at [579, 384] on span "Confirmar" at bounding box center [581, 376] width 47 height 26
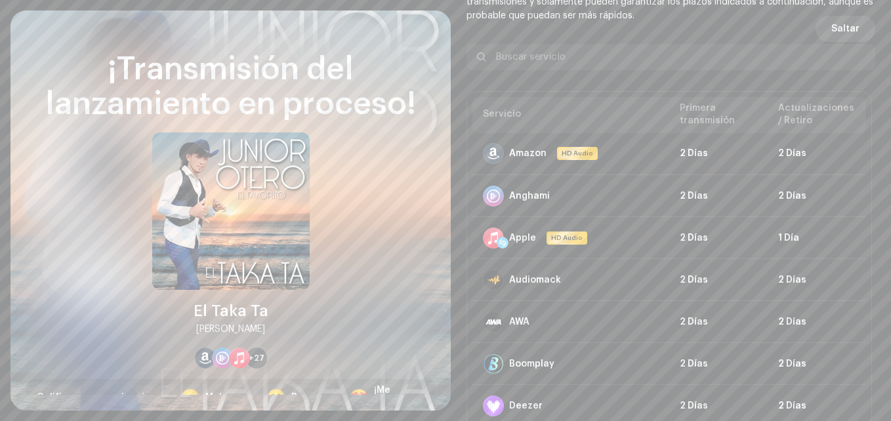
click at [838, 26] on span "Saltar" at bounding box center [845, 29] width 28 height 26
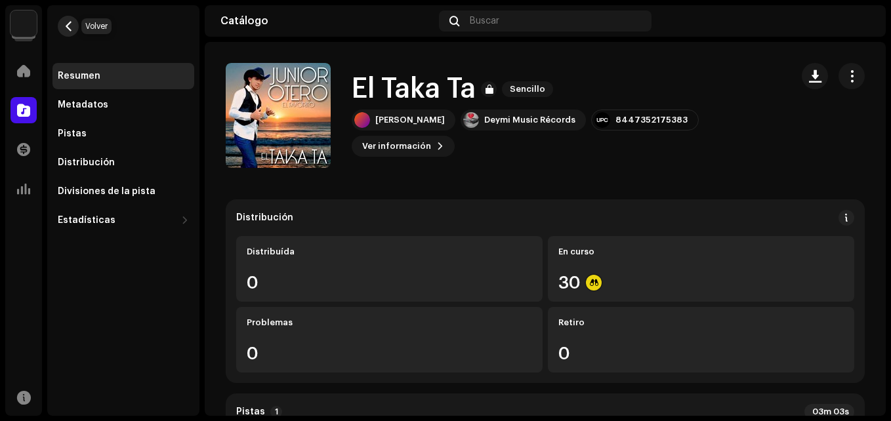
click at [67, 33] on button "button" at bounding box center [68, 26] width 21 height 21
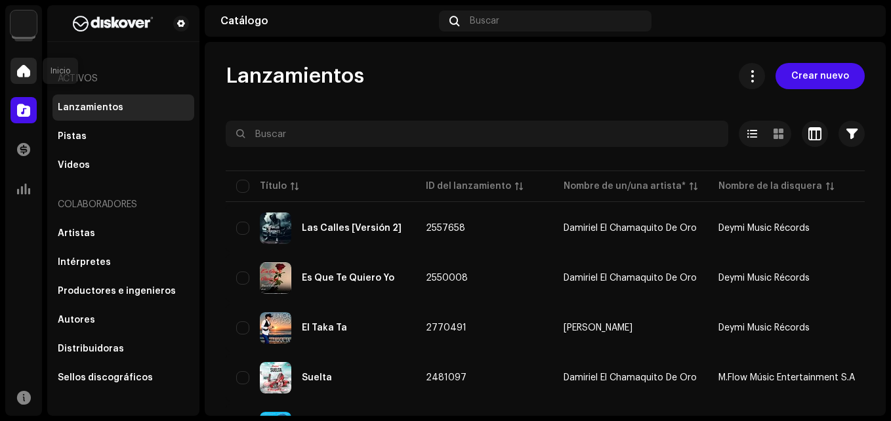
click at [22, 82] on div at bounding box center [23, 71] width 26 height 26
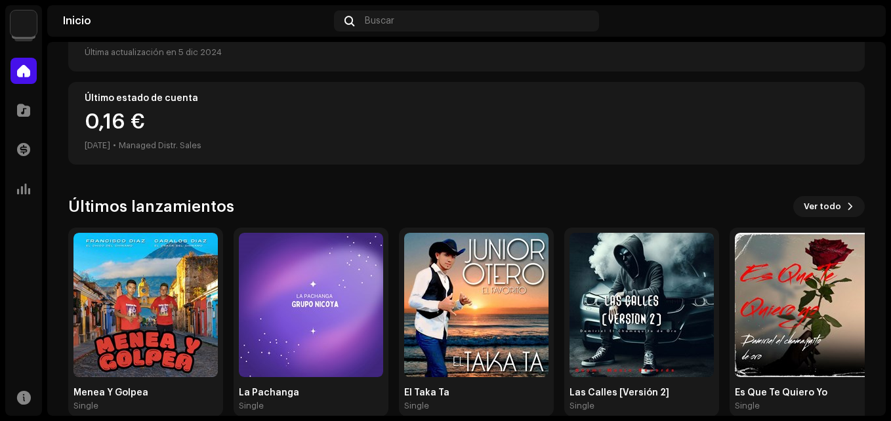
scroll to position [325, 0]
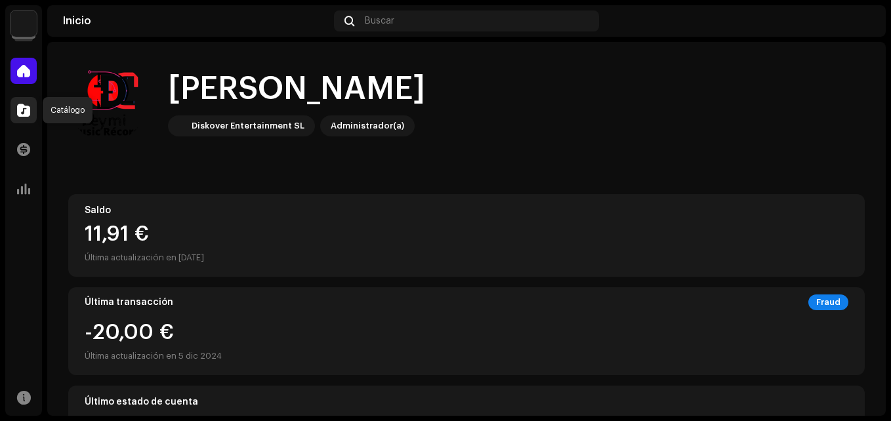
click at [22, 111] on span at bounding box center [23, 110] width 13 height 10
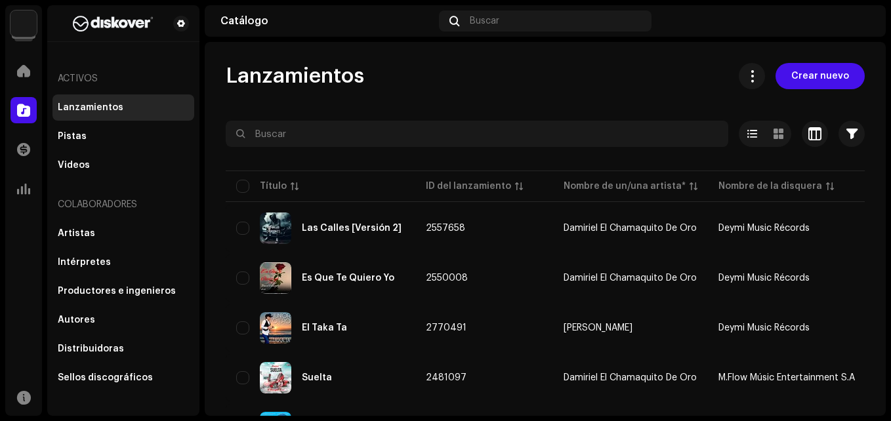
click at [79, 230] on div "Artistas" at bounding box center [76, 233] width 37 height 10
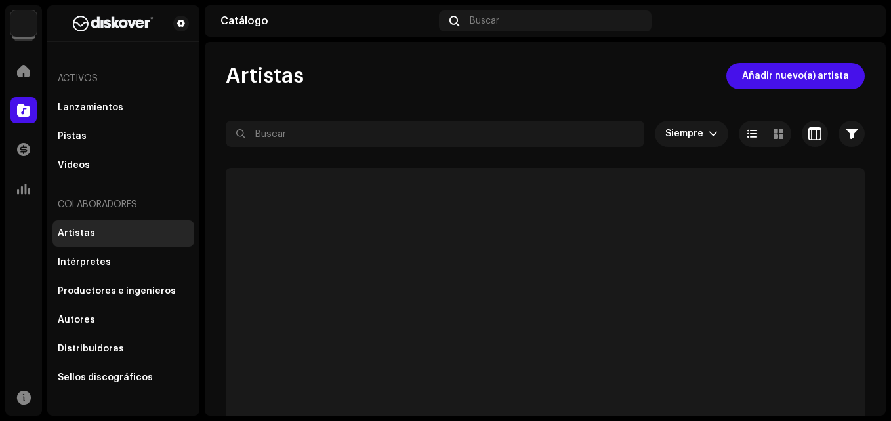
click at [800, 79] on span "Añadir nuevo(a) artista" at bounding box center [795, 76] width 107 height 26
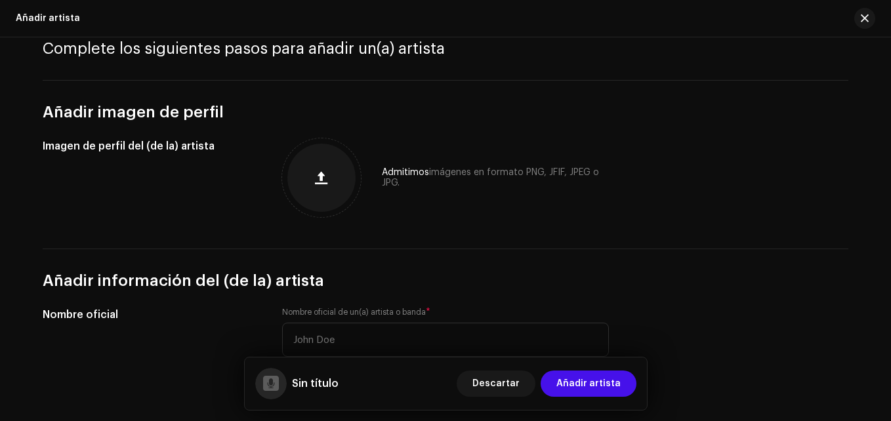
scroll to position [262, 0]
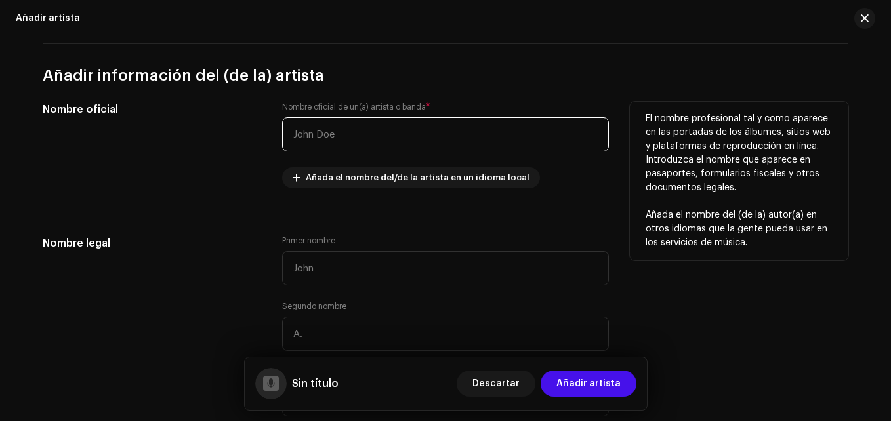
paste input "Alex Gonzalez"
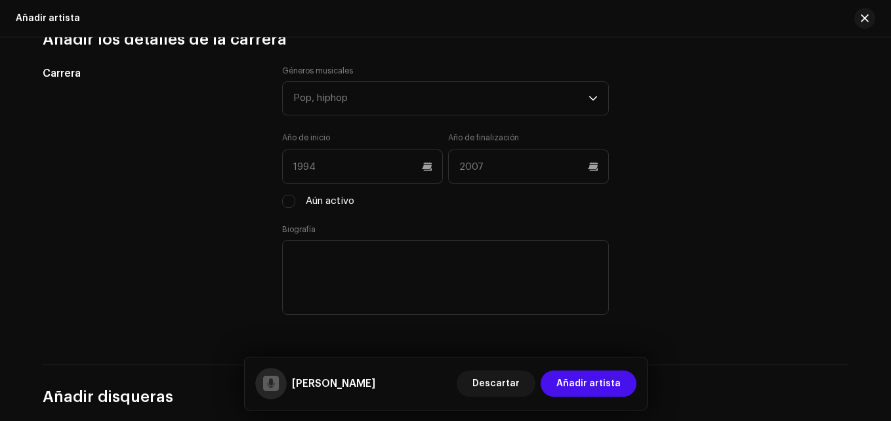
scroll to position [1115, 0]
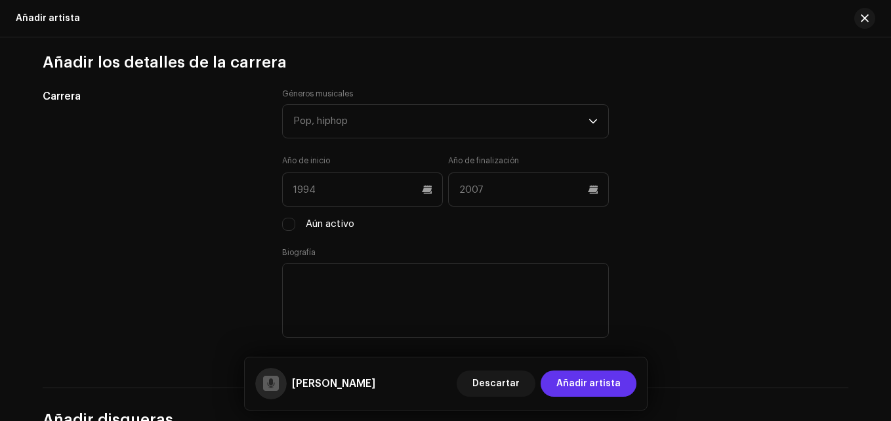
type input "Alex Gonzalez"
click at [584, 382] on span "Añadir artista" at bounding box center [588, 384] width 64 height 26
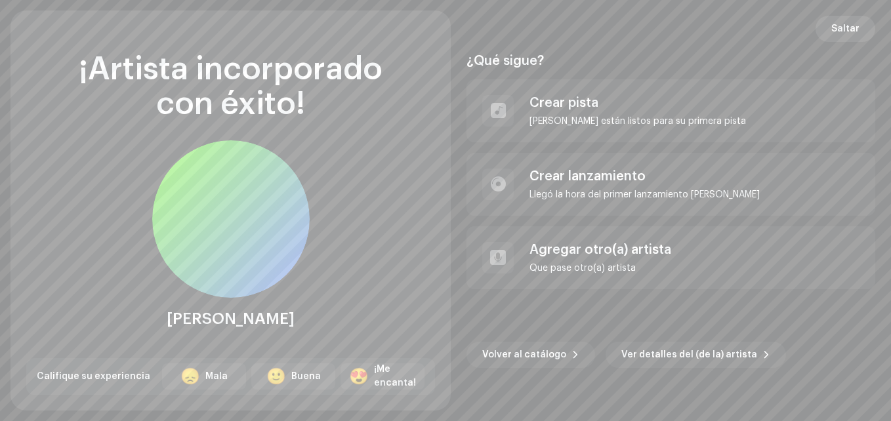
click at [856, 26] on span "Saltar" at bounding box center [845, 29] width 28 height 26
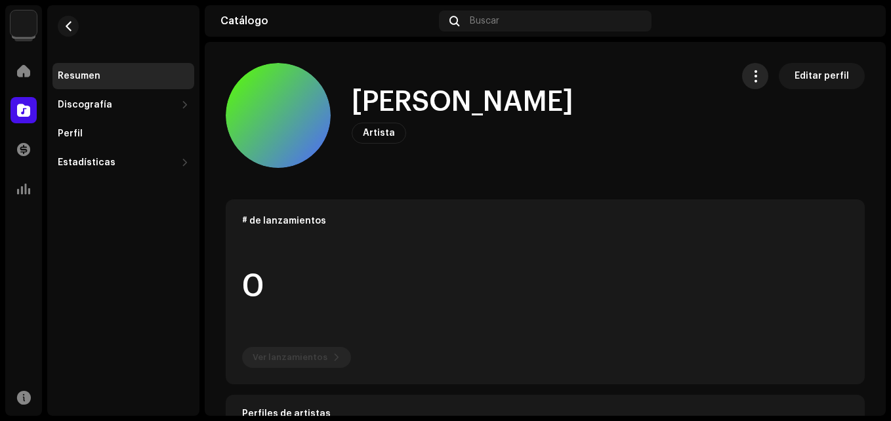
click at [742, 71] on button "button" at bounding box center [755, 76] width 26 height 26
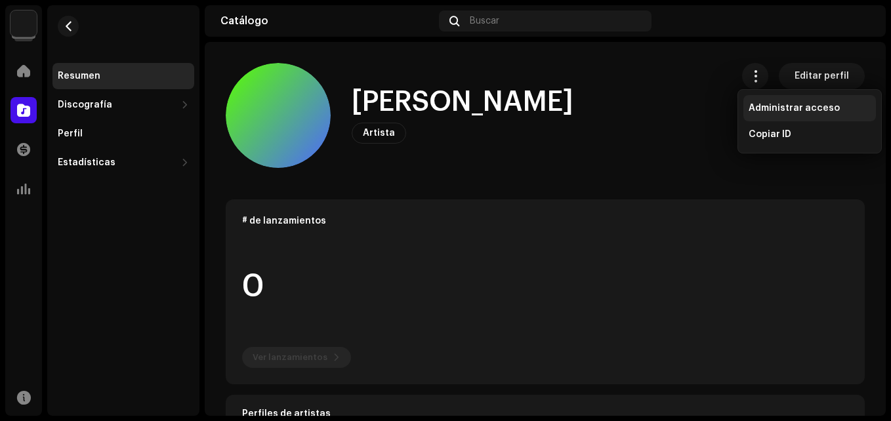
click at [772, 115] on div "Administrar acceso" at bounding box center [809, 108] width 132 height 26
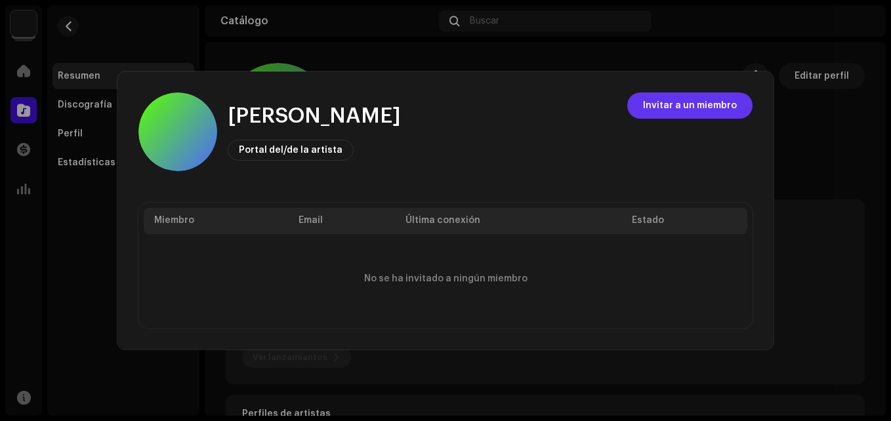
click at [704, 110] on span "Invitar a un miembro" at bounding box center [690, 105] width 94 height 26
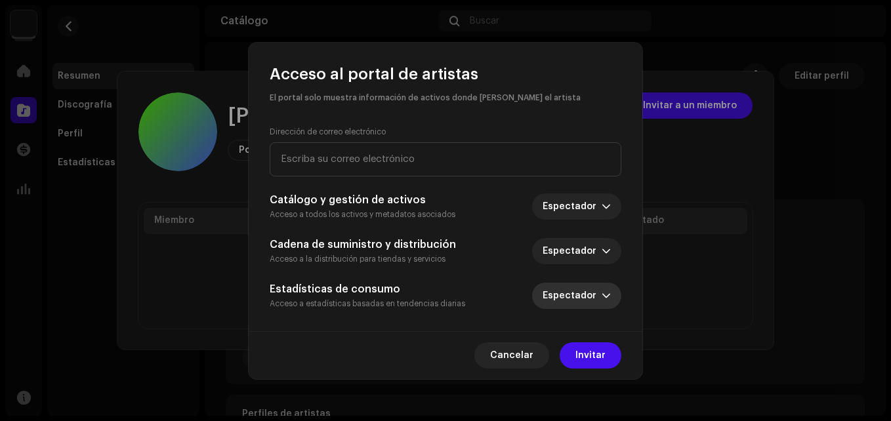
click at [588, 298] on span "Espectador" at bounding box center [571, 296] width 59 height 26
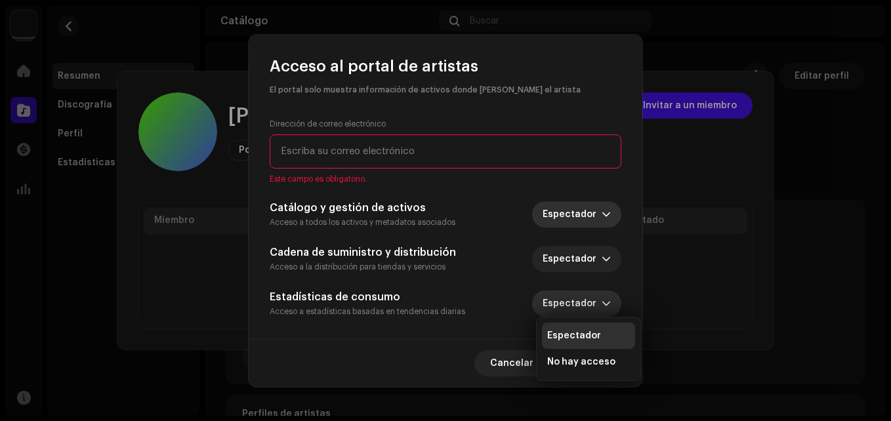
click at [576, 202] on span "Espectador" at bounding box center [571, 214] width 59 height 26
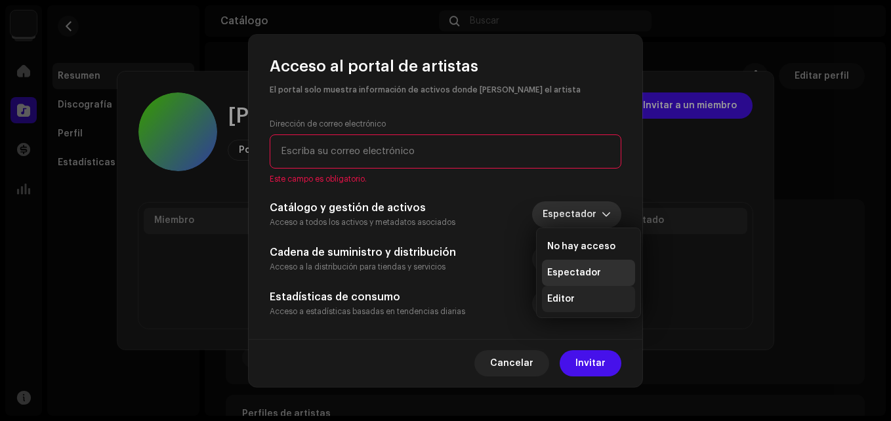
click at [567, 306] on li "Editor" at bounding box center [588, 299] width 93 height 26
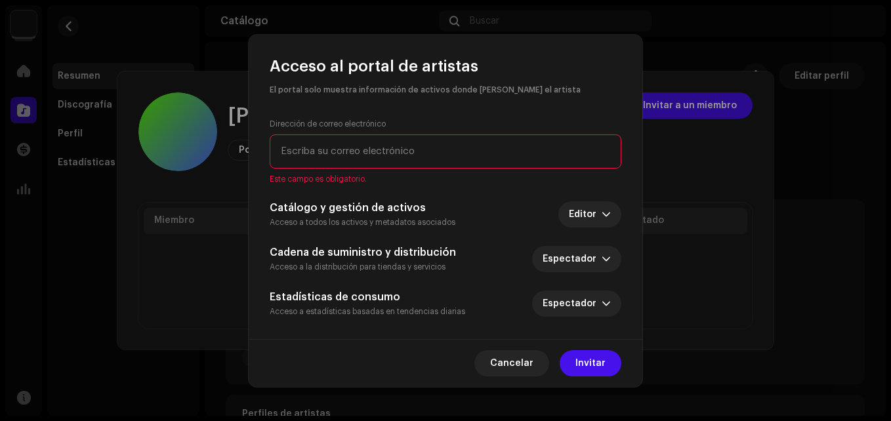
drag, startPoint x: 382, startPoint y: 169, endPoint x: 344, endPoint y: 148, distance: 43.4
paste input "alexandergonzalezguido5@gmail.com"
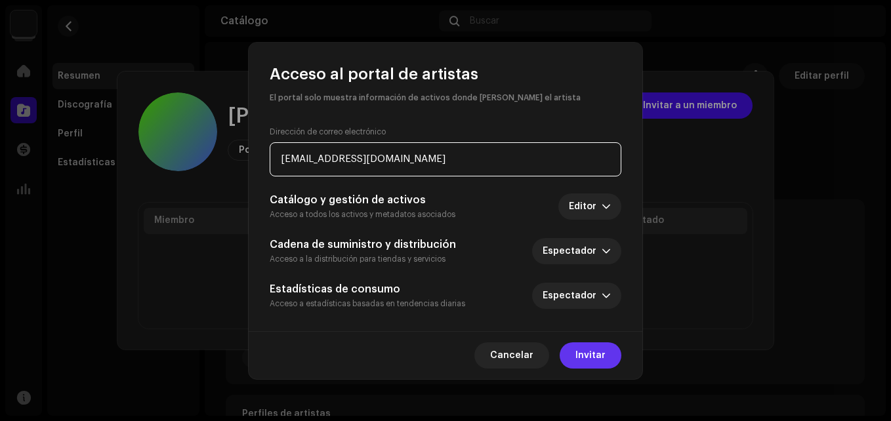
type input "alexandergonzalezguido5@gmail.com"
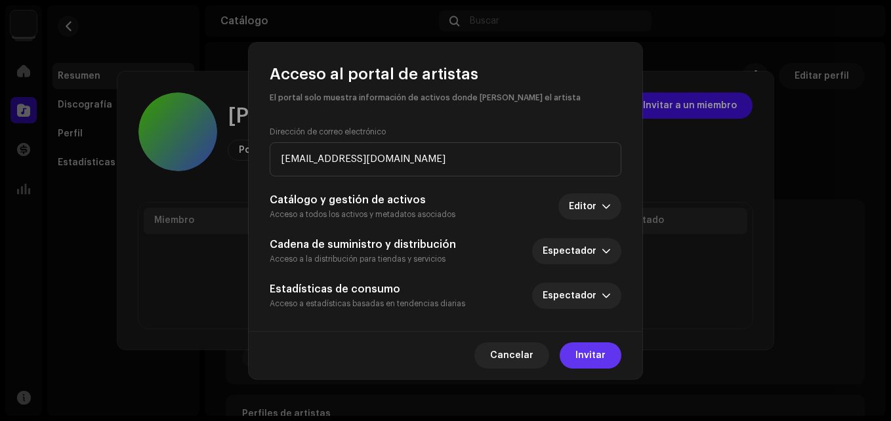
click at [599, 346] on span "Invitar" at bounding box center [590, 355] width 30 height 26
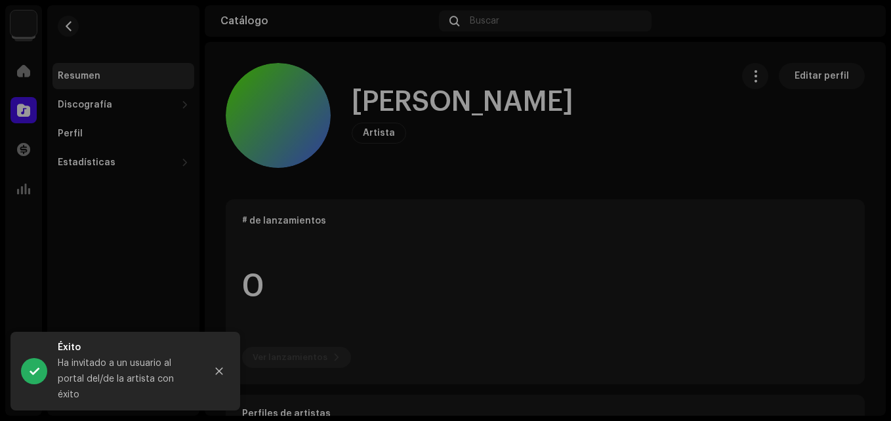
click at [808, 112] on div "Alex Gonzalez Portal del/de la artista Invitar a un miembro Miembro Email Últim…" at bounding box center [445, 210] width 891 height 421
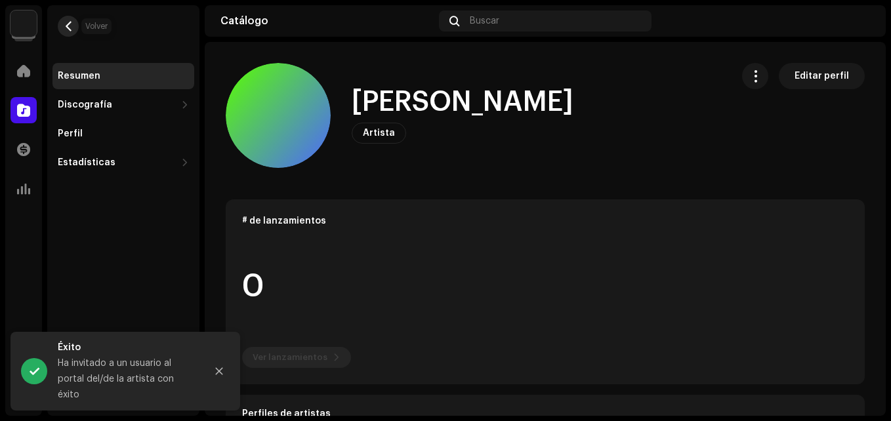
click at [71, 19] on button "button" at bounding box center [68, 26] width 21 height 21
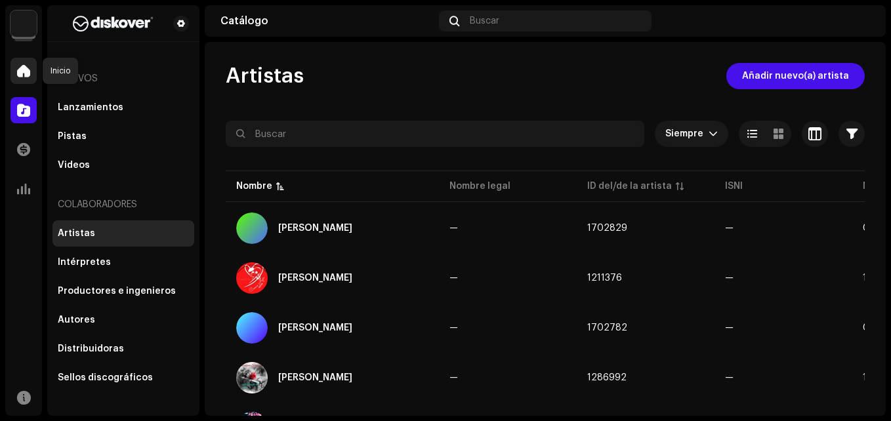
click at [22, 79] on div at bounding box center [23, 71] width 26 height 26
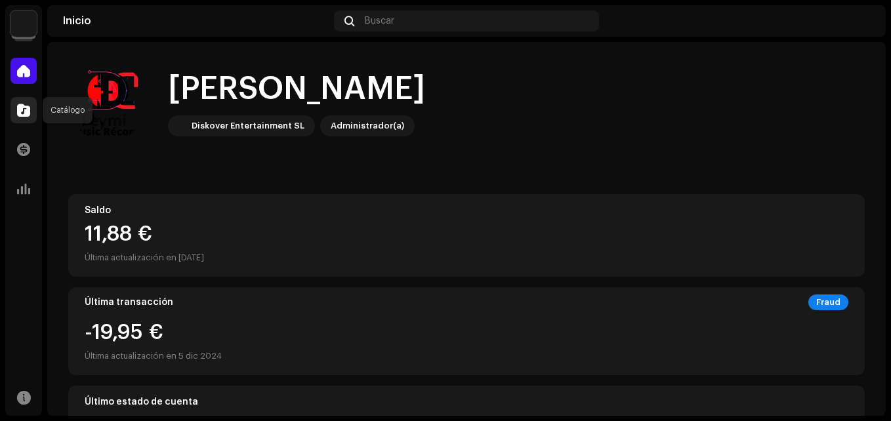
click at [28, 113] on span at bounding box center [23, 110] width 13 height 10
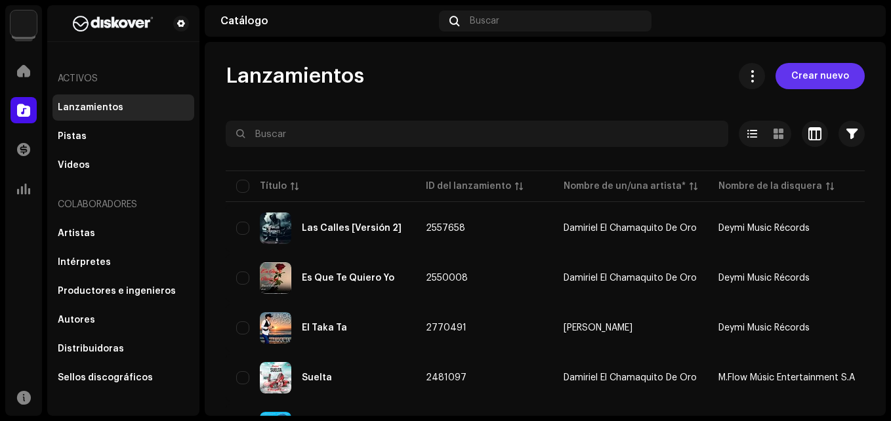
click at [782, 73] on button "Crear nuevo" at bounding box center [819, 76] width 89 height 26
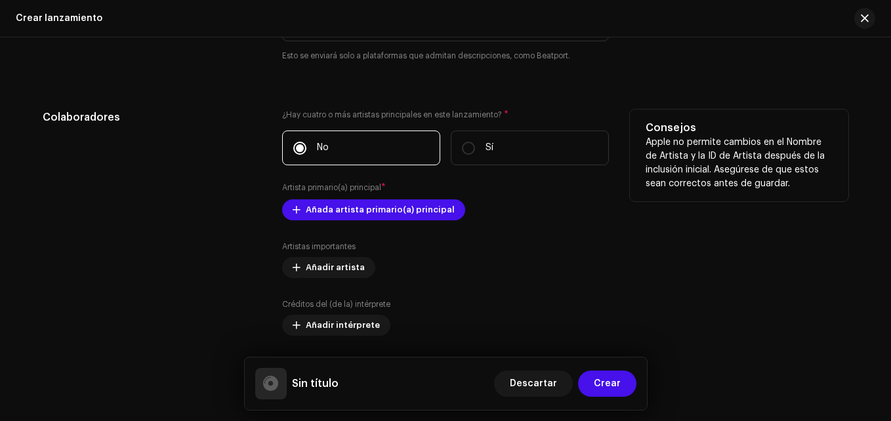
scroll to position [1443, 0]
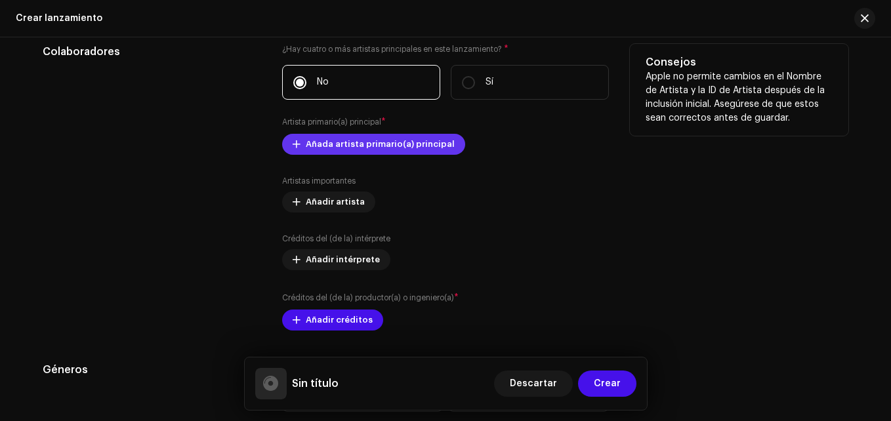
click at [347, 142] on span "Añada artista primario(a) principal" at bounding box center [380, 144] width 149 height 26
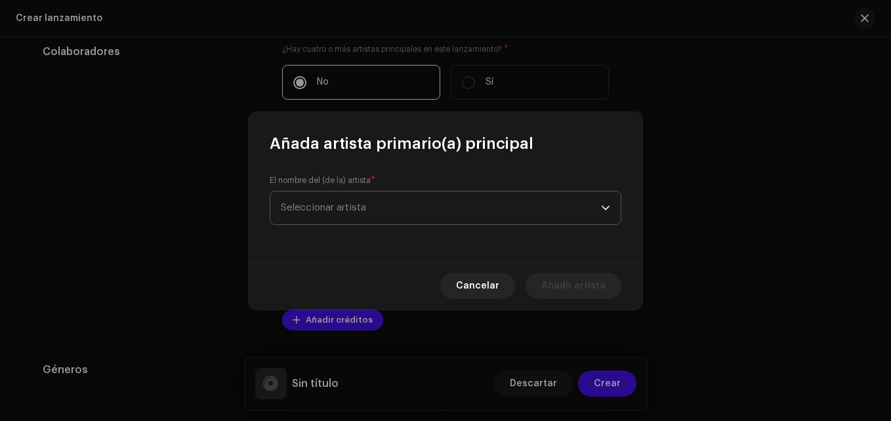
click at [379, 197] on span "Seleccionar artista" at bounding box center [441, 208] width 320 height 33
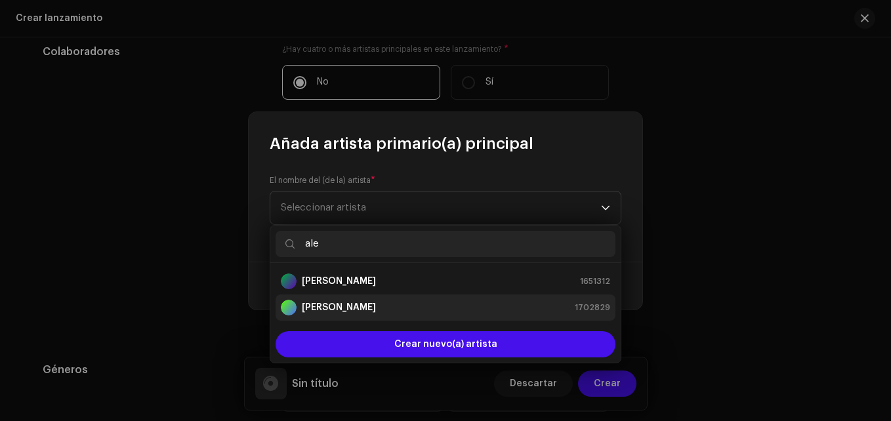
type input "ale"
click at [369, 298] on li "Alex Gonzalez 1702829" at bounding box center [445, 308] width 340 height 26
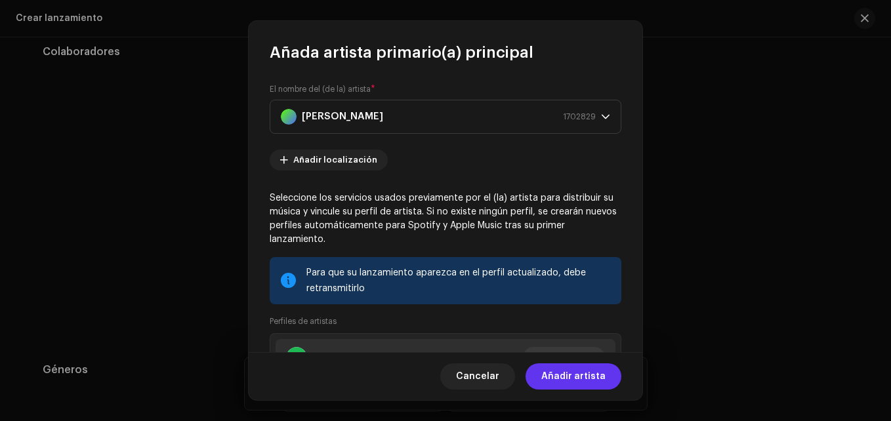
click at [567, 377] on span "Añadir artista" at bounding box center [573, 376] width 64 height 26
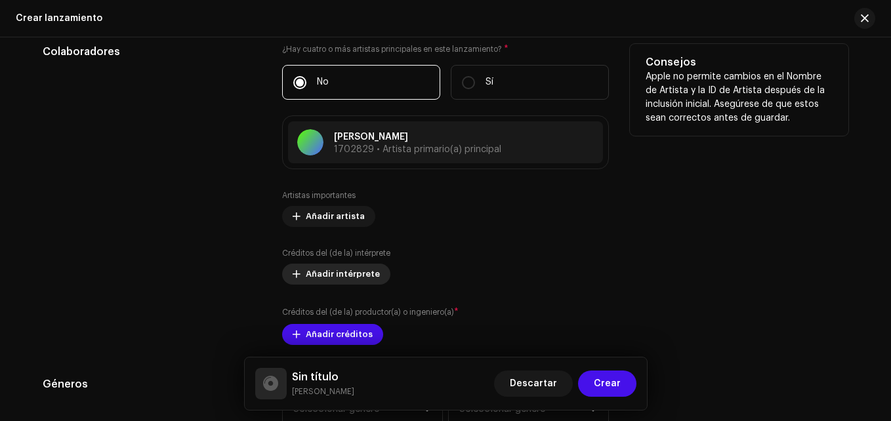
click at [314, 273] on span "Añadir intérprete" at bounding box center [343, 274] width 74 height 26
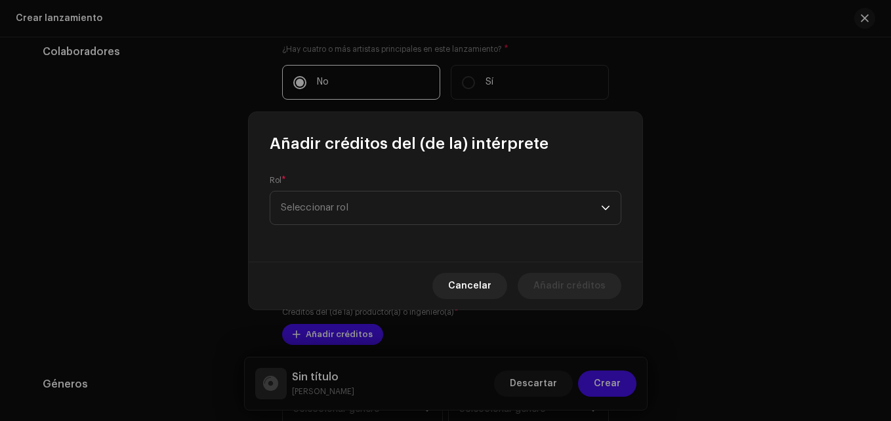
click at [353, 178] on div "Rol * Seleccionar rol" at bounding box center [446, 200] width 352 height 50
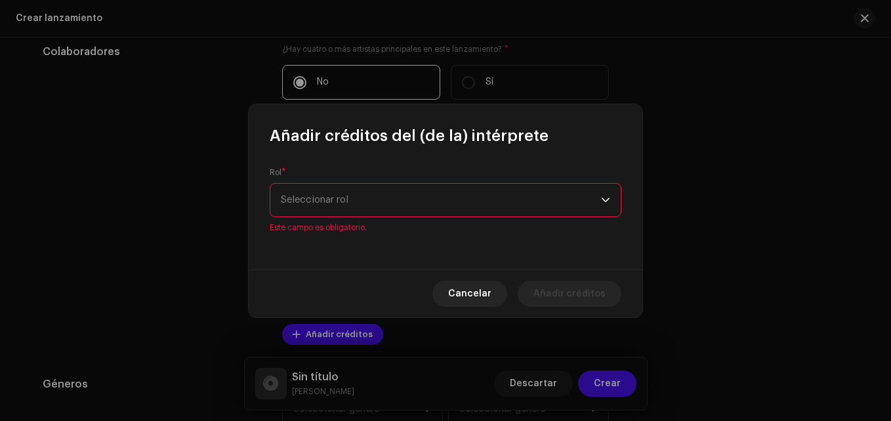
click at [346, 203] on span "Seleccionar rol" at bounding box center [441, 200] width 320 height 33
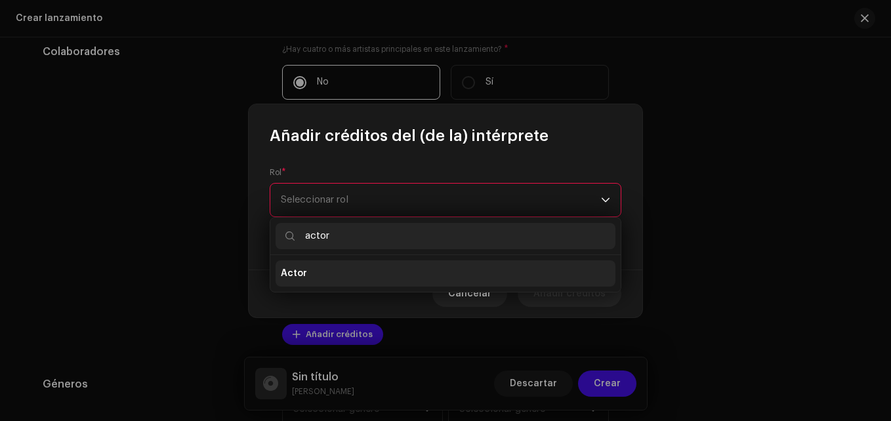
type input "actor"
click at [323, 266] on li "Actor" at bounding box center [445, 273] width 340 height 26
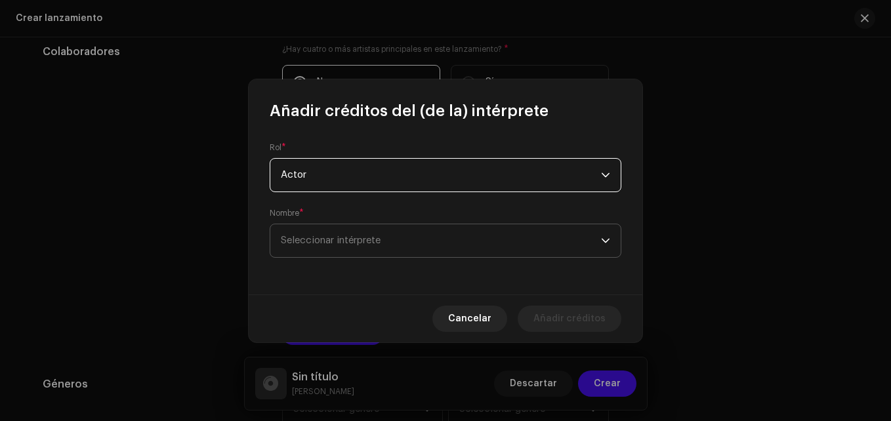
click at [344, 238] on span "Seleccionar intérprete" at bounding box center [331, 240] width 100 height 10
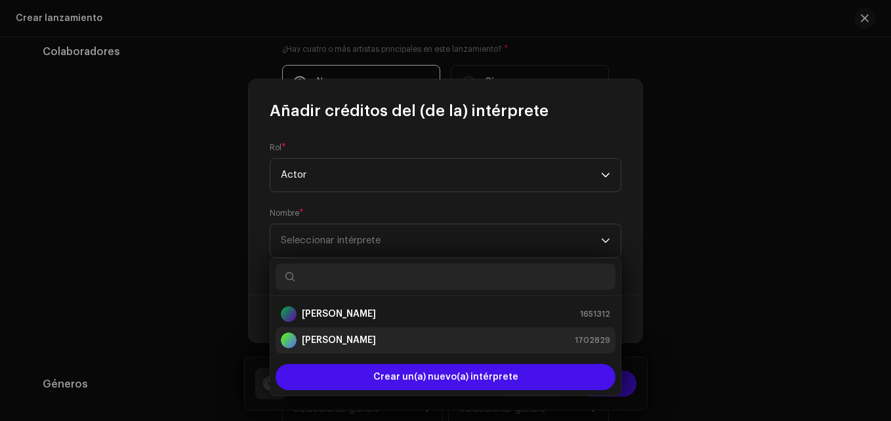
click at [346, 338] on strong "Alex Gonzalez" at bounding box center [339, 340] width 74 height 13
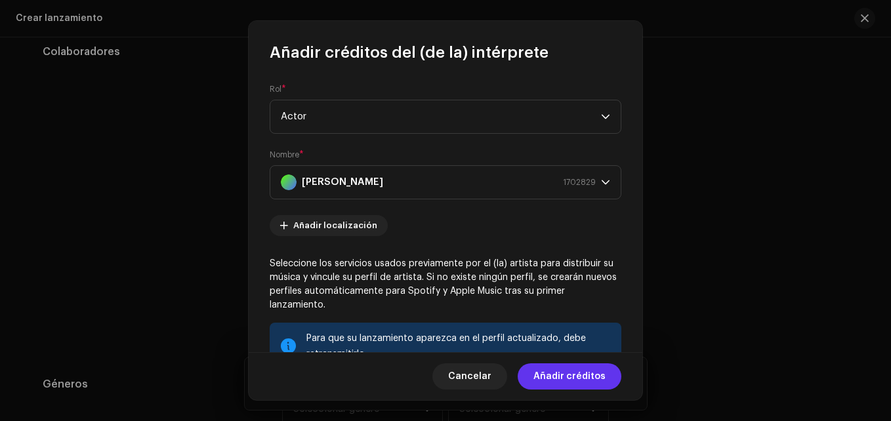
click at [577, 372] on span "Añadir créditos" at bounding box center [569, 376] width 72 height 26
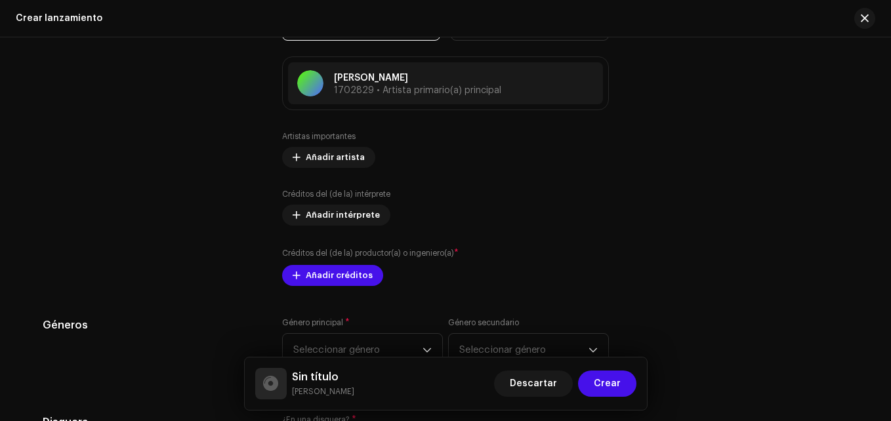
scroll to position [1574, 0]
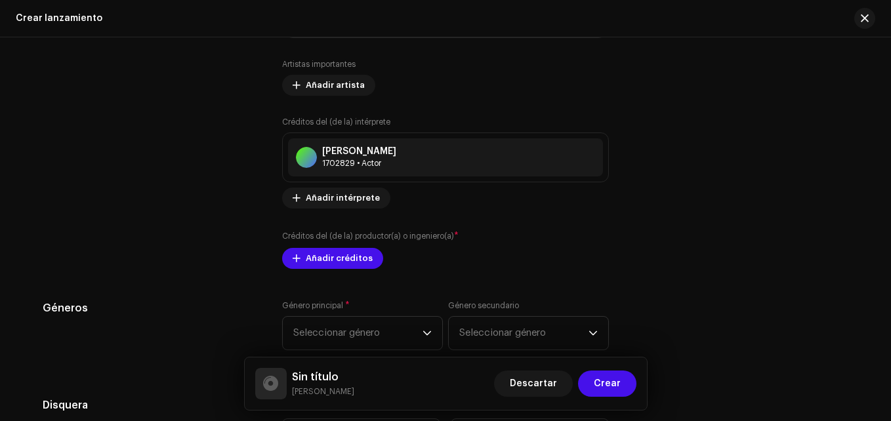
click at [334, 243] on div "Créditos del (de la) productor(a) o ingeniero(a) * Añadir créditos" at bounding box center [445, 249] width 327 height 39
click at [322, 256] on span "Añadir créditos" at bounding box center [339, 258] width 67 height 26
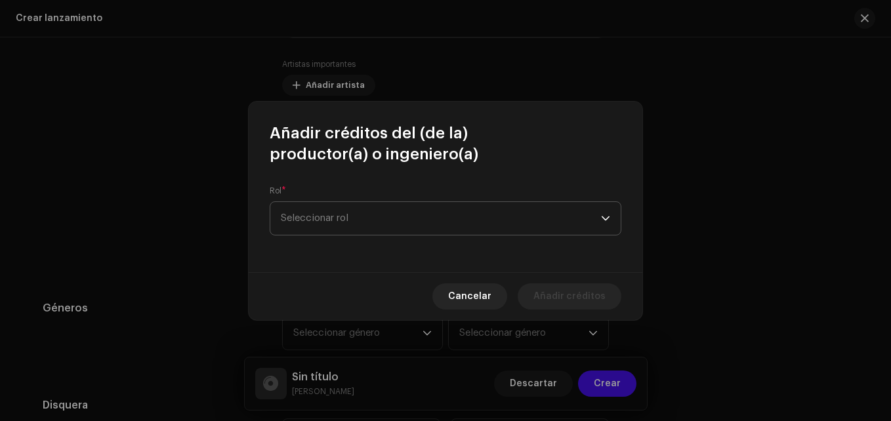
click at [376, 224] on span "Seleccionar rol" at bounding box center [441, 218] width 320 height 33
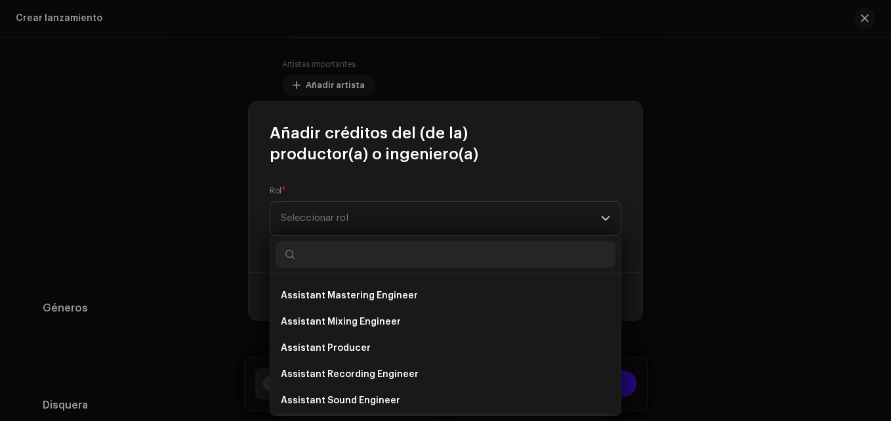
scroll to position [197, 0]
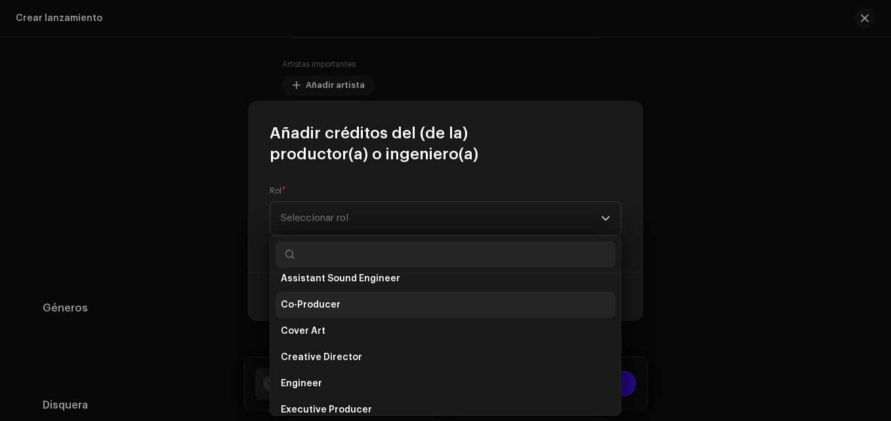
click at [343, 309] on li "Co-Producer" at bounding box center [445, 305] width 340 height 26
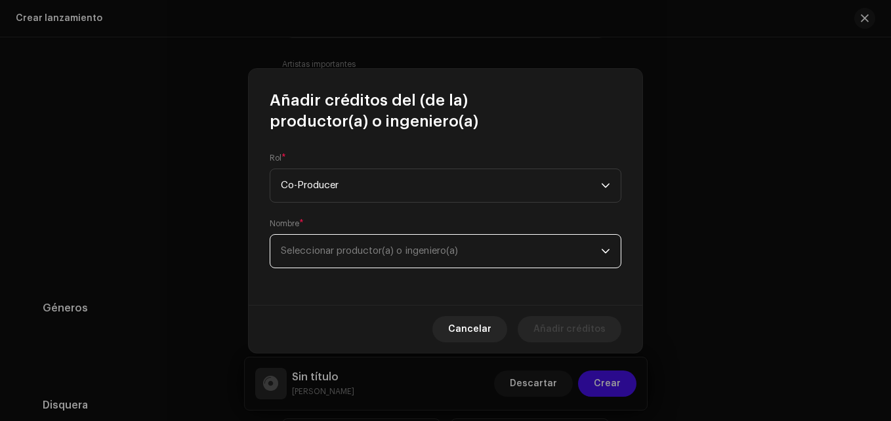
click at [352, 260] on span "Seleccionar productor(a) o ingeniero(a)" at bounding box center [441, 251] width 320 height 33
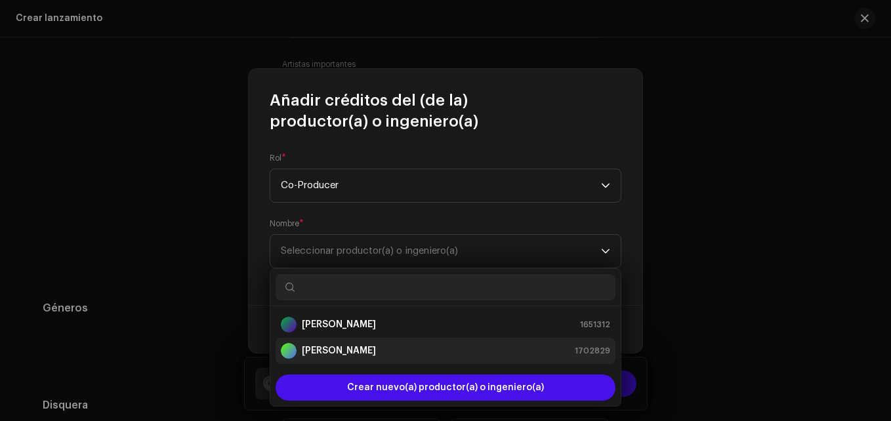
click at [340, 349] on strong "Alex Gonzalez" at bounding box center [339, 350] width 74 height 13
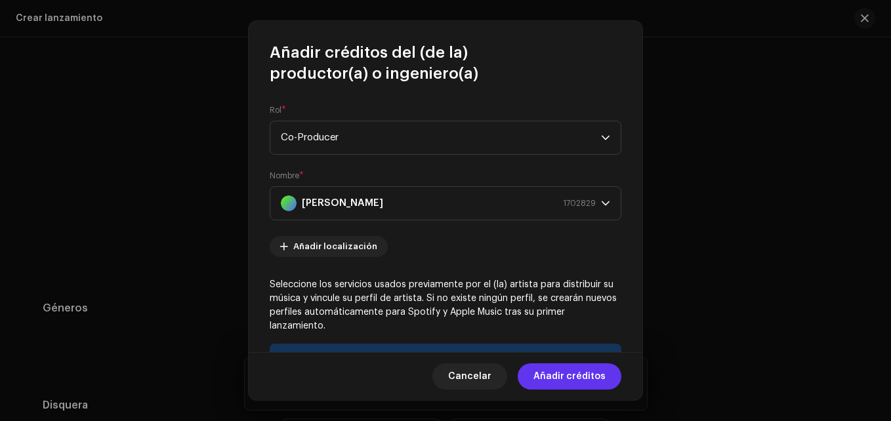
click at [563, 375] on span "Añadir créditos" at bounding box center [569, 376] width 72 height 26
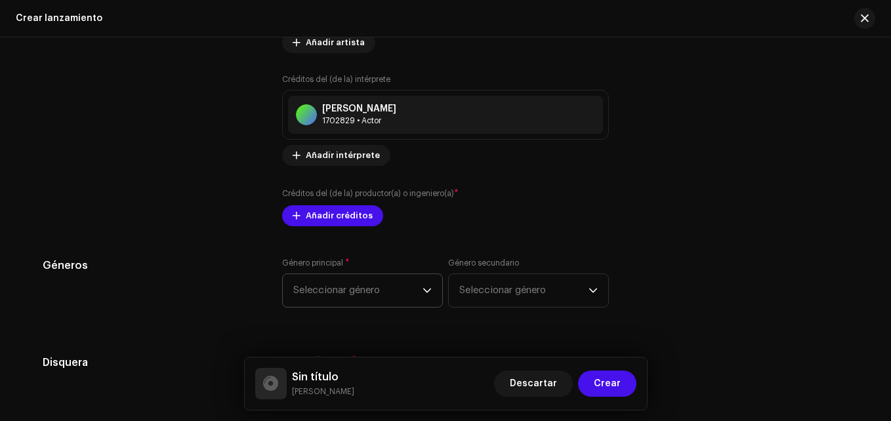
scroll to position [1640, 0]
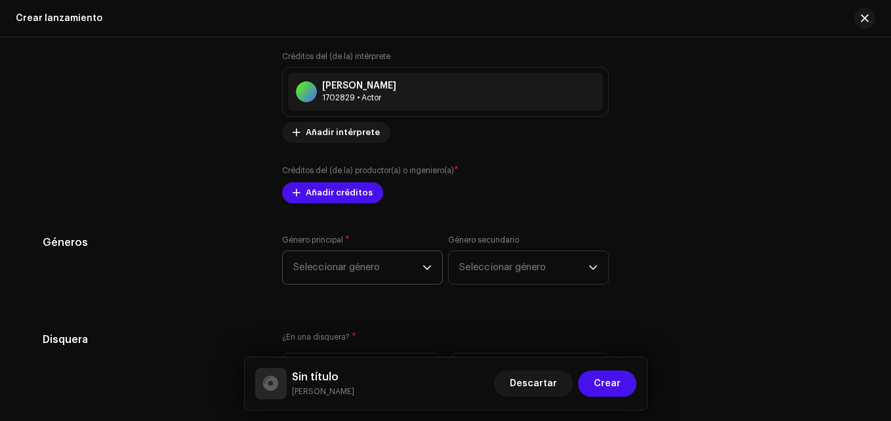
click at [359, 260] on span "Seleccionar género" at bounding box center [357, 267] width 129 height 33
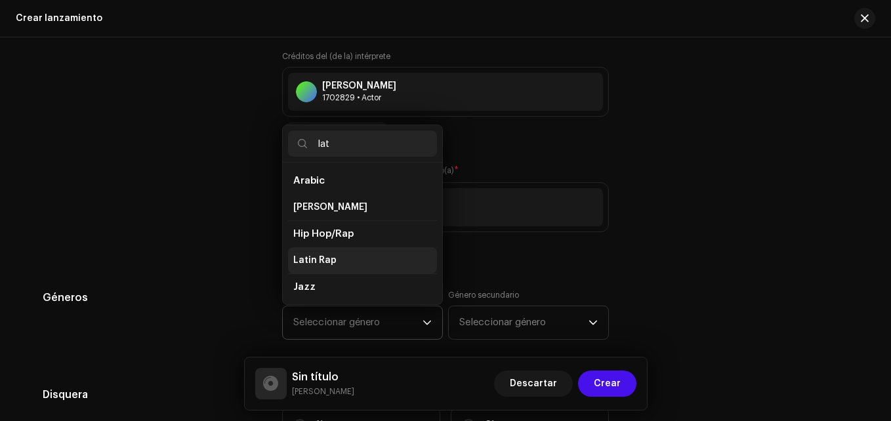
type input "lat"
click at [337, 264] on li "Latin Rap" at bounding box center [362, 260] width 149 height 26
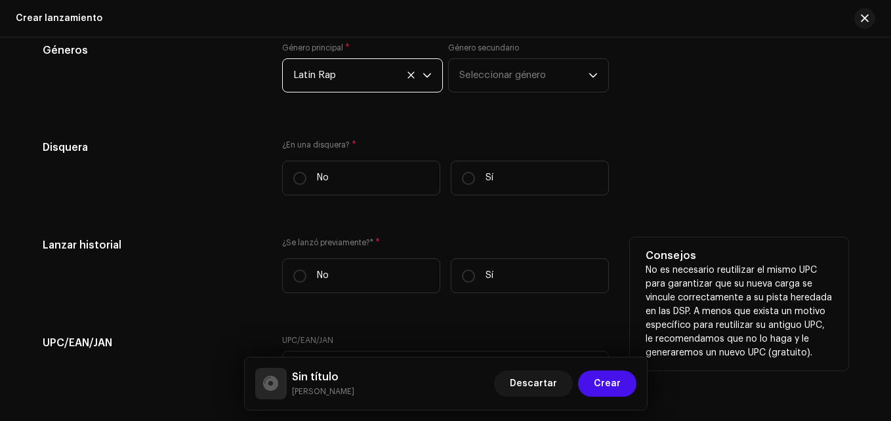
scroll to position [1968, 0]
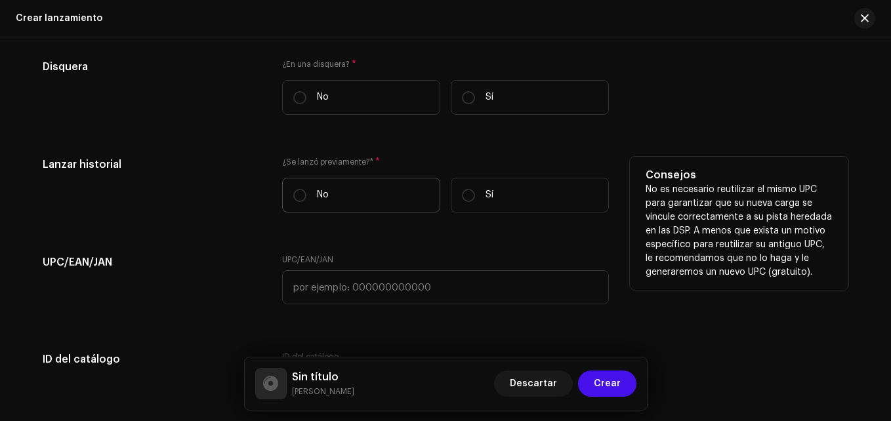
click at [342, 186] on label "No" at bounding box center [361, 195] width 158 height 35
click at [306, 189] on input "No" at bounding box center [299, 195] width 13 height 13
radio input "true"
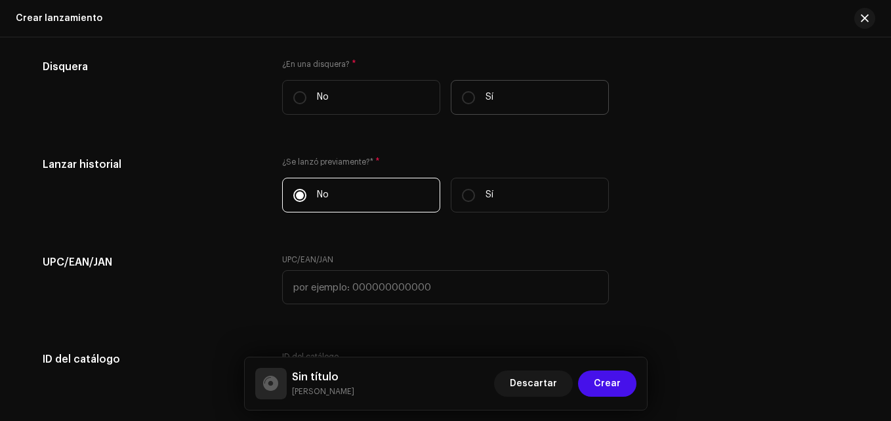
click at [511, 92] on label "Sí" at bounding box center [530, 97] width 158 height 35
click at [475, 92] on input "Sí" at bounding box center [468, 97] width 13 height 13
radio input "true"
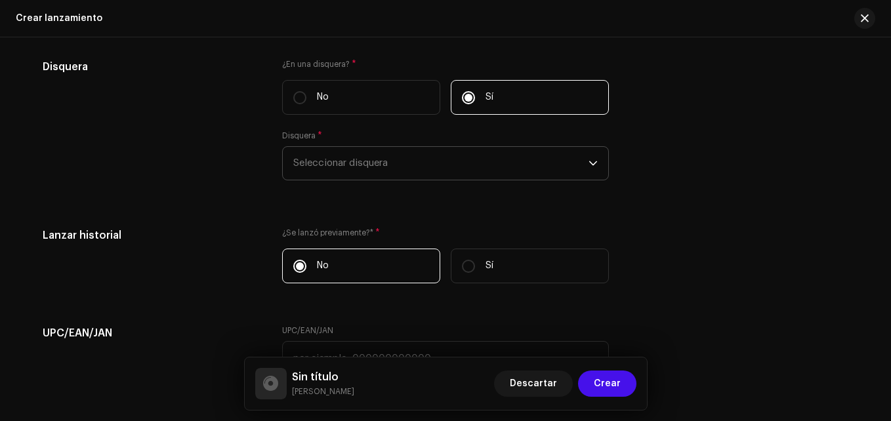
click at [455, 173] on span "Seleccionar disquera" at bounding box center [440, 163] width 295 height 33
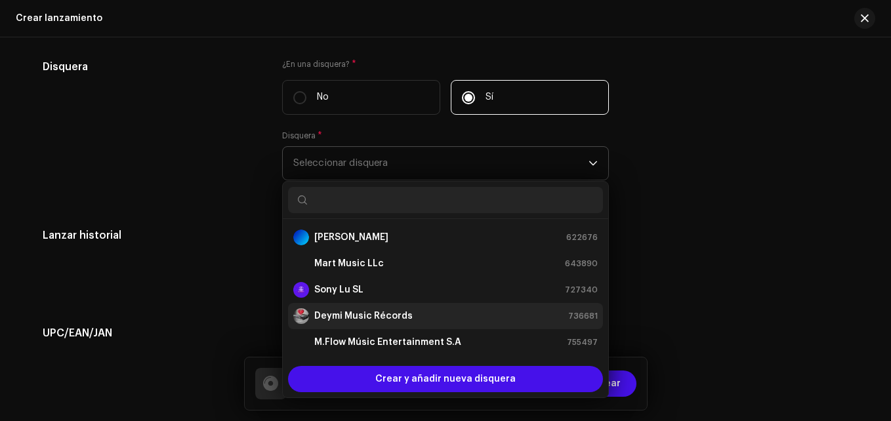
click at [359, 315] on strong "Deymi Music Récords" at bounding box center [363, 316] width 98 height 13
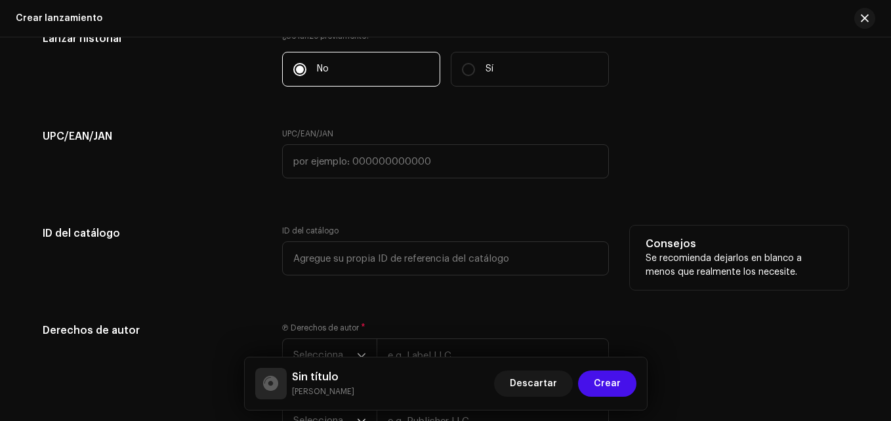
scroll to position [2230, 0]
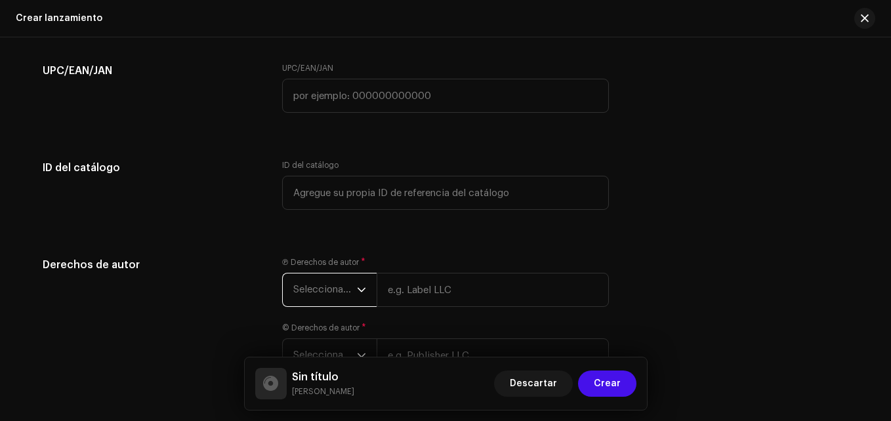
click at [326, 300] on span "Seleccionar año" at bounding box center [325, 290] width 64 height 33
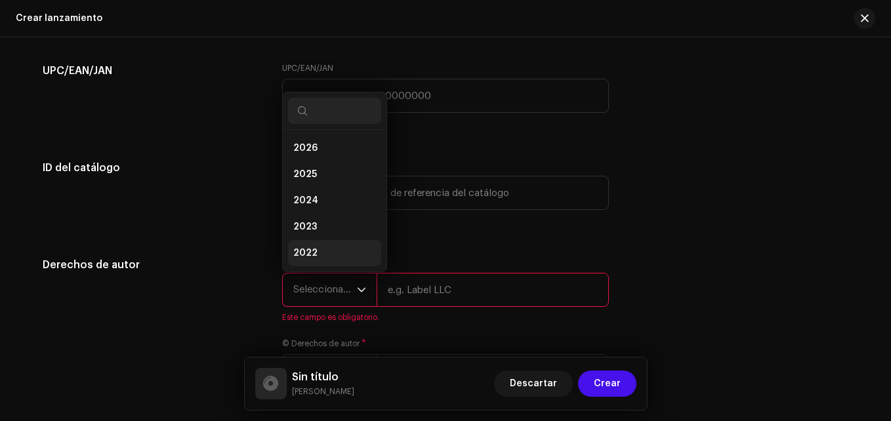
scroll to position [21, 0]
click at [309, 180] on span "2024" at bounding box center [305, 179] width 25 height 13
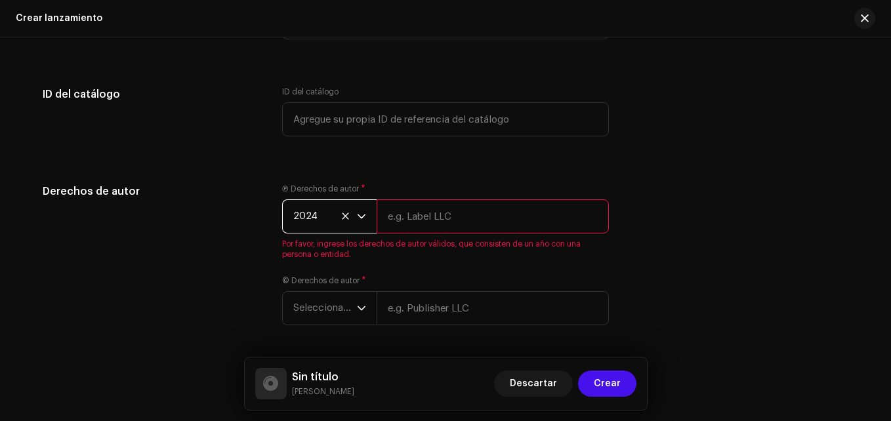
scroll to position [2349, 0]
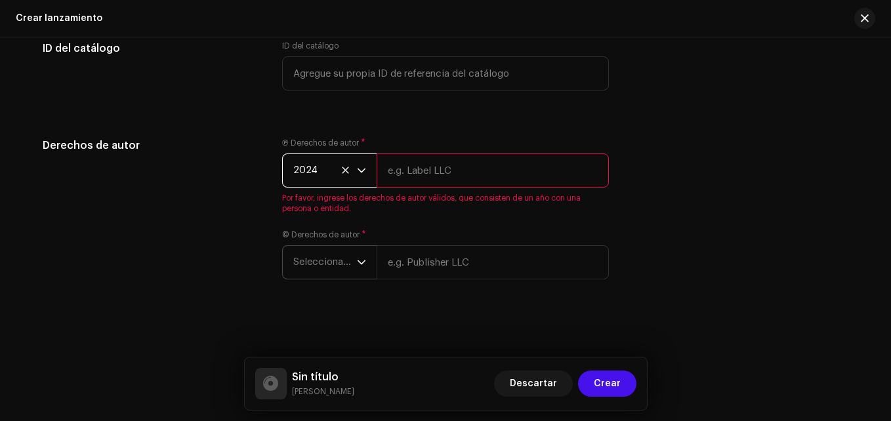
click at [332, 256] on span "Seleccionar año" at bounding box center [325, 262] width 64 height 33
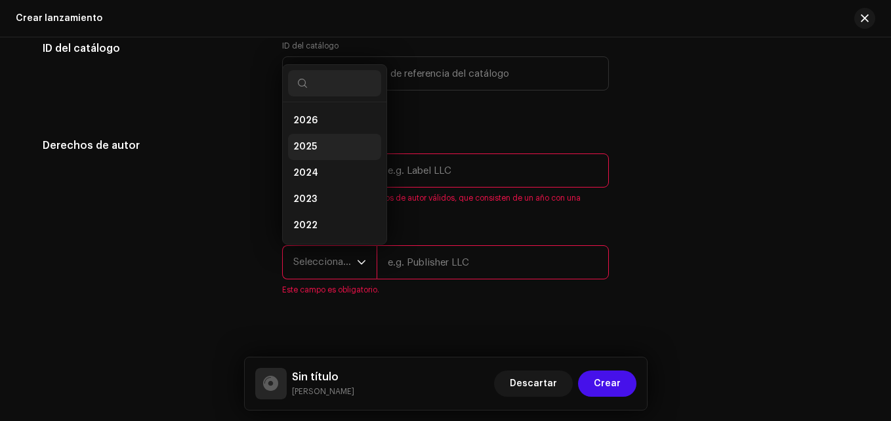
click at [317, 143] on li "2025" at bounding box center [334, 147] width 93 height 26
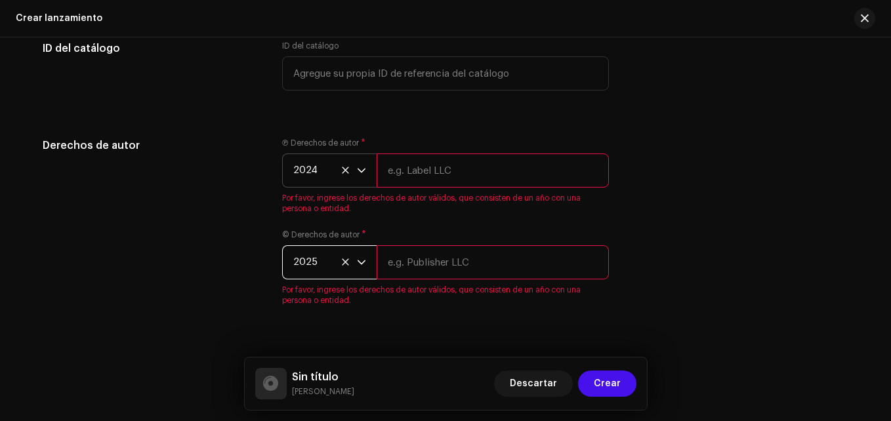
click at [299, 167] on span "2024" at bounding box center [325, 170] width 64 height 33
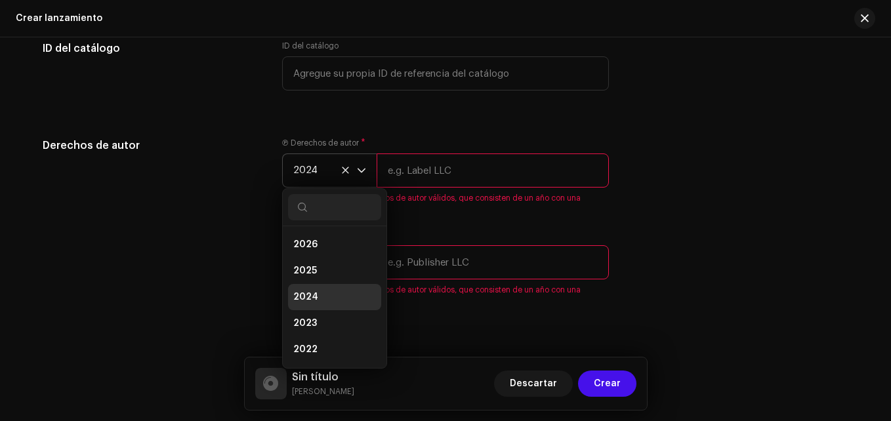
scroll to position [5, 0]
drag, startPoint x: 324, startPoint y: 263, endPoint x: 336, endPoint y: 262, distance: 11.8
click at [325, 263] on li "2025" at bounding box center [334, 266] width 93 height 26
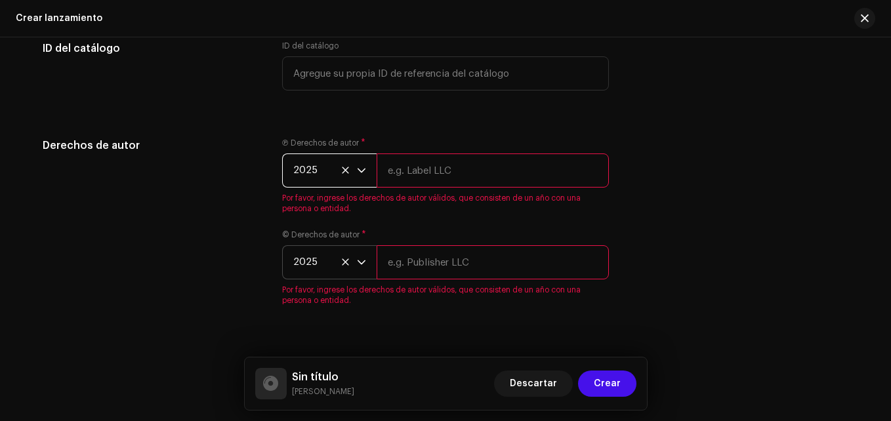
click at [397, 253] on input "text" at bounding box center [492, 262] width 232 height 34
click at [449, 257] on input "text" at bounding box center [492, 262] width 232 height 34
click at [403, 163] on input "text" at bounding box center [492, 170] width 232 height 34
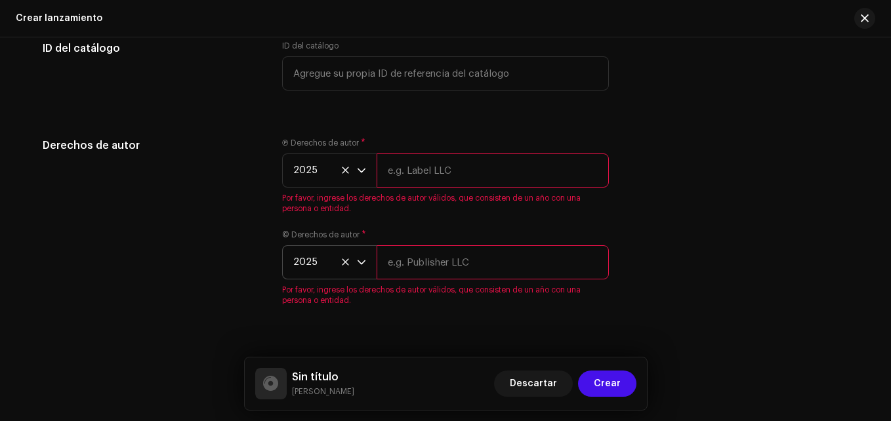
click at [403, 163] on input "text" at bounding box center [492, 170] width 232 height 34
click at [737, 274] on div "Derechos de autor Ⓟ Derechos de autor * 2025 Por favor, ingrese los derechos de…" at bounding box center [445, 230] width 805 height 184
click at [479, 185] on input "text" at bounding box center [492, 170] width 232 height 34
type input "d"
type input "D"
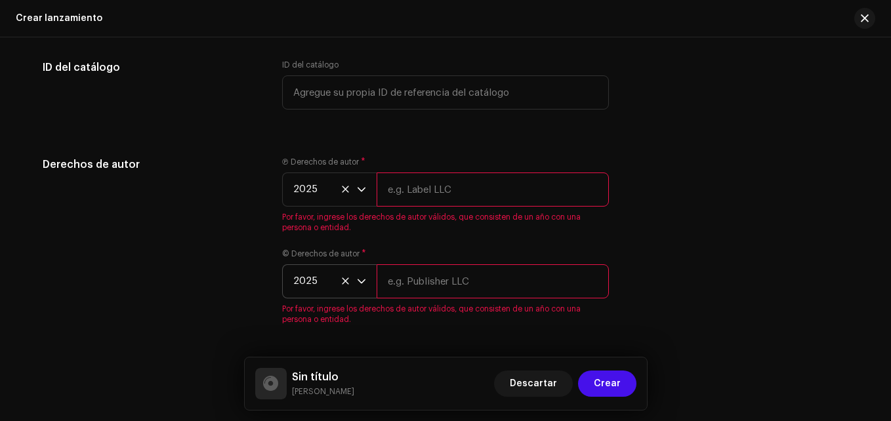
scroll to position [2376, 0]
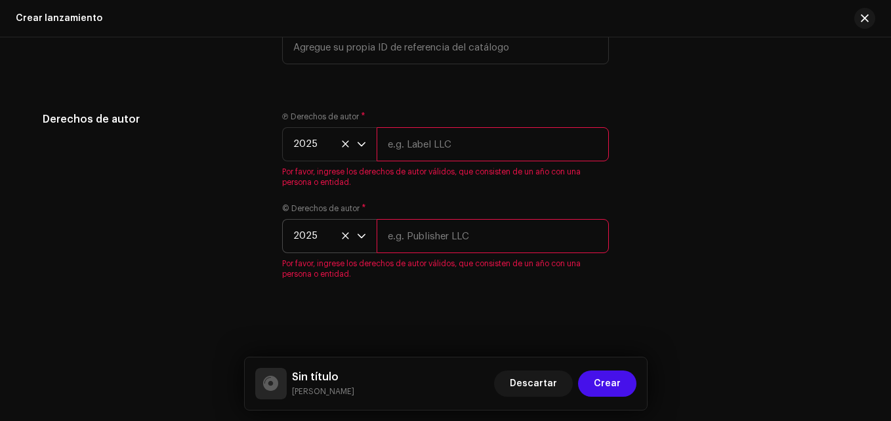
click at [441, 130] on input "text" at bounding box center [492, 144] width 232 height 34
click at [437, 135] on input "text" at bounding box center [492, 144] width 232 height 34
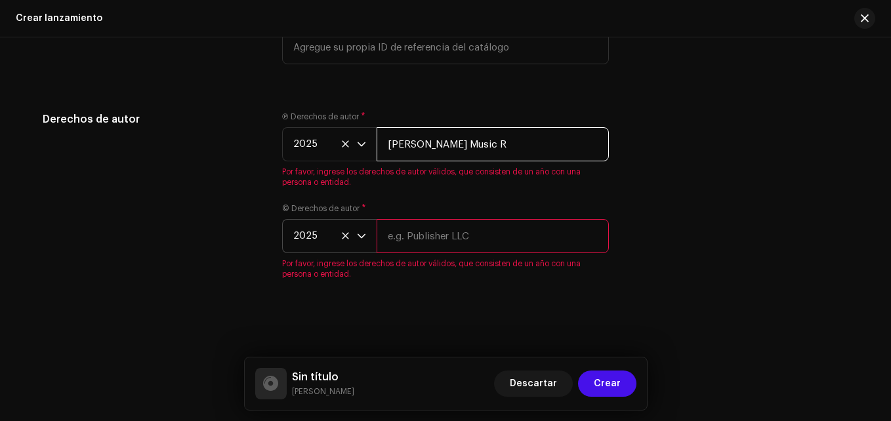
type input "Deymi Music R"
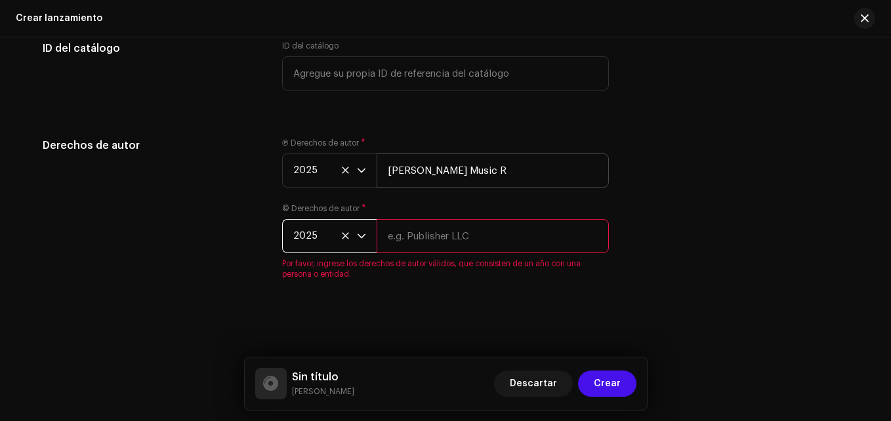
scroll to position [2349, 0]
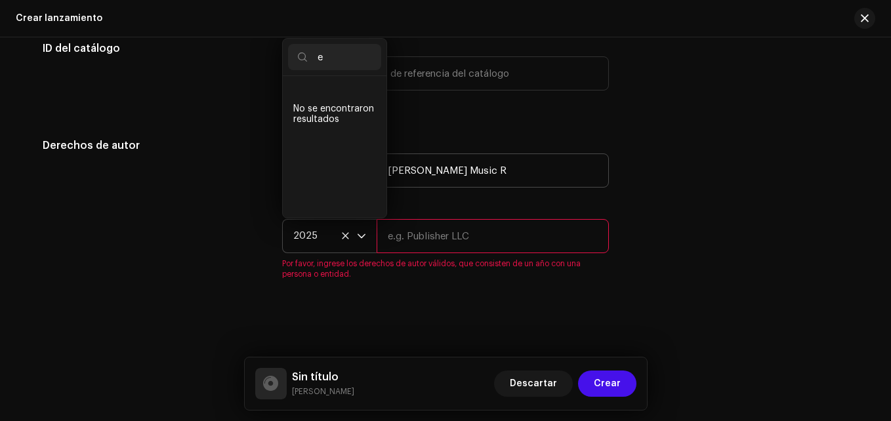
type input "e"
click at [468, 173] on input "Deymi Music R" at bounding box center [492, 170] width 232 height 34
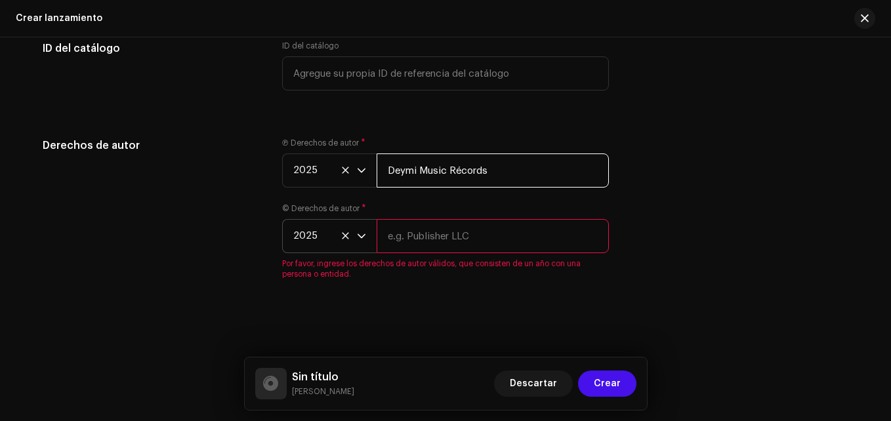
click at [506, 174] on input "Deymi Music Récords" at bounding box center [492, 170] width 232 height 34
type input "Deymi Music Récords"
paste input "Deymi Music Récords"
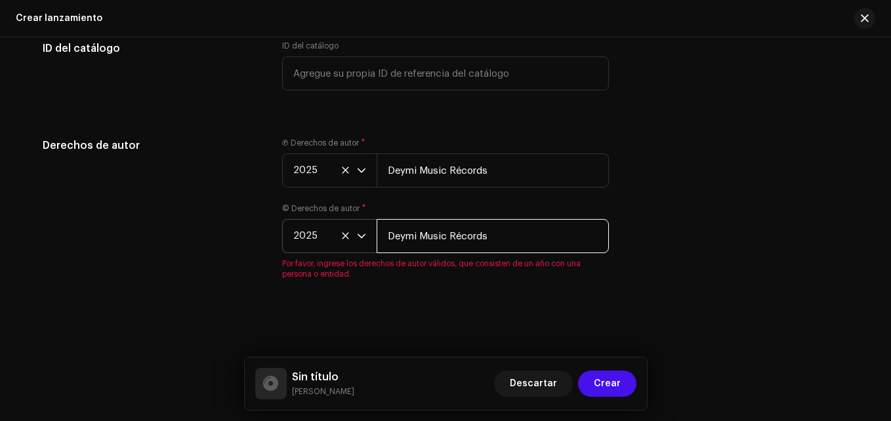
type input "Deymi Music Récords"
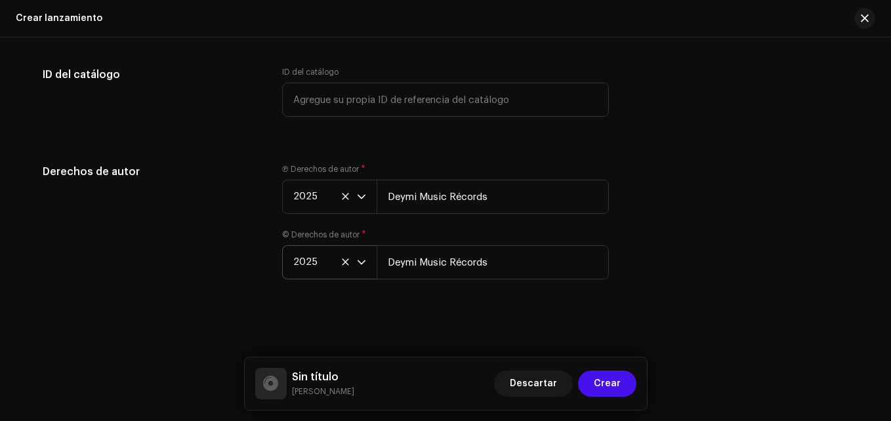
click at [660, 186] on div "Derechos de autor Ⓟ Derechos de autor * 2025 Deymi Music Récords © Derechos de …" at bounding box center [445, 229] width 805 height 131
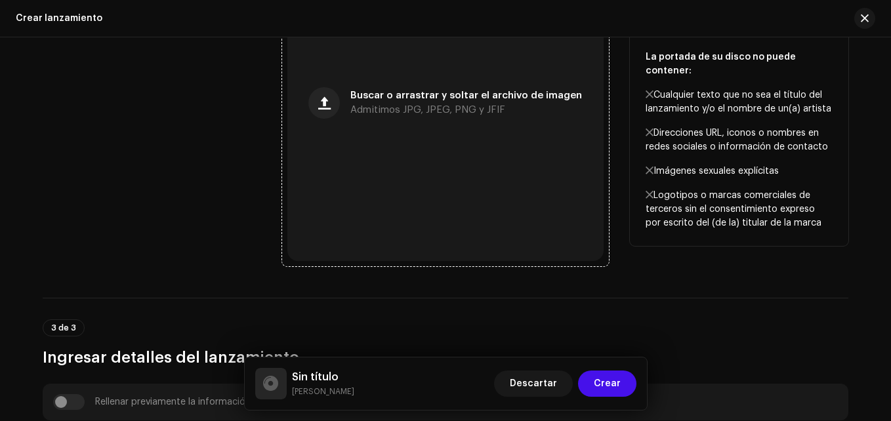
scroll to position [290, 0]
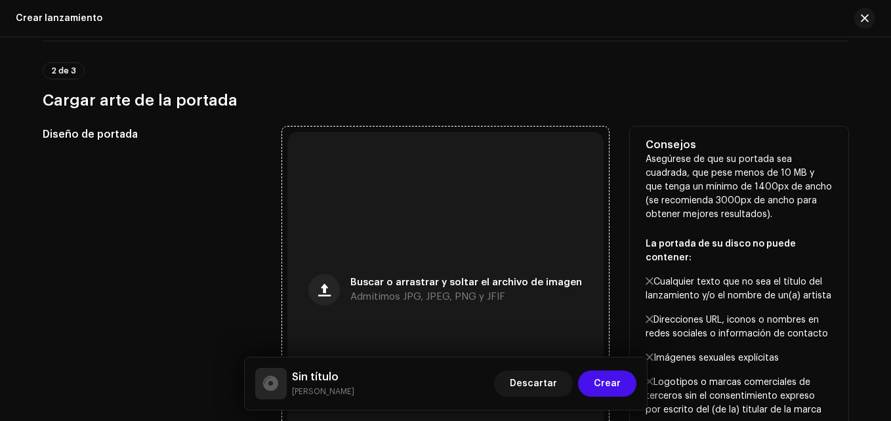
click at [433, 230] on div "Buscar o arrastrar y soltar el archivo de imagen Admitimos JPG, JPEG, PNG y JFIF" at bounding box center [445, 290] width 316 height 316
click at [615, 75] on div "2 de 3 Cargar arte de la portada" at bounding box center [445, 86] width 805 height 49
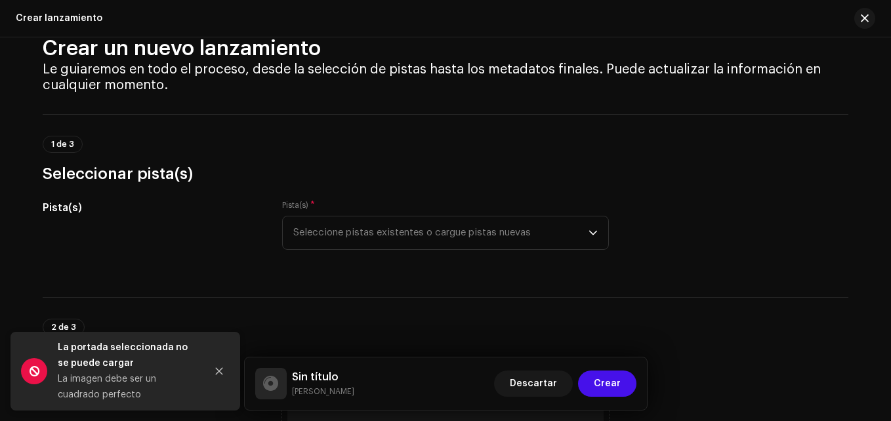
scroll to position [0, 0]
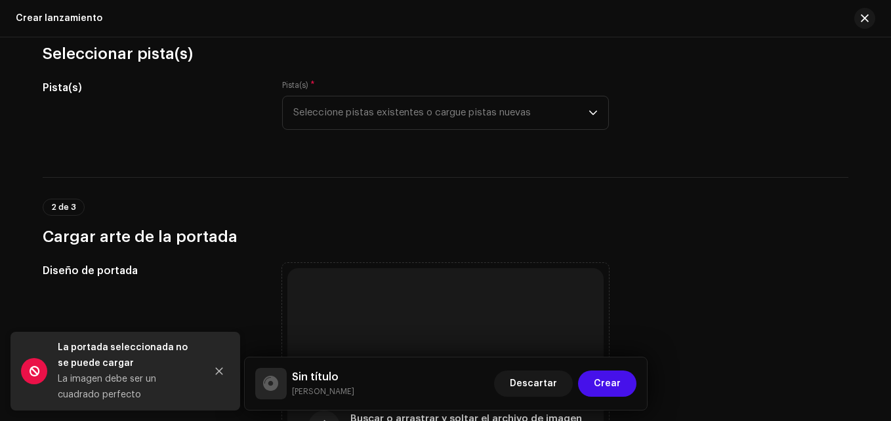
scroll to position [131, 0]
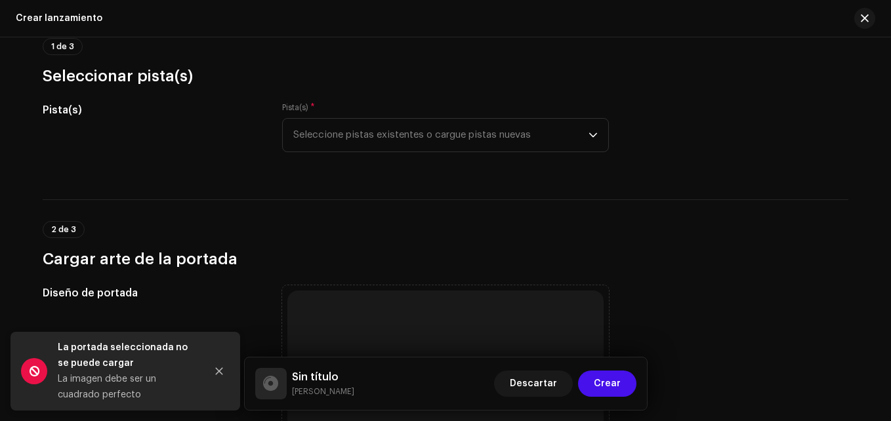
click at [377, 116] on div "Pista(s) * Seleccione pistas existentes o cargue pistas nuevas" at bounding box center [445, 127] width 327 height 50
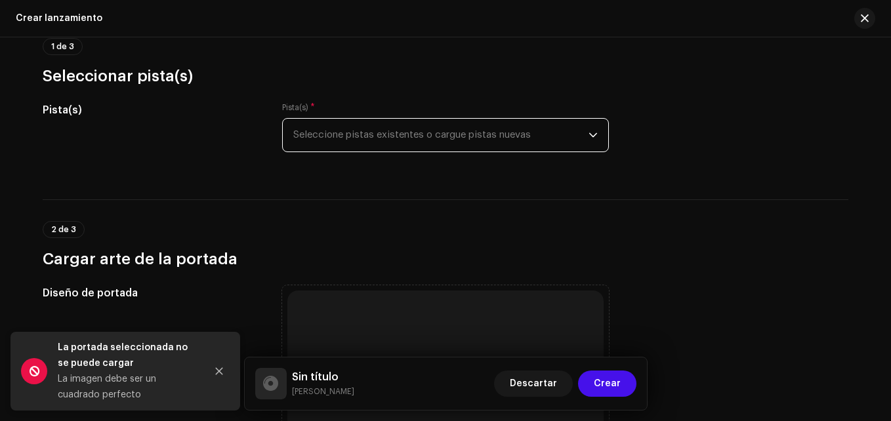
click at [374, 125] on span "Seleccione pistas existentes o cargue pistas nuevas" at bounding box center [440, 135] width 295 height 33
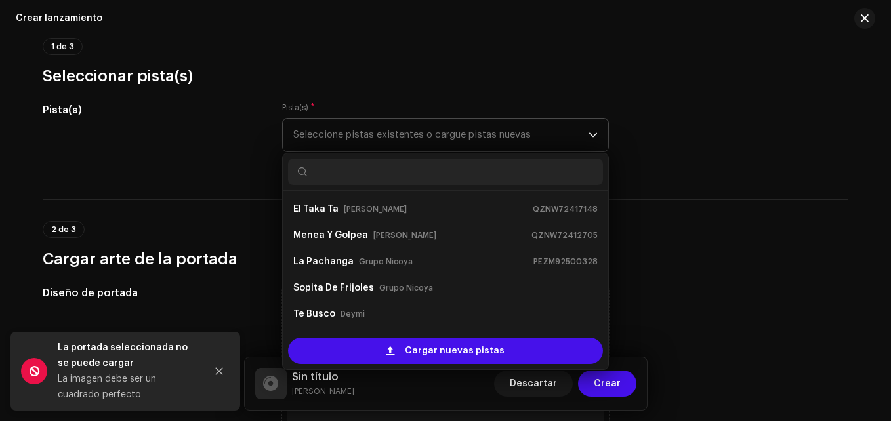
scroll to position [21, 0]
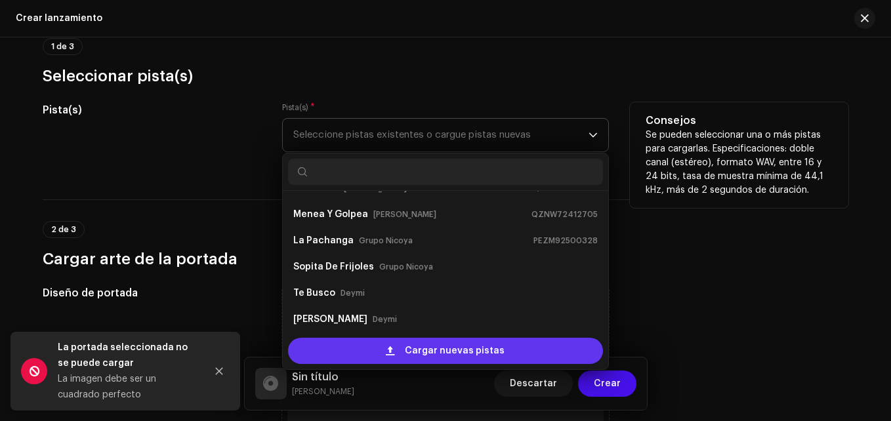
click at [362, 338] on div "Cargar nuevas pistas" at bounding box center [445, 351] width 315 height 26
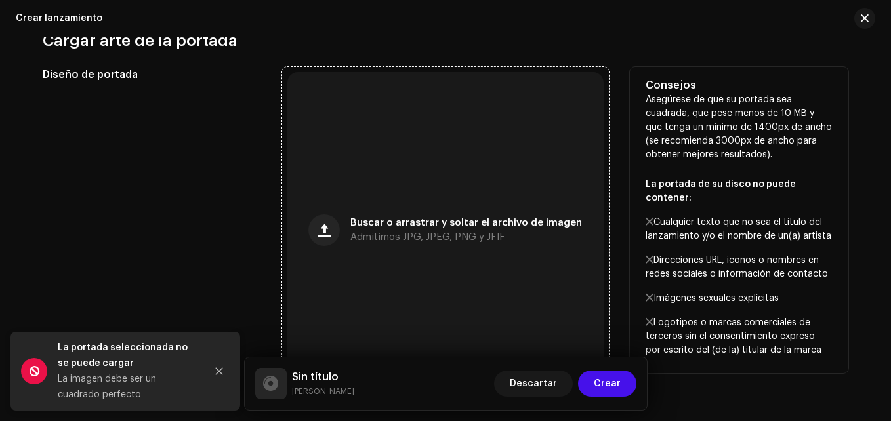
scroll to position [525, 0]
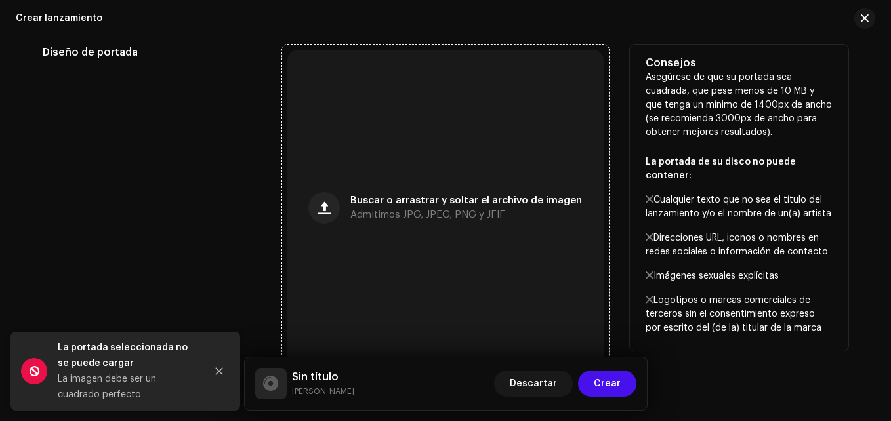
click at [396, 213] on span "Admitimos JPG, JPEG, PNG y JFIF" at bounding box center [427, 215] width 155 height 9
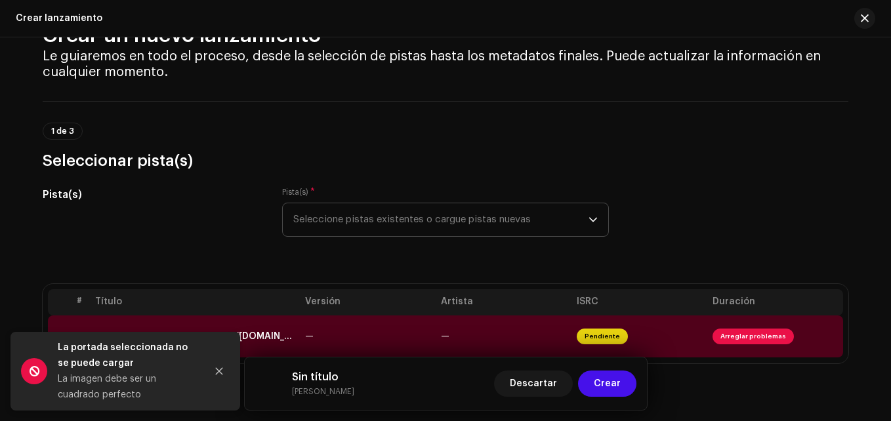
scroll to position [66, 0]
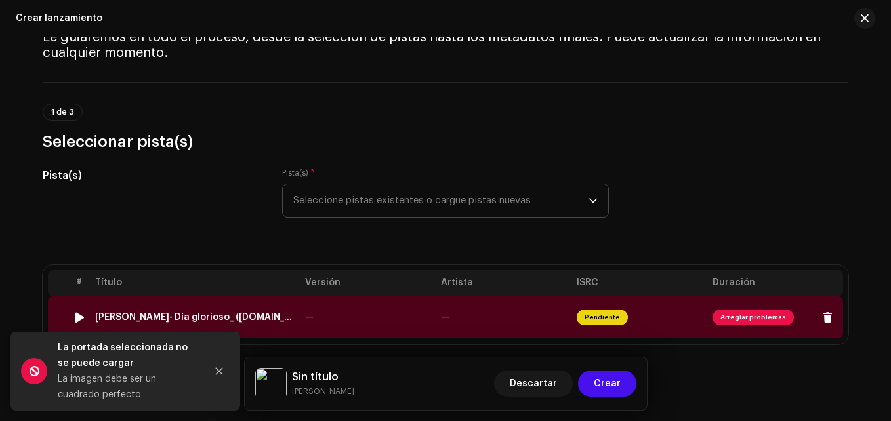
click at [417, 333] on td "—" at bounding box center [368, 317] width 136 height 42
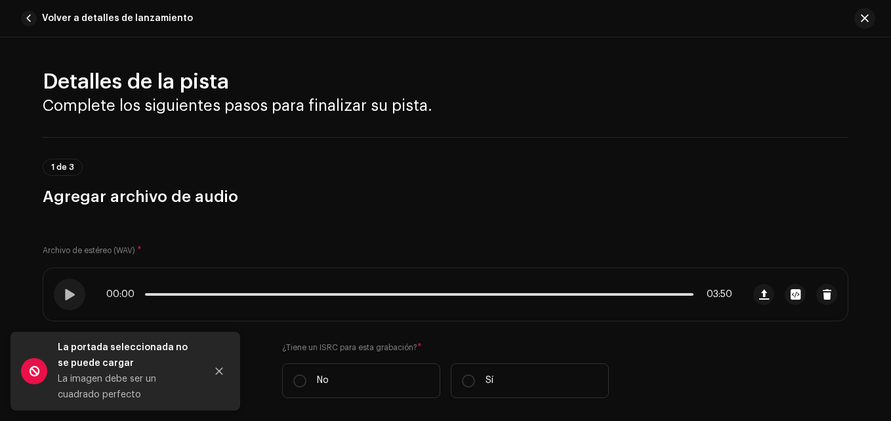
scroll to position [262, 0]
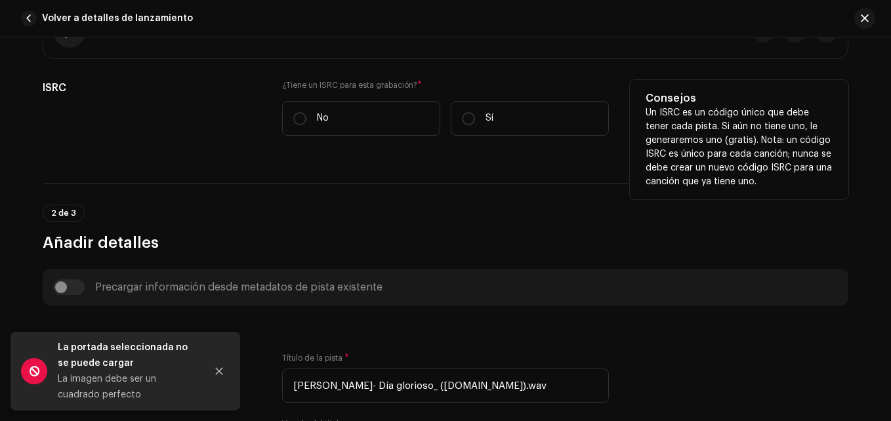
click at [346, 94] on div "¿Tiene un ISRC para esta grabación? * No Sí" at bounding box center [445, 108] width 327 height 56
click at [344, 115] on label "No" at bounding box center [361, 118] width 158 height 35
click at [306, 115] on input "No" at bounding box center [299, 118] width 13 height 13
radio input "true"
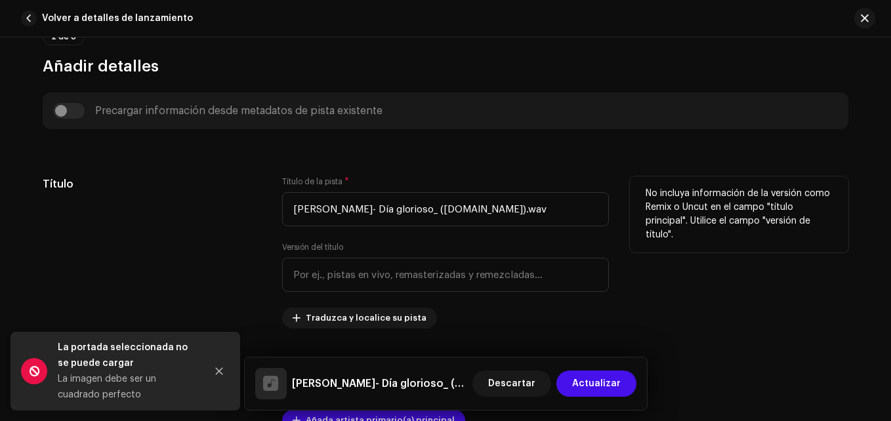
scroll to position [525, 0]
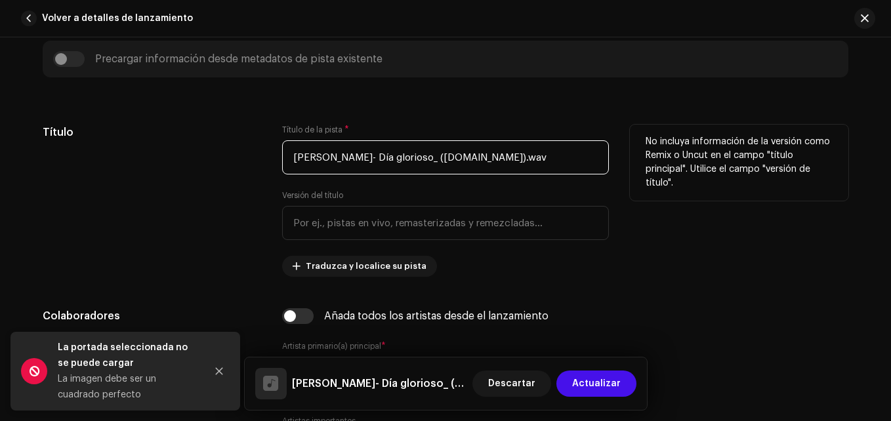
click at [365, 153] on input "Alex González- Día glorioso_ (online-audio-converter.com).wav" at bounding box center [445, 157] width 327 height 34
click at [364, 153] on input "Alex González- Día glorioso_ (online-audio-converter.com).wav" at bounding box center [445, 157] width 327 height 34
drag, startPoint x: 343, startPoint y: 161, endPoint x: 576, endPoint y: 184, distance: 234.0
click at [576, 184] on div "Título de la pista * Día glorioso_ (online-audio-converter.com).wav Versión del…" at bounding box center [445, 201] width 327 height 152
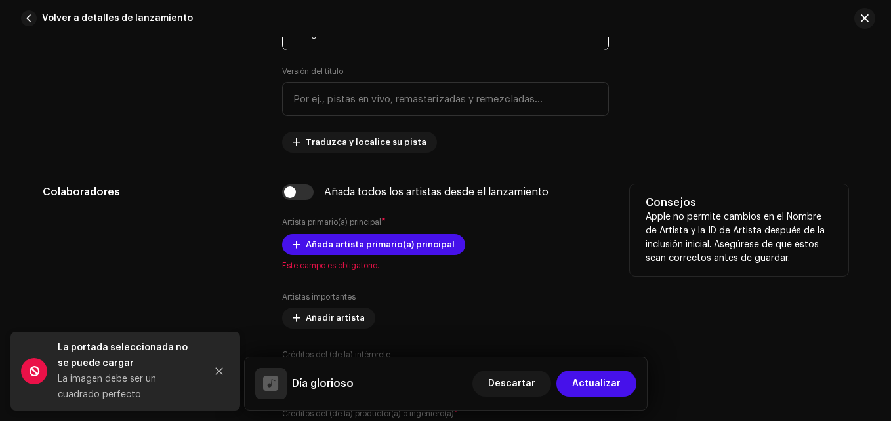
scroll to position [721, 0]
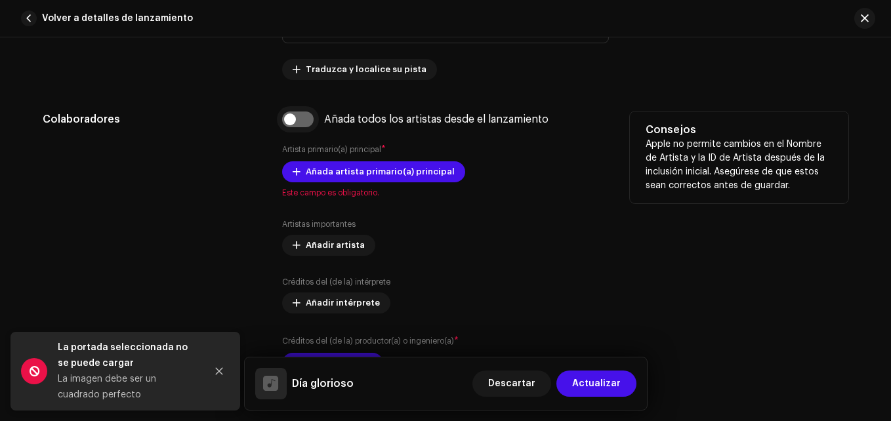
type input "Día glorioso"
click at [295, 121] on input "checkbox" at bounding box center [297, 120] width 31 height 16
checkbox input "true"
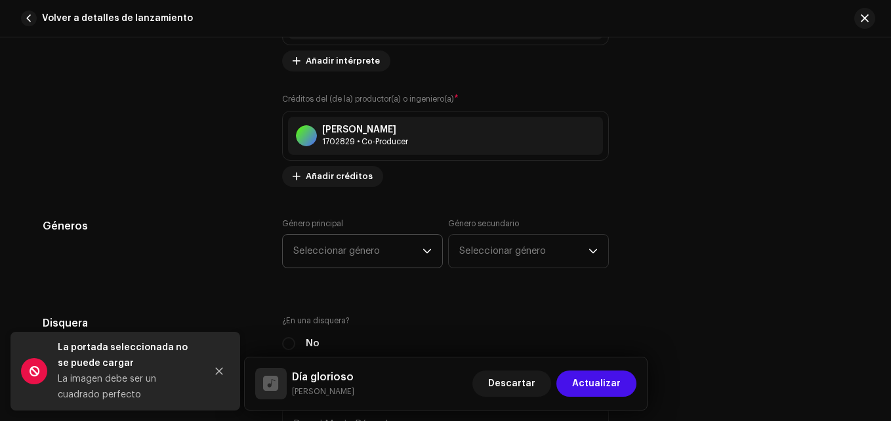
scroll to position [1181, 0]
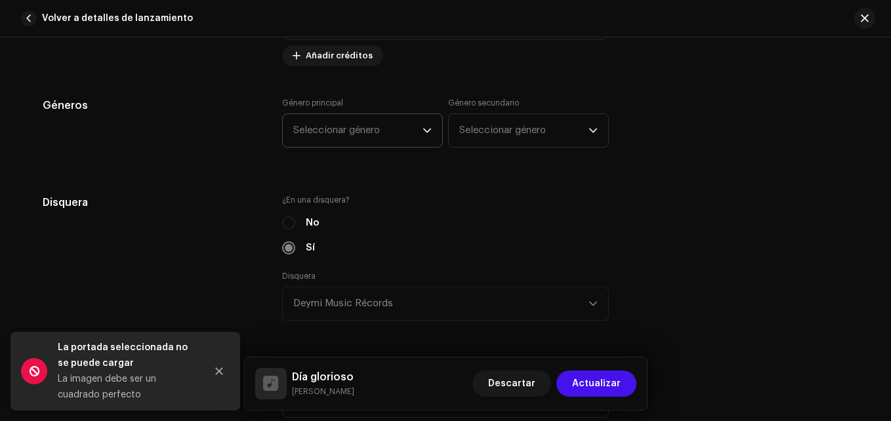
click at [390, 142] on span "Seleccionar género" at bounding box center [357, 130] width 129 height 33
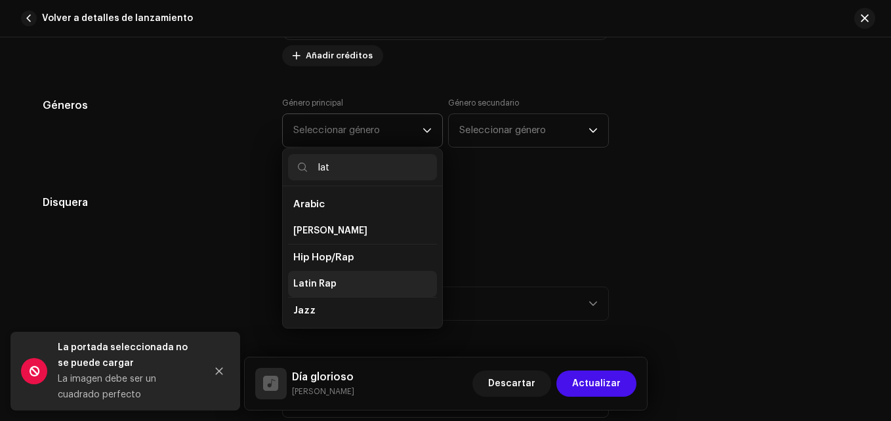
type input "lat"
click at [337, 280] on li "Latin Rap" at bounding box center [362, 284] width 149 height 26
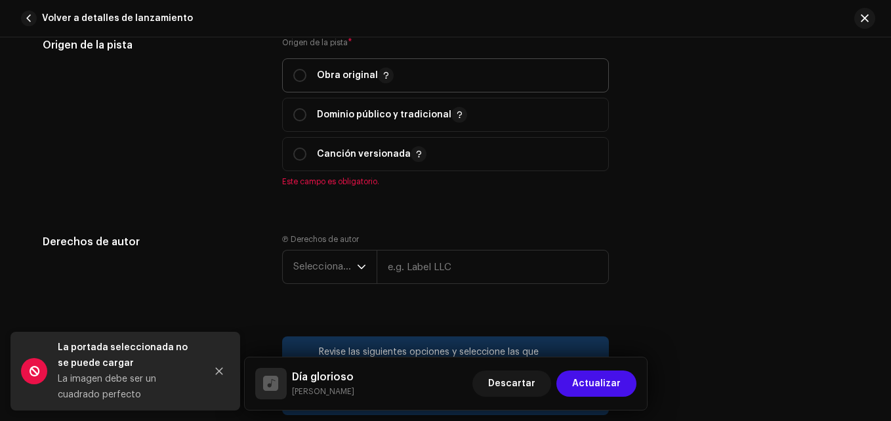
click at [306, 71] on div "Obra original" at bounding box center [343, 76] width 100 height 16
radio input "true"
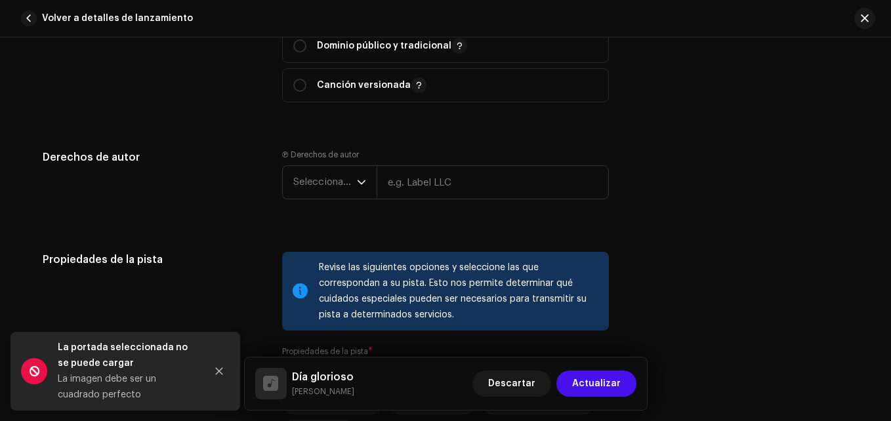
scroll to position [1837, 0]
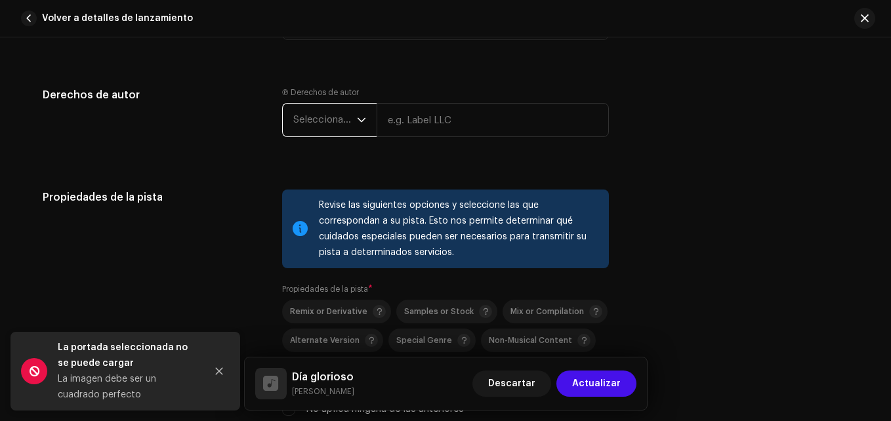
click at [315, 106] on span "Seleccionar año" at bounding box center [325, 120] width 64 height 33
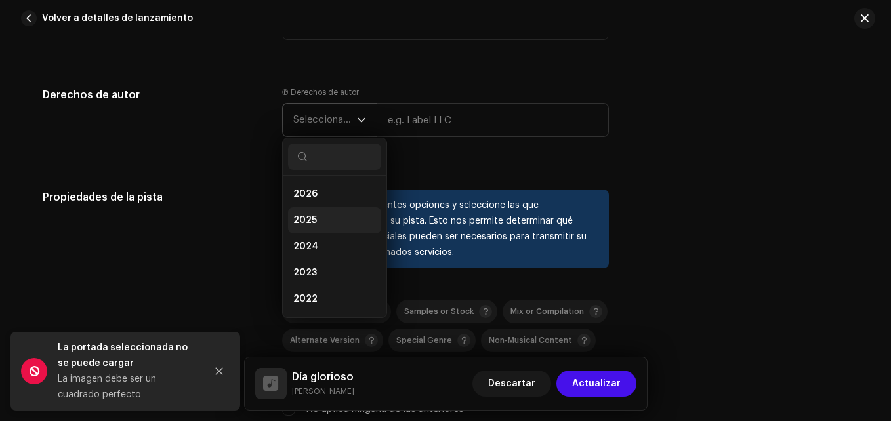
click at [314, 222] on li "2025" at bounding box center [334, 220] width 93 height 26
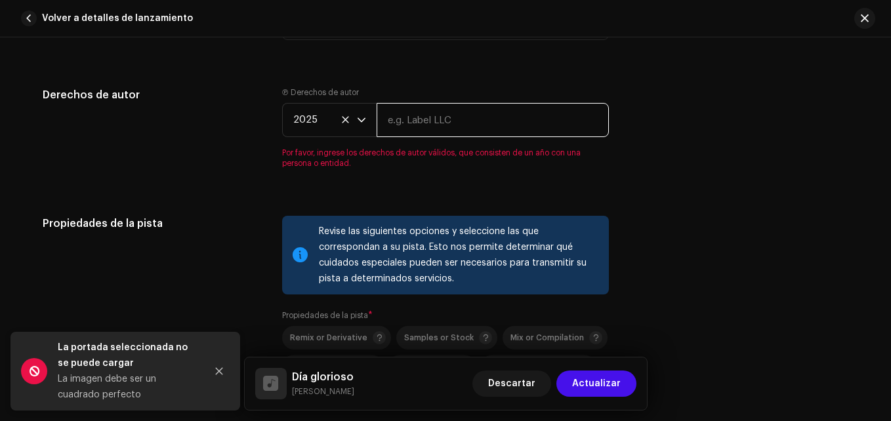
drag, startPoint x: 429, startPoint y: 113, endPoint x: 429, endPoint y: 123, distance: 10.5
click at [429, 113] on input "text" at bounding box center [492, 120] width 232 height 34
type input "Deymi Music Récords"
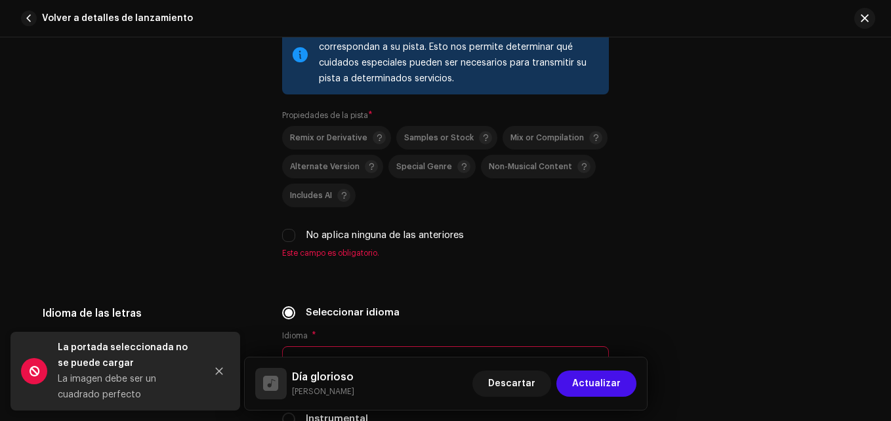
scroll to position [2033, 0]
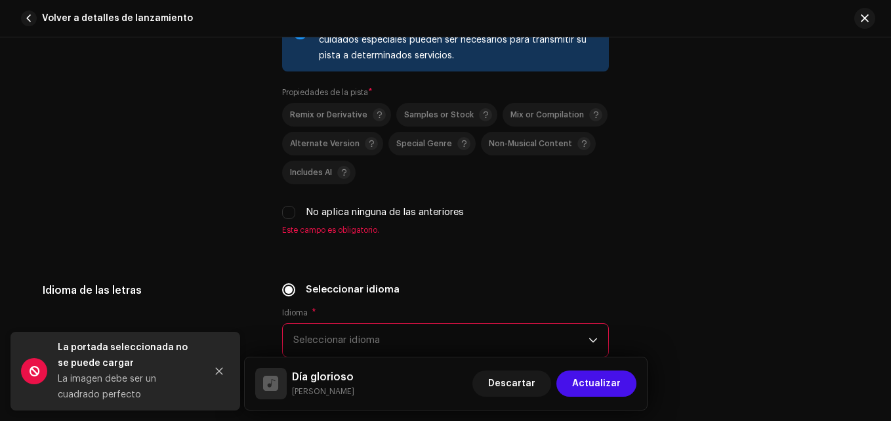
click at [282, 222] on div "Revise las siguientes opciones y seleccione las que correspondan a su pista. Es…" at bounding box center [445, 114] width 327 height 243
click at [288, 212] on input "No aplica ninguna de las anteriores" at bounding box center [288, 212] width 13 height 13
checkbox input "true"
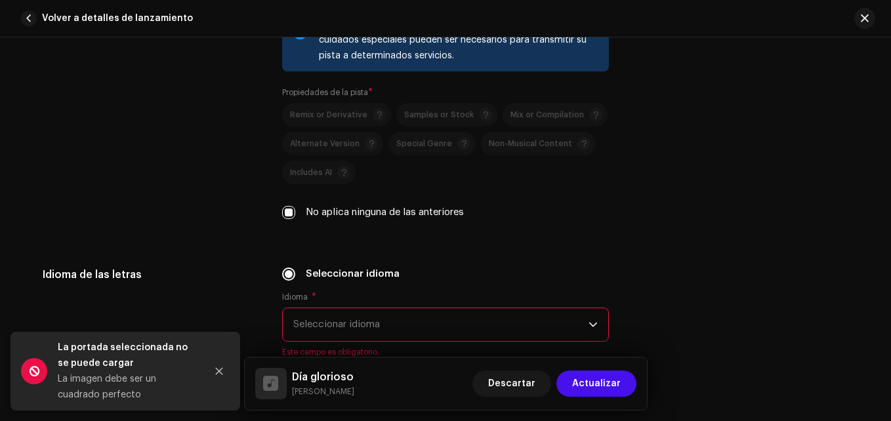
click at [340, 319] on span "Seleccionar idioma" at bounding box center [440, 324] width 295 height 33
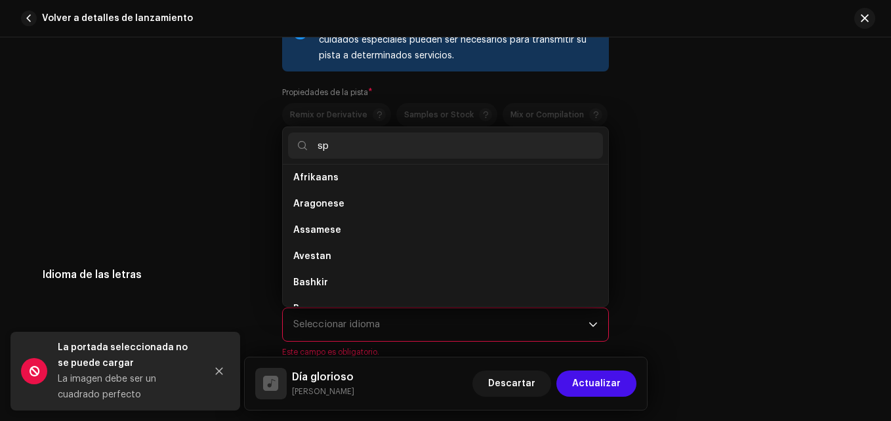
scroll to position [0, 0]
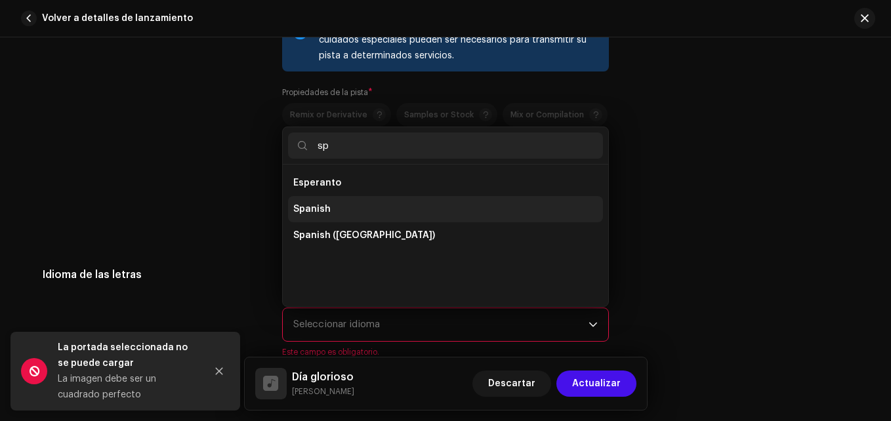
type input "sp"
click at [306, 197] on li "Spanish" at bounding box center [445, 209] width 315 height 26
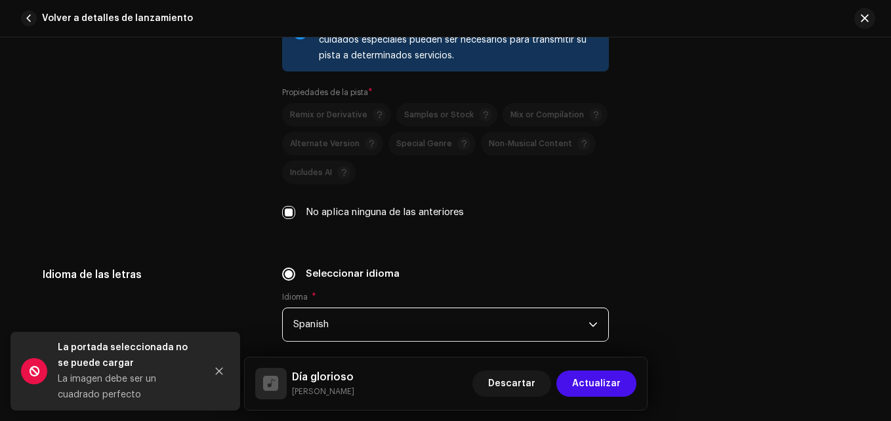
scroll to position [2361, 0]
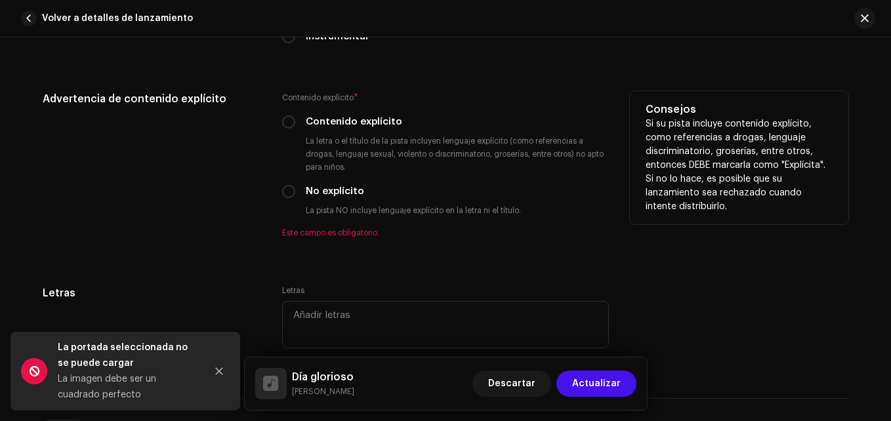
click at [313, 193] on label "No explícito" at bounding box center [335, 191] width 58 height 14
click at [295, 193] on input "No explícito" at bounding box center [288, 191] width 13 height 13
radio input "true"
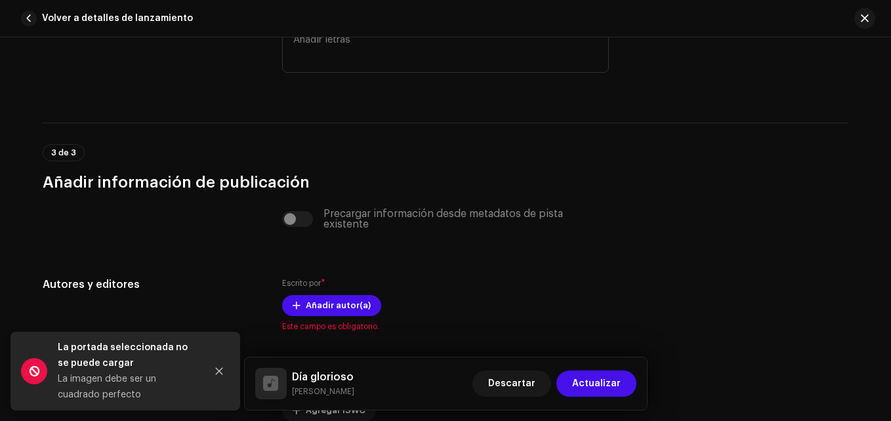
scroll to position [2624, 0]
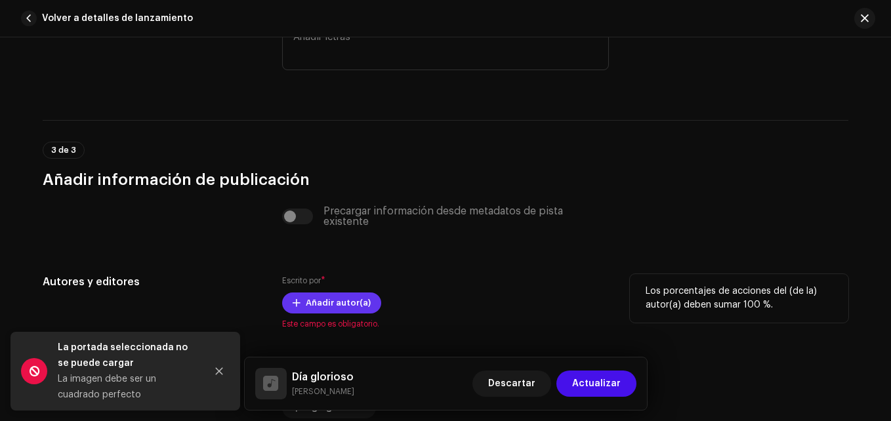
click at [320, 297] on span "Añadir autor(a)" at bounding box center [338, 303] width 65 height 26
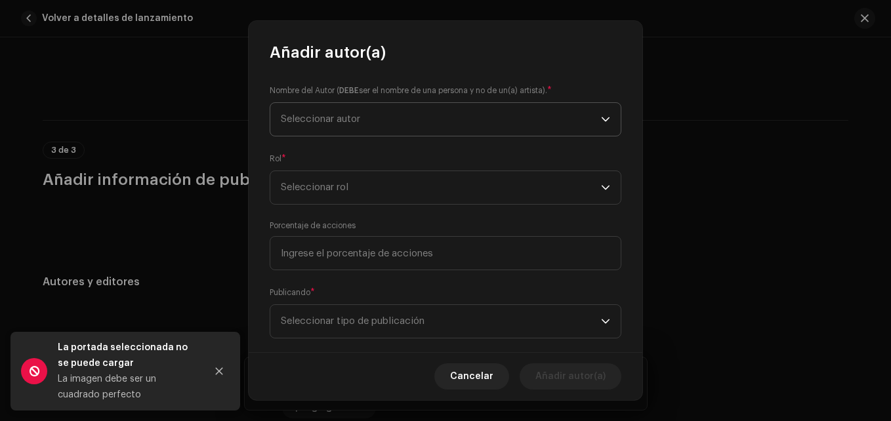
click at [321, 123] on span "Seleccionar autor" at bounding box center [320, 119] width 79 height 10
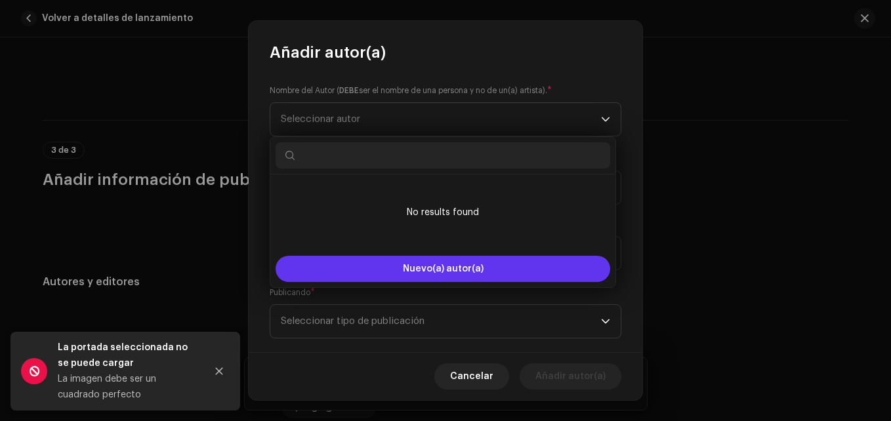
click at [405, 272] on span "Nuevo(a) autor(a)" at bounding box center [443, 268] width 81 height 9
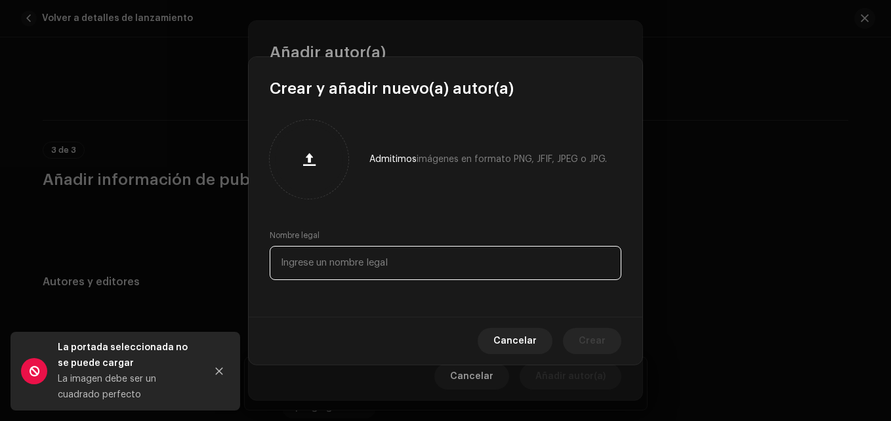
paste input "Alex Gonzalez"
type input "Alex Gonzalez"
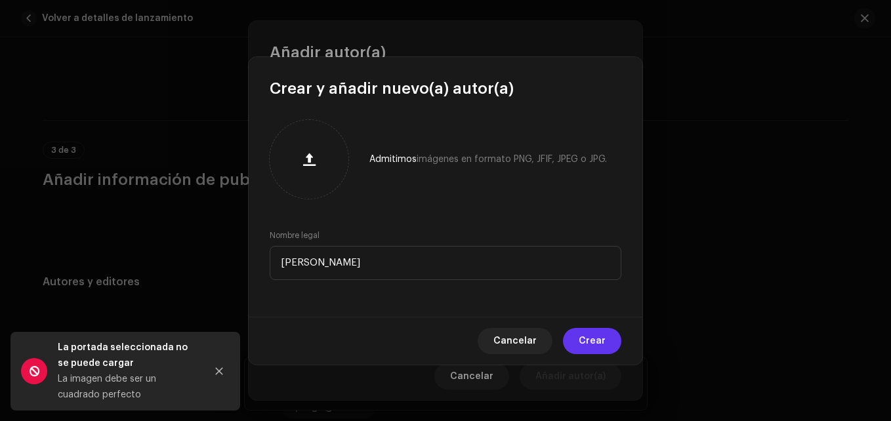
click at [603, 342] on span "Crear" at bounding box center [592, 341] width 27 height 26
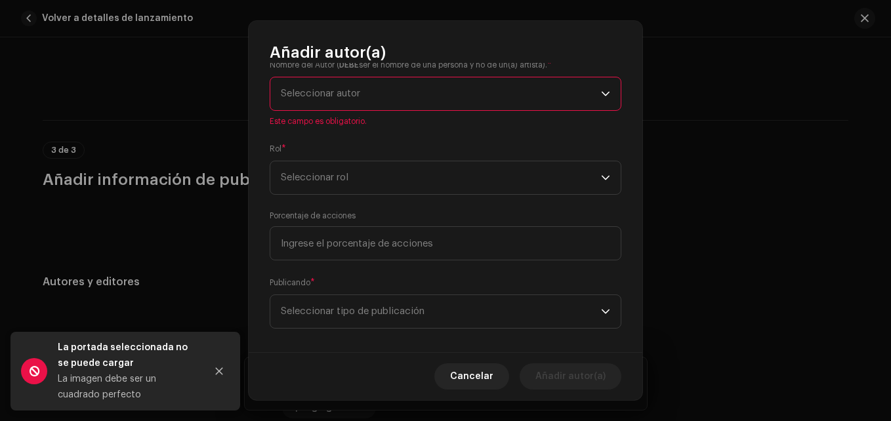
scroll to position [39, 0]
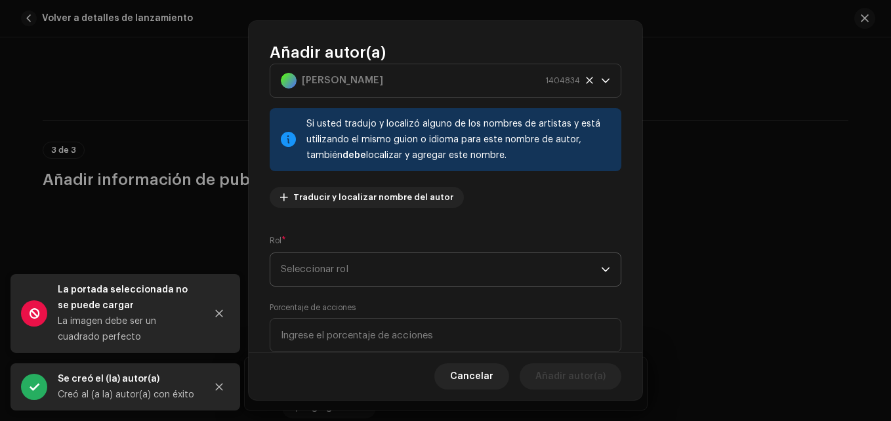
click at [350, 272] on span "Seleccionar rol" at bounding box center [441, 269] width 320 height 33
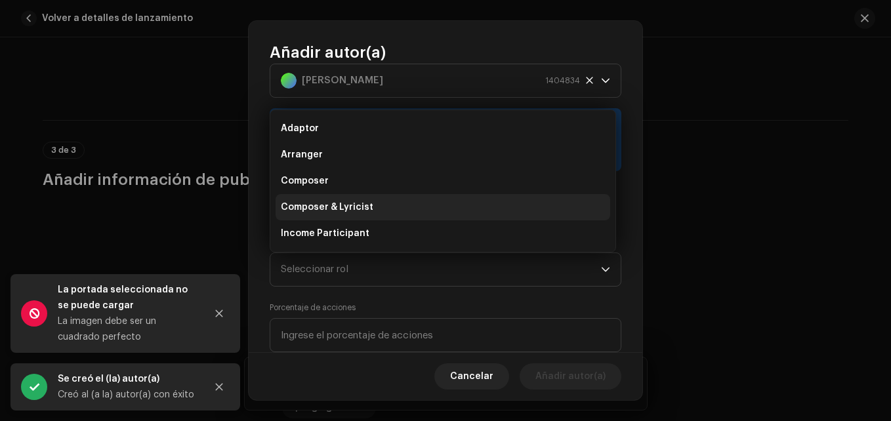
scroll to position [21, 0]
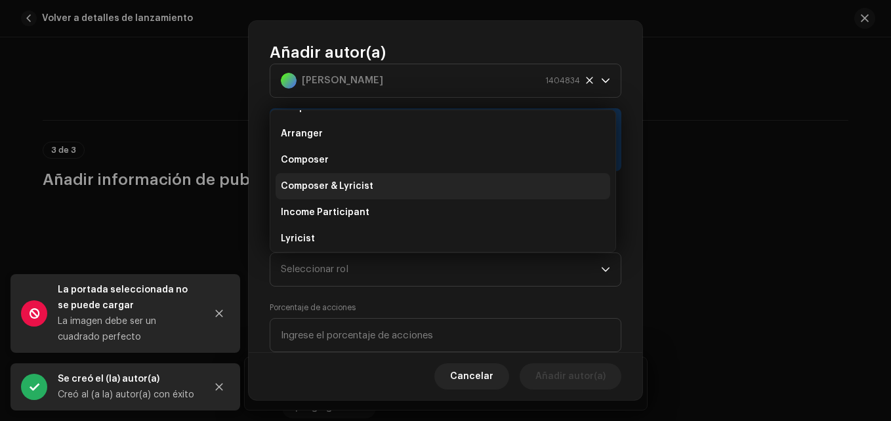
click at [352, 178] on li "Composer & Lyricist" at bounding box center [442, 186] width 335 height 26
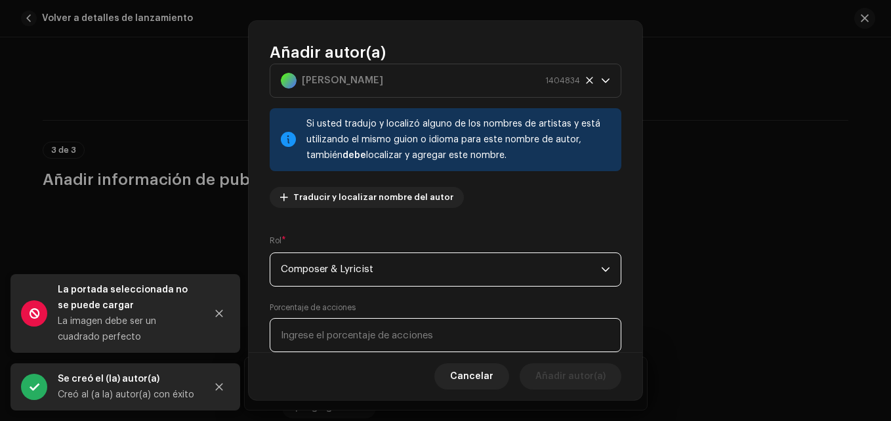
click at [356, 334] on input at bounding box center [446, 335] width 352 height 34
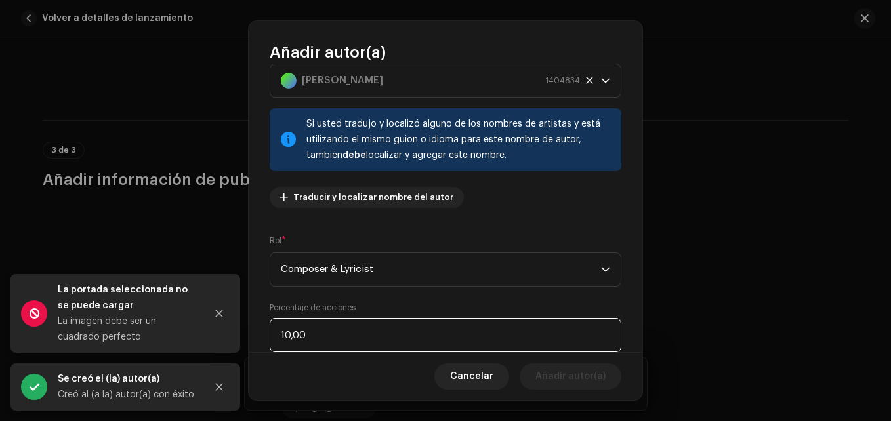
type input "100,00"
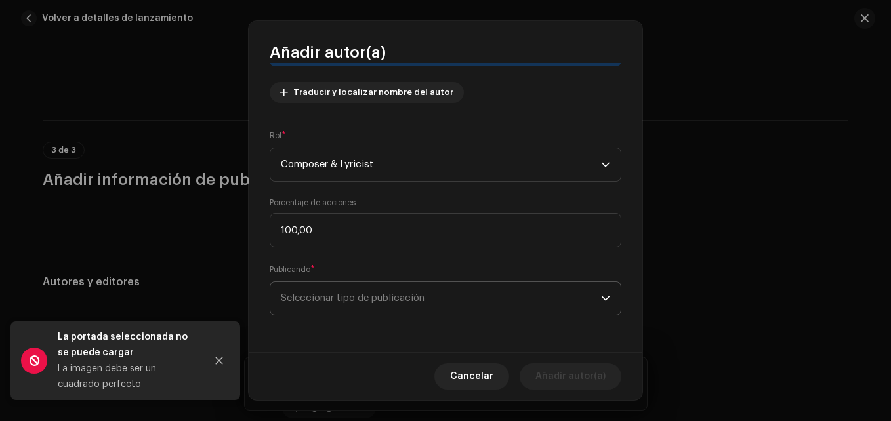
click at [328, 283] on span "Seleccionar tipo de publicación" at bounding box center [441, 298] width 320 height 33
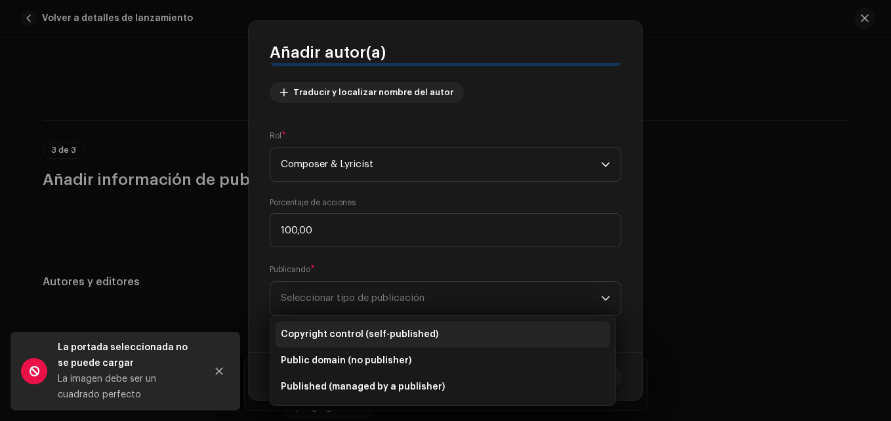
click at [337, 326] on li "Copyright control (self-published)" at bounding box center [442, 334] width 335 height 26
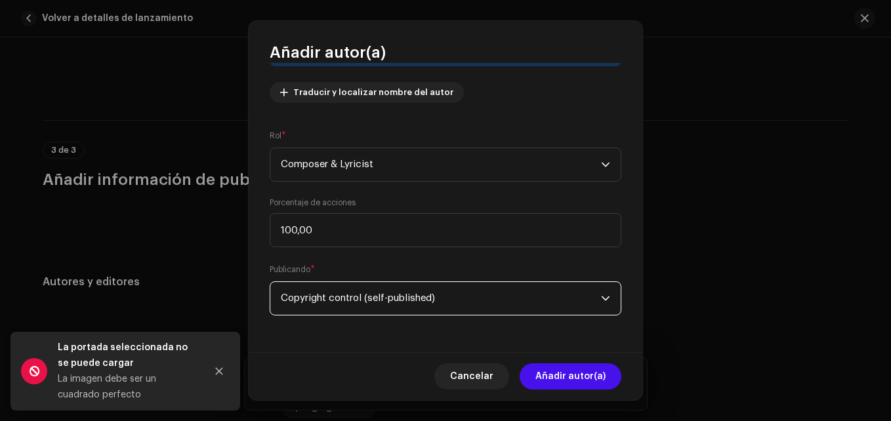
click at [590, 382] on span "Añadir autor(a)" at bounding box center [570, 376] width 70 height 26
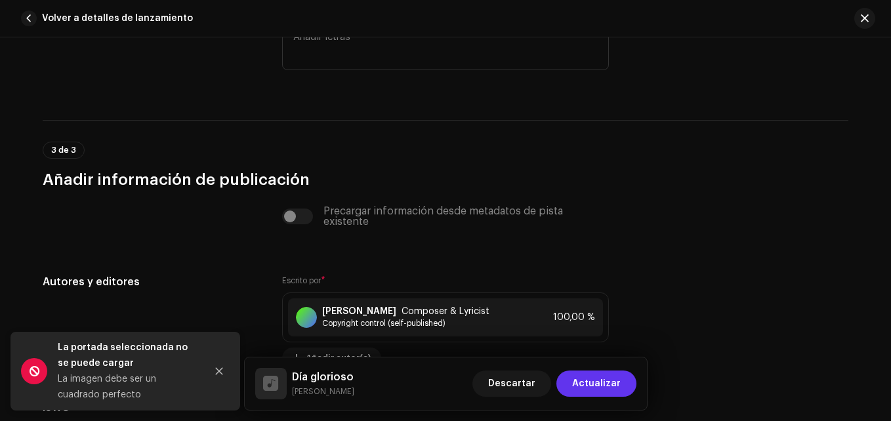
click at [589, 382] on span "Actualizar" at bounding box center [596, 384] width 49 height 26
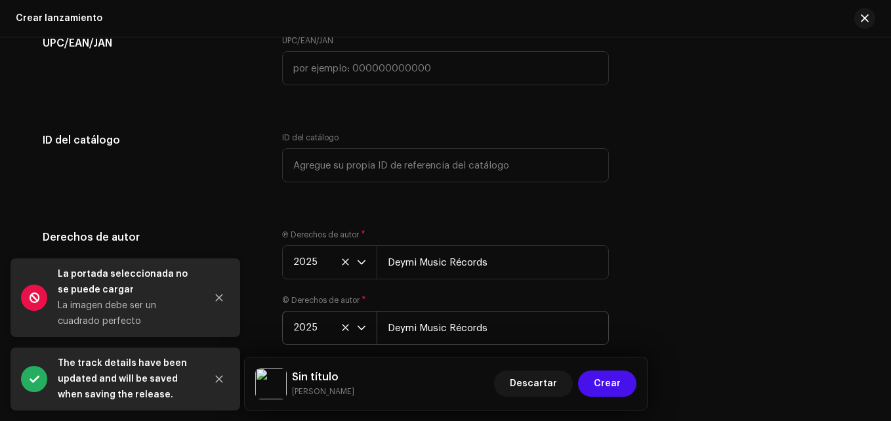
scroll to position [2475, 0]
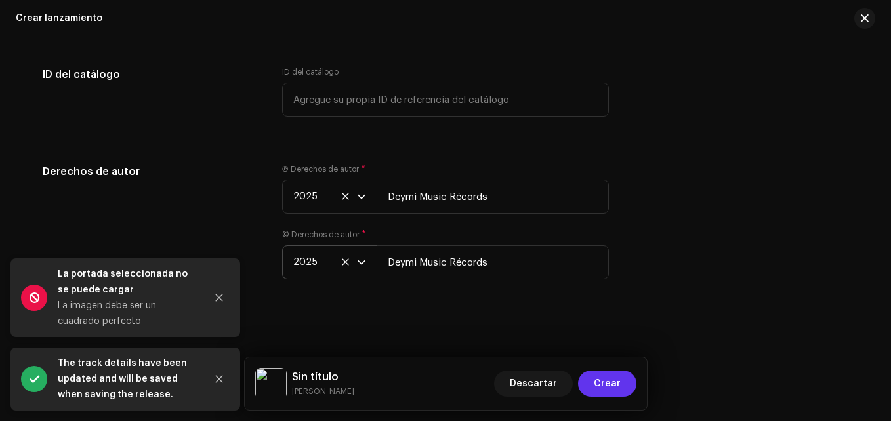
click at [625, 382] on button "Crear" at bounding box center [607, 384] width 58 height 26
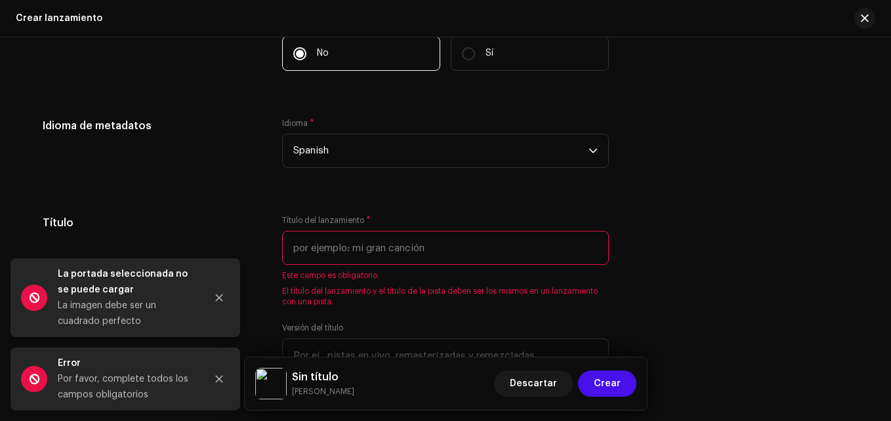
scroll to position [1074, 0]
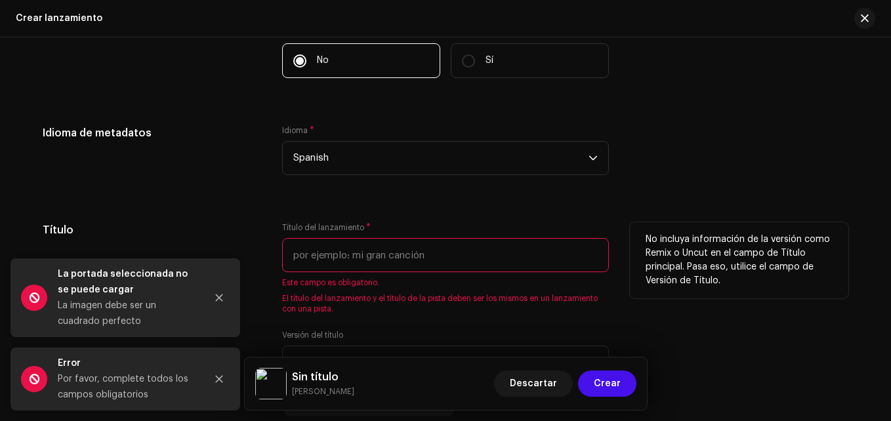
click at [348, 249] on input "text" at bounding box center [445, 255] width 327 height 34
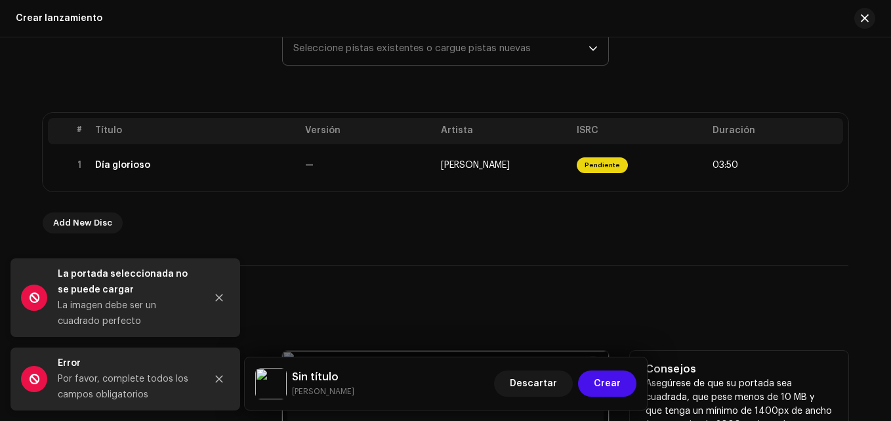
scroll to position [156, 0]
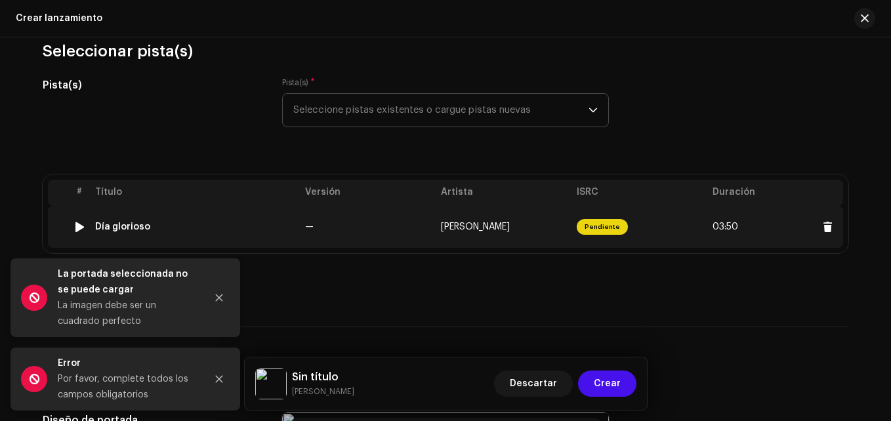
click at [368, 223] on td "—" at bounding box center [368, 227] width 136 height 42
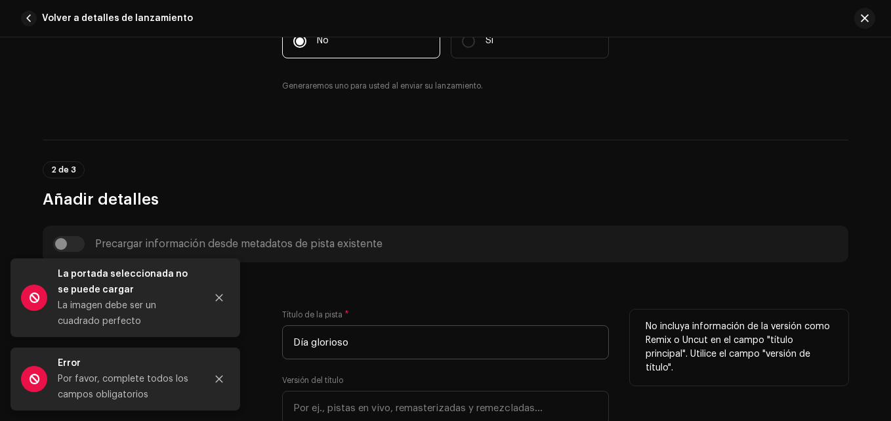
scroll to position [394, 0]
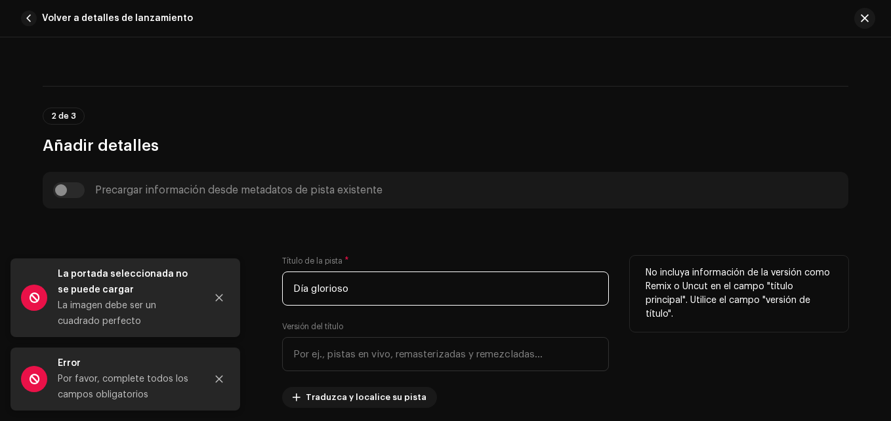
click at [342, 291] on input "Día glorioso" at bounding box center [445, 289] width 327 height 34
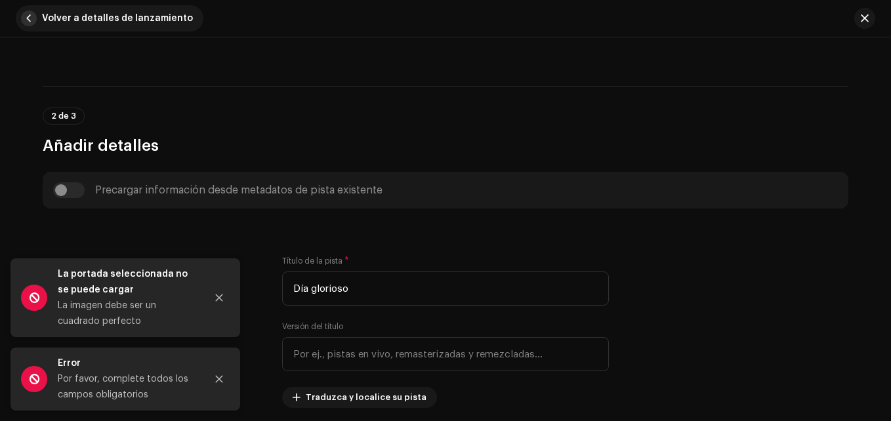
click at [31, 14] on span "button" at bounding box center [29, 18] width 16 height 16
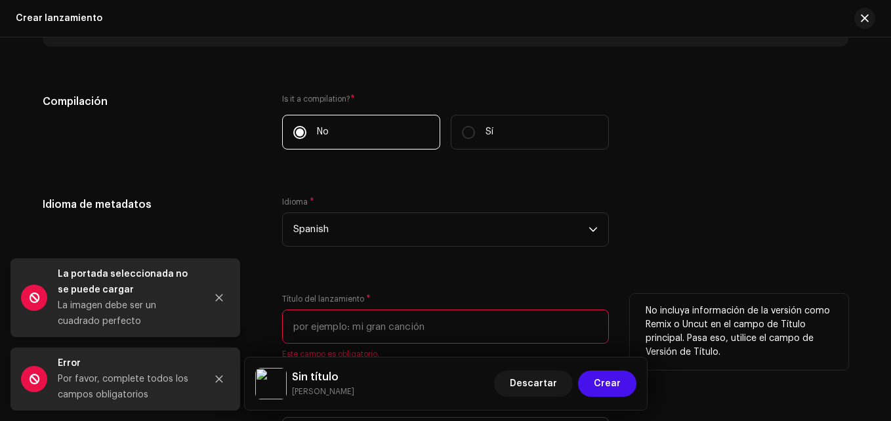
scroll to position [1206, 0]
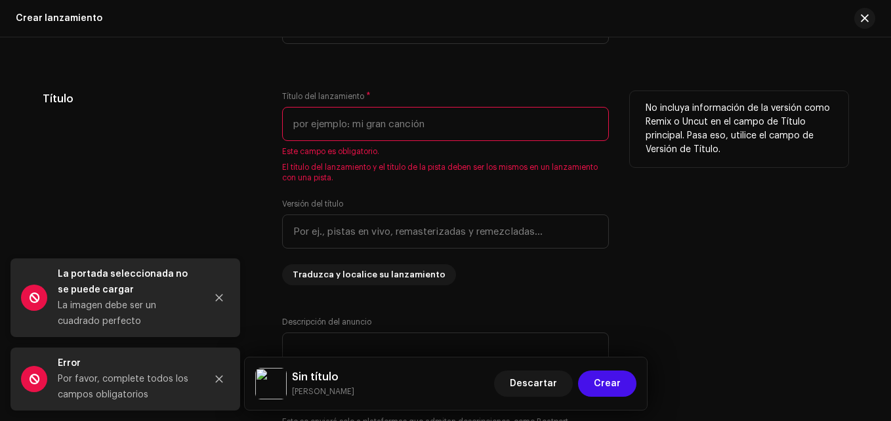
paste input "Día glorioso"
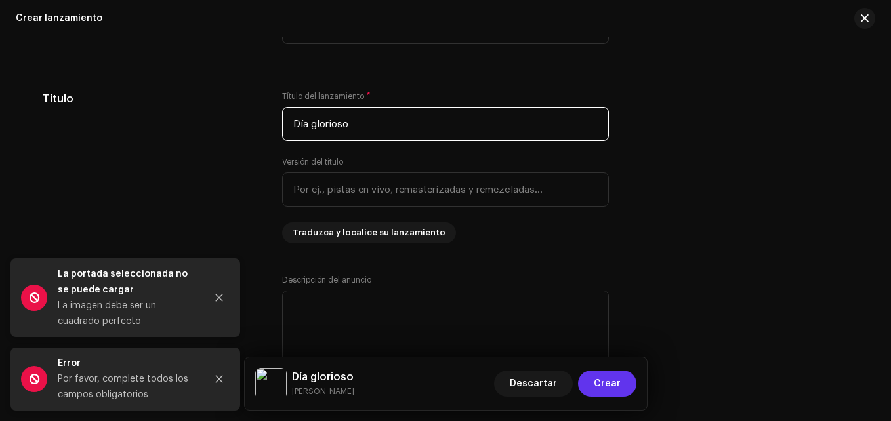
type input "Día glorioso"
click at [617, 390] on span "Crear" at bounding box center [607, 384] width 27 height 26
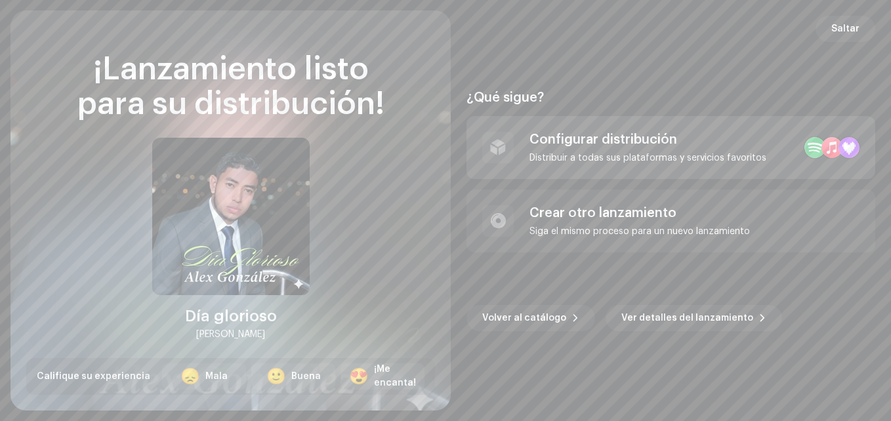
click at [692, 153] on div "Distribuir a todas sus plataformas y servicios favoritos" at bounding box center [647, 158] width 237 height 10
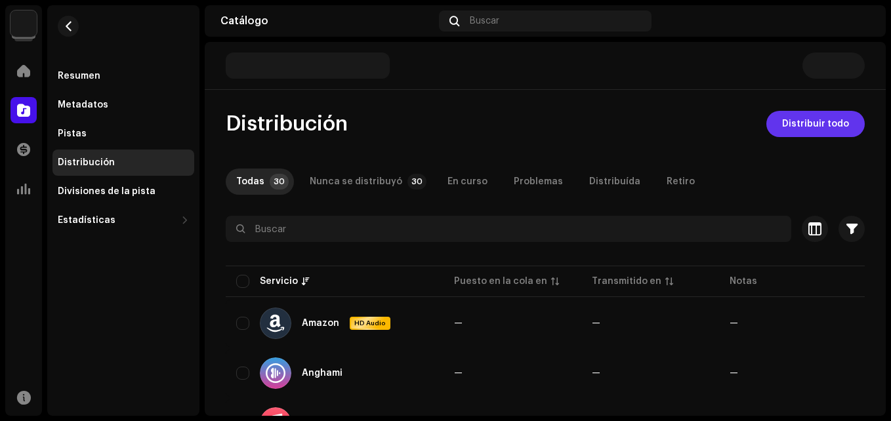
click at [800, 129] on span "Distribuir todo" at bounding box center [815, 124] width 67 height 26
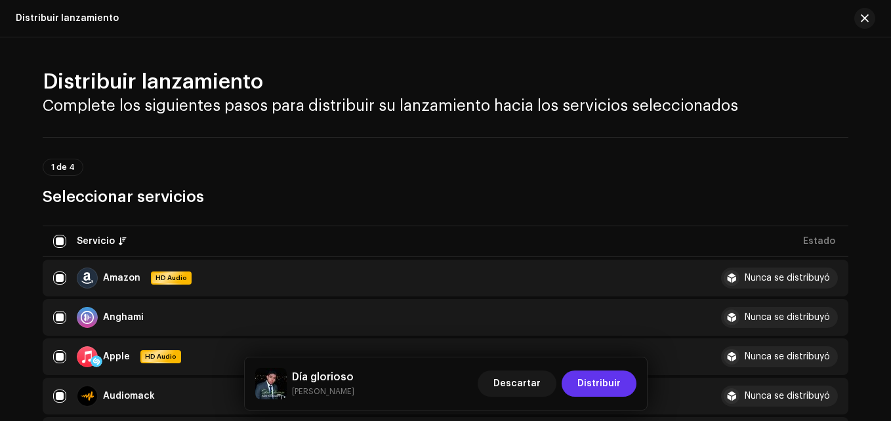
click at [588, 386] on span "Distribuir" at bounding box center [598, 384] width 43 height 26
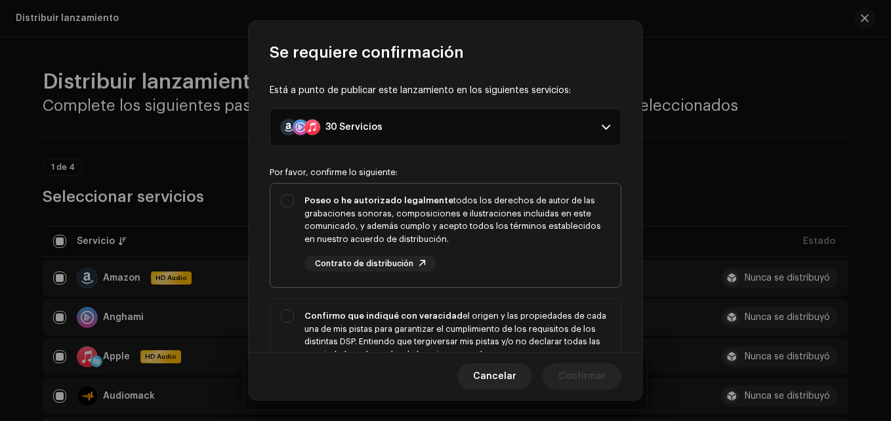
click at [505, 257] on div "Poseo o he autorizado legalmente todos los derechos de autor de las grabaciones…" at bounding box center [457, 232] width 306 height 77
checkbox input "true"
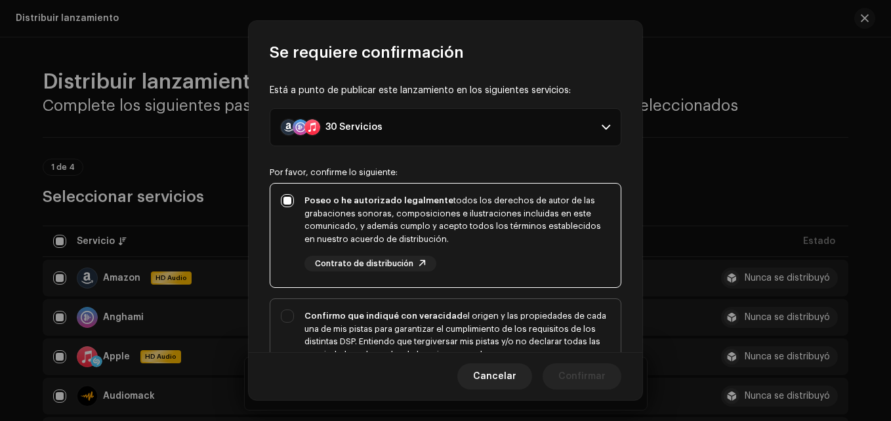
click at [552, 341] on div "Confirmo que indiqué con veracidad el origen y las propiedades de cada una de m…" at bounding box center [457, 342] width 306 height 64
checkbox input "true"
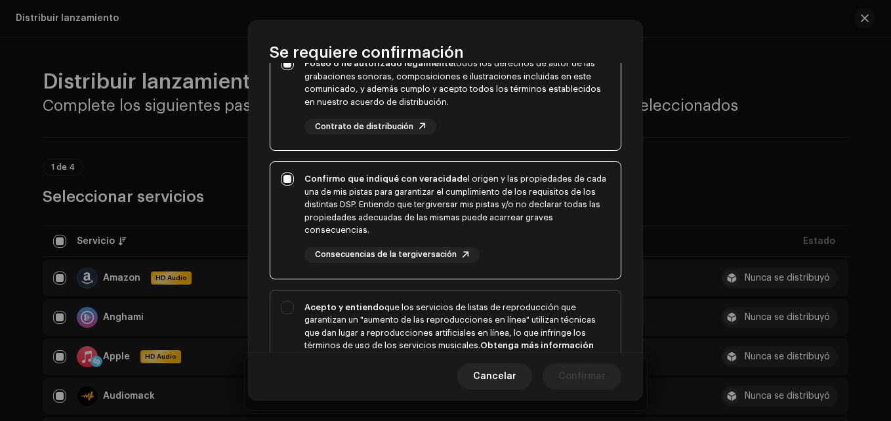
scroll to position [262, 0]
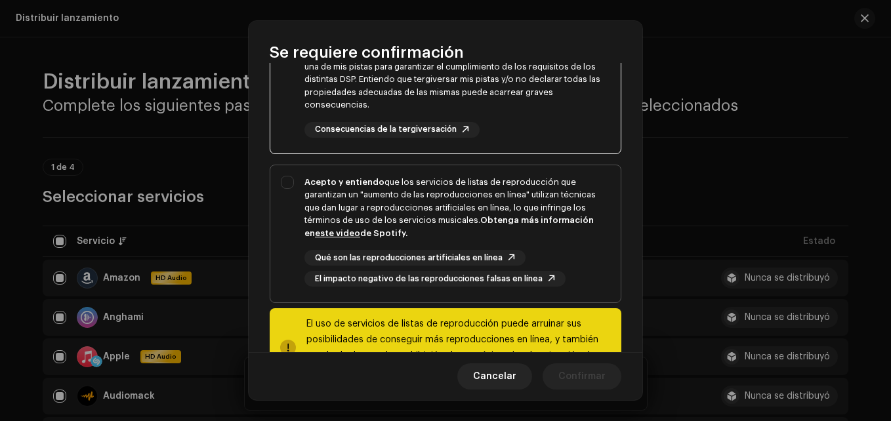
click at [575, 277] on div "Qué son las reproducciones artificiales en línea El impacto negativo de las rep…" at bounding box center [457, 268] width 306 height 37
checkbox input "true"
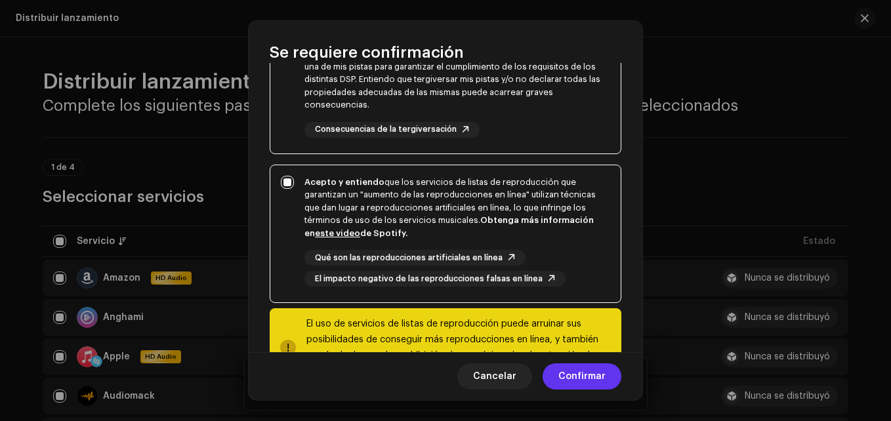
click at [590, 386] on span "Confirmar" at bounding box center [581, 376] width 47 height 26
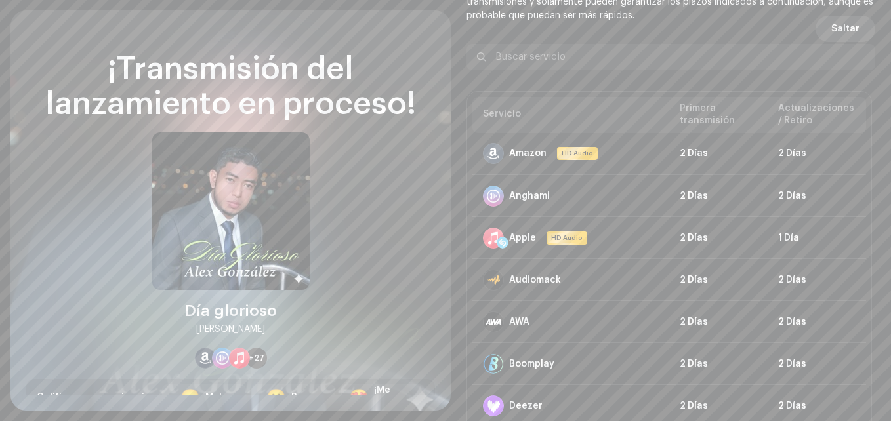
click at [839, 28] on span "Saltar" at bounding box center [845, 29] width 28 height 26
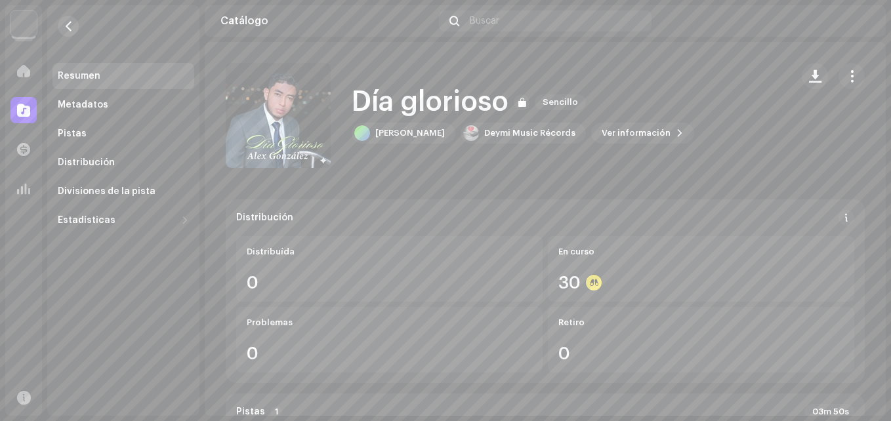
click at [73, 21] on button "button" at bounding box center [68, 26] width 21 height 21
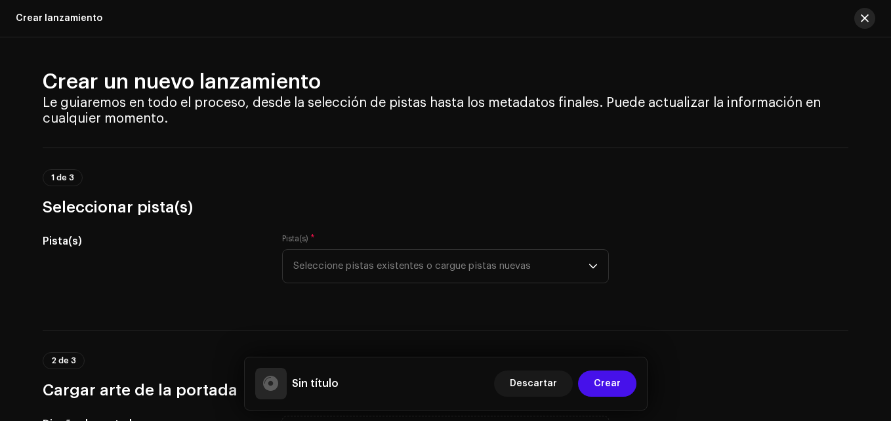
click at [857, 22] on button "button" at bounding box center [864, 18] width 21 height 21
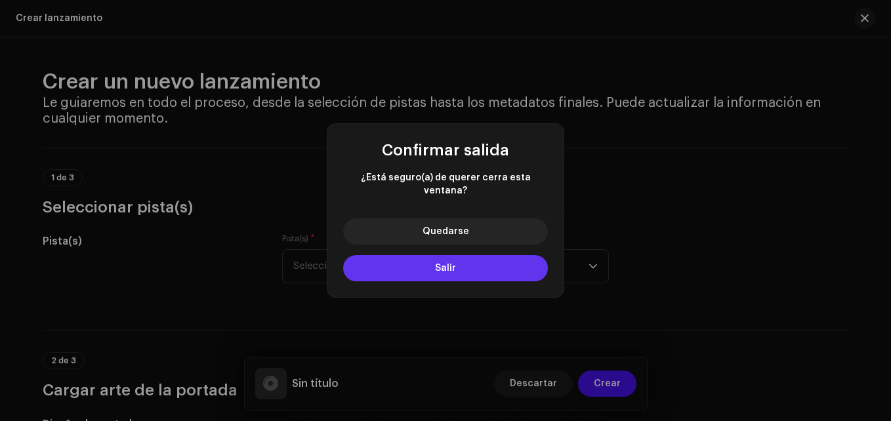
click at [413, 266] on button "Salir" at bounding box center [445, 268] width 205 height 26
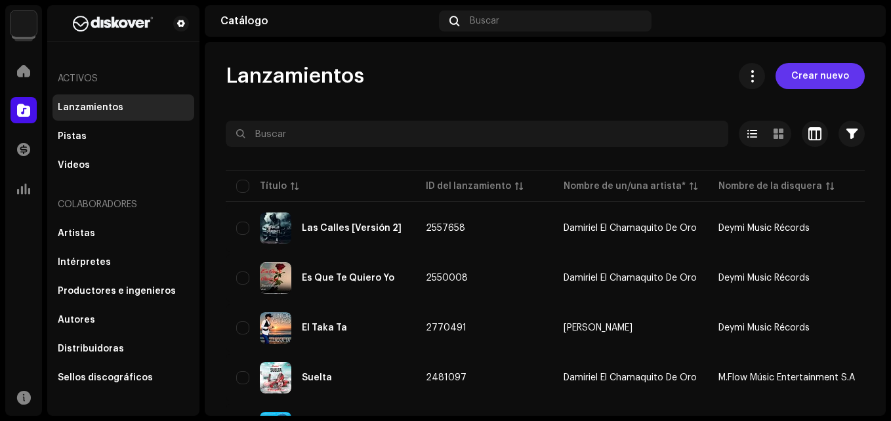
click at [827, 74] on span "Crear nuevo" at bounding box center [820, 76] width 58 height 26
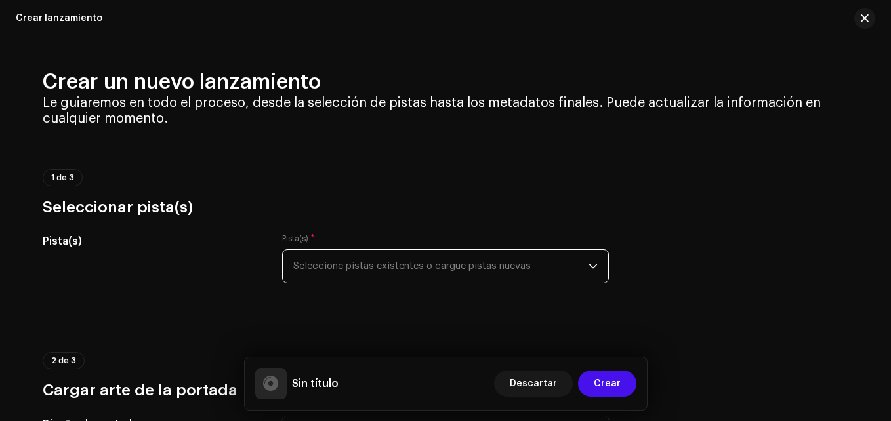
click at [405, 264] on span "Seleccione pistas existentes o cargue pistas nuevas" at bounding box center [440, 266] width 295 height 33
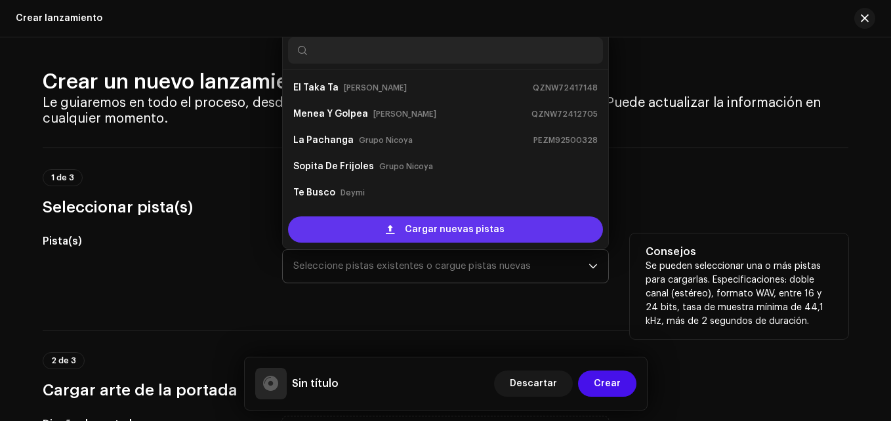
click at [389, 227] on span at bounding box center [390, 229] width 9 height 10
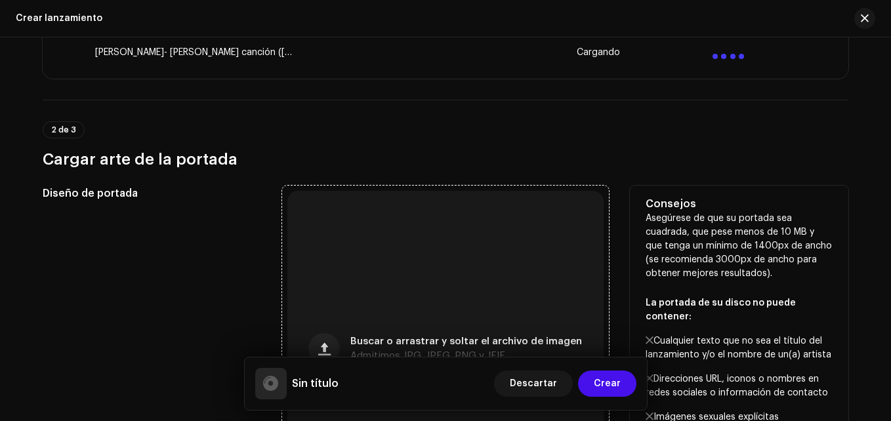
scroll to position [328, 0]
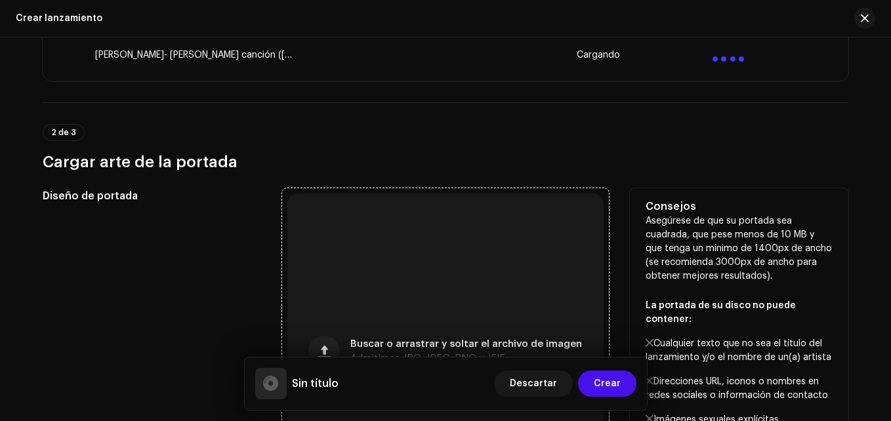
click at [391, 203] on div "Buscar o arrastrar y soltar el archivo de imagen Admitimos JPG, JPEG, PNG y JFIF" at bounding box center [445, 351] width 316 height 316
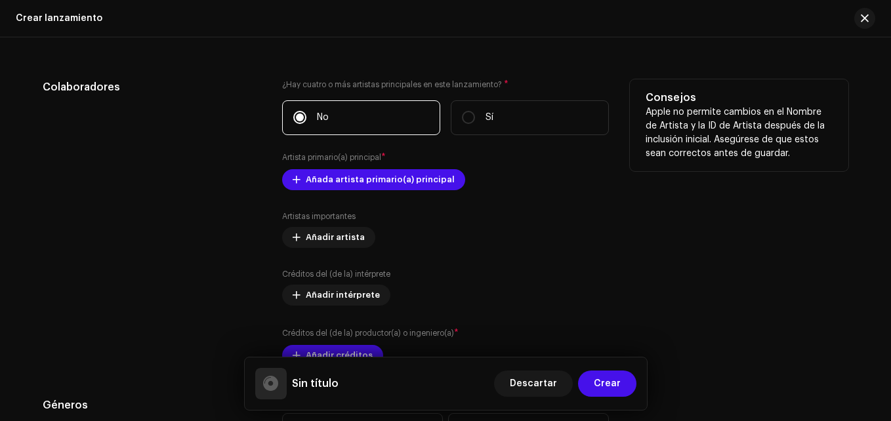
scroll to position [1562, 0]
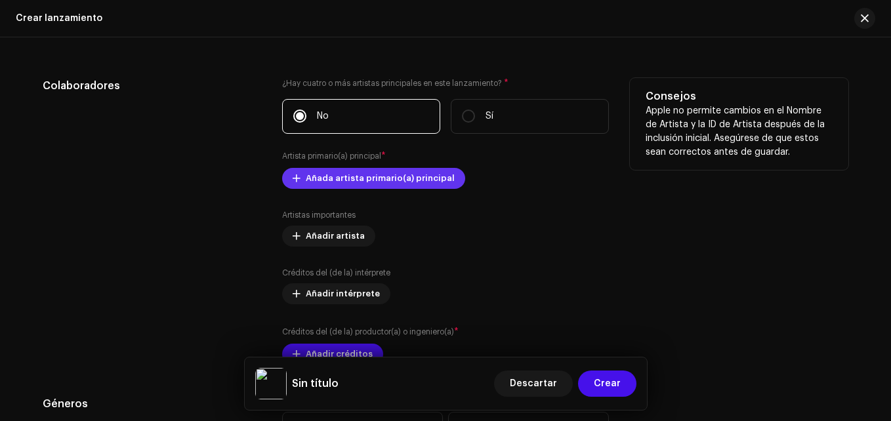
click at [340, 180] on span "Añada artista primario(a) principal" at bounding box center [380, 178] width 149 height 26
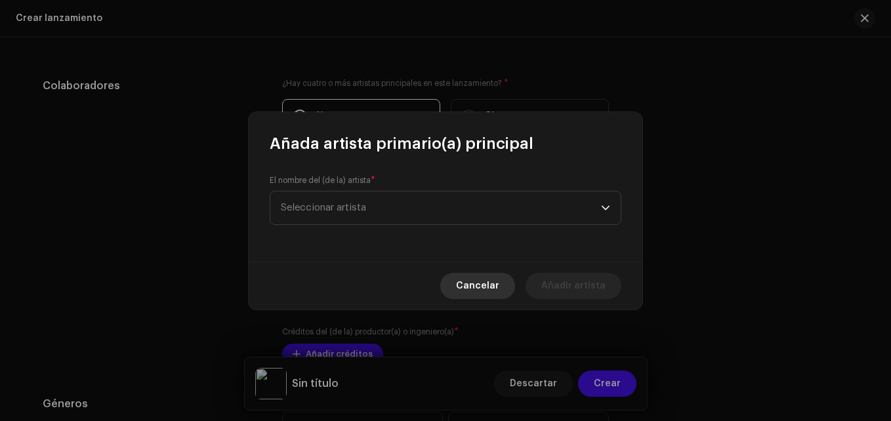
click at [476, 291] on span "Cancelar" at bounding box center [477, 286] width 43 height 26
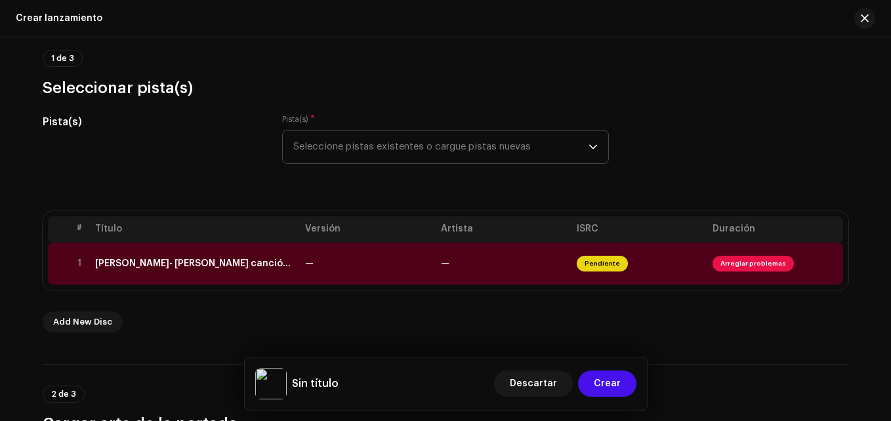
scroll to position [119, 0]
click at [364, 151] on span "Seleccione pistas existentes o cargue pistas nuevas" at bounding box center [440, 147] width 295 height 33
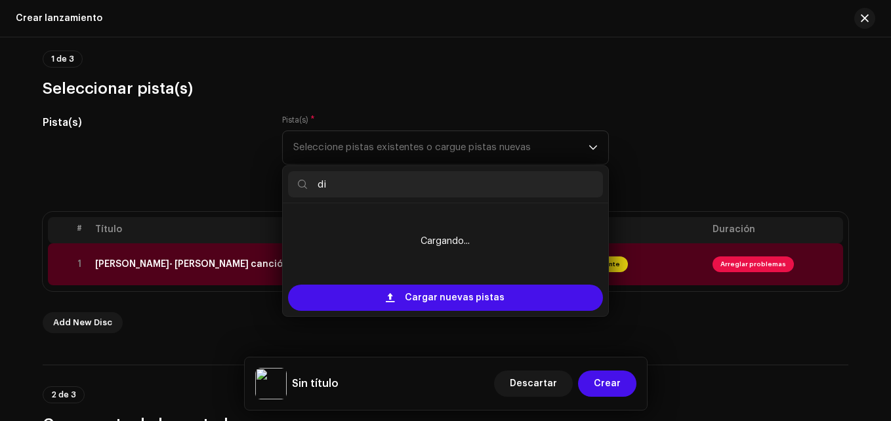
type input "d"
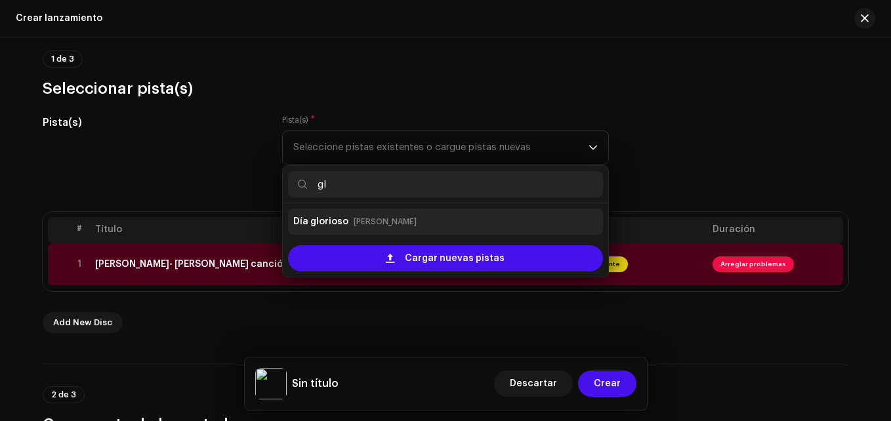
type input "gl"
click at [412, 219] on div "Día glorioso Alex Gonzalez" at bounding box center [445, 221] width 304 height 21
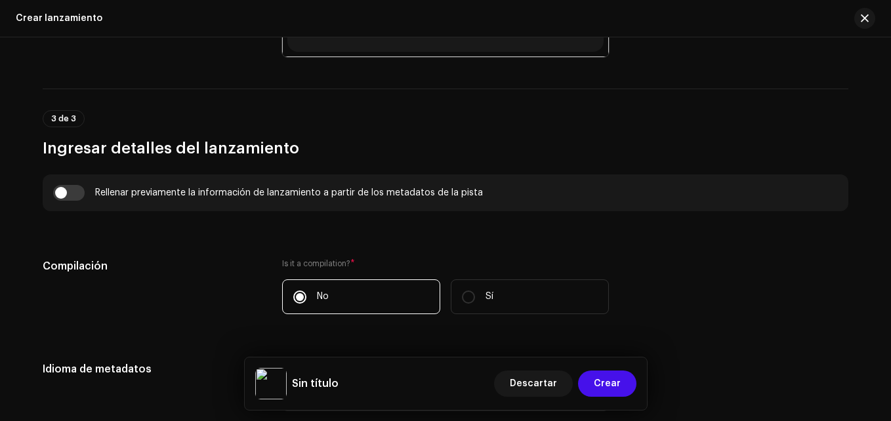
scroll to position [882, 0]
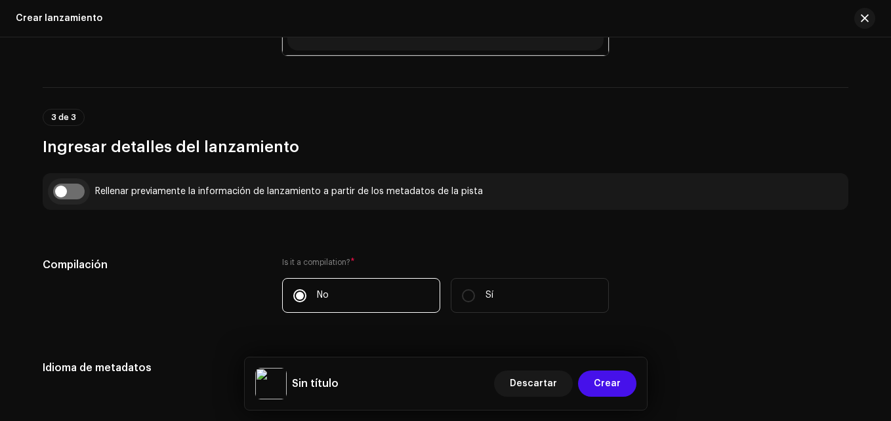
click at [69, 188] on input "checkbox" at bounding box center [68, 192] width 31 height 16
checkbox input "true"
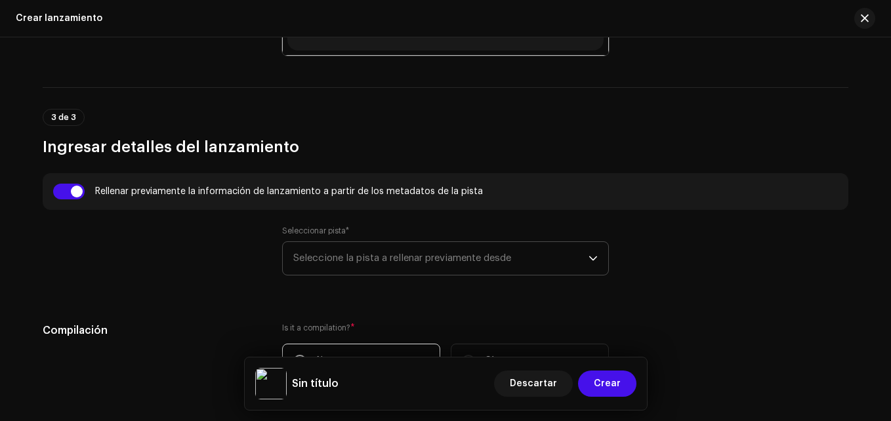
click at [338, 245] on span "Seleccione la pista a rellenar previamente desde" at bounding box center [440, 258] width 295 height 33
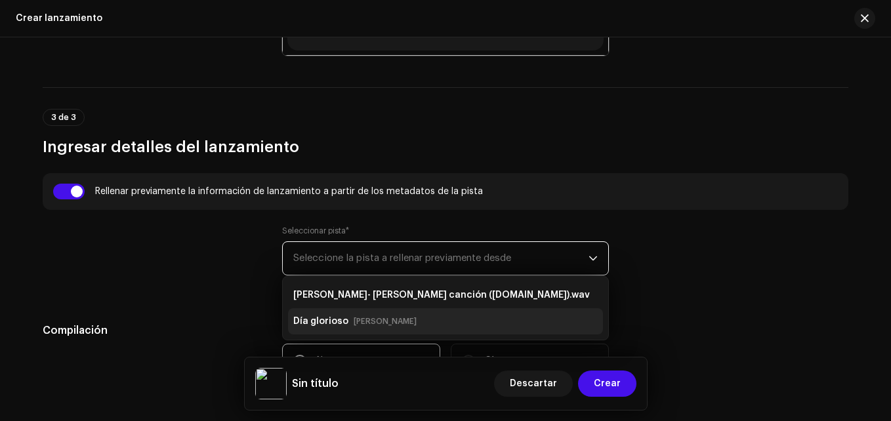
click at [354, 326] on small "Alex Gonzalez" at bounding box center [385, 321] width 63 height 13
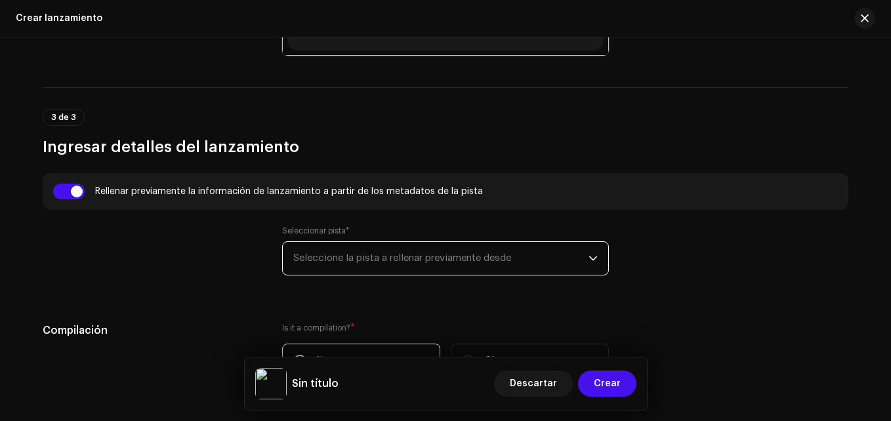
type input "Día glorioso"
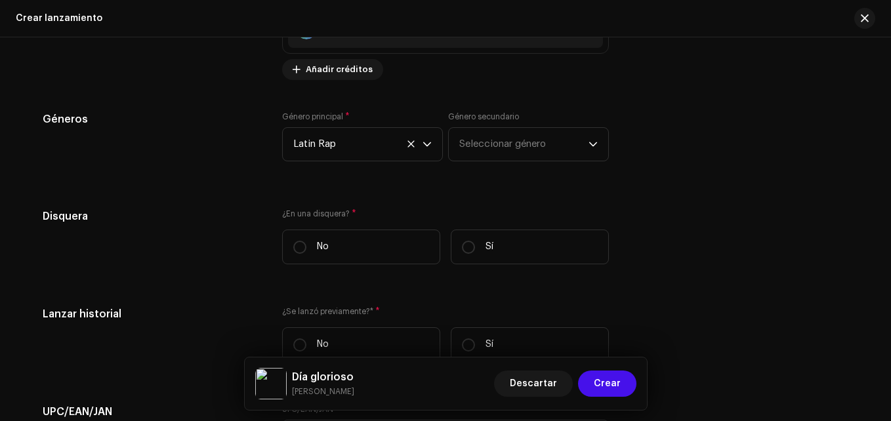
scroll to position [2062, 0]
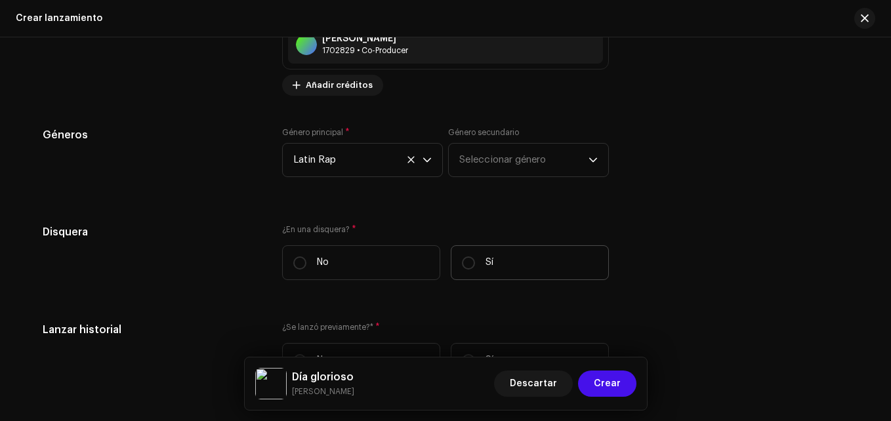
click at [497, 271] on label "Sí" at bounding box center [530, 262] width 158 height 35
click at [475, 270] on input "Sí" at bounding box center [468, 262] width 13 height 13
radio input "true"
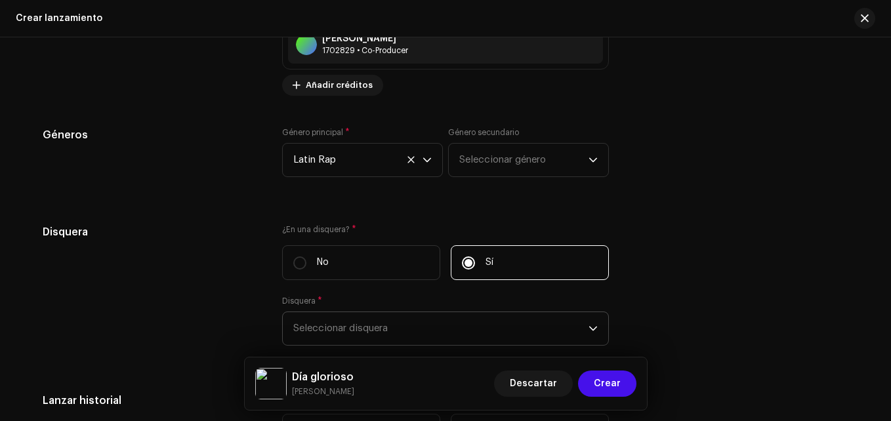
click at [409, 329] on span "Seleccionar disquera" at bounding box center [440, 328] width 295 height 33
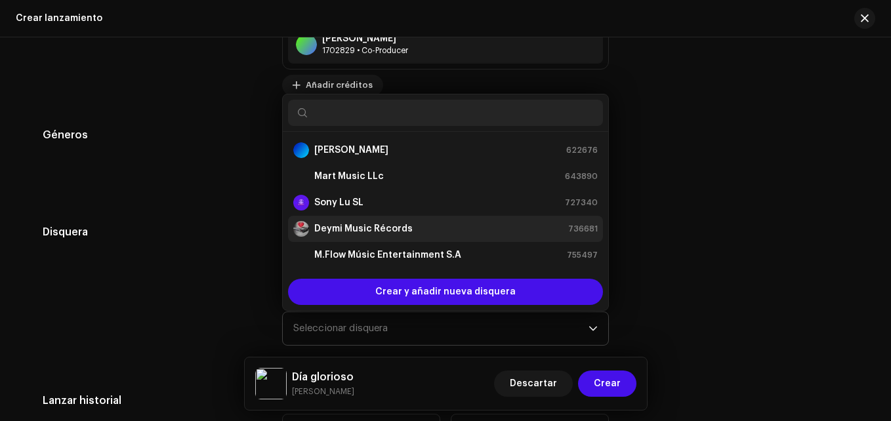
click at [363, 232] on strong "Deymi Music Récords" at bounding box center [363, 228] width 98 height 13
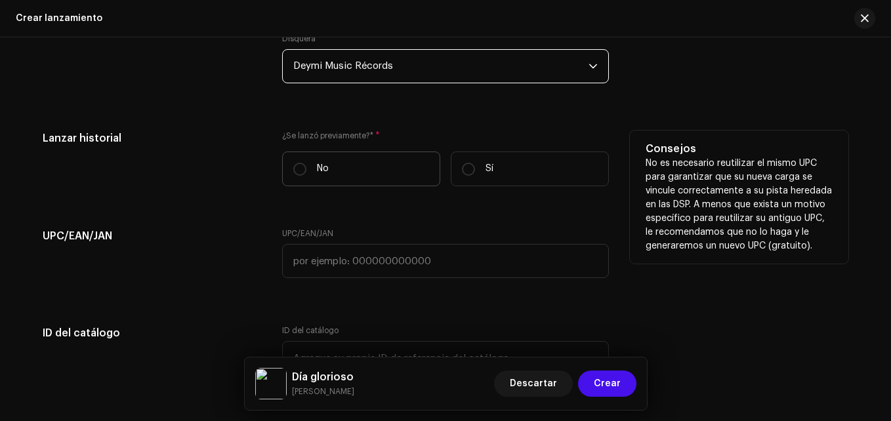
click at [357, 176] on label "No" at bounding box center [361, 169] width 158 height 35
click at [306, 176] on input "No" at bounding box center [299, 169] width 13 height 13
radio input "true"
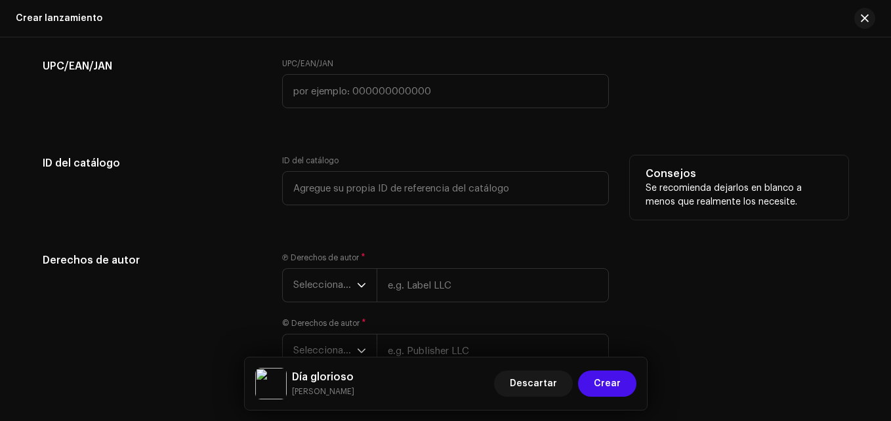
scroll to position [2521, 0]
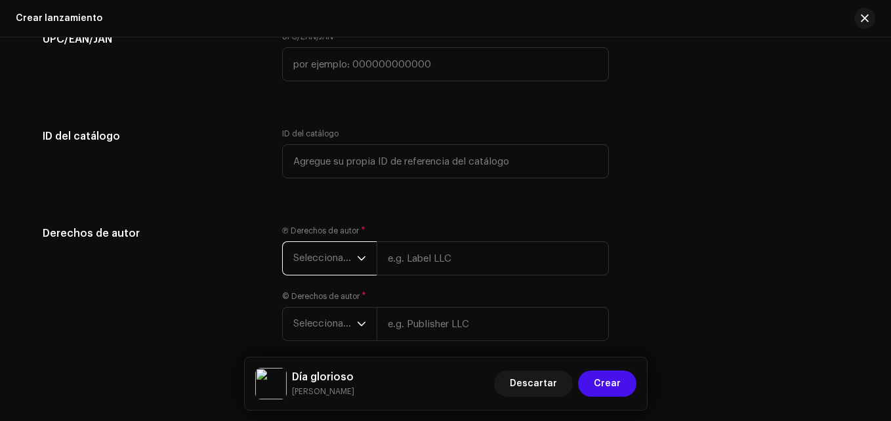
click at [342, 258] on span "Seleccionar año" at bounding box center [325, 258] width 64 height 33
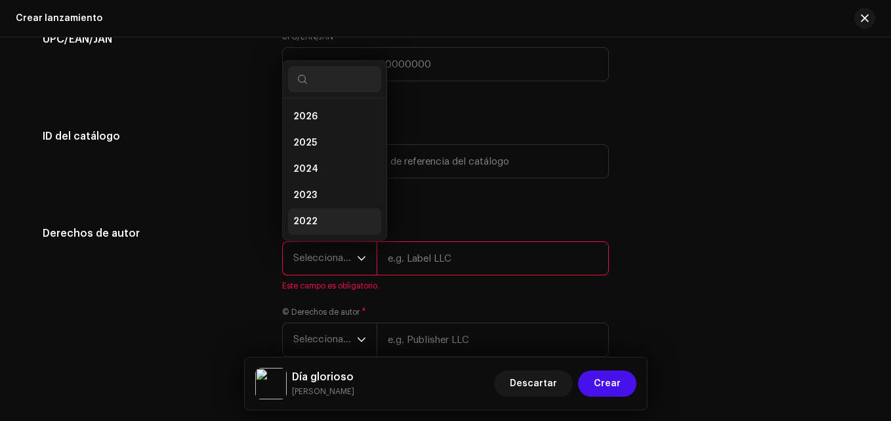
scroll to position [21, 0]
click at [306, 129] on li "2025" at bounding box center [334, 122] width 93 height 26
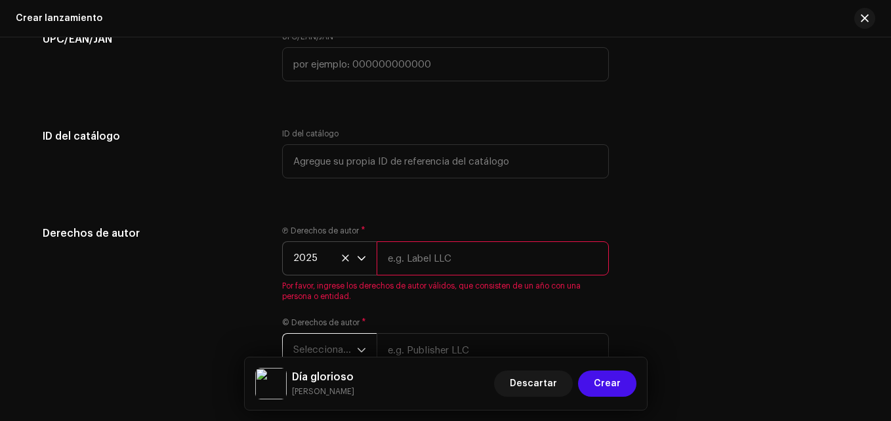
click at [321, 338] on span "Seleccionar año" at bounding box center [325, 350] width 64 height 33
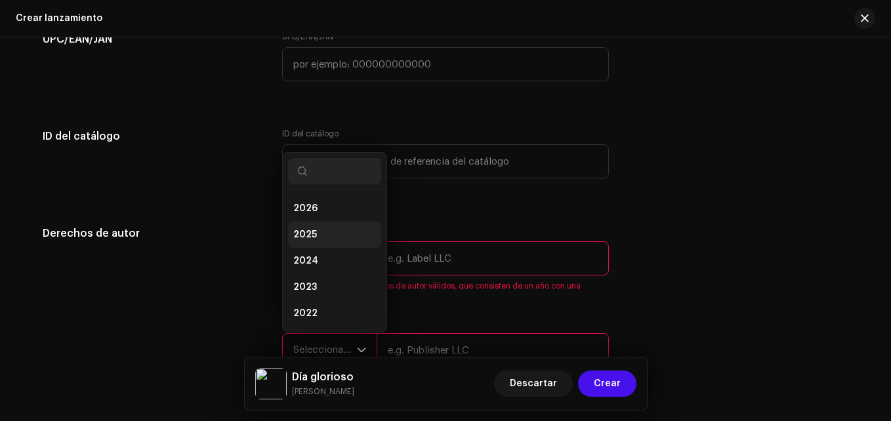
click at [320, 239] on li "2025" at bounding box center [334, 235] width 93 height 26
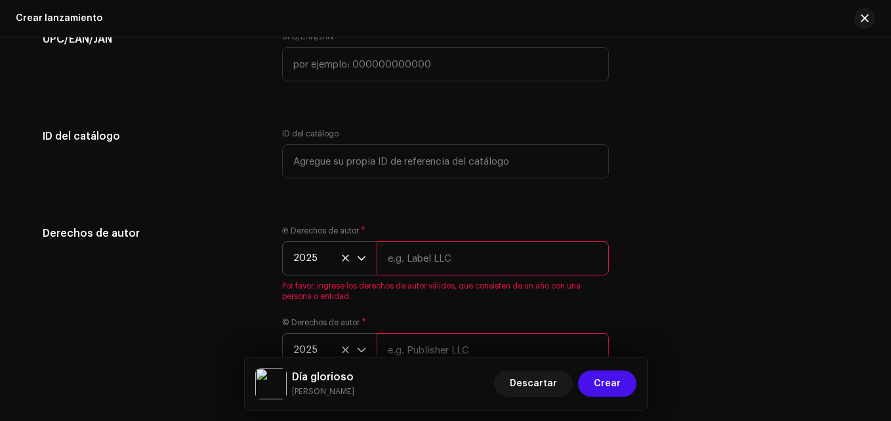
click at [460, 268] on input "text" at bounding box center [492, 258] width 232 height 34
type input "Deymi Music Récords"
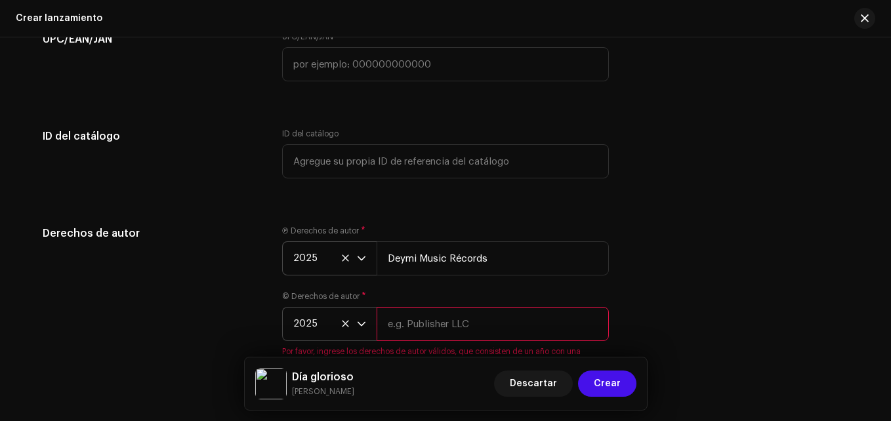
click at [431, 318] on input "text" at bounding box center [492, 324] width 232 height 34
click at [718, 247] on div "Derechos de autor Ⓟ Derechos de autor * 2025 Deymi Music Récords © Derechos de …" at bounding box center [445, 304] width 805 height 157
click at [463, 261] on input "Deymi Music Récords" at bounding box center [492, 258] width 232 height 34
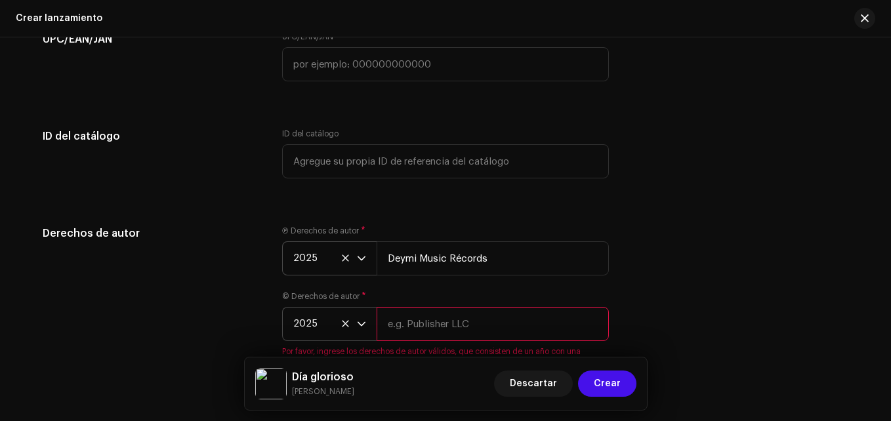
paste input "Deymi Music Récords"
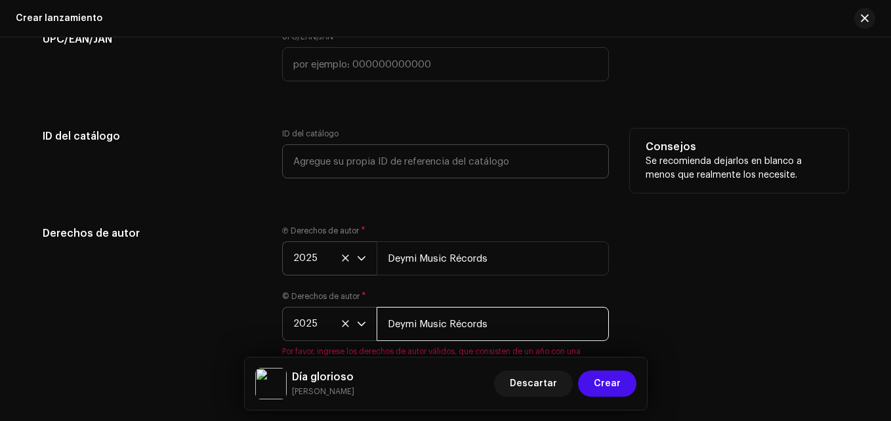
type input "Deymi Music Récords"
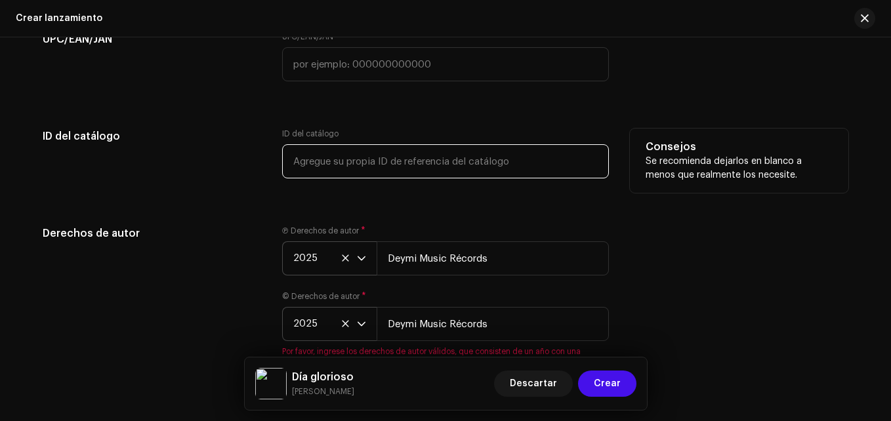
click at [300, 145] on input "text" at bounding box center [445, 161] width 327 height 34
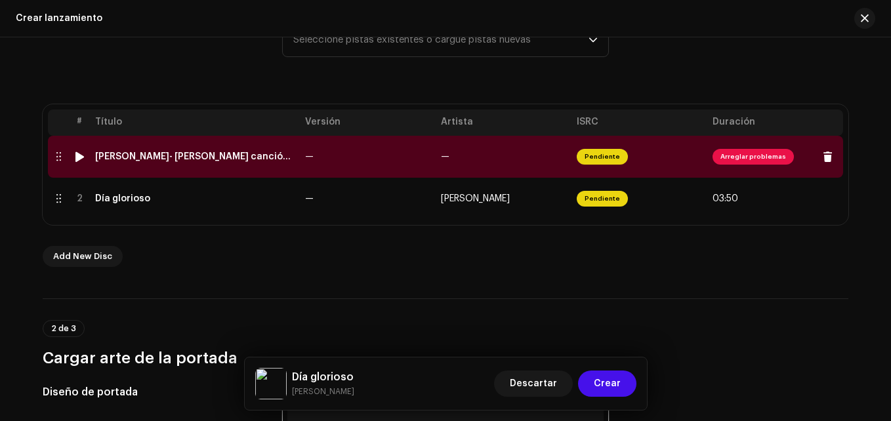
scroll to position [226, 0]
click at [341, 157] on td "—" at bounding box center [368, 157] width 136 height 42
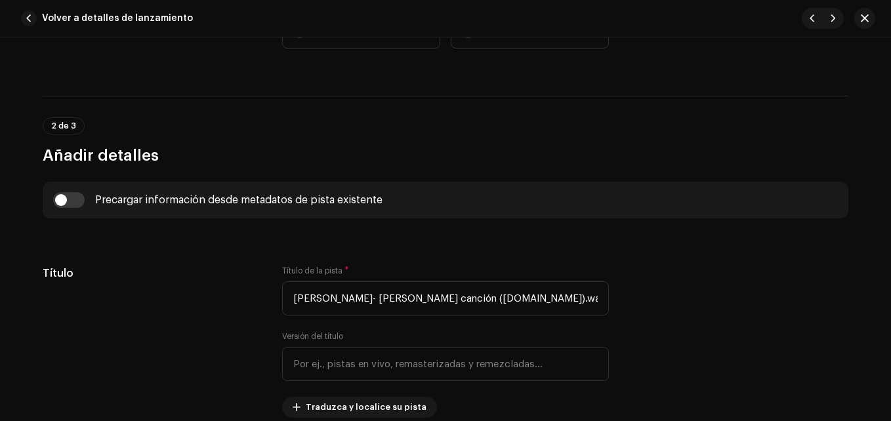
scroll to position [328, 0]
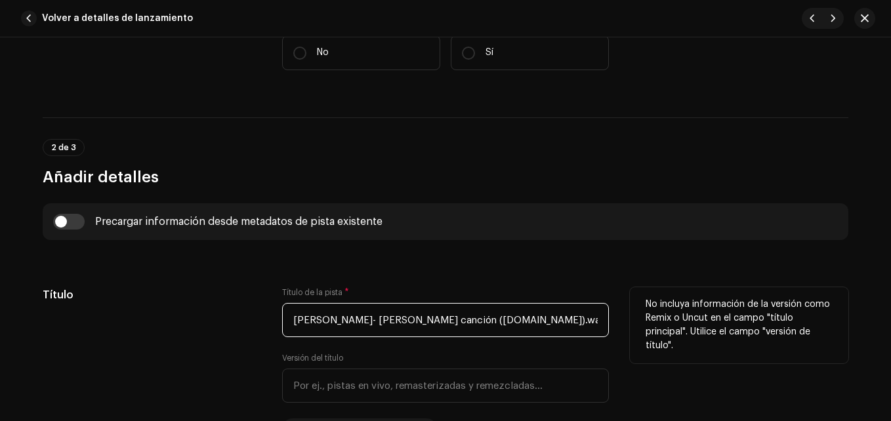
click at [364, 313] on input "Alex González- Una linda canción (online-audio-converter.com).wav" at bounding box center [445, 320] width 327 height 34
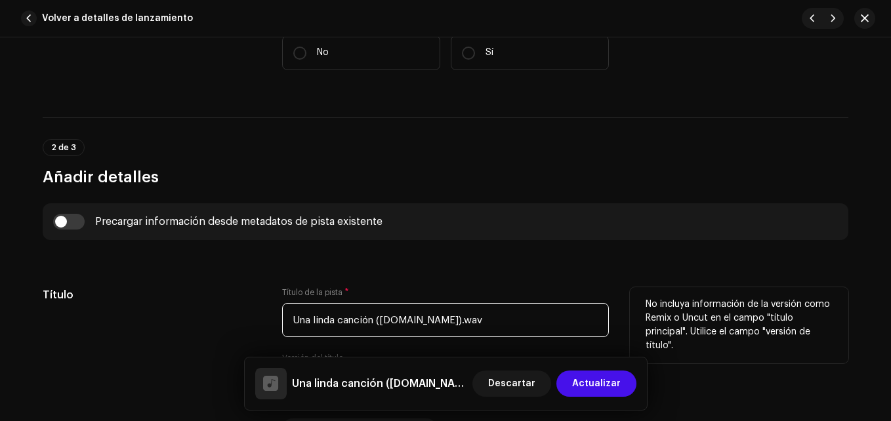
drag, startPoint x: 373, startPoint y: 320, endPoint x: 792, endPoint y: 380, distance: 424.1
click at [792, 380] on div "Título Título de la pista * Una linda canción (online-audio-converter.com).wav …" at bounding box center [445, 363] width 805 height 152
click at [409, 325] on input "Una linda canción" at bounding box center [445, 320] width 327 height 34
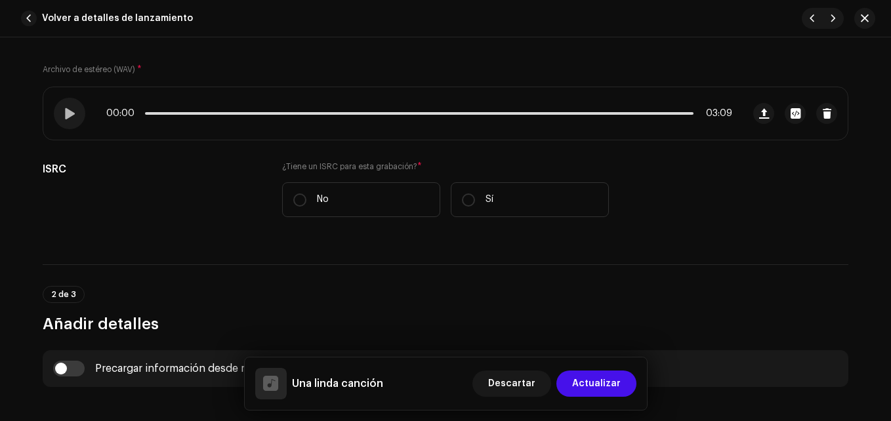
scroll to position [262, 0]
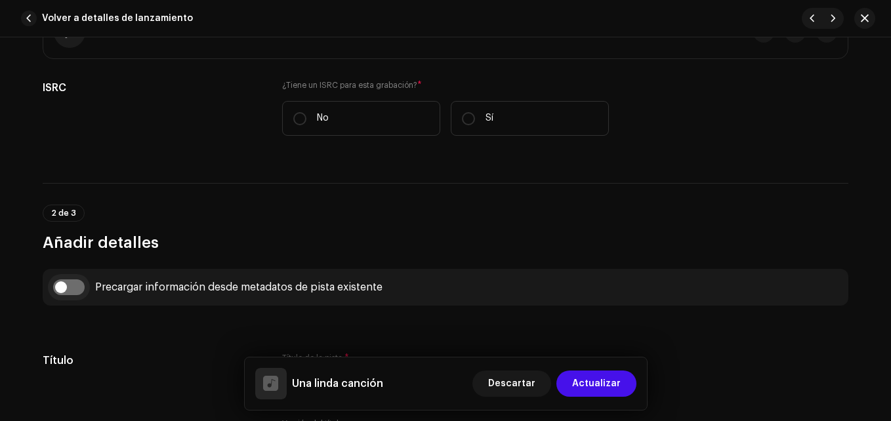
type input "Una linda canción"
click at [62, 287] on input "checkbox" at bounding box center [68, 287] width 31 height 16
checkbox input "true"
click at [370, 347] on span "Seleccione la pista a rellenar previamente desde" at bounding box center [440, 354] width 295 height 33
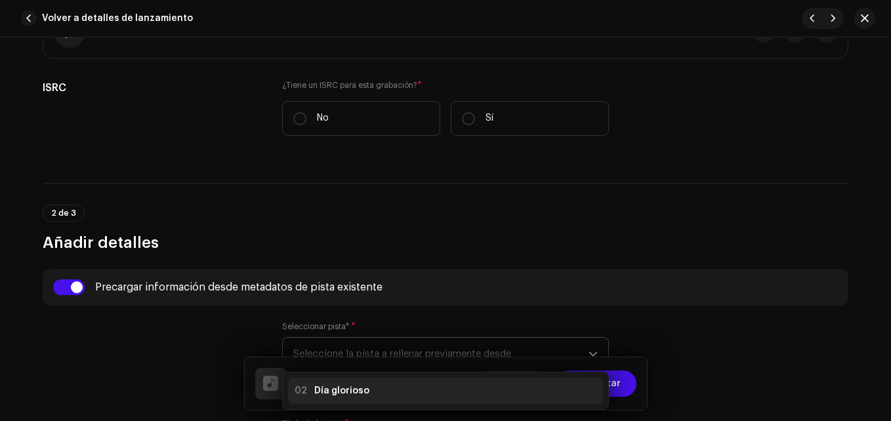
click at [352, 380] on li "02 Día glorioso" at bounding box center [445, 391] width 315 height 26
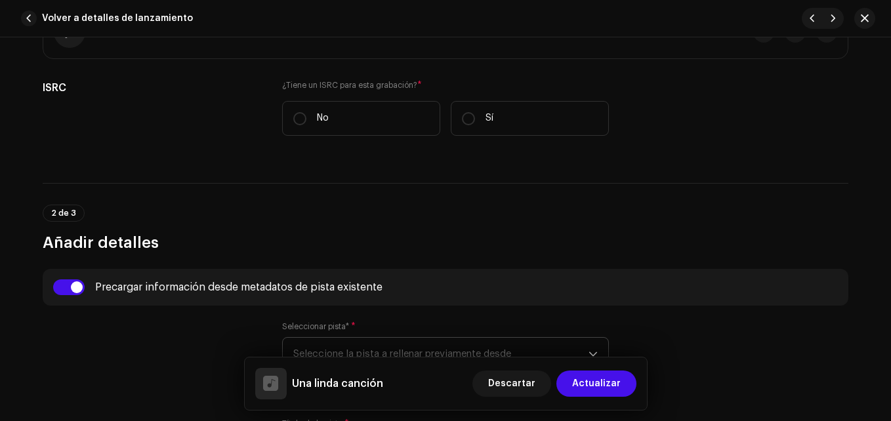
type input "00:15"
radio input "true"
type input "Deymi Music Récords"
checkbox input "true"
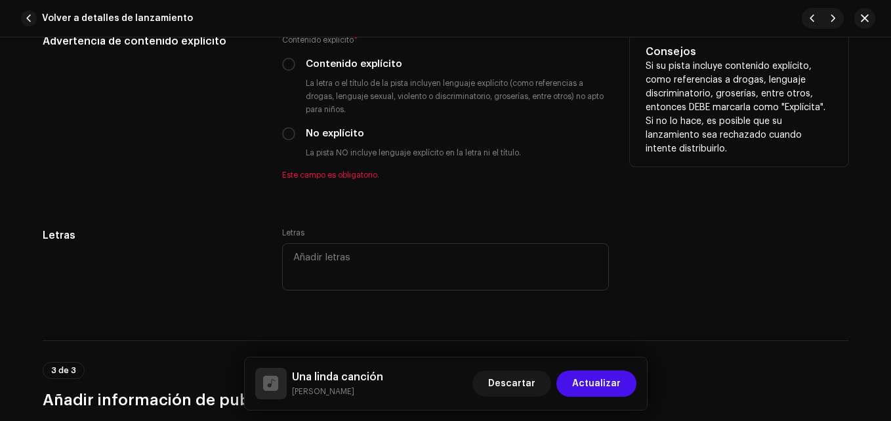
scroll to position [2427, 0]
click at [287, 138] on input "No explícito" at bounding box center [288, 133] width 13 height 13
radio input "true"
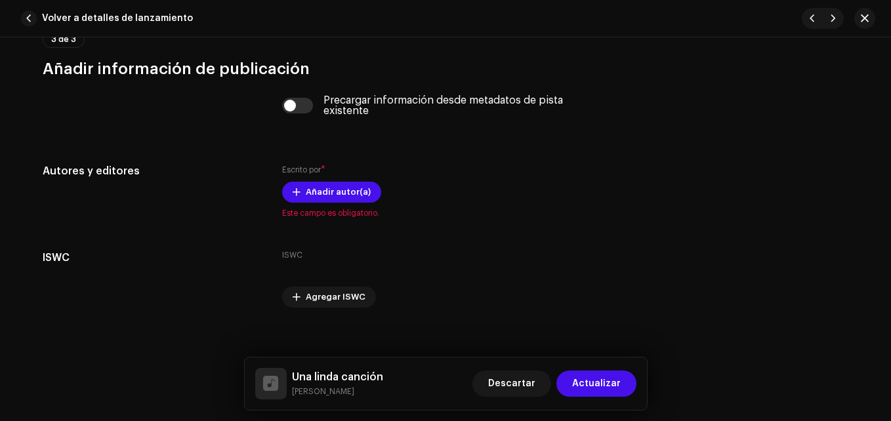
scroll to position [2754, 0]
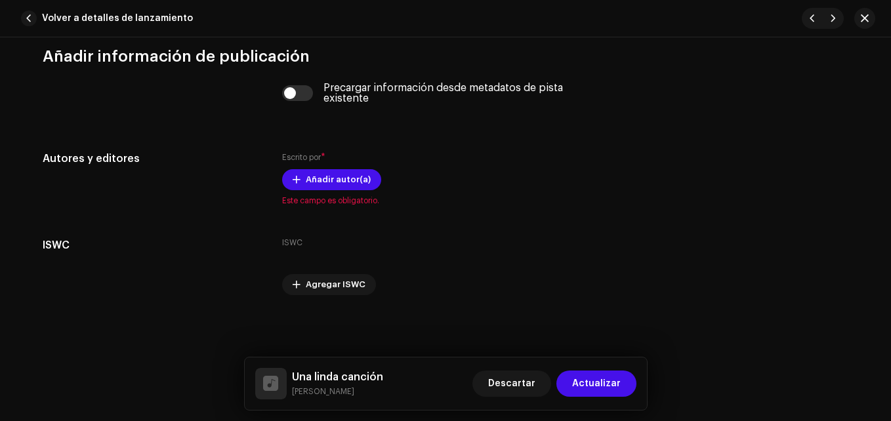
click at [300, 94] on input "checkbox" at bounding box center [297, 93] width 31 height 16
checkbox input "true"
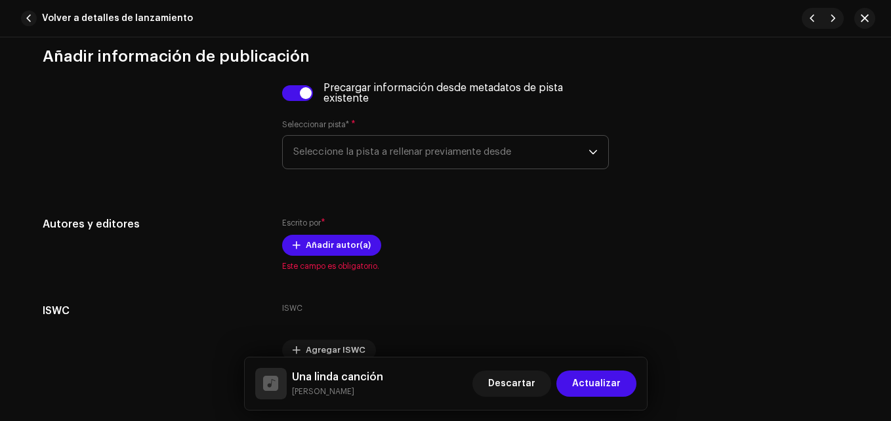
click at [359, 155] on span "Seleccione la pista a rellenar previamente desde" at bounding box center [440, 152] width 295 height 33
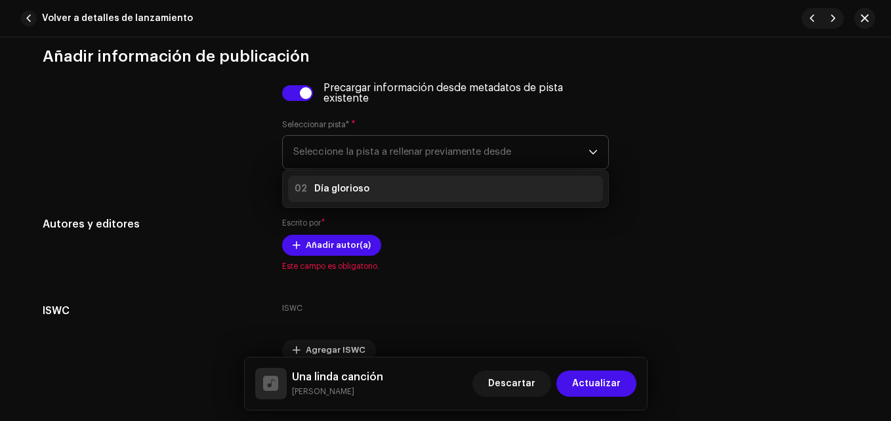
click at [365, 184] on div "02 Día glorioso" at bounding box center [445, 189] width 304 height 16
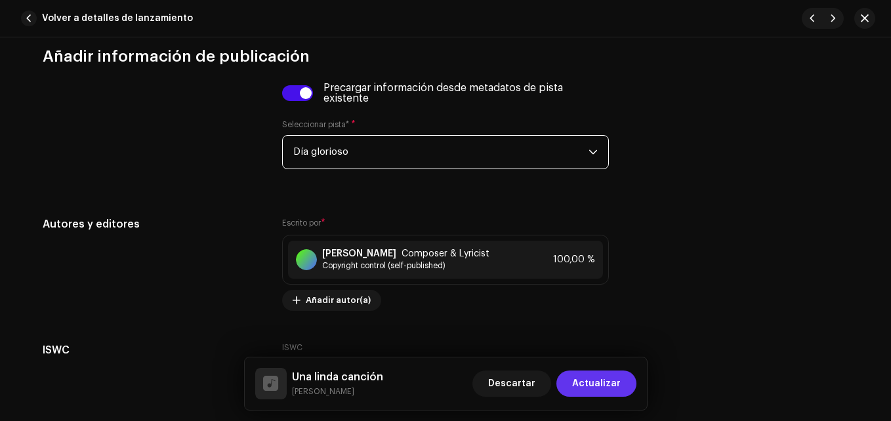
click at [596, 383] on span "Actualizar" at bounding box center [596, 384] width 49 height 26
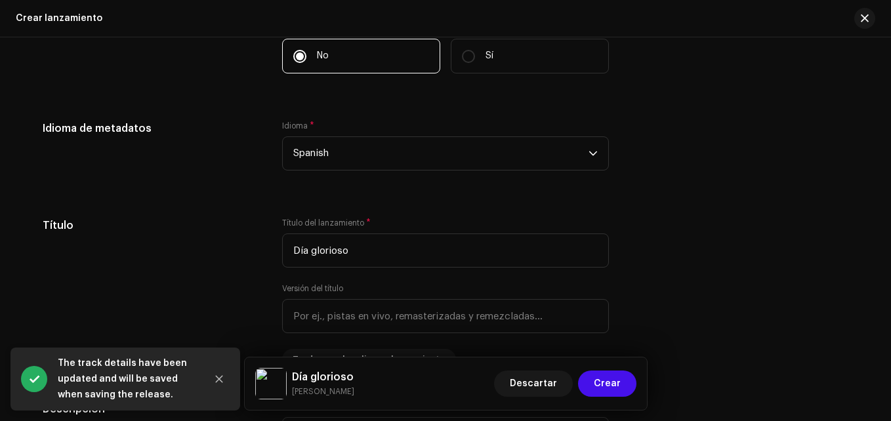
scroll to position [1209, 0]
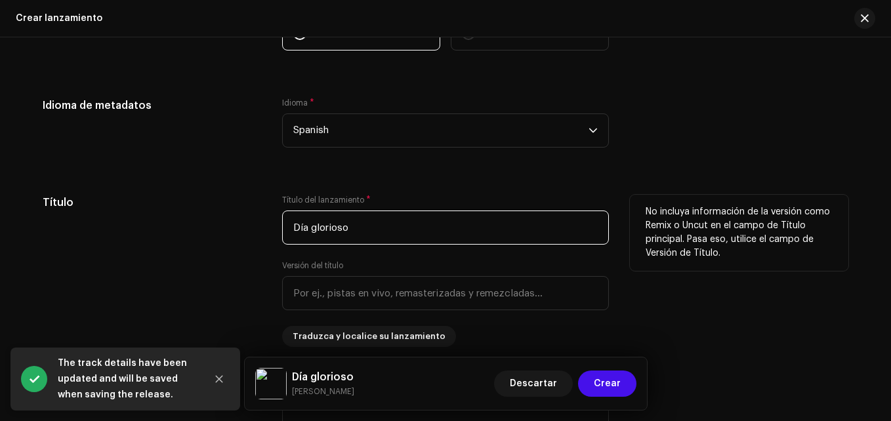
click at [334, 228] on input "Día glorioso" at bounding box center [445, 228] width 327 height 34
click at [333, 228] on input "Día glorioso" at bounding box center [445, 228] width 327 height 34
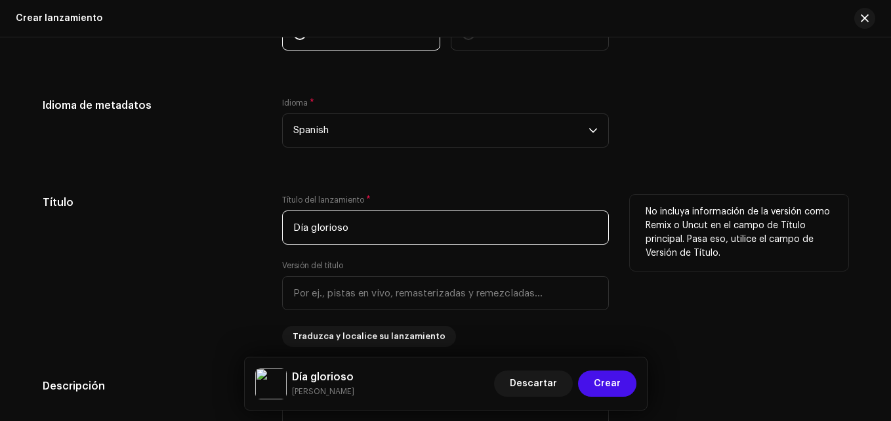
click at [333, 228] on input "Día glorioso" at bounding box center [445, 228] width 327 height 34
paste input "Una linda canción"
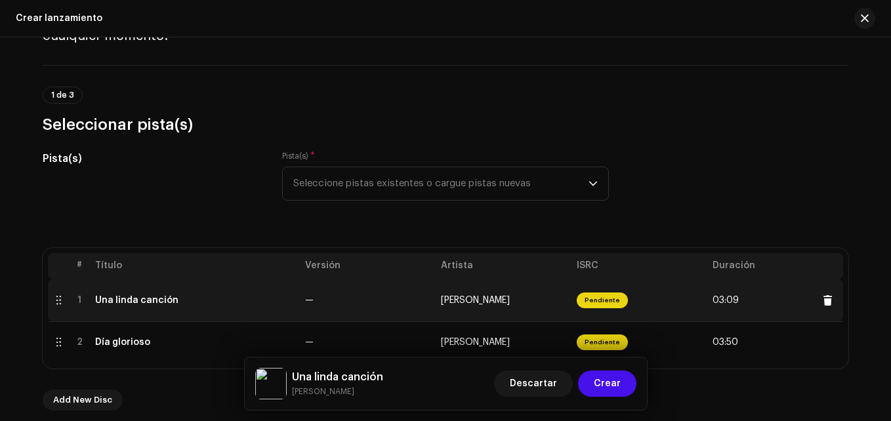
scroll to position [160, 0]
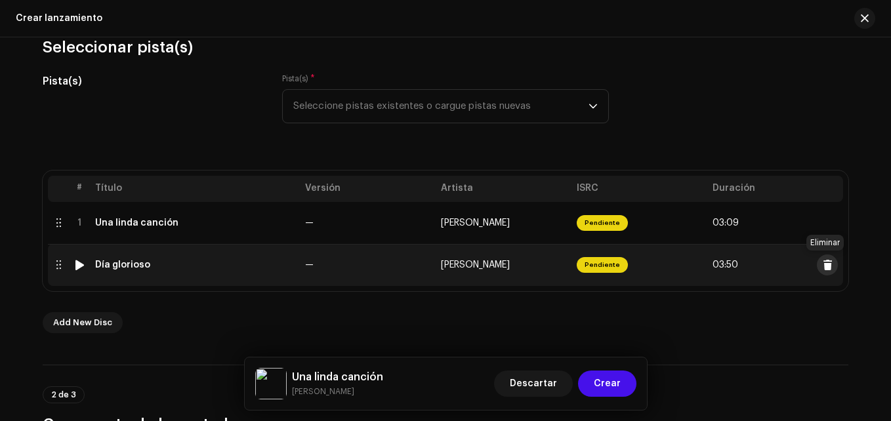
type input "Una linda canción"
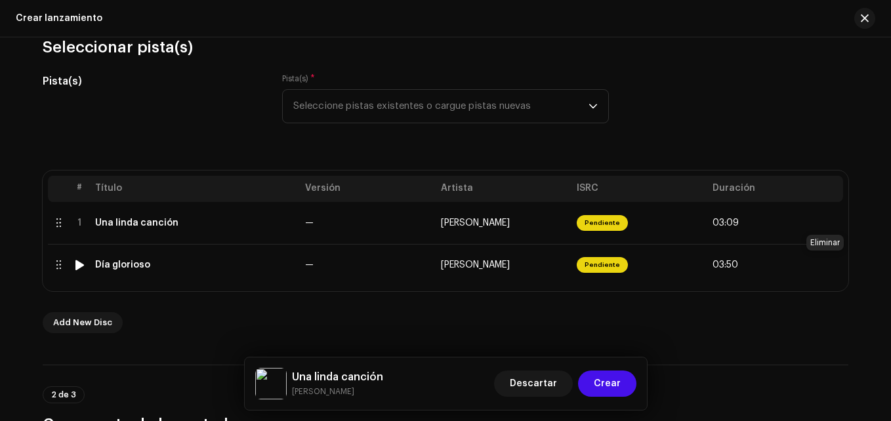
click at [828, 262] on span at bounding box center [828, 265] width 10 height 10
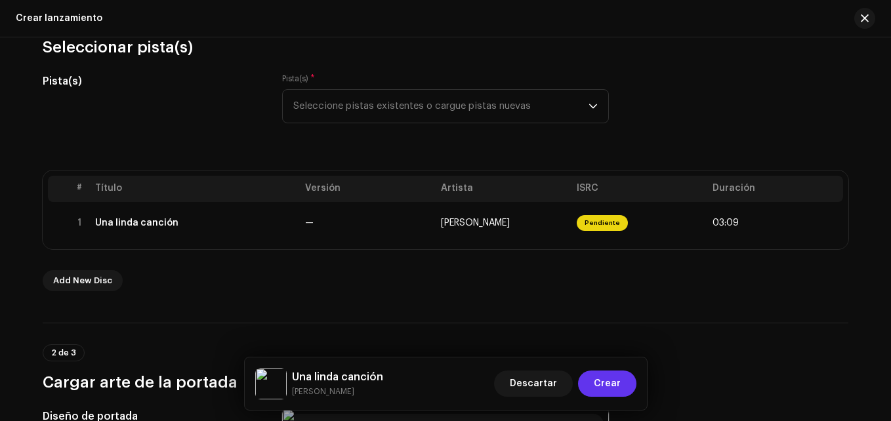
click at [617, 382] on span "Crear" at bounding box center [607, 384] width 27 height 26
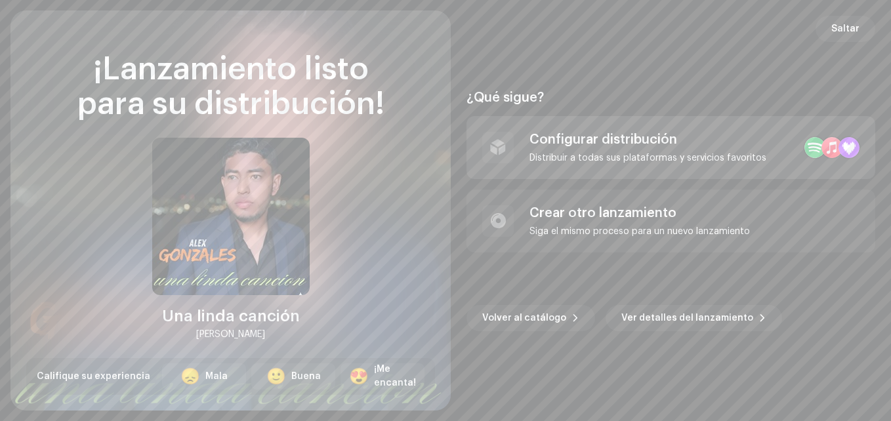
click at [564, 141] on div "Configurar distribución" at bounding box center [647, 140] width 237 height 16
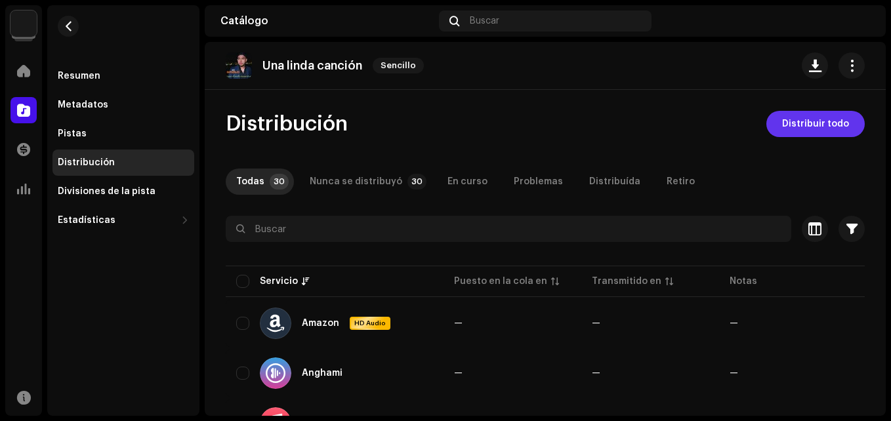
click at [786, 134] on span "Distribuir todo" at bounding box center [815, 124] width 67 height 26
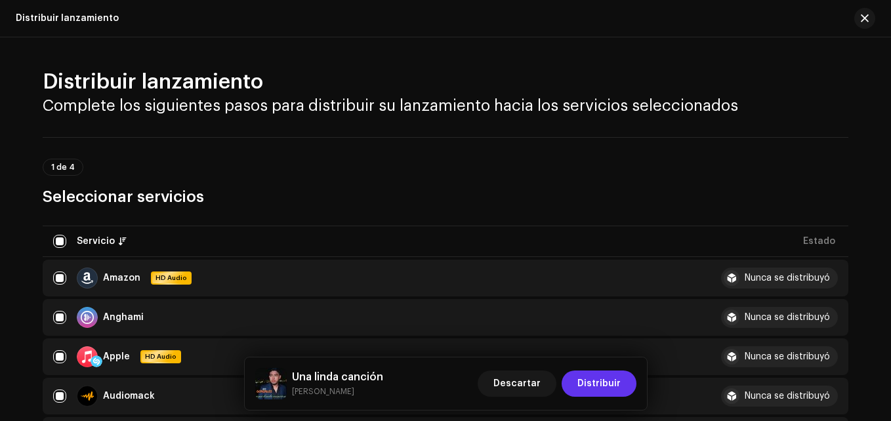
click at [598, 387] on span "Distribuir" at bounding box center [598, 384] width 43 height 26
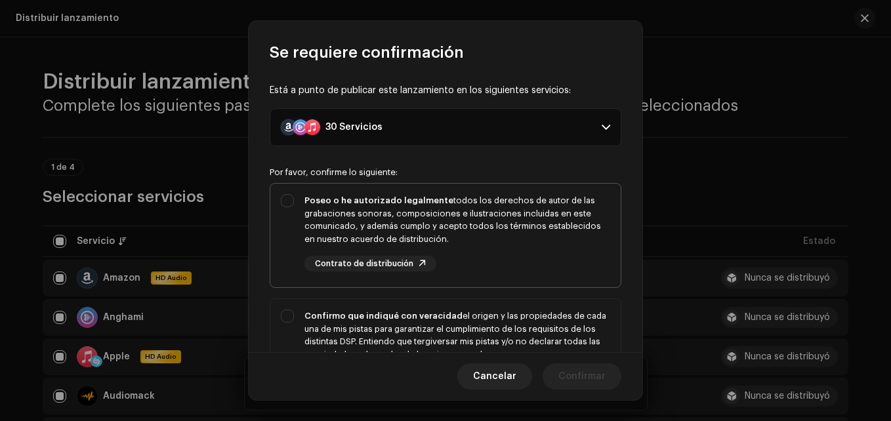
drag, startPoint x: 433, startPoint y: 236, endPoint x: 583, endPoint y: 280, distance: 156.5
click at [434, 236] on div "Poseo o he autorizado legalmente todos los derechos de autor de las grabaciones…" at bounding box center [457, 219] width 306 height 51
checkbox input "true"
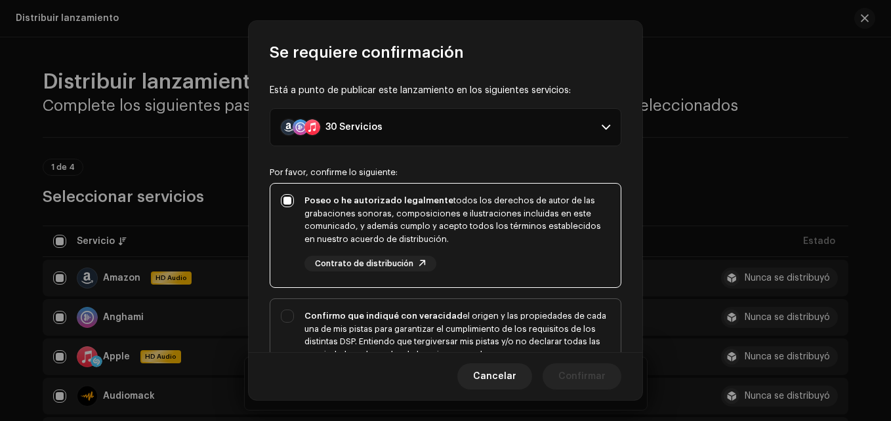
click at [563, 312] on div "Confirmo que indiqué con veracidad el origen y las propiedades de cada una de m…" at bounding box center [457, 342] width 306 height 64
checkbox input "true"
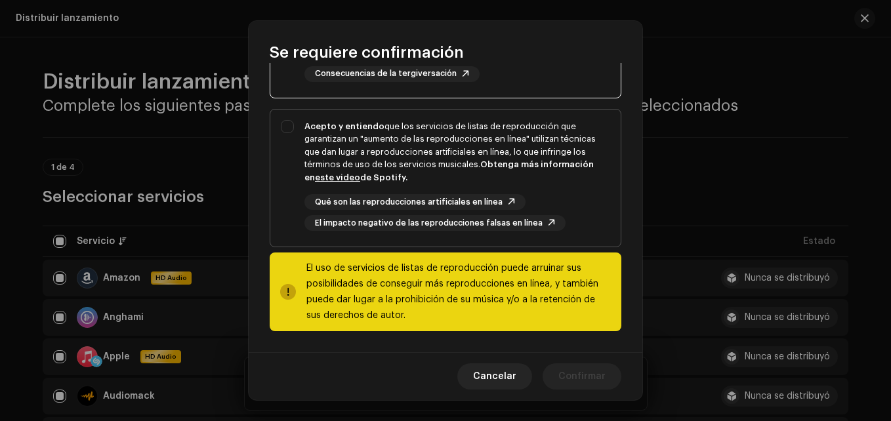
click at [552, 246] on span "Acepto y entiendo que los servicios de listas de reproducción que garantizan un…" at bounding box center [445, 179] width 350 height 138
checkbox input "true"
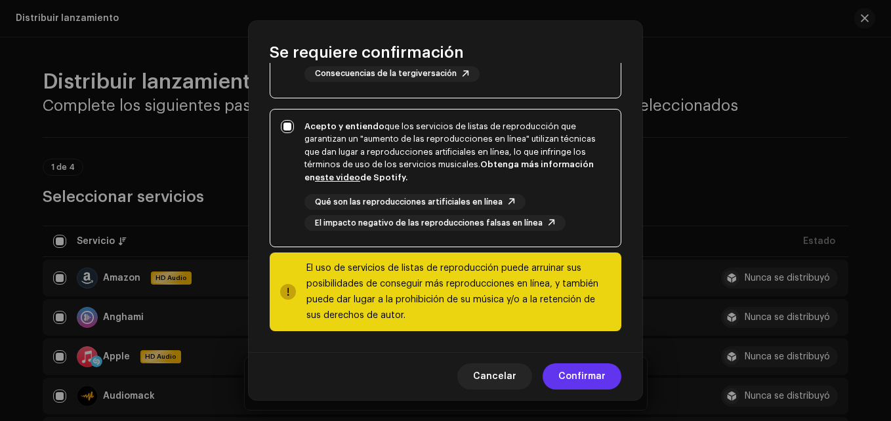
click at [580, 367] on span "Confirmar" at bounding box center [581, 376] width 47 height 26
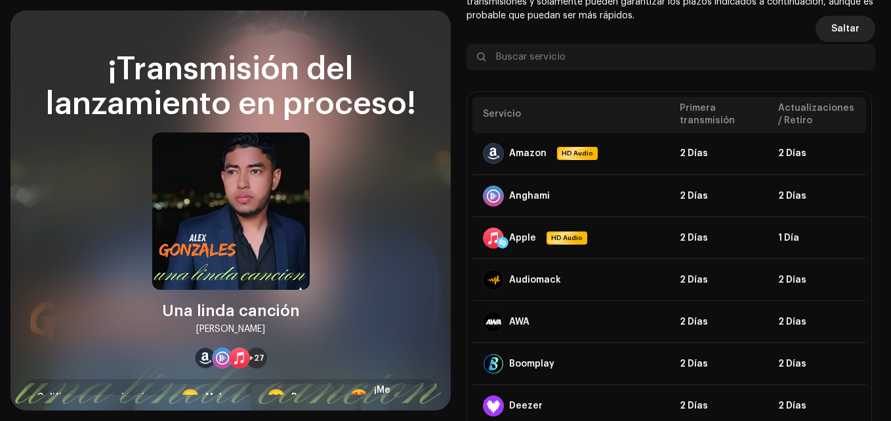
click at [846, 28] on span "Saltar" at bounding box center [845, 29] width 28 height 26
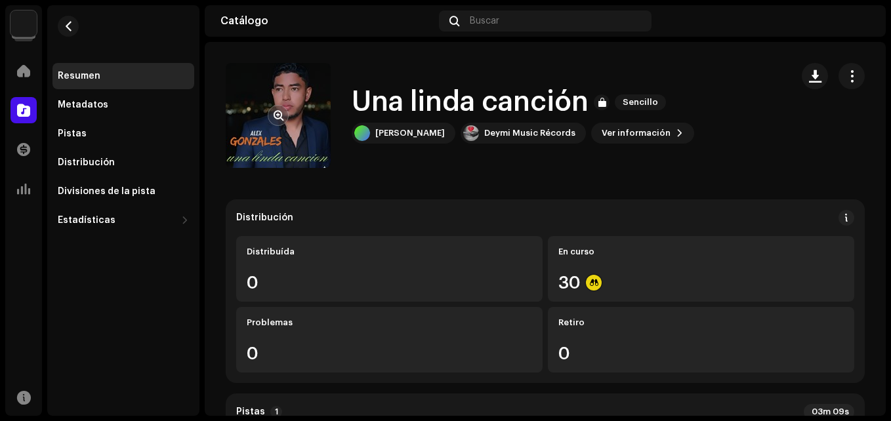
click at [246, 141] on re-a-cover at bounding box center [278, 115] width 105 height 105
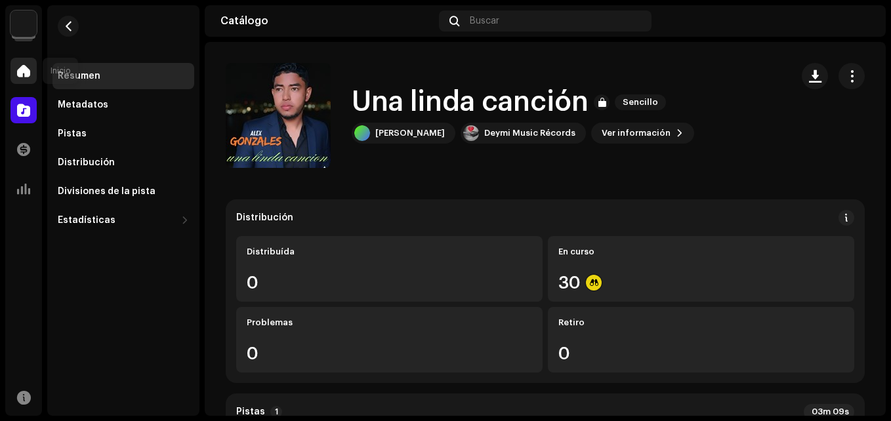
click at [26, 76] on span at bounding box center [23, 71] width 13 height 10
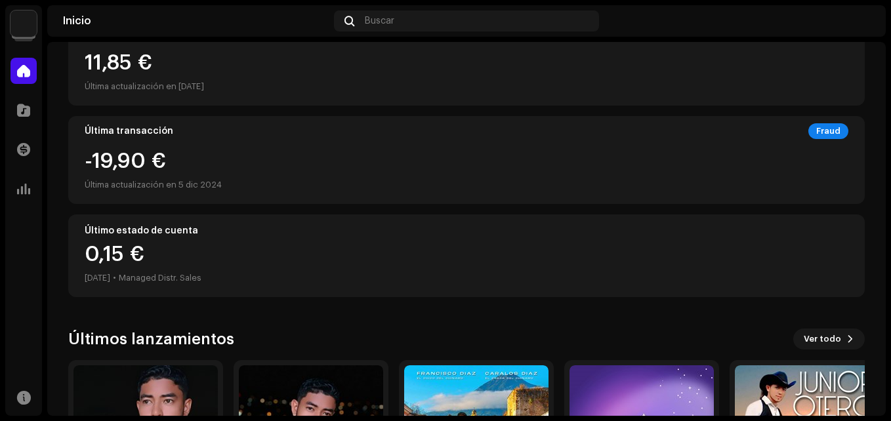
scroll to position [325, 0]
